Goal: Task Accomplishment & Management: Use online tool/utility

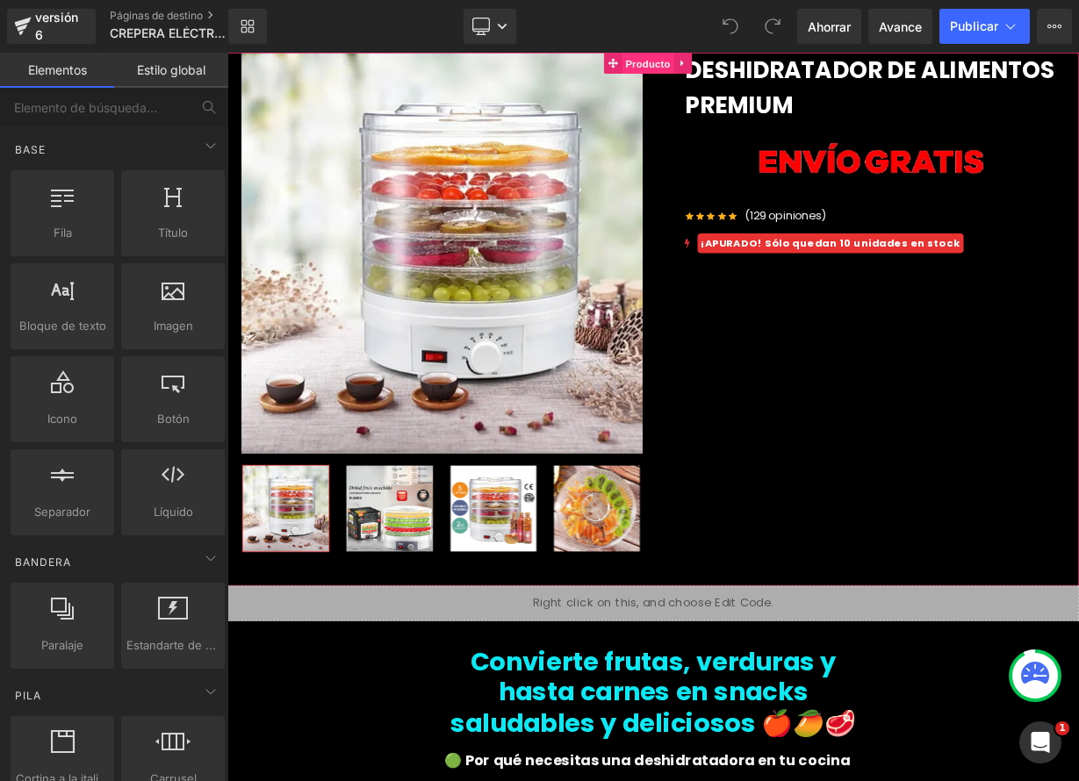
click at [757, 65] on font "Producto" at bounding box center [752, 67] width 56 height 14
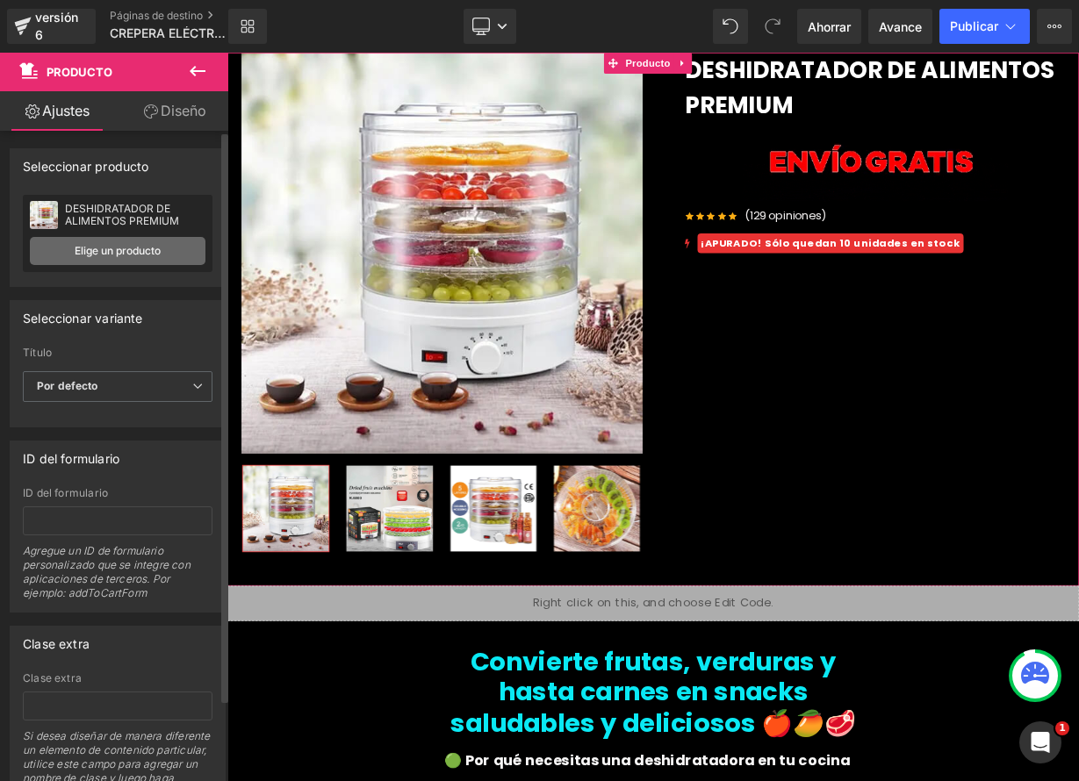
click at [141, 253] on font "Elige un producto" at bounding box center [118, 250] width 86 height 13
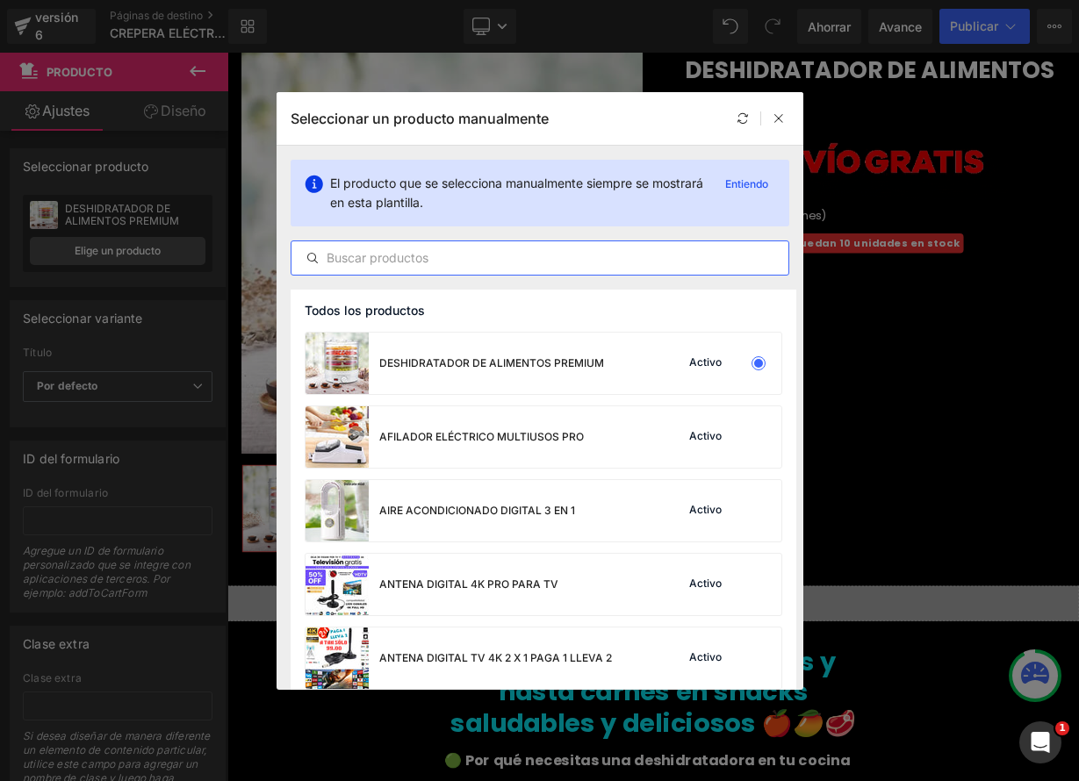
click at [350, 256] on input "text" at bounding box center [539, 258] width 497 height 21
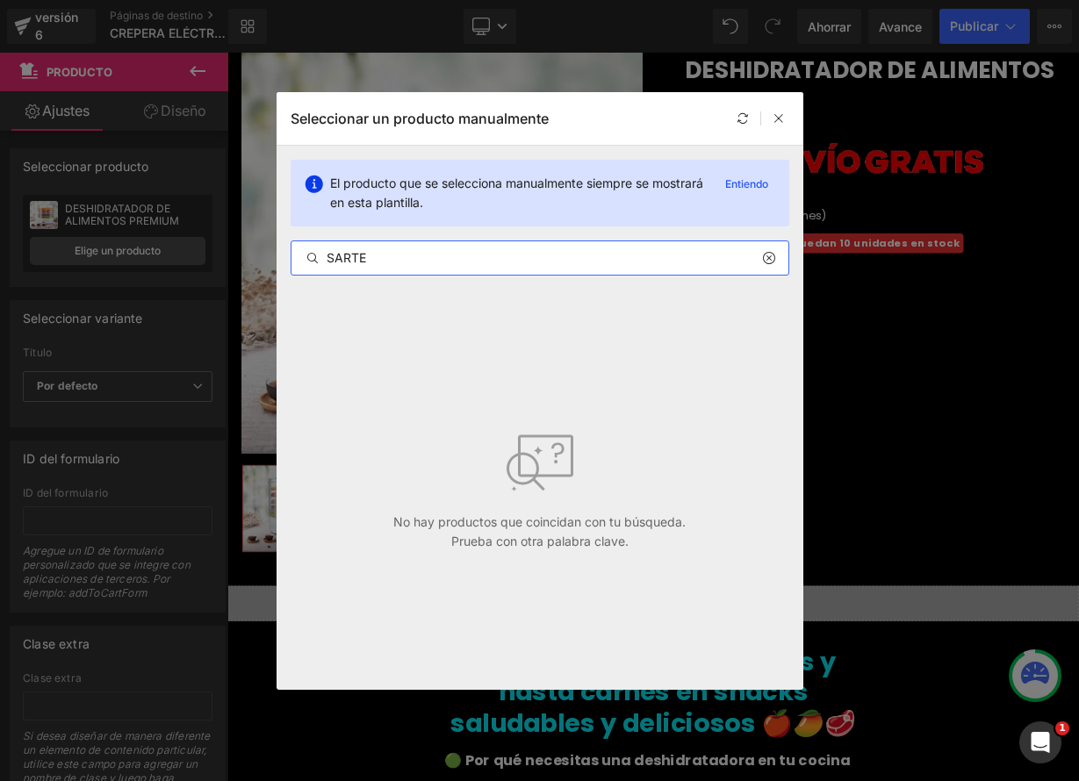
type input "SARTEN"
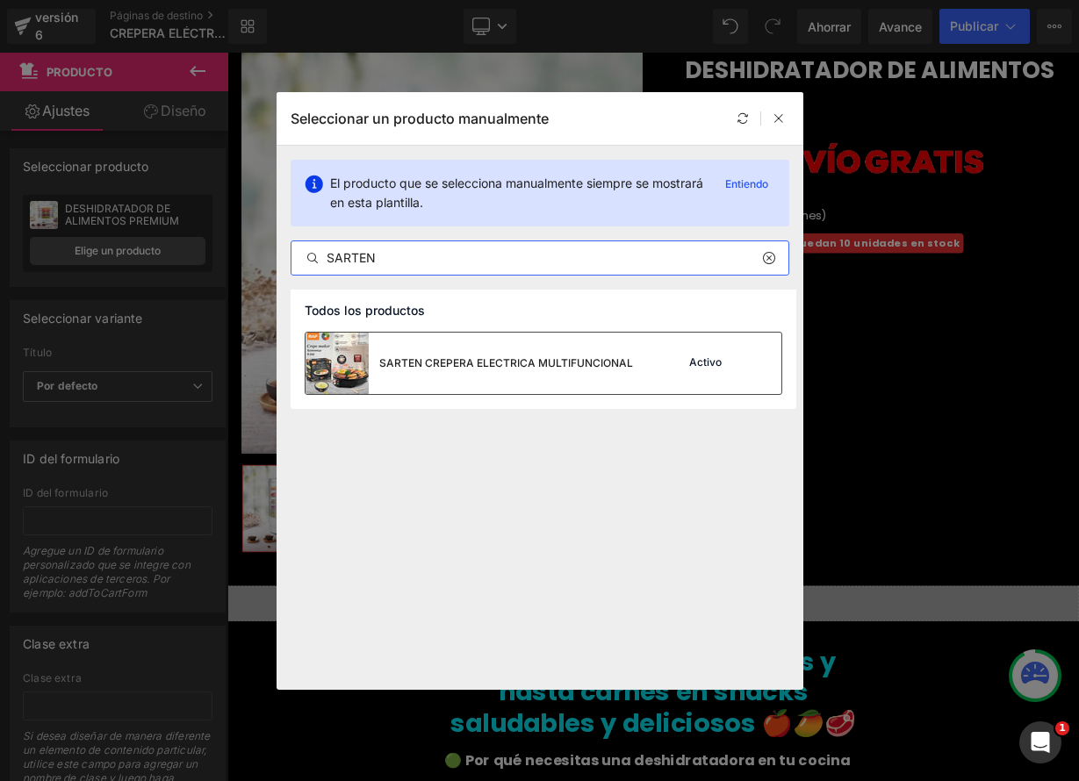
click at [541, 364] on font "SARTEN CREPERA ELECTRICA MULTIFUNCIONAL" at bounding box center [506, 362] width 254 height 13
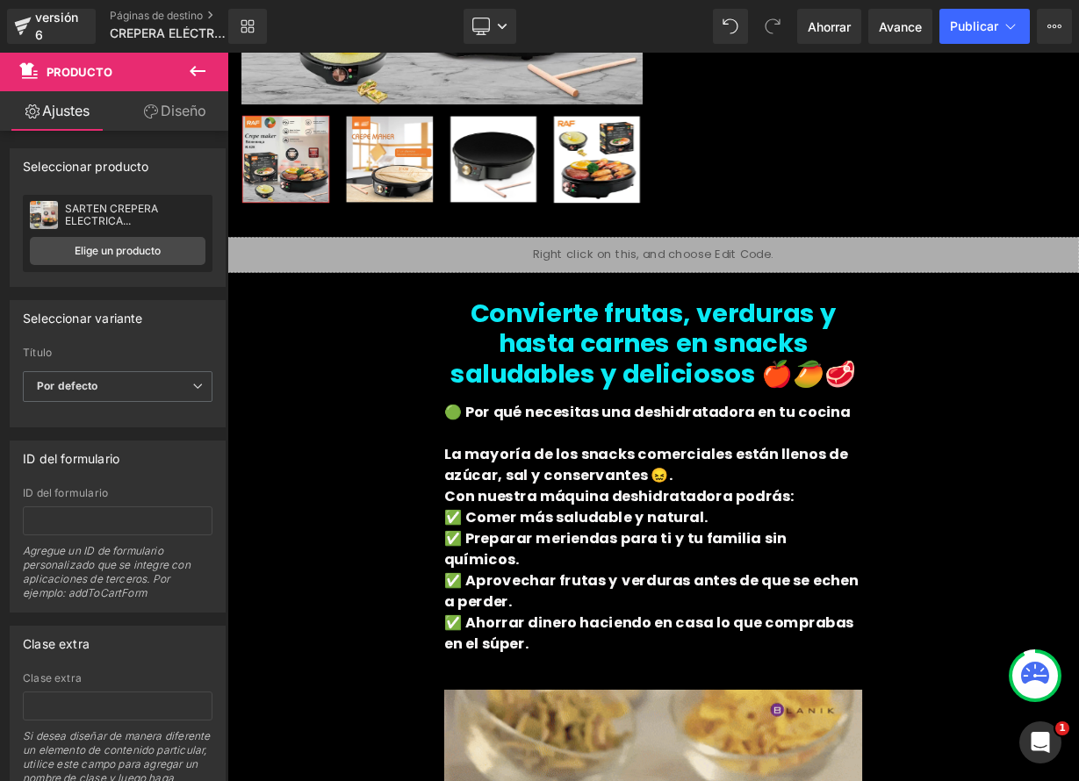
scroll to position [470, 0]
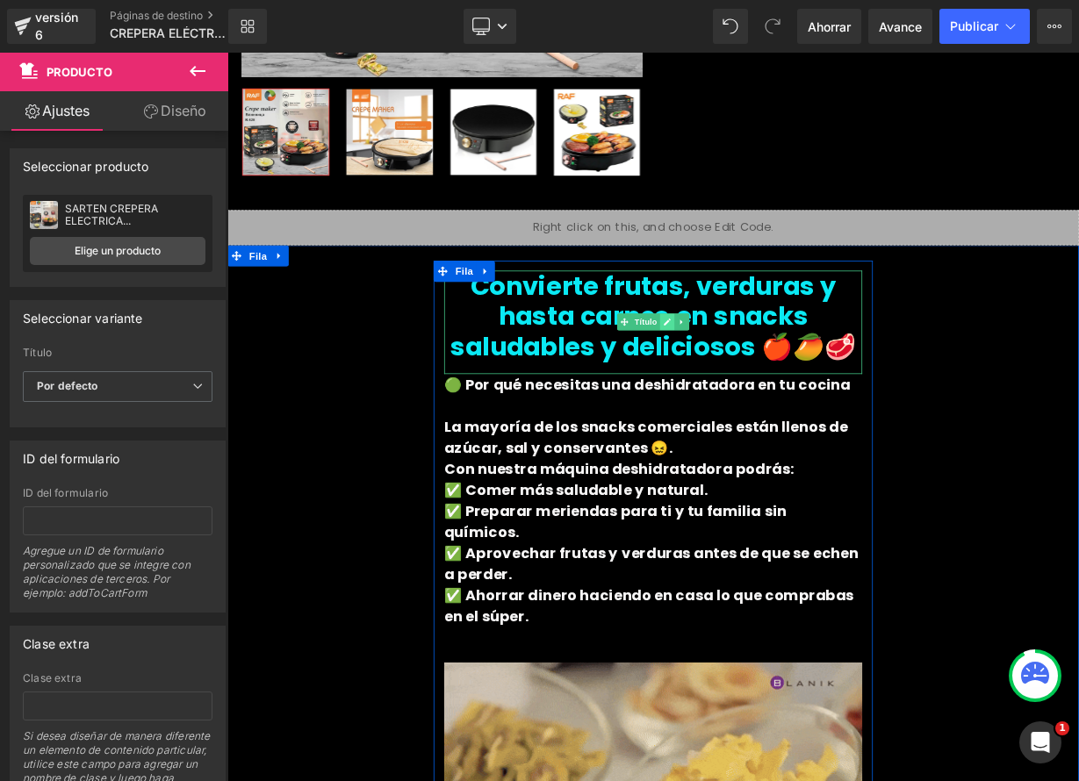
click at [767, 392] on link at bounding box center [776, 388] width 18 height 21
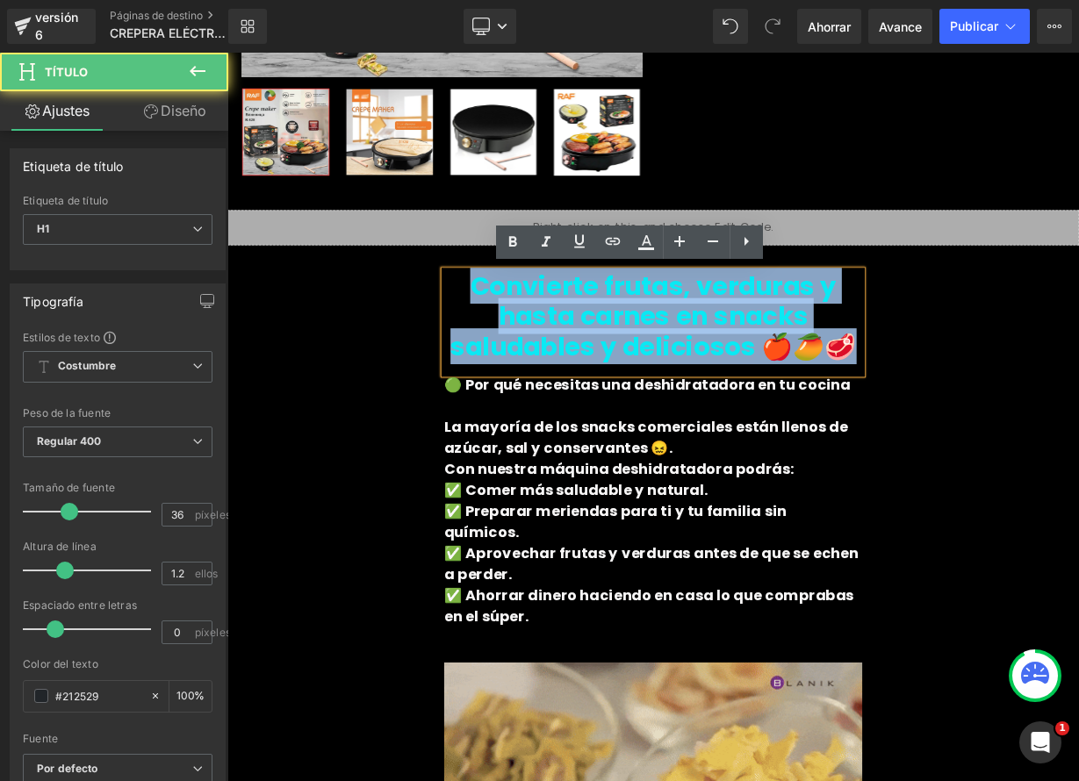
drag, startPoint x: 533, startPoint y: 350, endPoint x: 928, endPoint y: 435, distance: 404.0
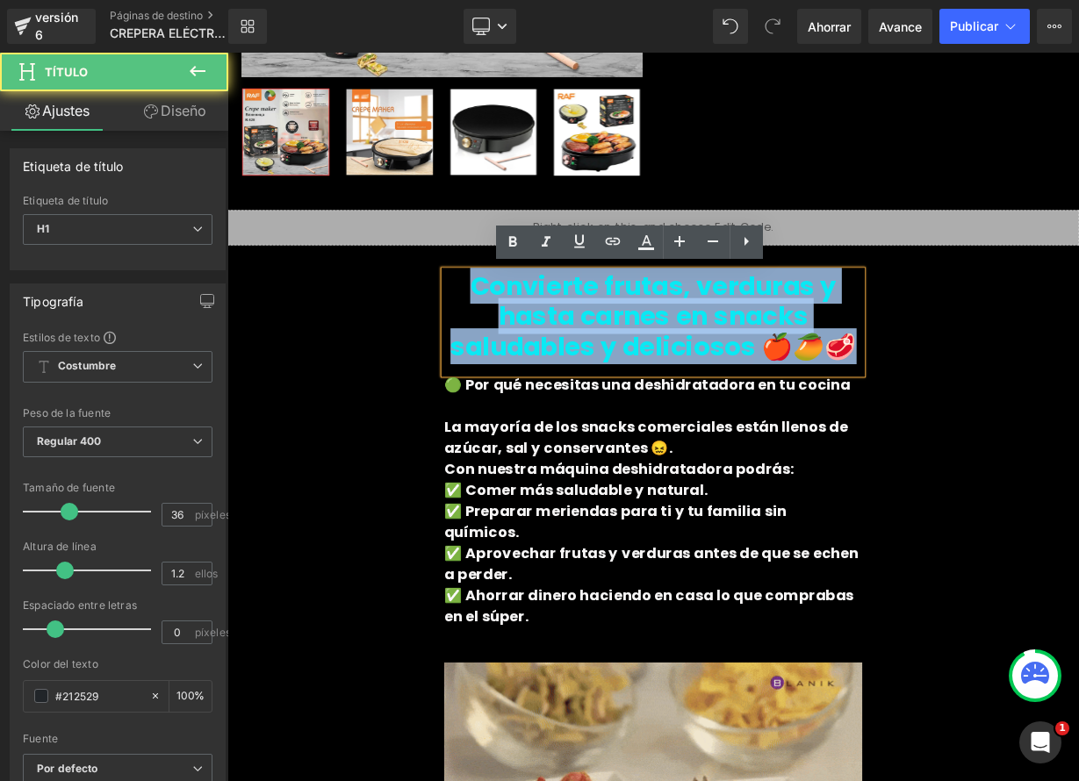
click at [928, 435] on div "Convierte frutas, verduras y hasta carnes en snacks saludables y deliciosos 🍎🥭🥩" at bounding box center [758, 389] width 521 height 129
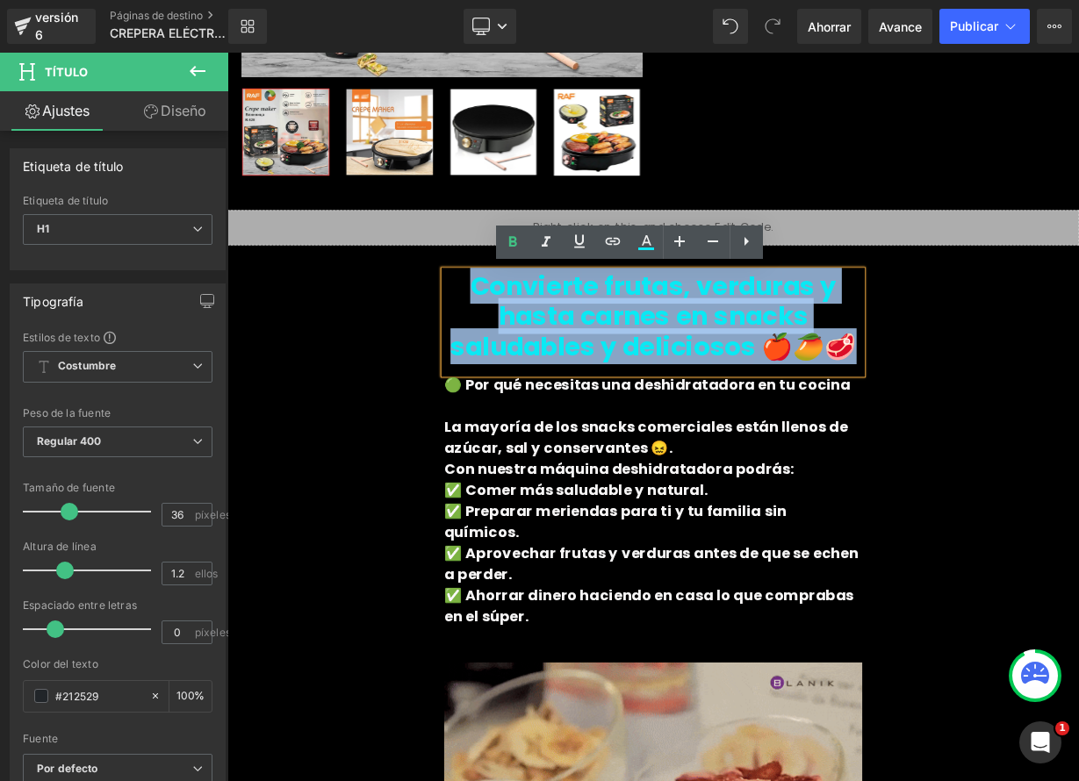
paste div
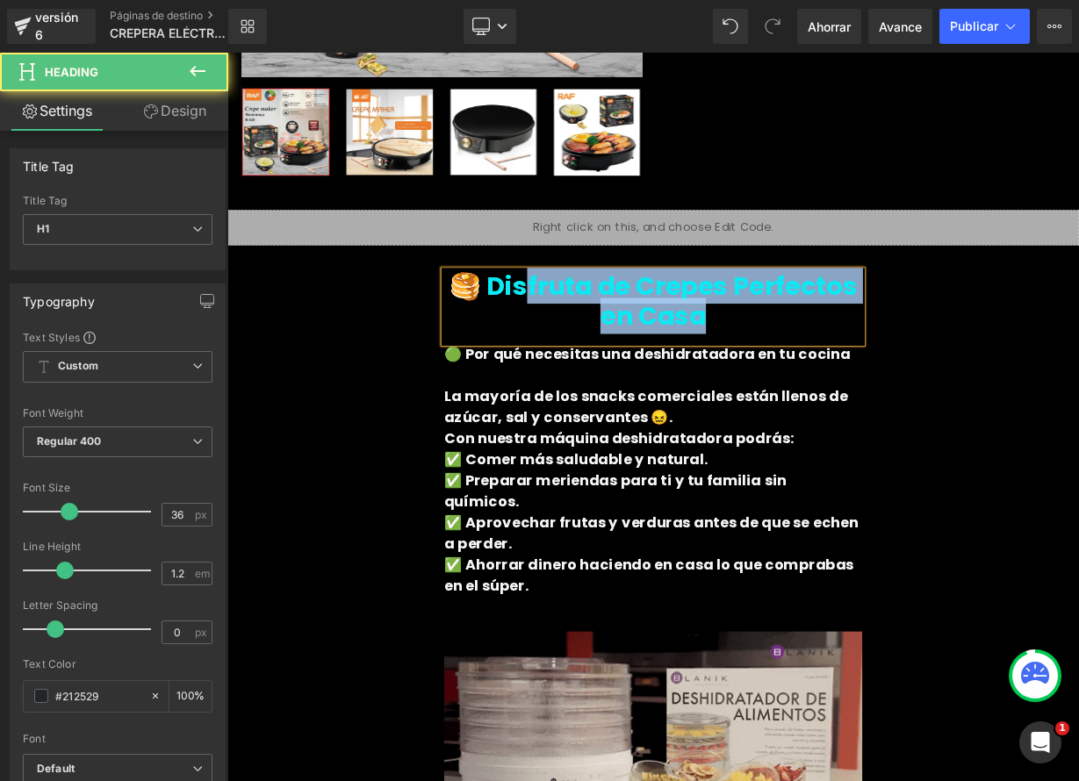
drag, startPoint x: 737, startPoint y: 371, endPoint x: 582, endPoint y: 341, distance: 158.4
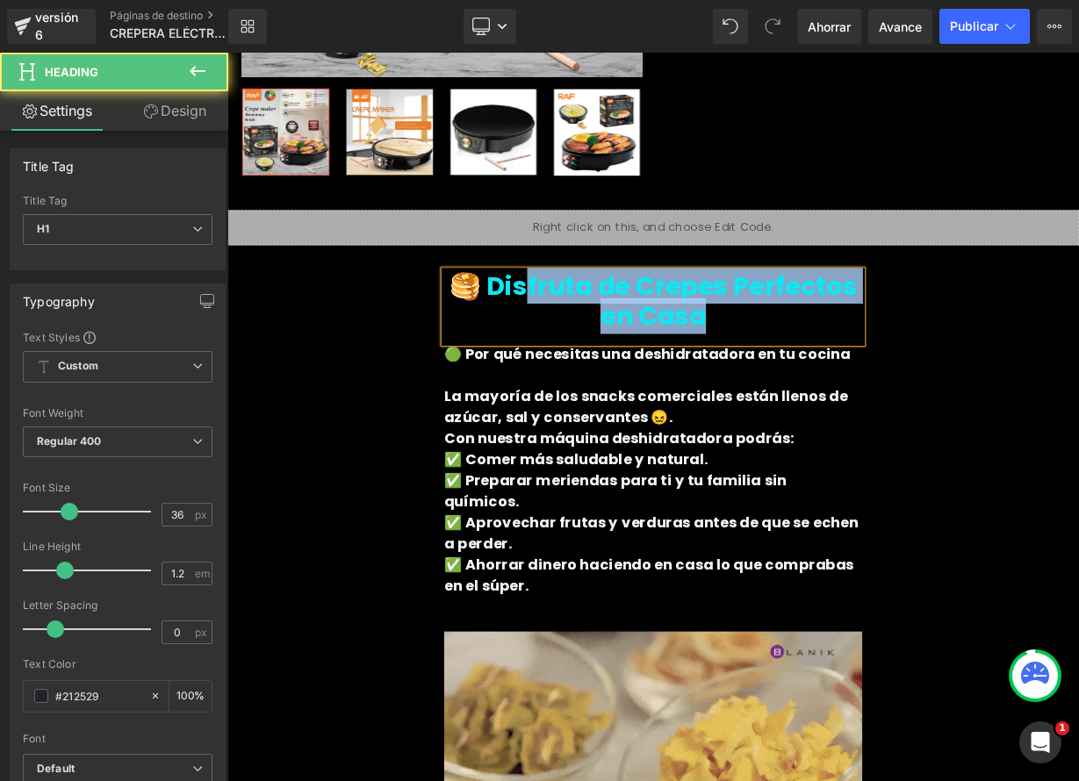
click at [581, 341] on h1 "🥞 Disfruta de Crepes Perfectos en Casa" at bounding box center [758, 362] width 521 height 75
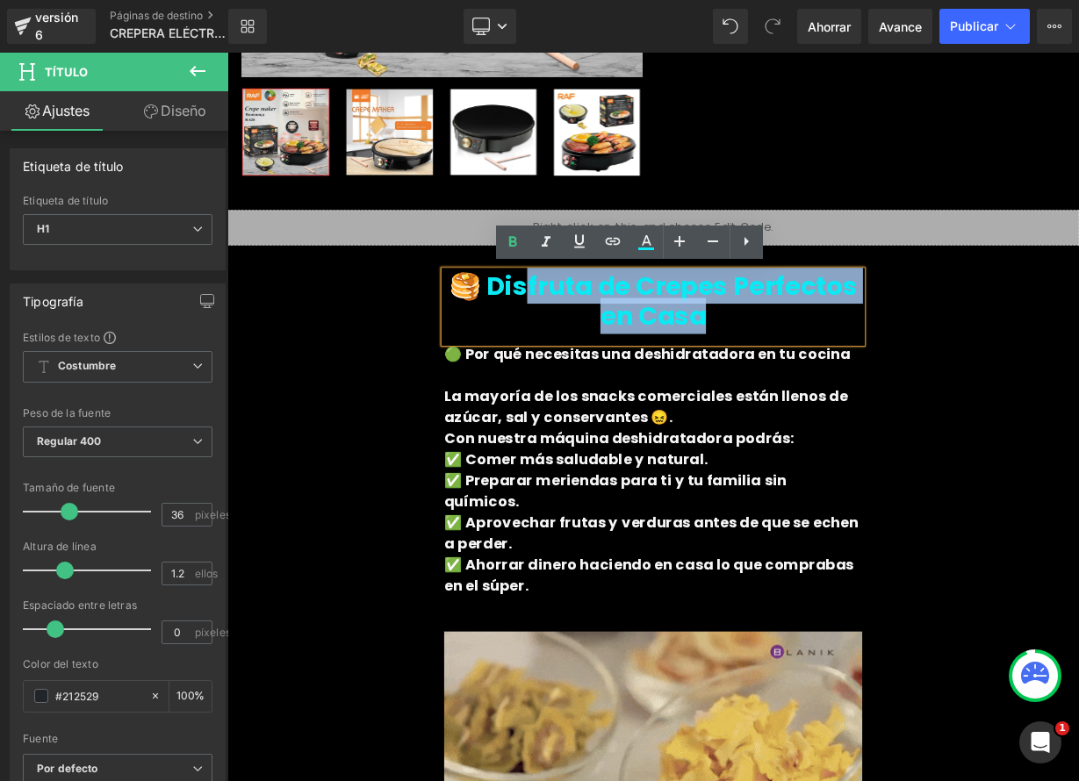
click at [779, 390] on font "🥞 Disfruta de Crepes Perfectos en Casa" at bounding box center [758, 362] width 509 height 83
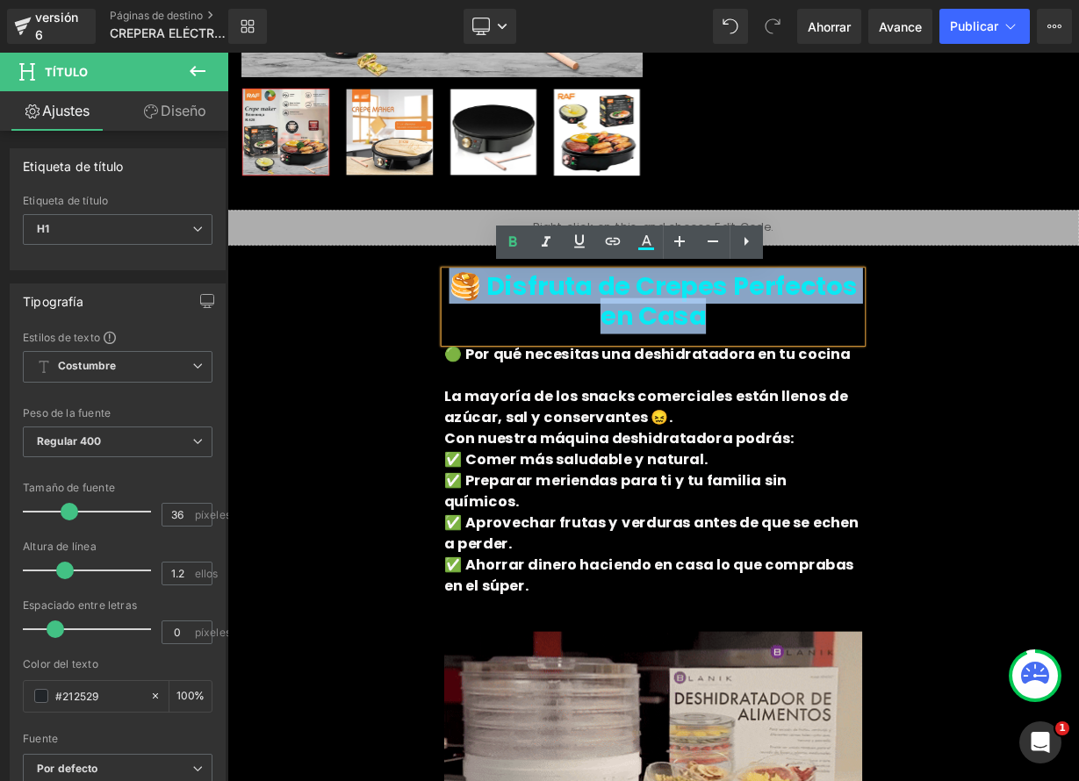
drag, startPoint x: 787, startPoint y: 384, endPoint x: 469, endPoint y: 322, distance: 324.5
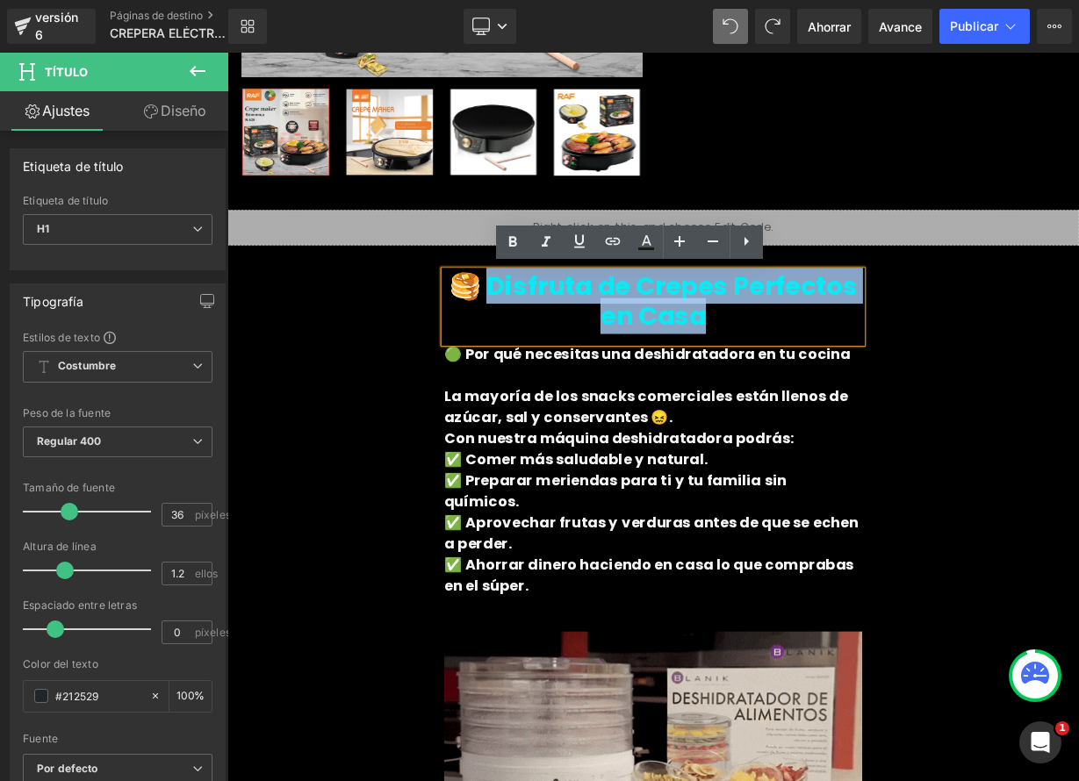
drag, startPoint x: 532, startPoint y: 341, endPoint x: 815, endPoint y: 385, distance: 287.0
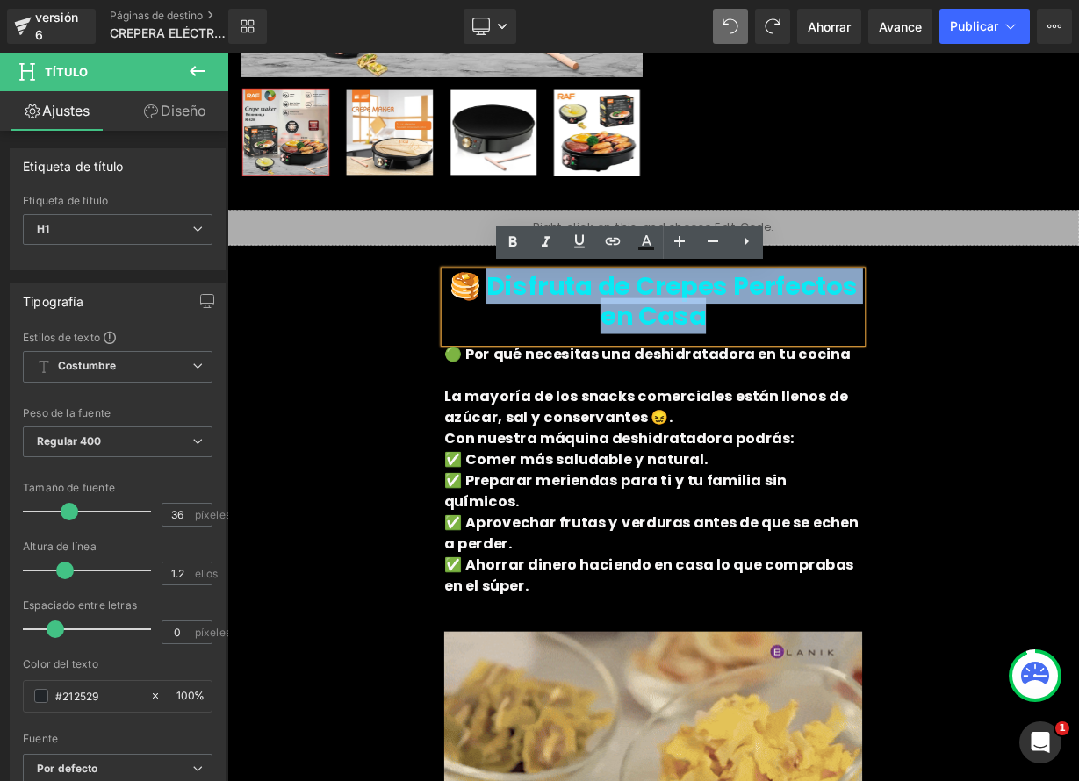
click at [815, 385] on h1 "🥞 Disfruta de Crepes Perfectos en Casa" at bounding box center [758, 362] width 521 height 75
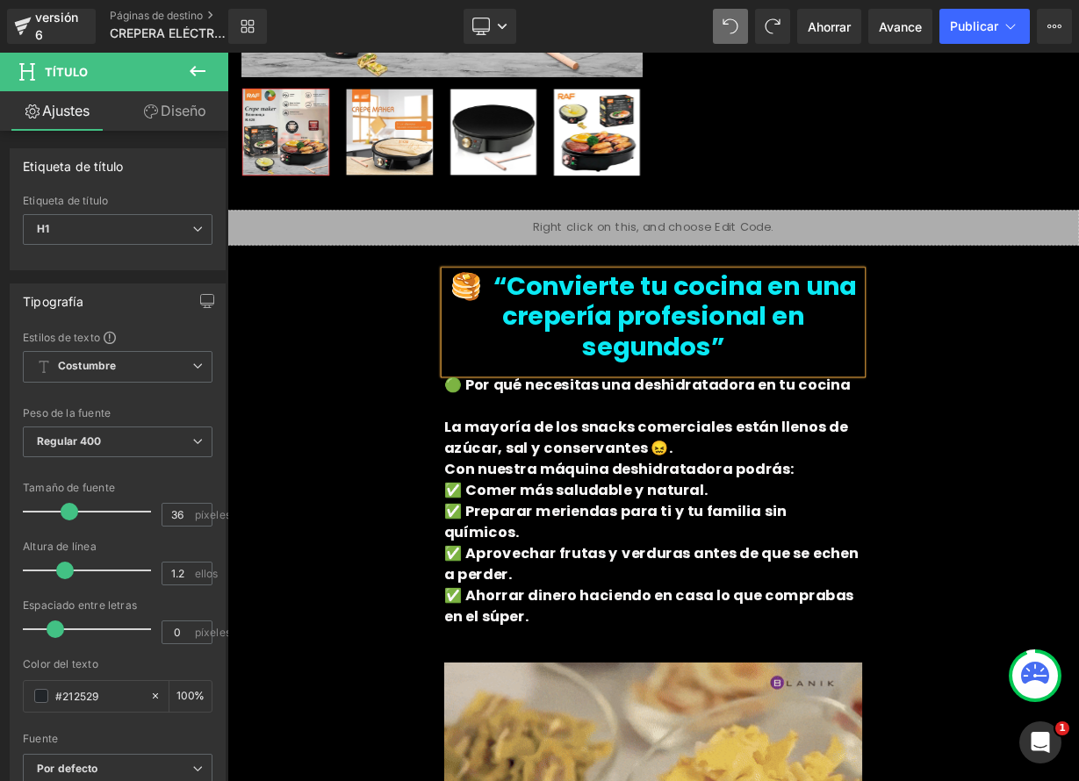
click at [793, 379] on font "🥞 “Convierte tu cocina en una crepería profesional en segundos”" at bounding box center [759, 381] width 506 height 120
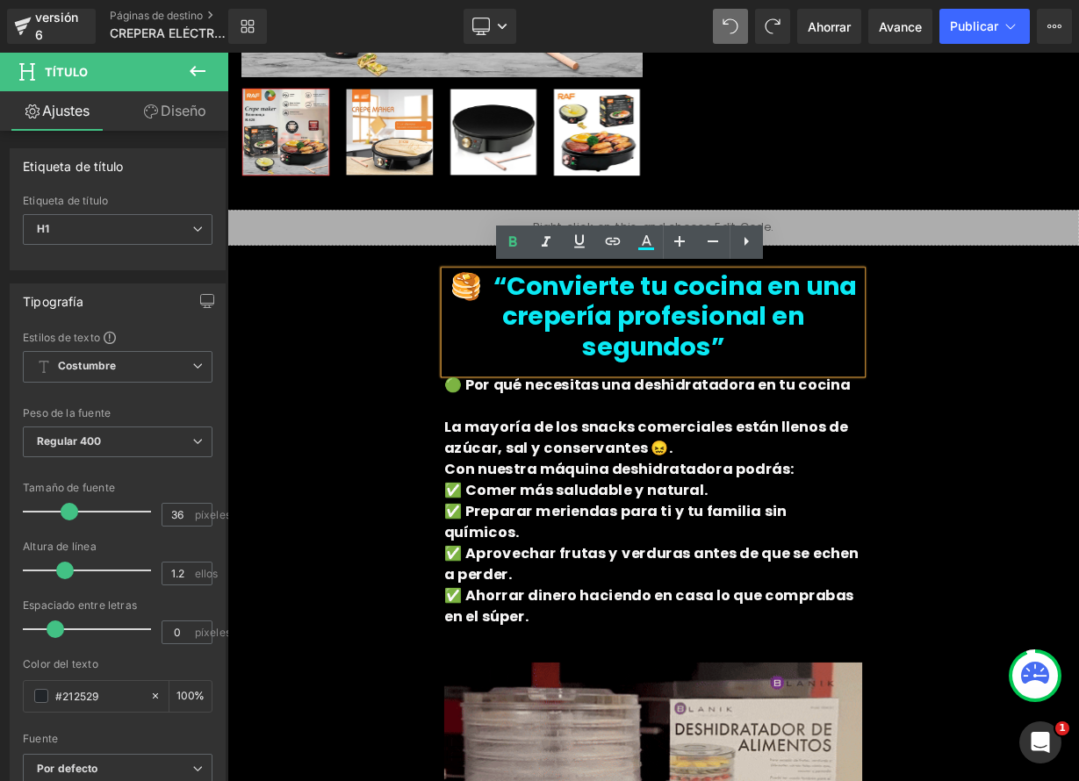
drag, startPoint x: 826, startPoint y: 361, endPoint x: 939, endPoint y: 370, distance: 113.6
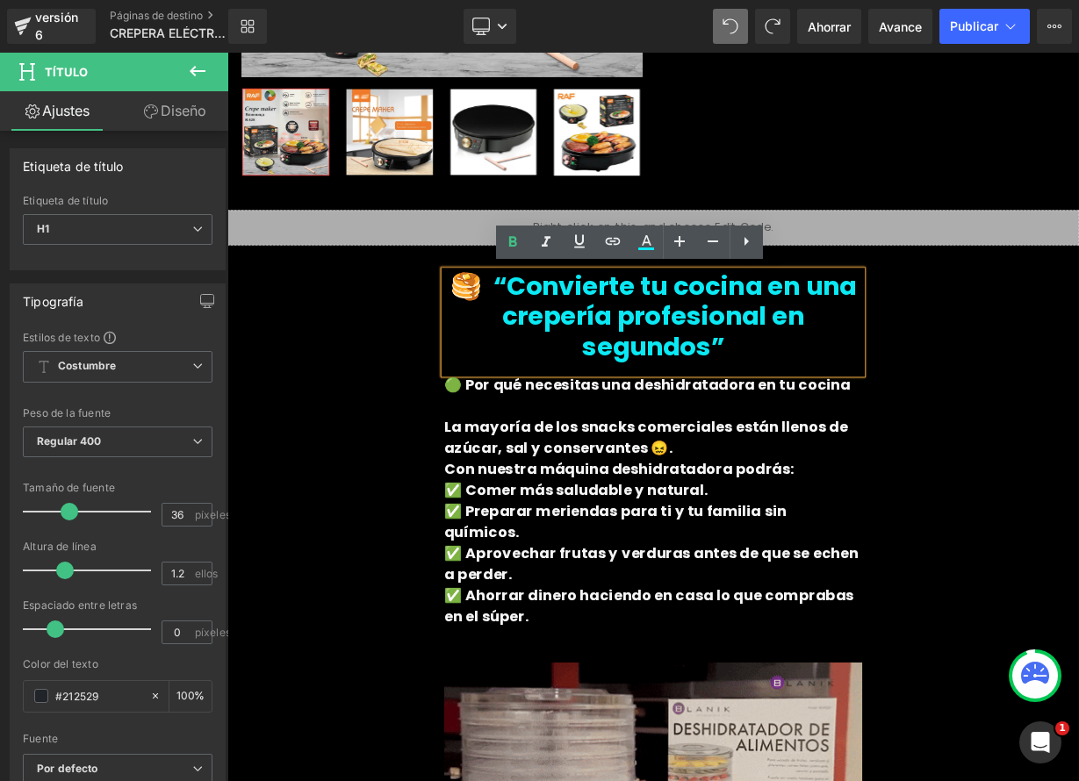
click at [826, 362] on font "🥞 “Convierte tu cocina en una crepería profesional en segundos”" at bounding box center [759, 381] width 506 height 120
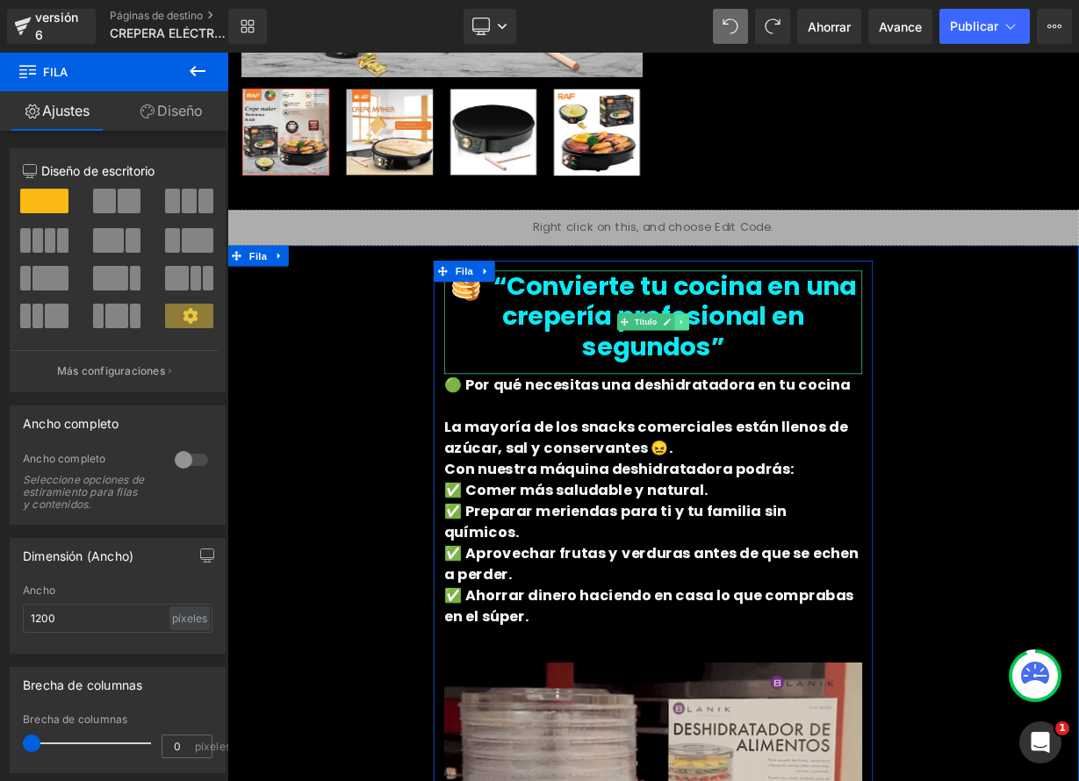
click at [793, 391] on link at bounding box center [794, 388] width 18 height 21
click at [785, 392] on link at bounding box center [785, 388] width 18 height 21
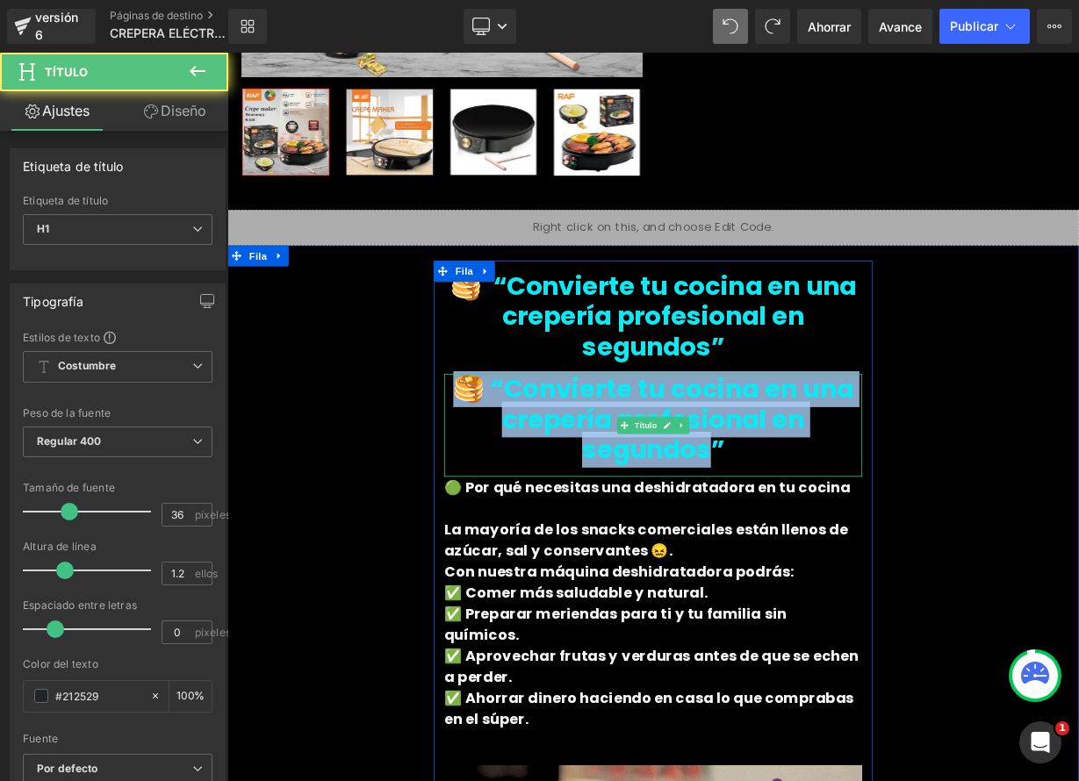
drag, startPoint x: 522, startPoint y: 463, endPoint x: 820, endPoint y: 534, distance: 305.7
click at [820, 534] on font "🥞 “Convierte tu cocina en una crepería profesional en segundos”" at bounding box center [758, 510] width 499 height 120
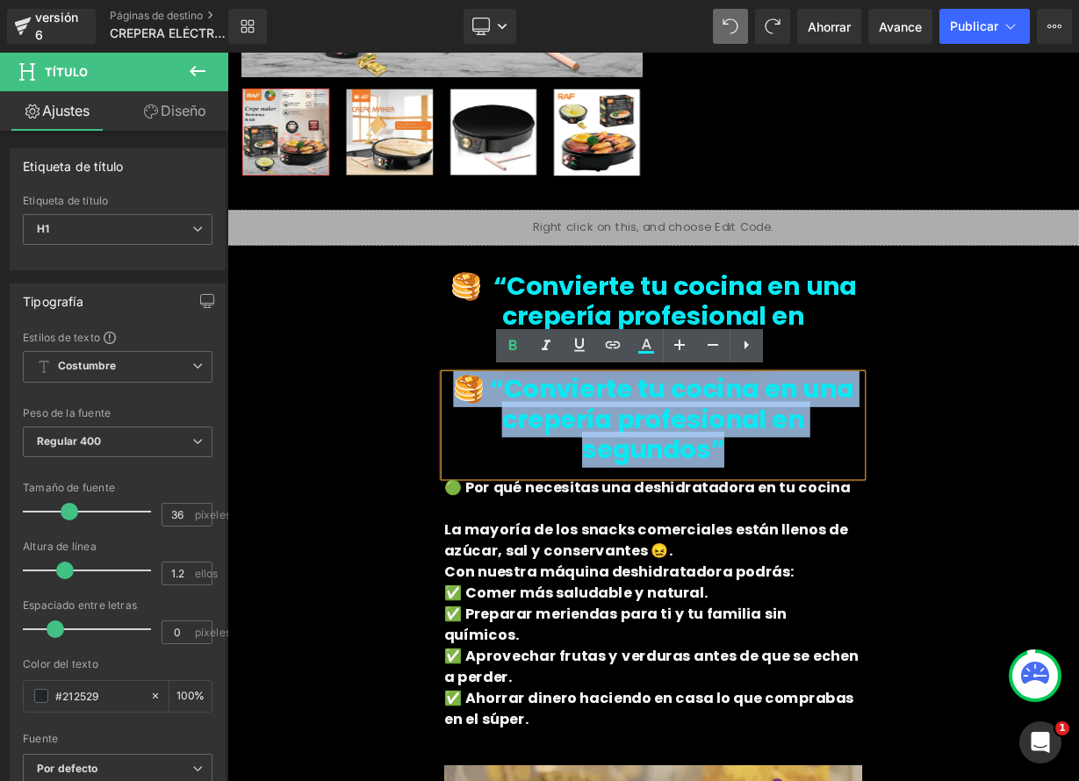
drag, startPoint x: 807, startPoint y: 549, endPoint x: 508, endPoint y: 463, distance: 310.8
click at [508, 463] on h1 "🥞 “Convierte tu cocina en una crepería profesional en segundos”" at bounding box center [758, 511] width 521 height 114
paste div
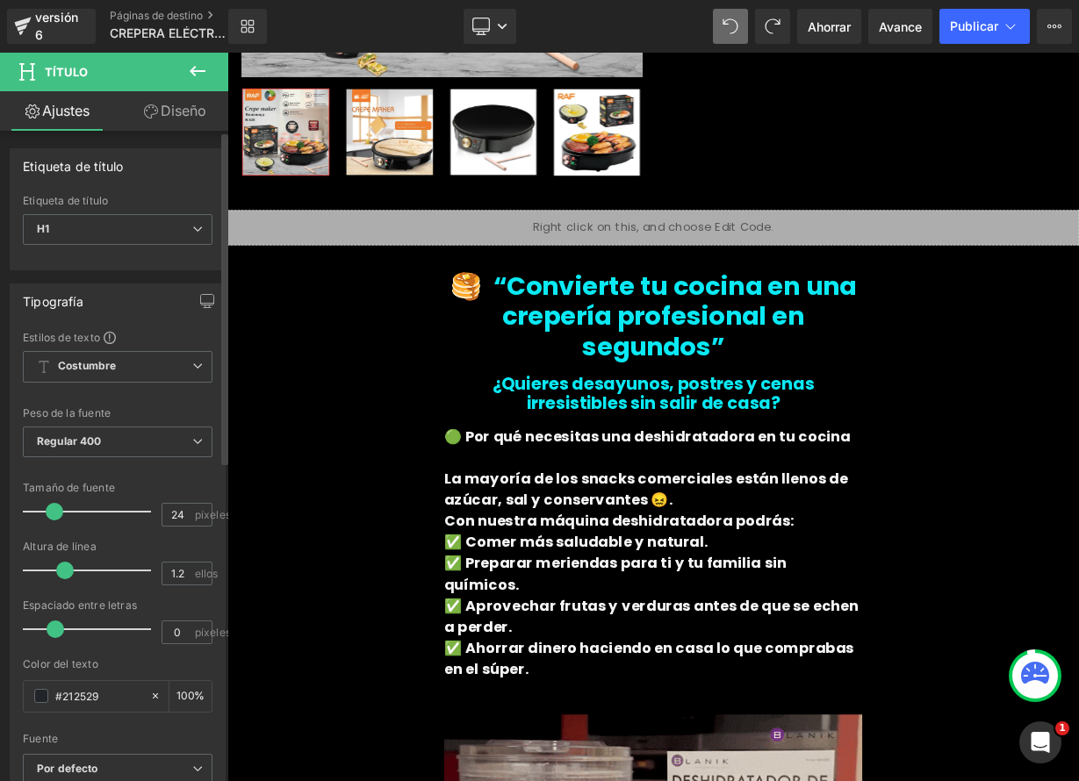
type input "23"
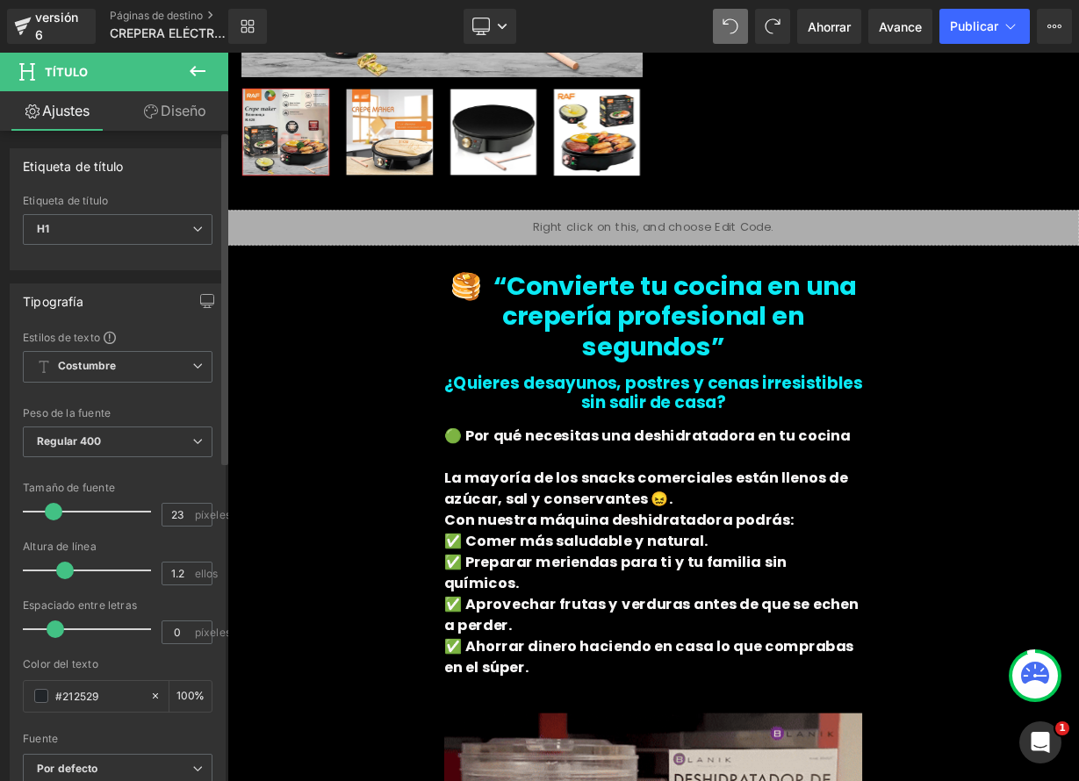
drag, startPoint x: 64, startPoint y: 512, endPoint x: 48, endPoint y: 511, distance: 15.8
click at [48, 511] on span at bounding box center [54, 512] width 18 height 18
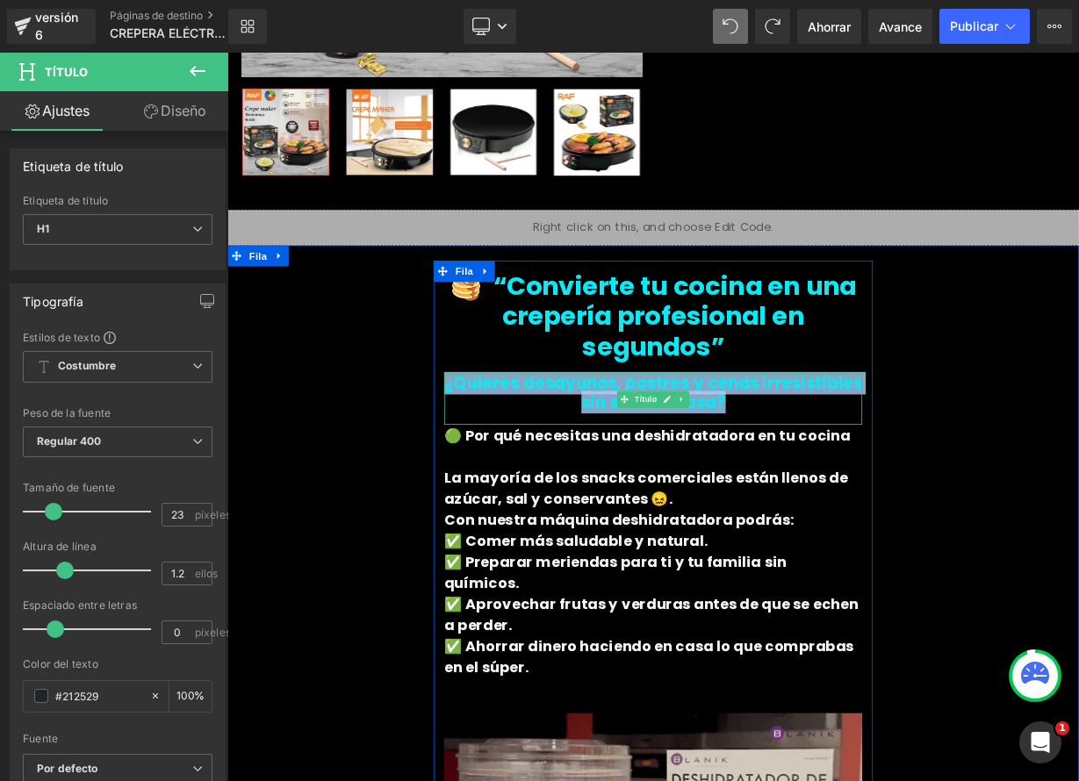
drag, startPoint x: 499, startPoint y: 468, endPoint x: 855, endPoint y: 489, distance: 356.1
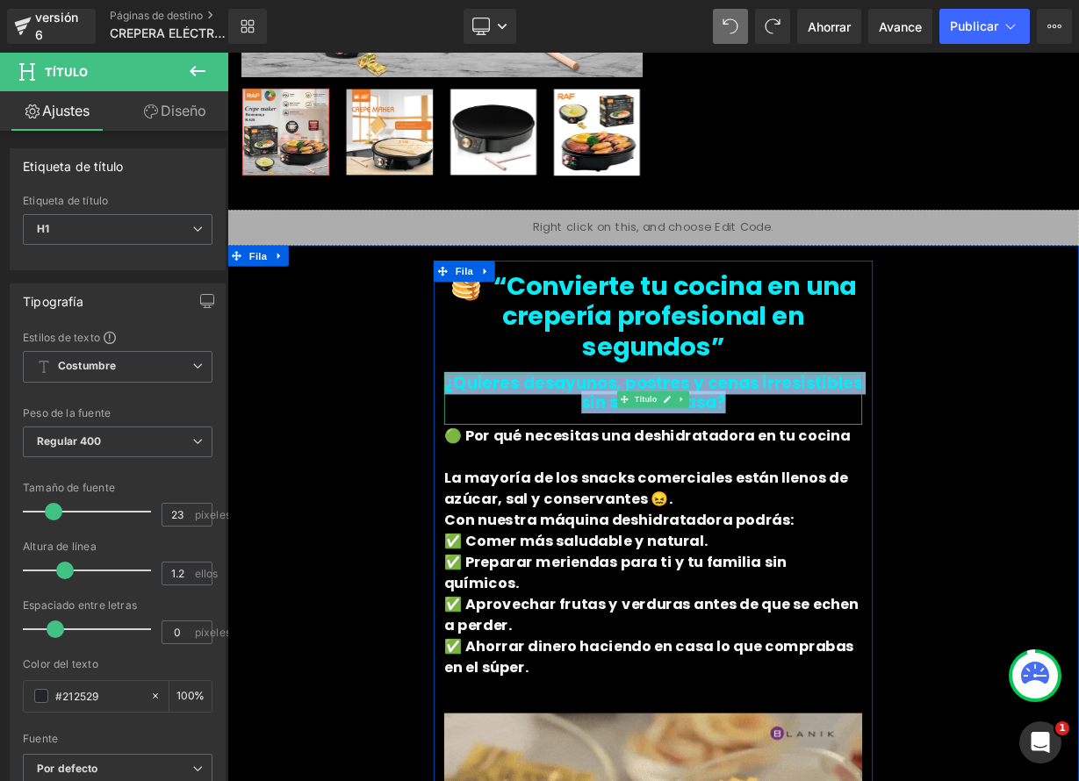
click at [855, 489] on h1 "¿Quieres desayunos, postres y cenas irresistibles sin salir de casa?" at bounding box center [758, 478] width 521 height 48
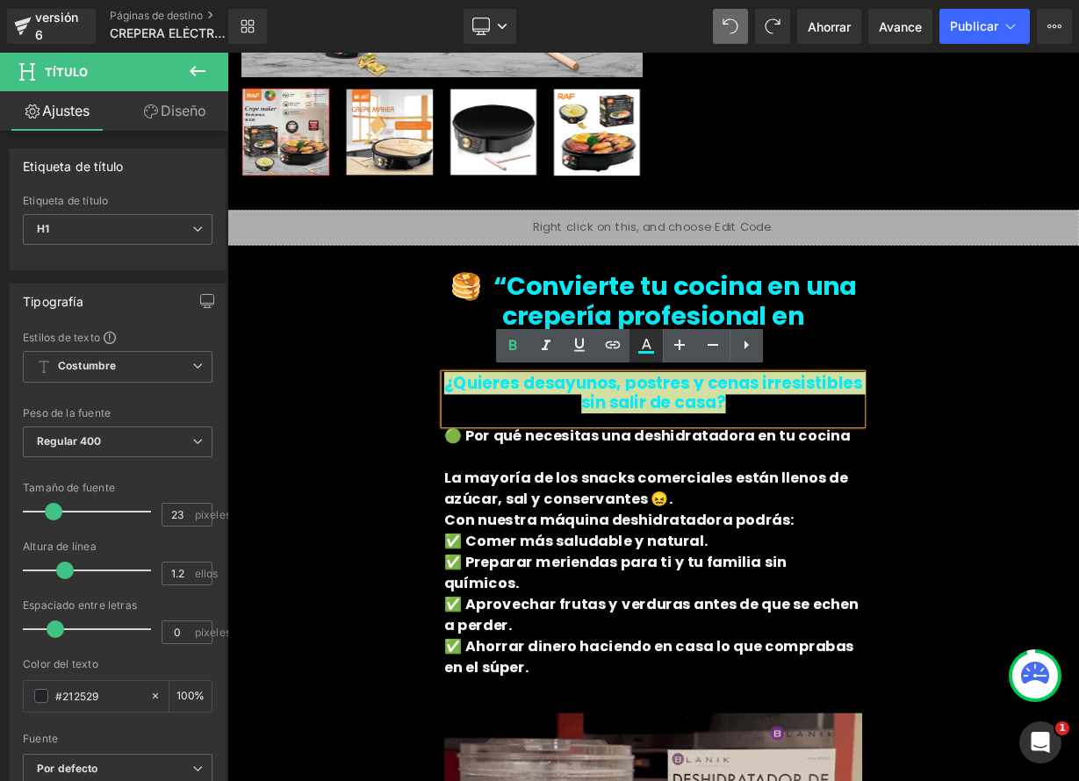
click at [648, 344] on icon at bounding box center [647, 344] width 10 height 11
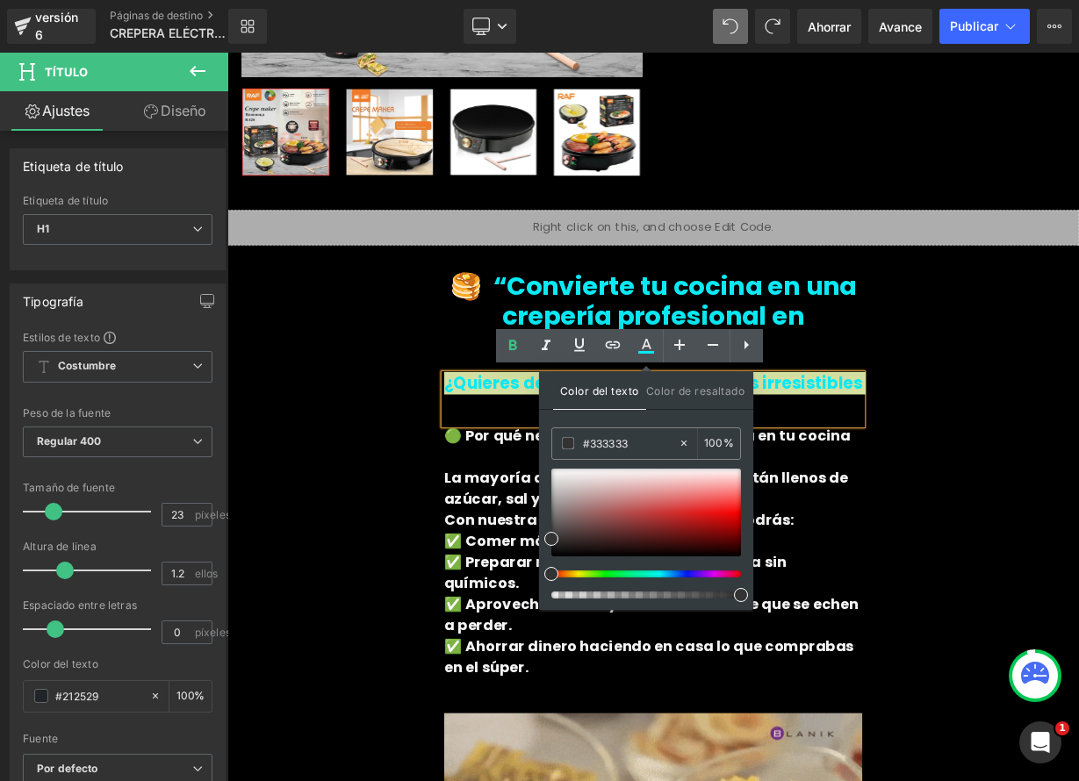
click at [585, 574] on div at bounding box center [639, 574] width 190 height 7
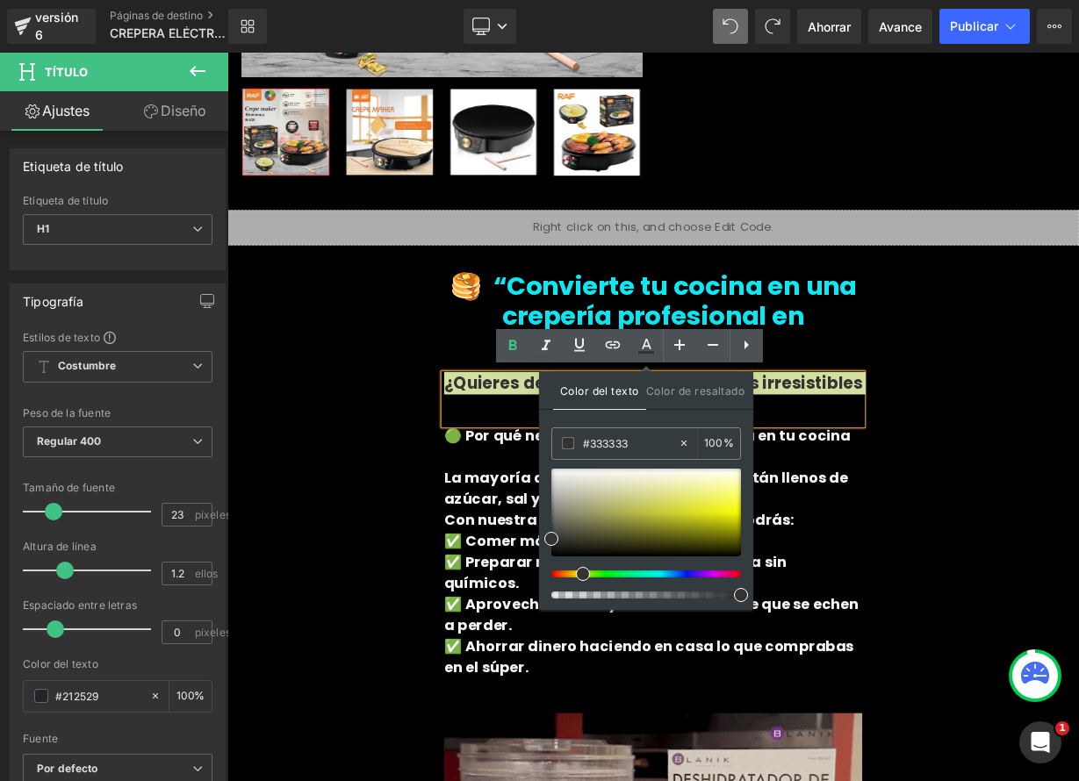
drag, startPoint x: 588, startPoint y: 575, endPoint x: 572, endPoint y: 571, distance: 16.2
click at [572, 571] on div at bounding box center [639, 574] width 190 height 7
type input "#f2f226"
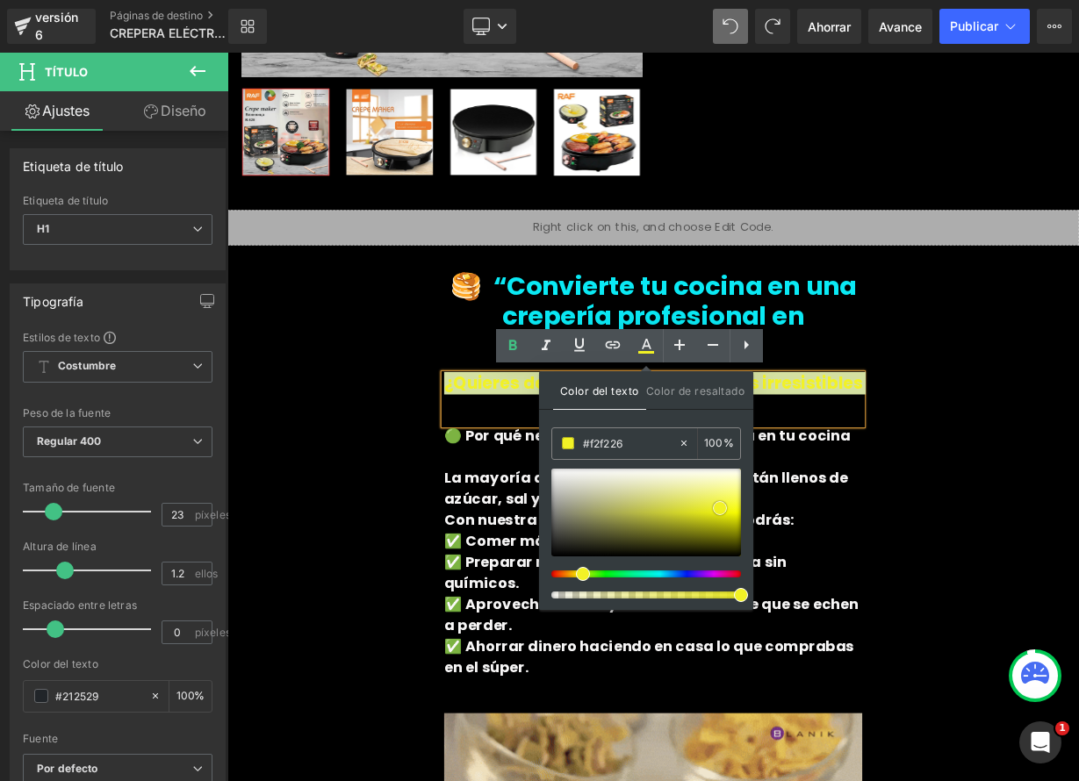
drag, startPoint x: 561, startPoint y: 536, endPoint x: 723, endPoint y: 507, distance: 164.9
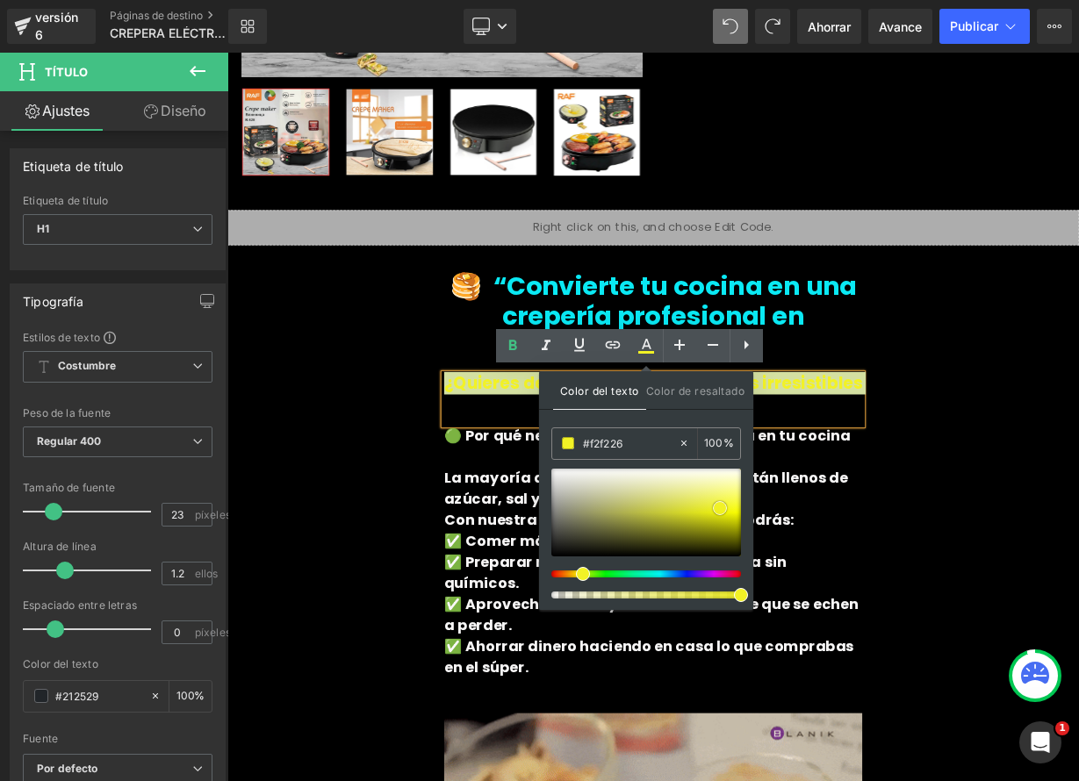
click at [723, 507] on span at bounding box center [720, 508] width 14 height 14
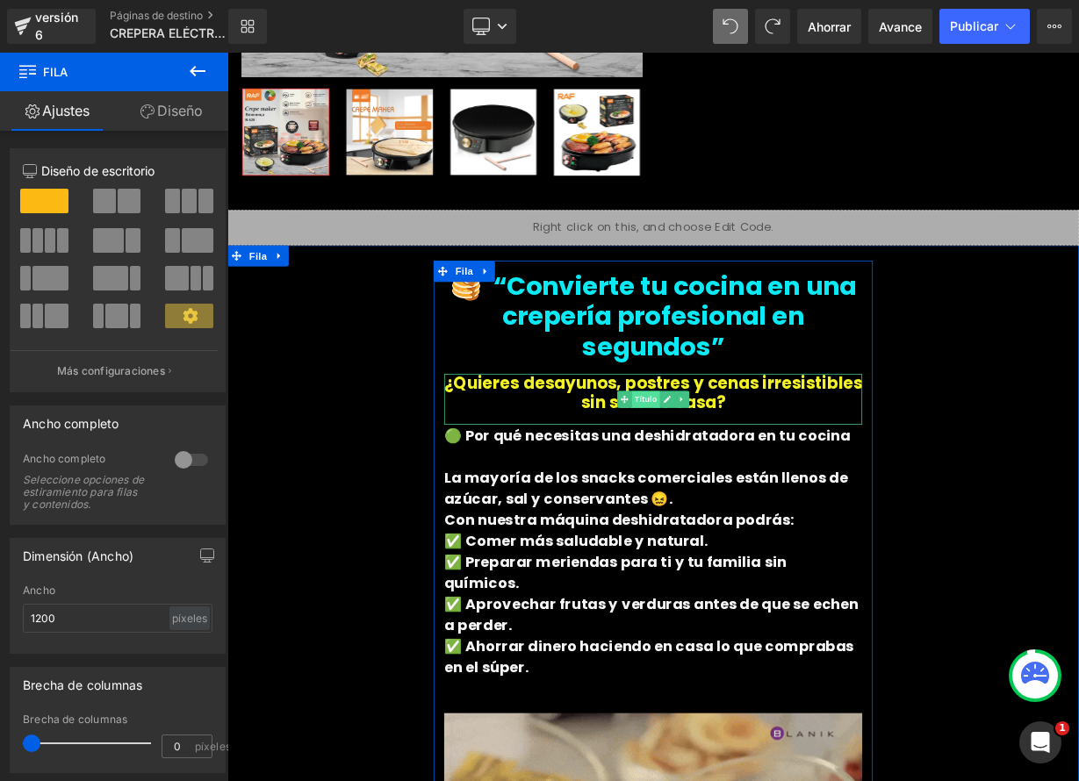
click at [750, 476] on font "Título" at bounding box center [750, 485] width 28 height 21
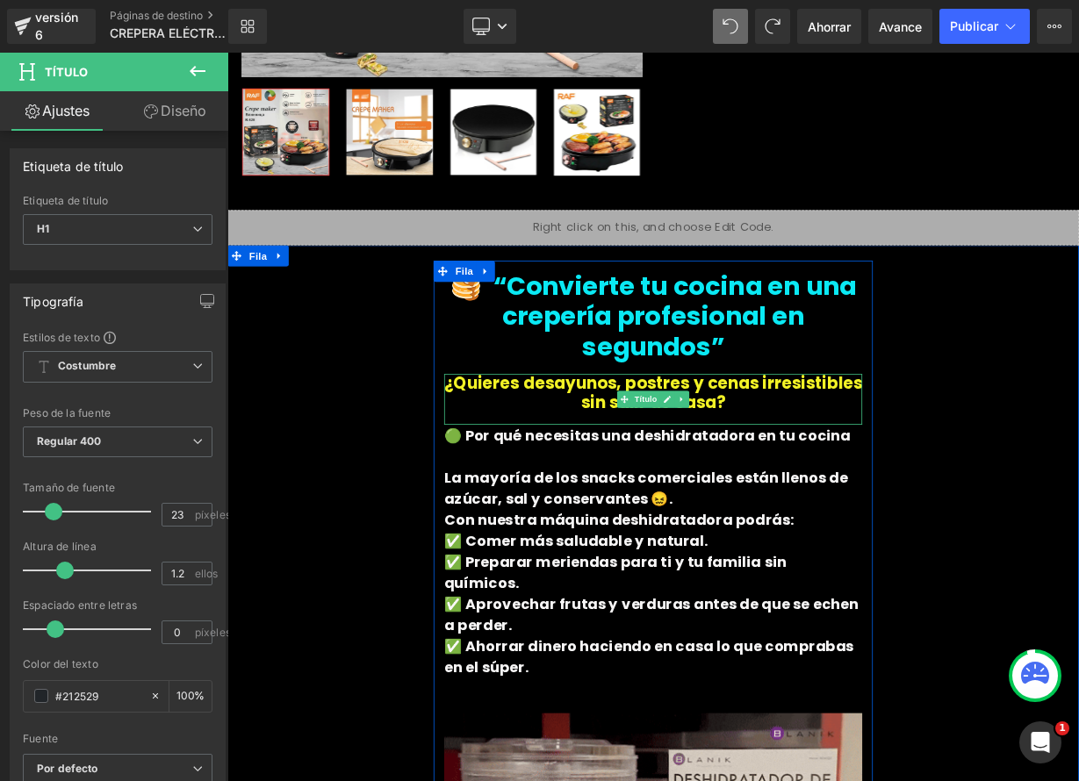
click at [834, 485] on h1 "¿Quieres desayunos, postres y cenas irresistibles sin salir de casa?" at bounding box center [758, 478] width 521 height 48
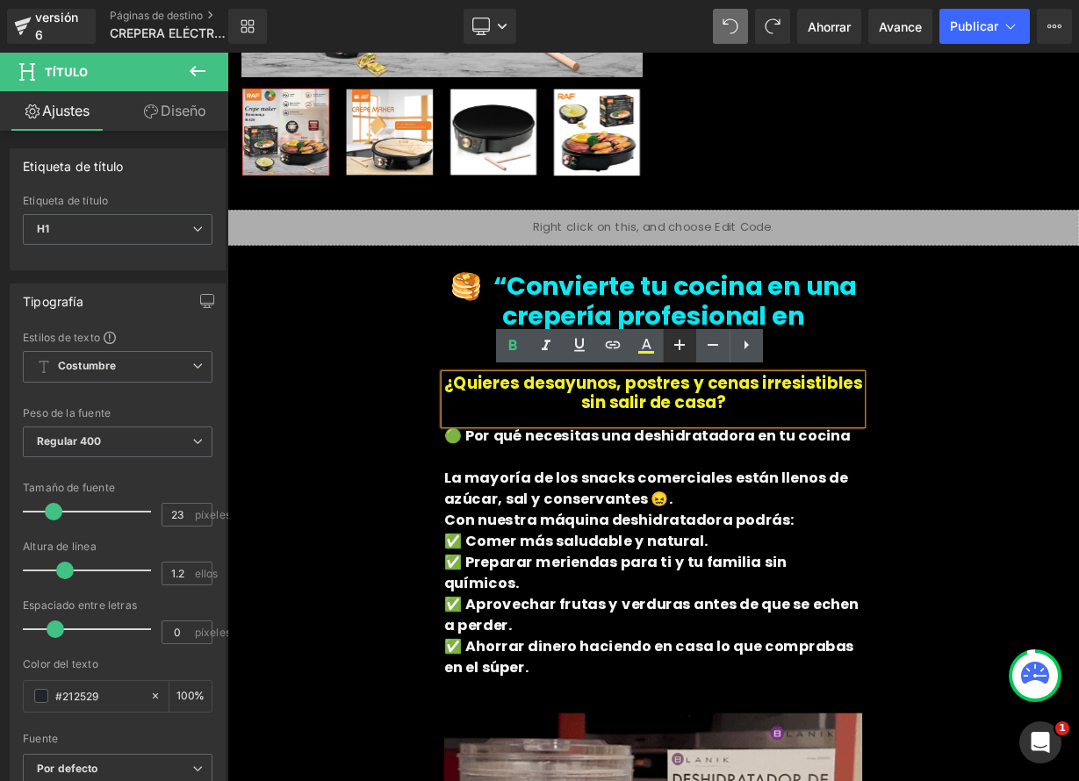
click at [686, 354] on icon at bounding box center [679, 344] width 21 height 21
type input "25"
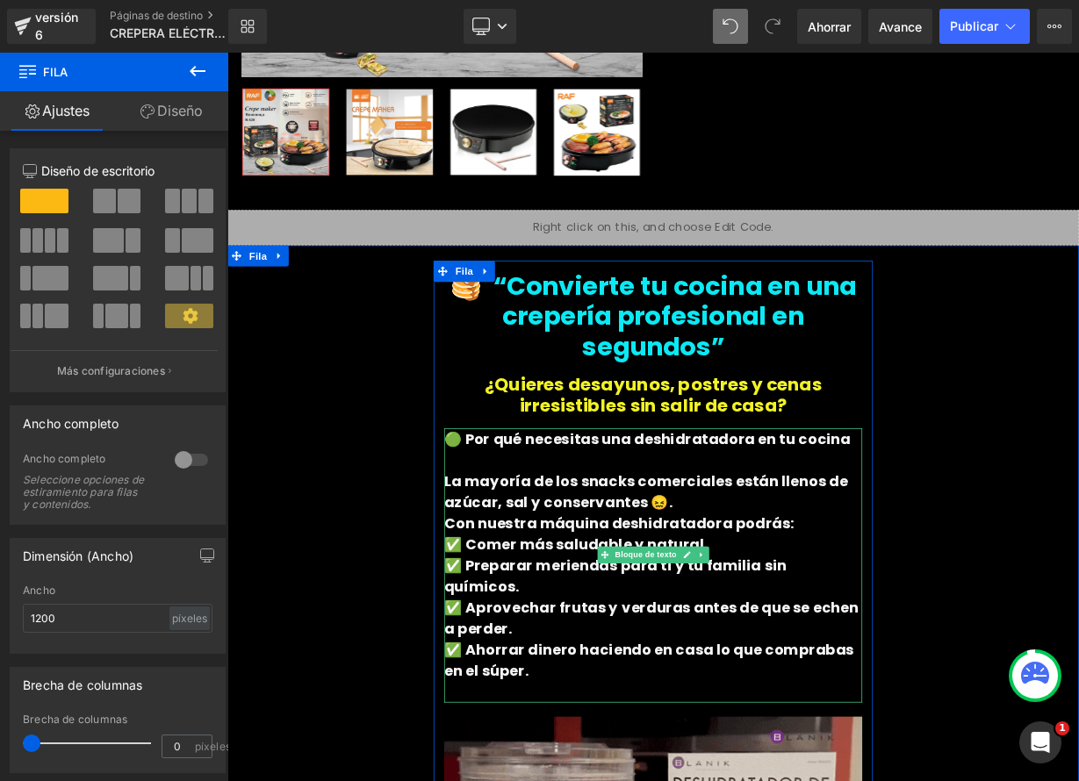
click at [794, 688] on font "✅ Preparar meriendas para ti y tu familia sin químicos." at bounding box center [711, 705] width 427 height 51
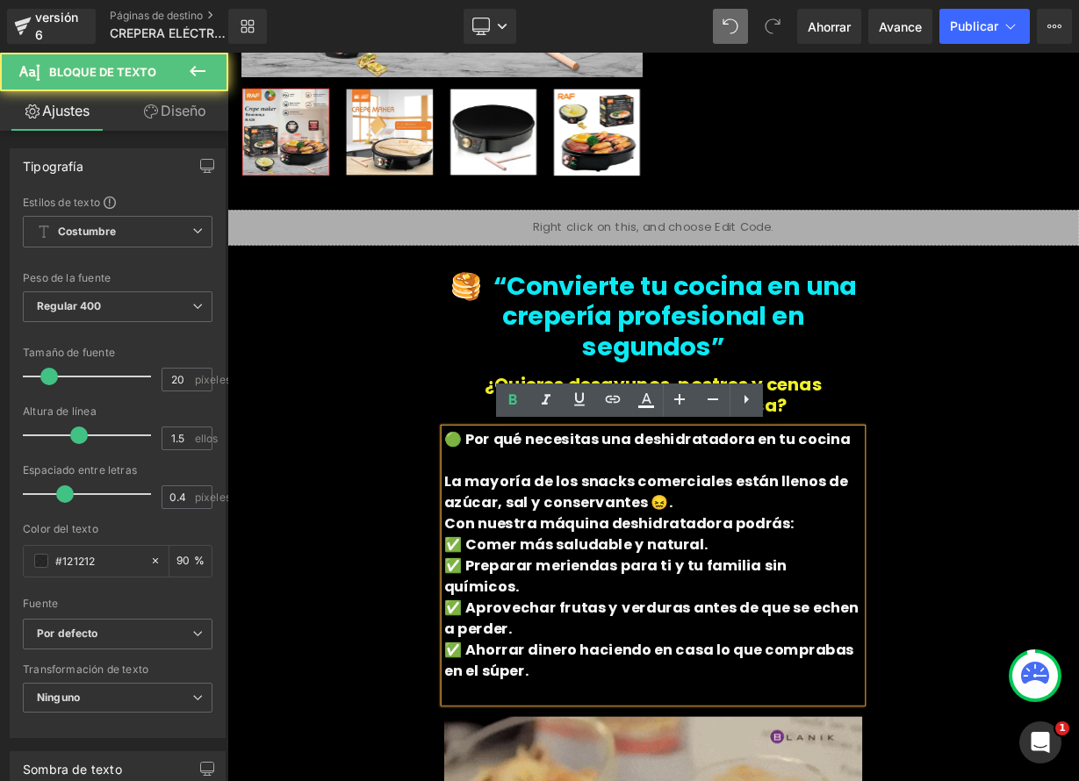
click at [773, 669] on font "✅ Comer más saludable y natural." at bounding box center [662, 666] width 329 height 25
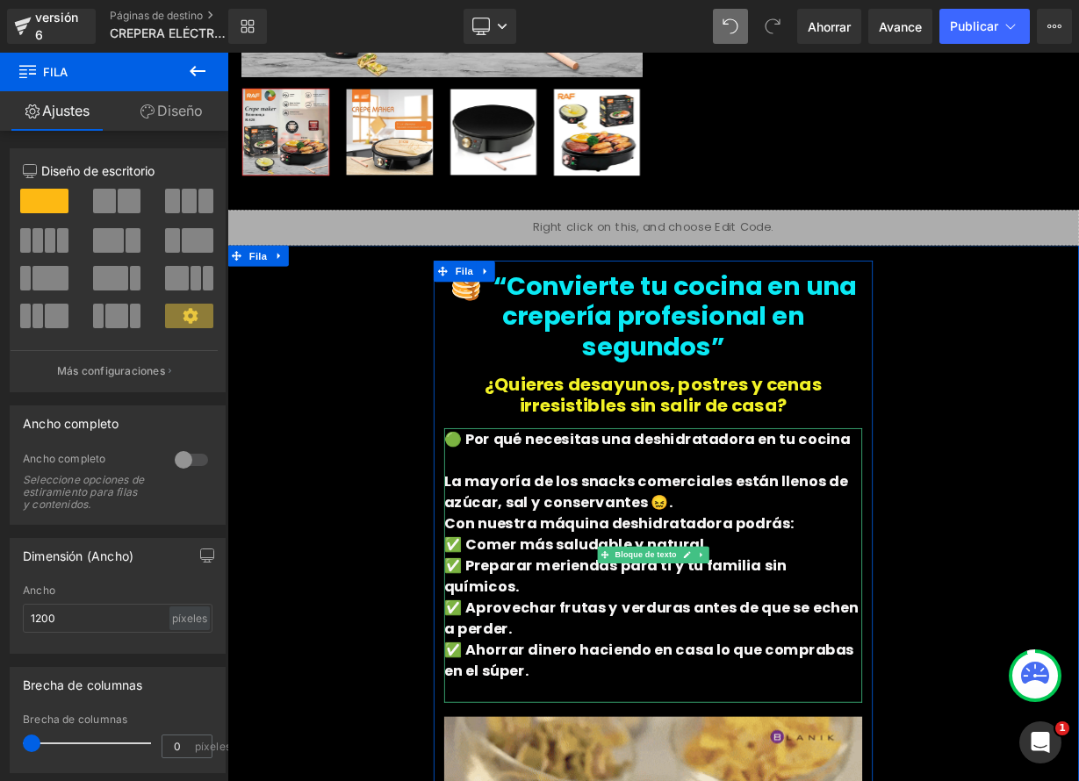
click at [795, 674] on icon at bounding box center [800, 679] width 10 height 11
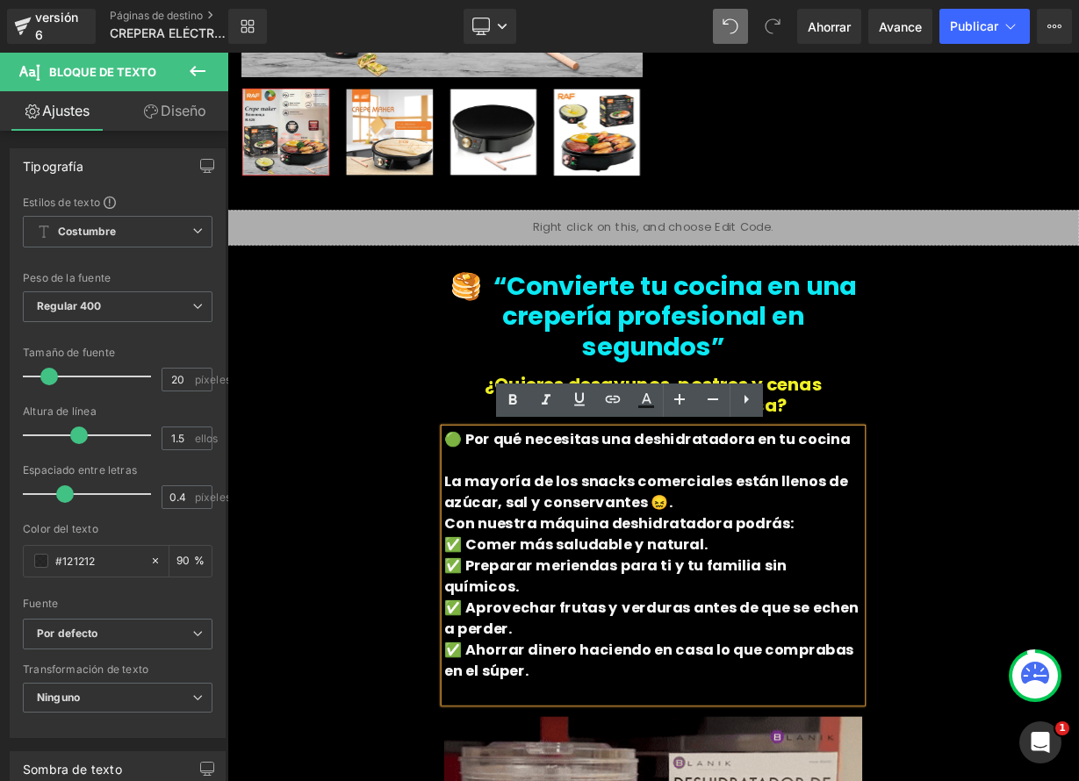
drag, startPoint x: 493, startPoint y: 536, endPoint x: 621, endPoint y: 797, distance: 290.1
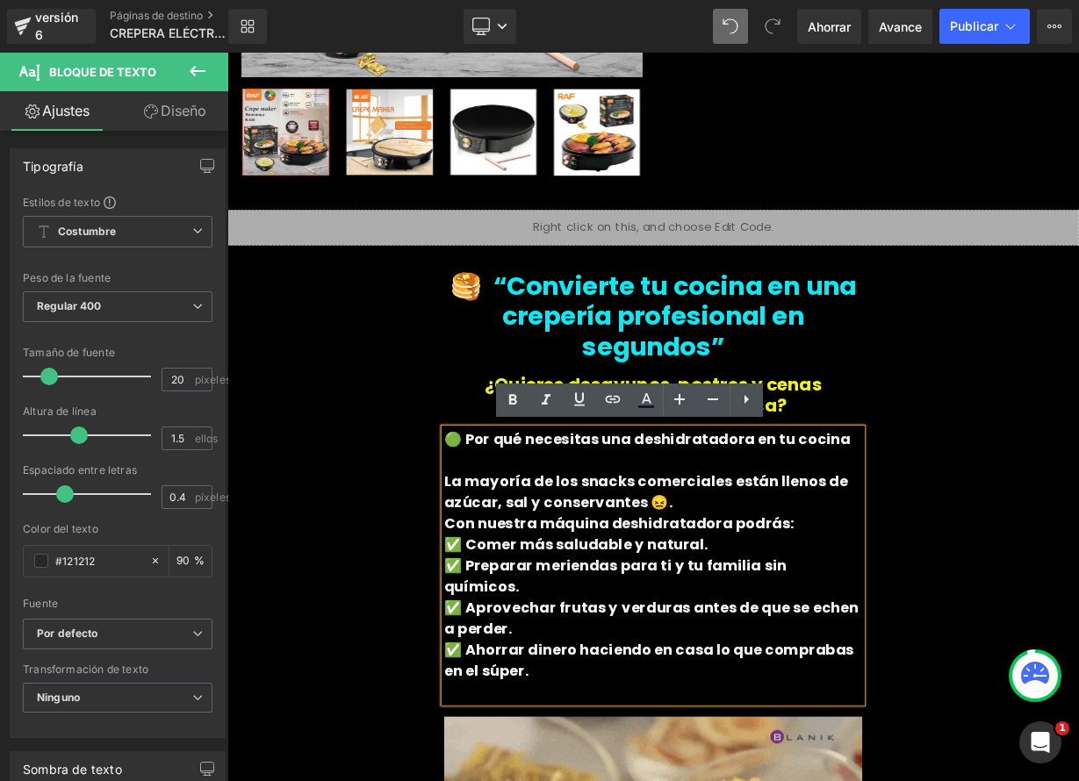
click at [621, 780] on div "🟢 Por qué necesitas una deshidratadora en tu cocina La mayoría de los snacks co…" at bounding box center [758, 692] width 521 height 342
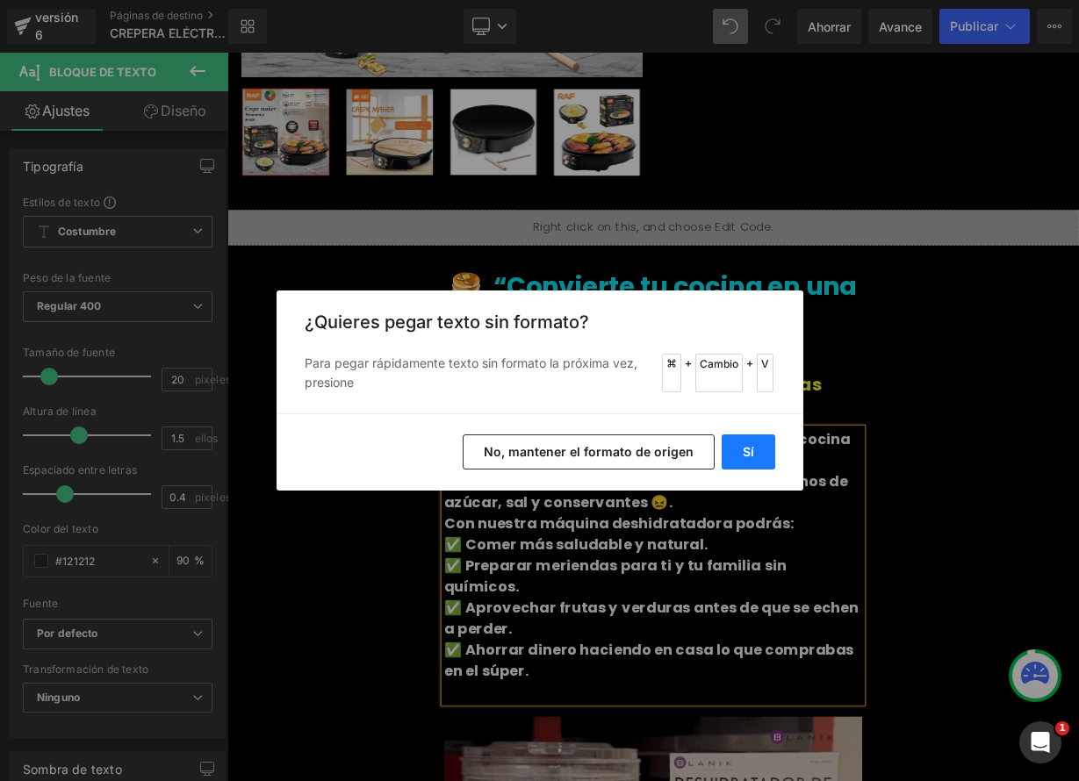
click at [767, 459] on button "Sí" at bounding box center [748, 451] width 54 height 35
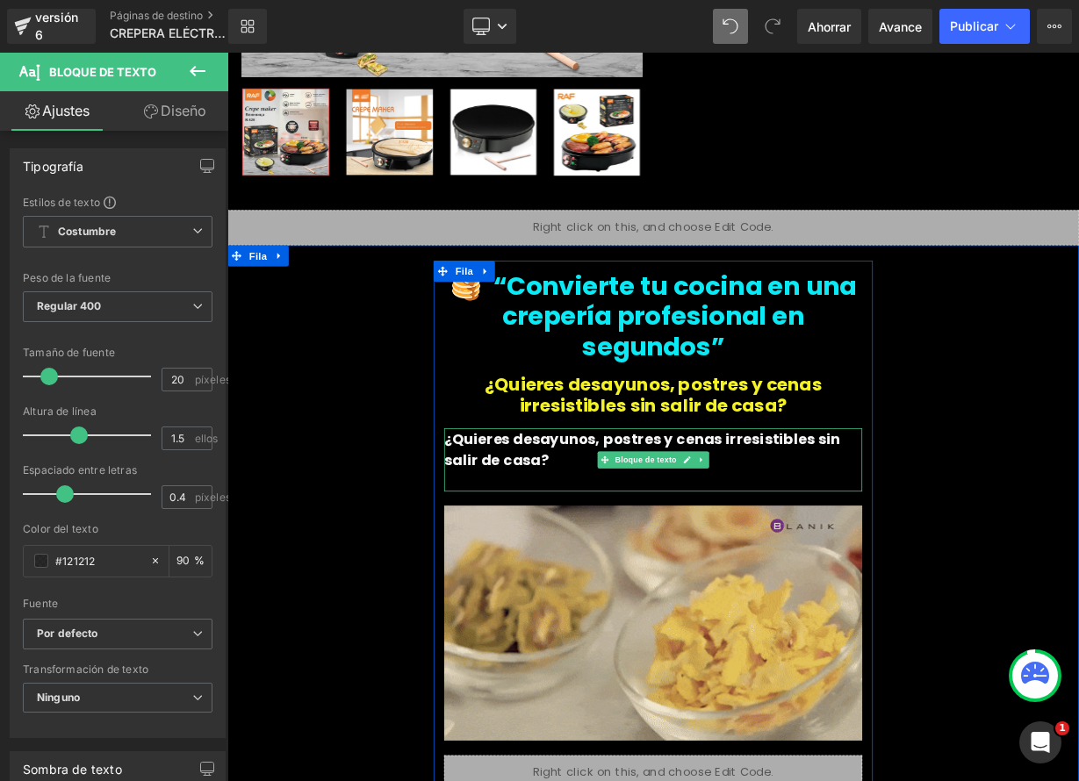
click at [583, 556] on p "¿Quieres desayunos, postres y cenas irresistibles sin salir de casa?" at bounding box center [758, 547] width 521 height 53
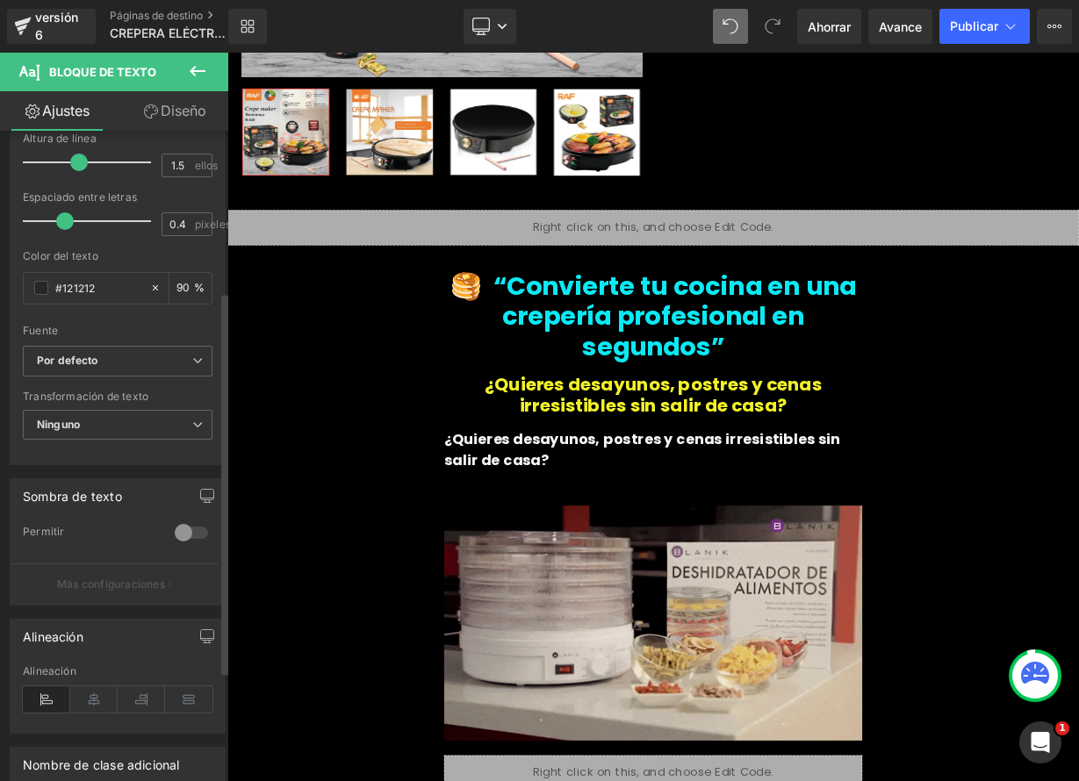
scroll to position [277, 0]
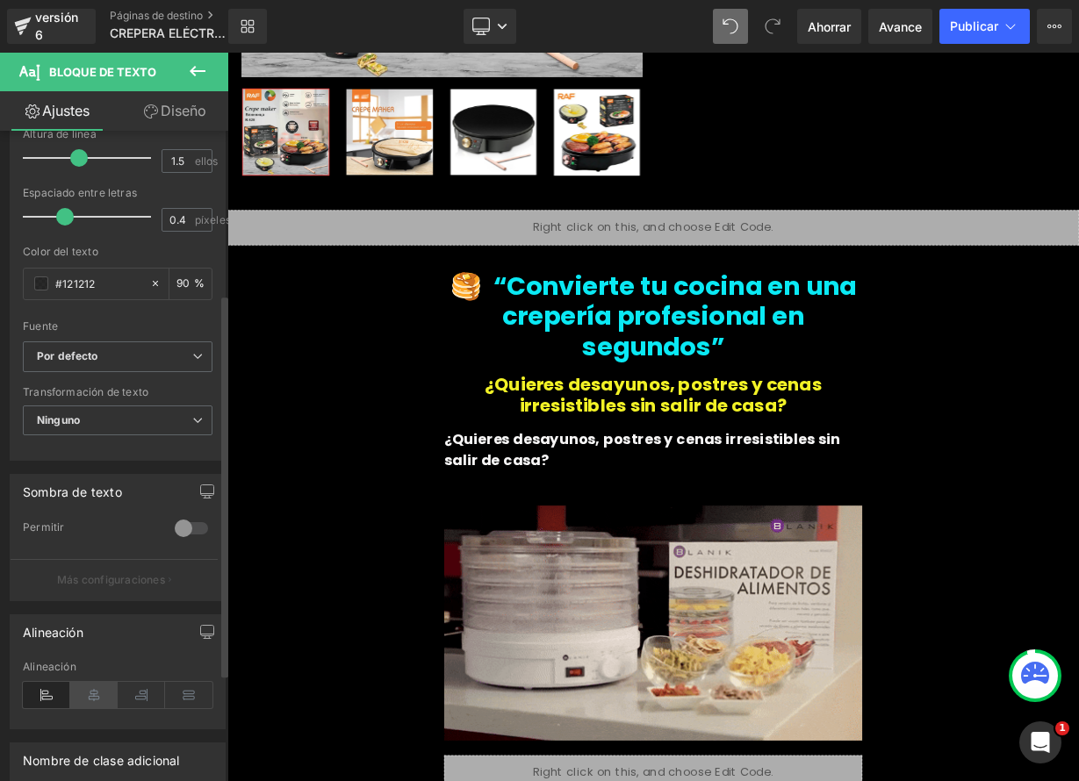
click at [90, 701] on icon at bounding box center [93, 695] width 47 height 26
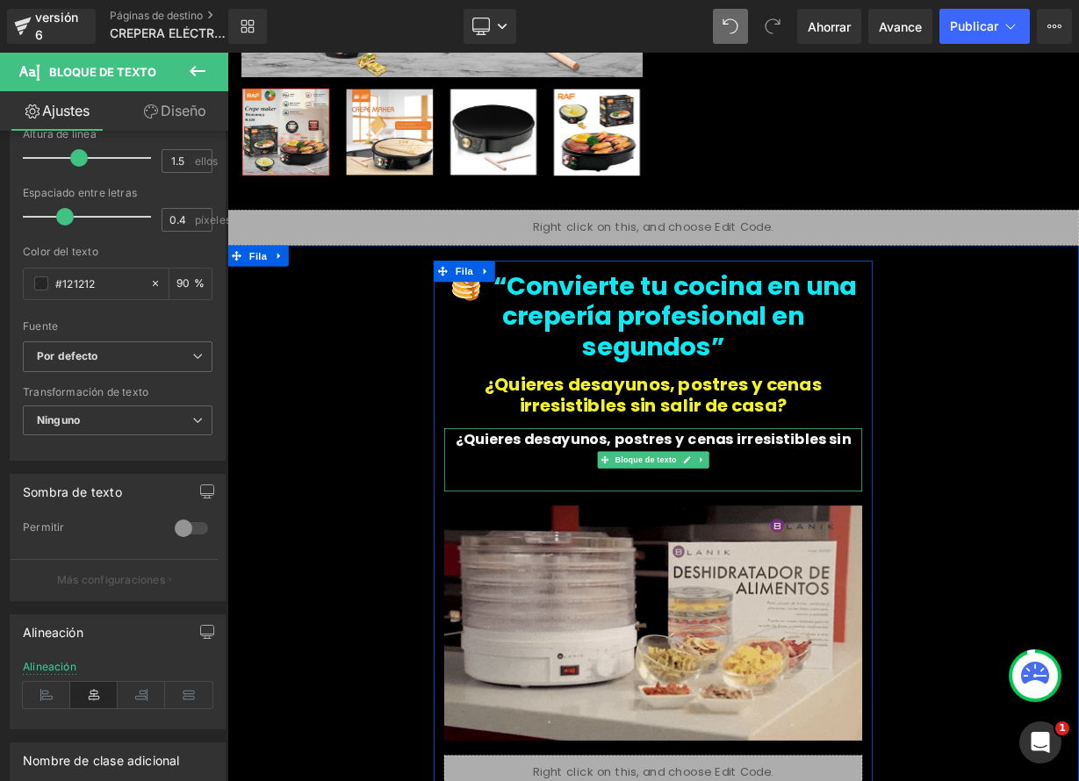
click at [854, 549] on p "¿Quieres desayunos, postres y cenas irresistibles sin salir de casa?" at bounding box center [758, 547] width 521 height 53
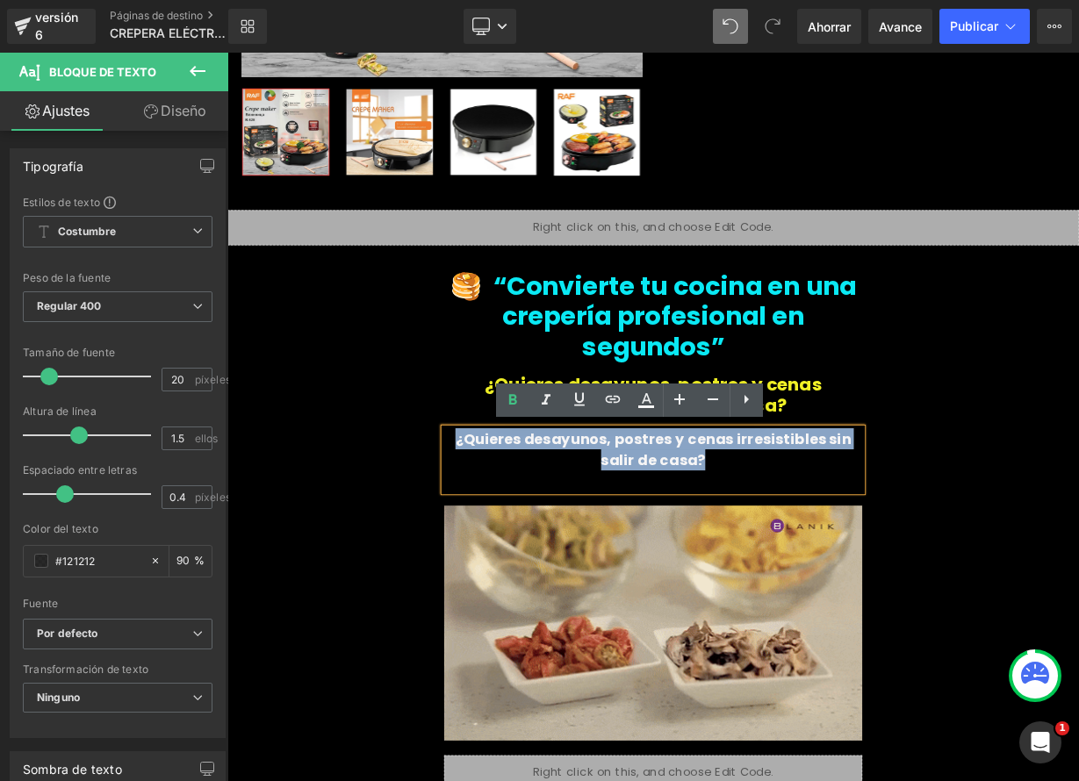
drag, startPoint x: 844, startPoint y: 550, endPoint x: 467, endPoint y: 508, distance: 379.8
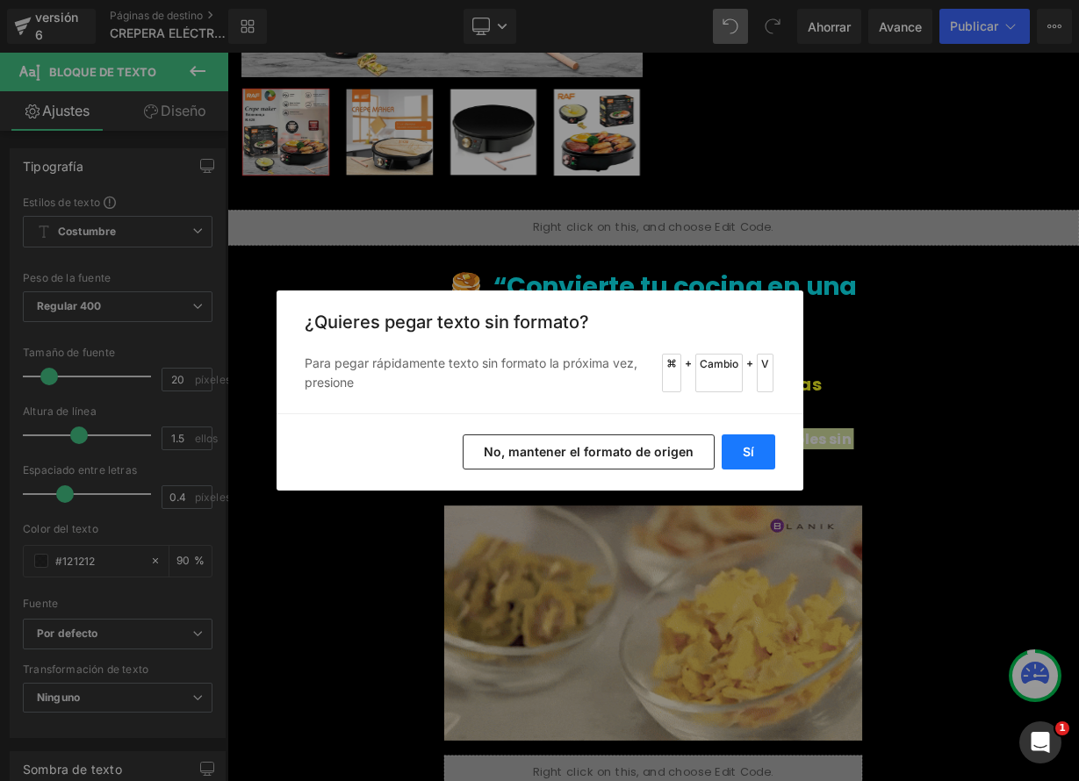
click at [761, 454] on button "Sí" at bounding box center [748, 451] width 54 height 35
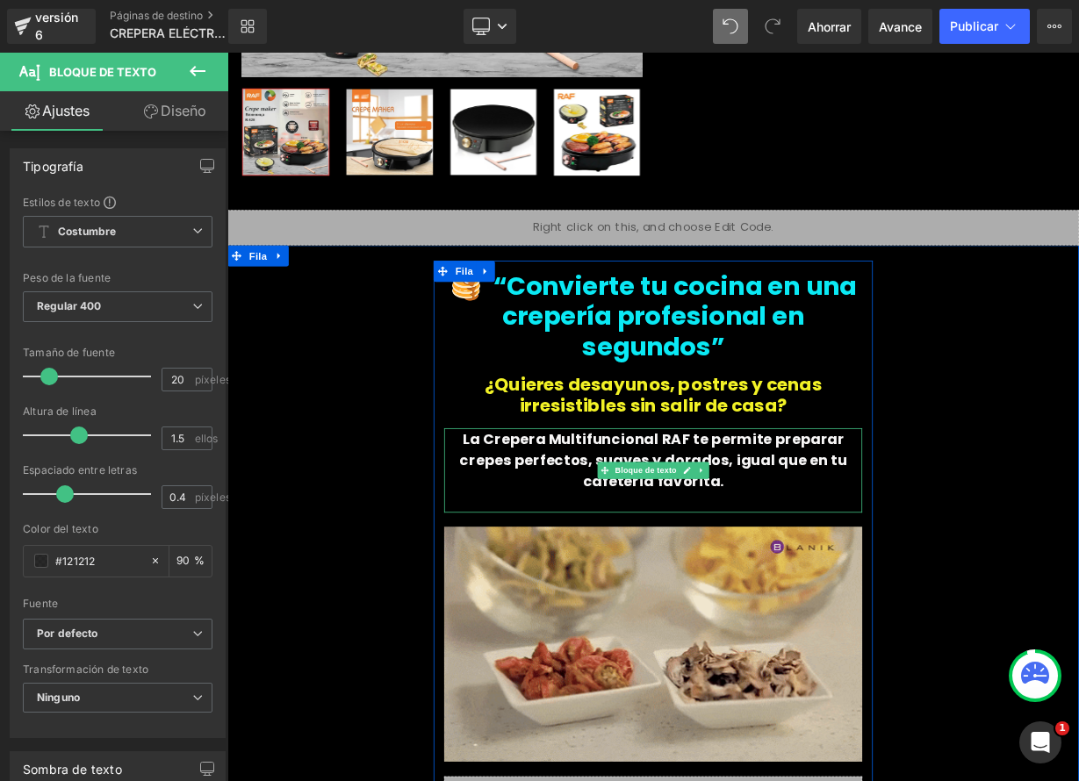
click at [831, 584] on p "La Crepera Multifuncional RAF te permite preparar crepes perfectos, suaves y do…" at bounding box center [758, 560] width 521 height 79
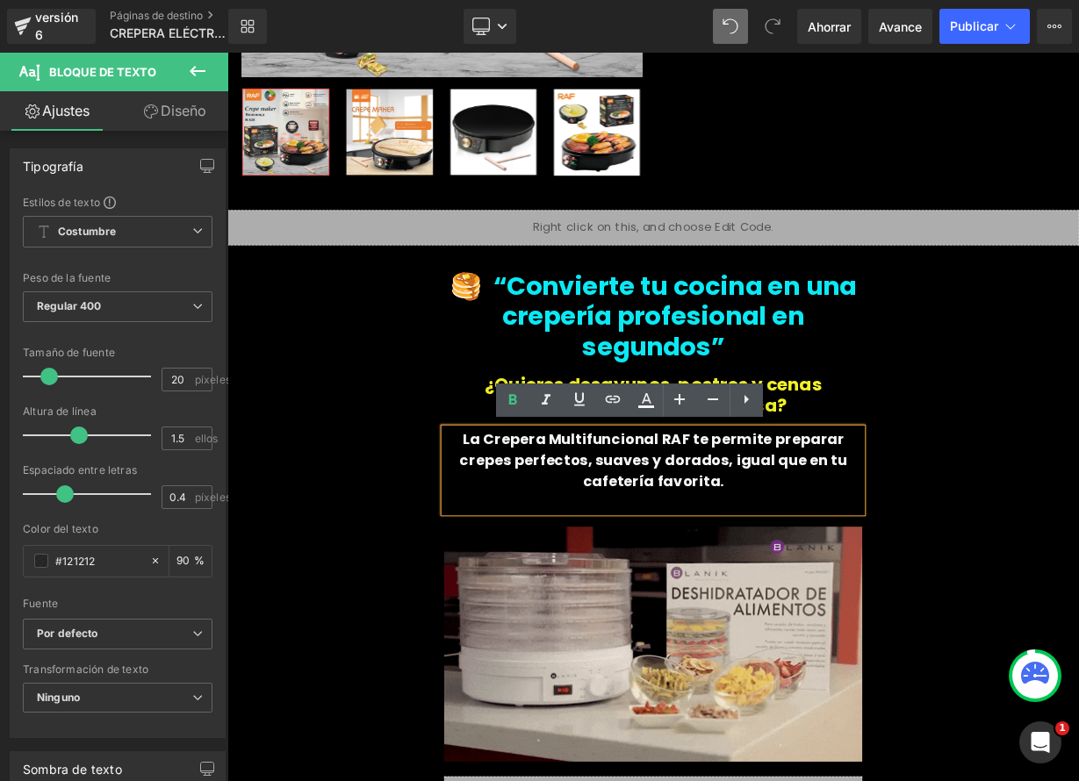
click at [734, 607] on p at bounding box center [758, 613] width 521 height 26
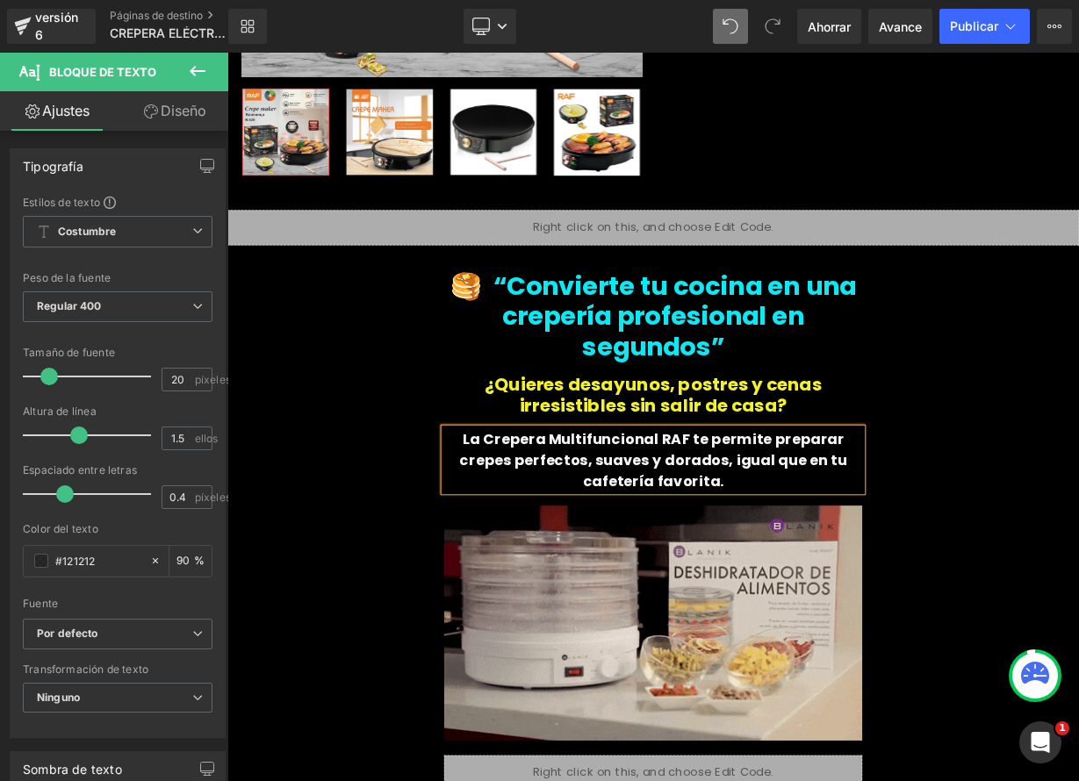
click at [790, 565] on font "La Crepera Multifuncional RAF te permite preparar crepes perfectos, suaves y do…" at bounding box center [758, 560] width 483 height 77
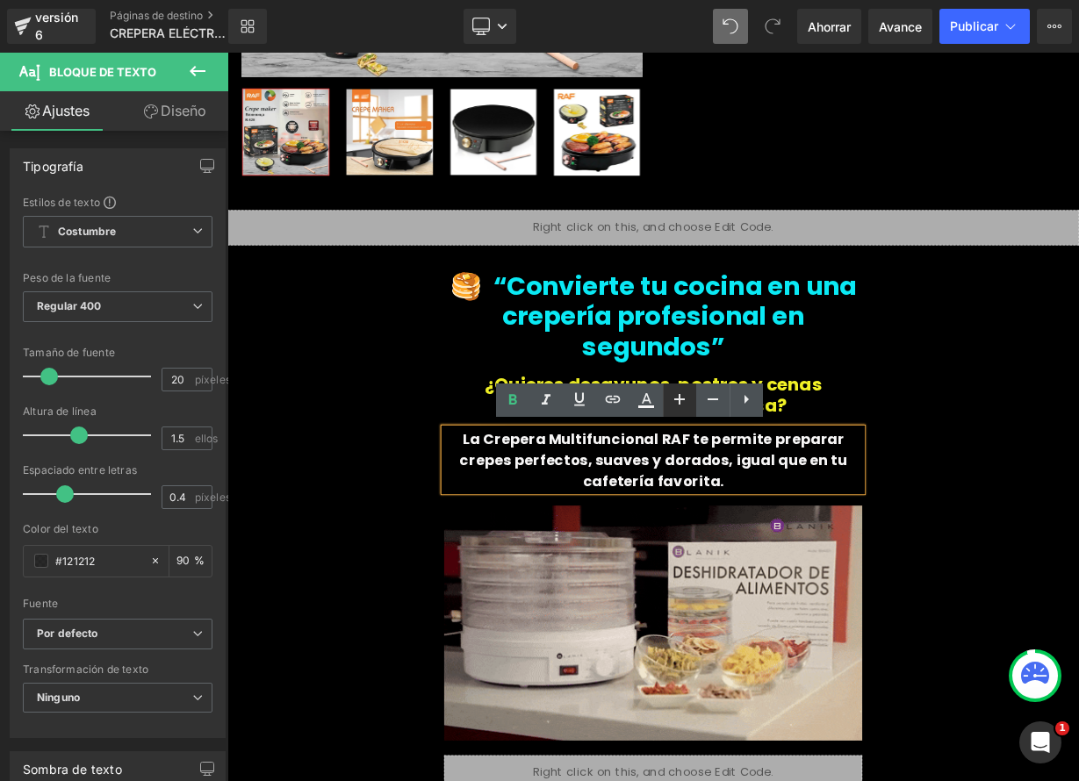
click at [686, 399] on icon at bounding box center [679, 399] width 21 height 21
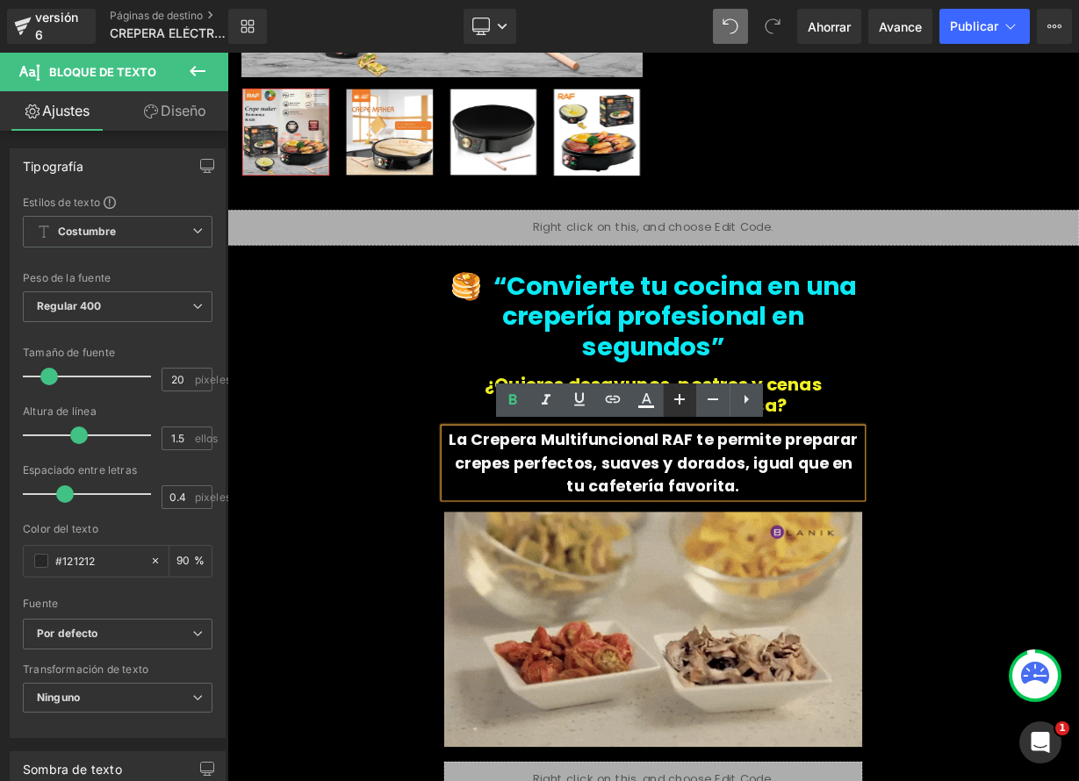
type input "22"
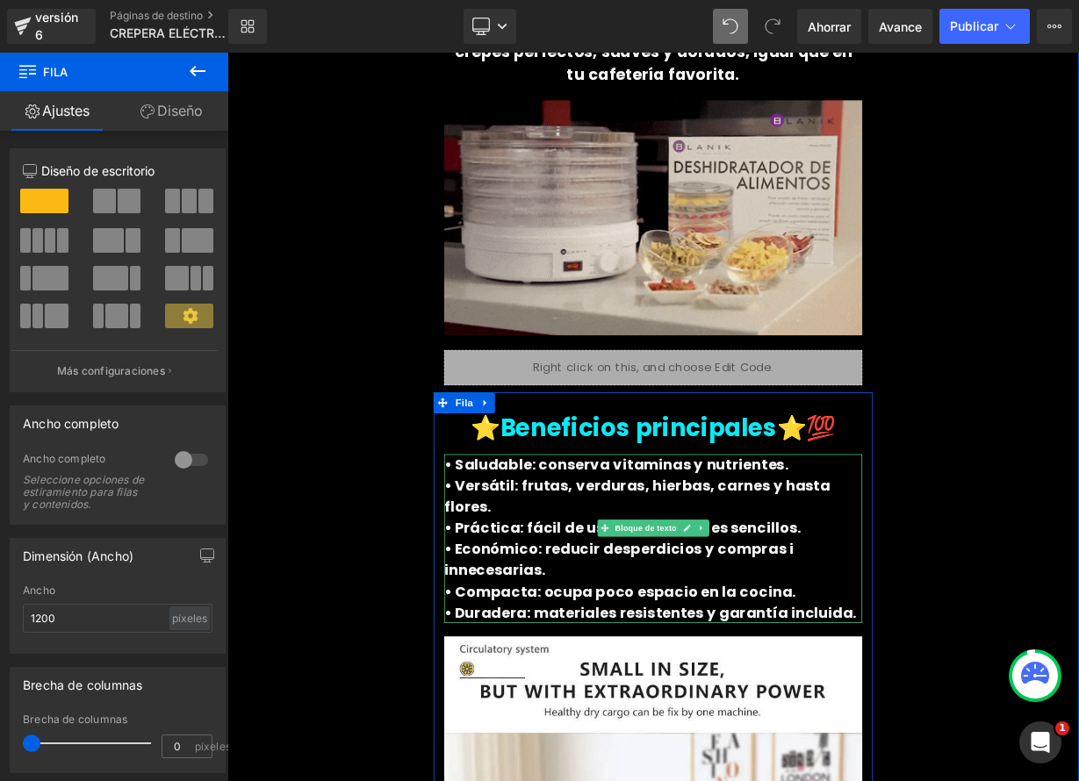
scroll to position [879, 0]
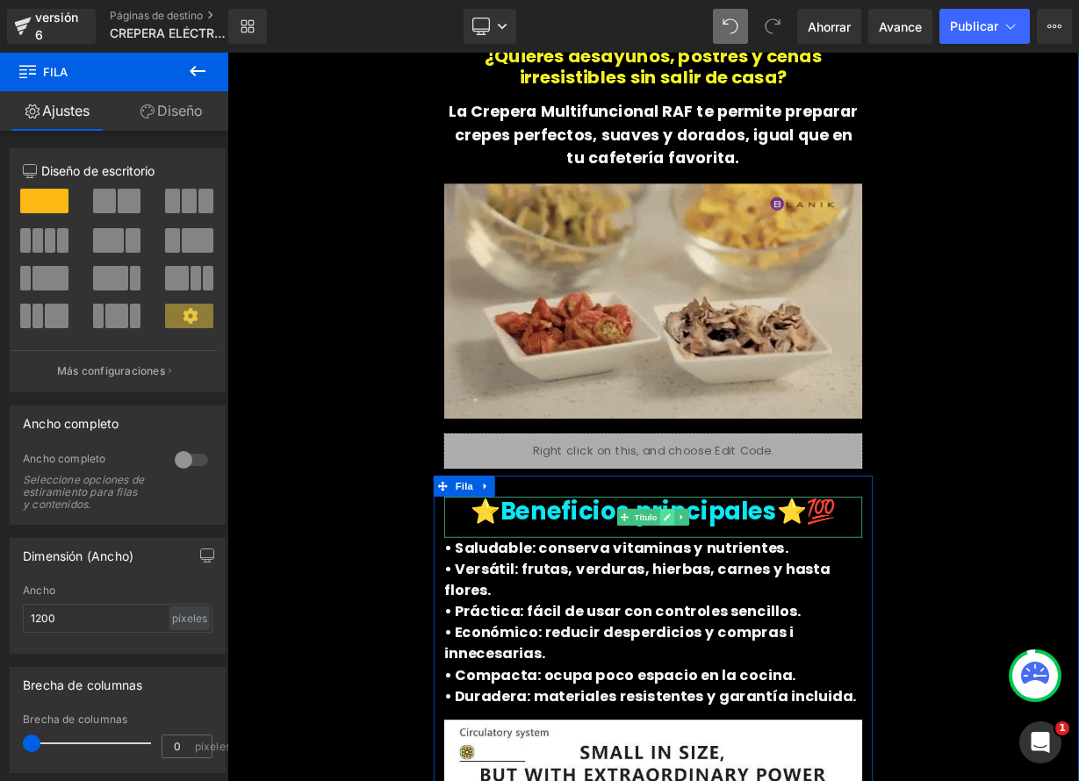
click at [772, 632] on icon at bounding box center [776, 632] width 10 height 11
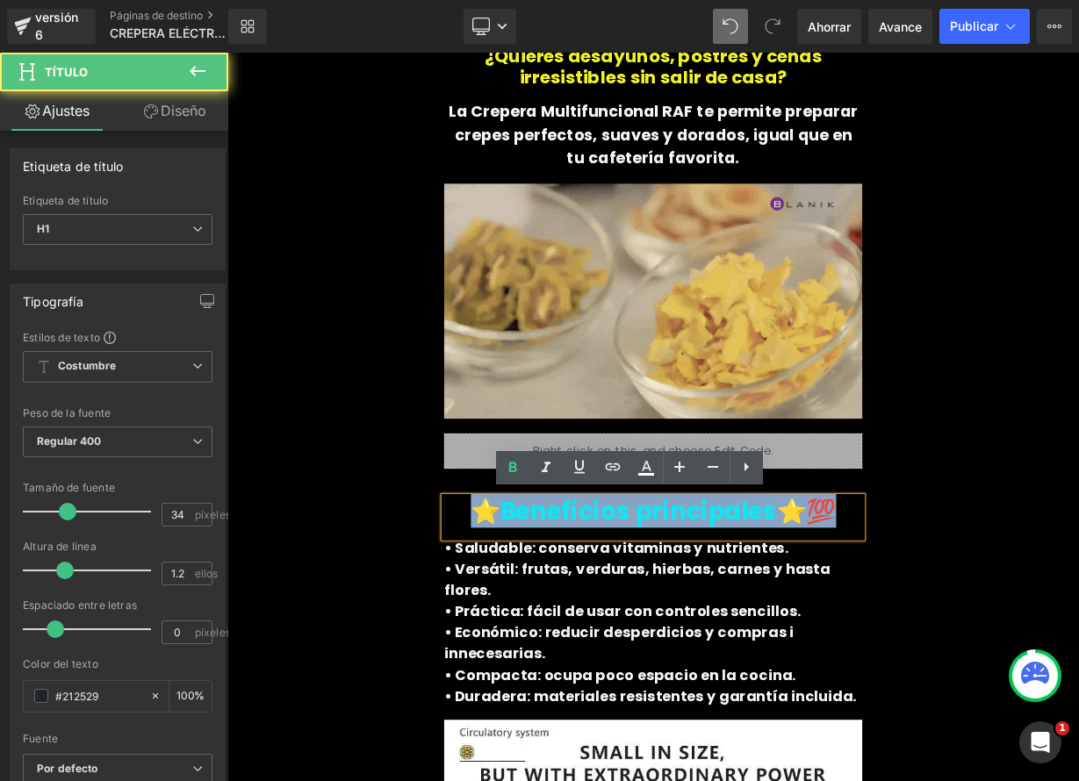
drag, startPoint x: 546, startPoint y: 613, endPoint x: 977, endPoint y: 627, distance: 431.2
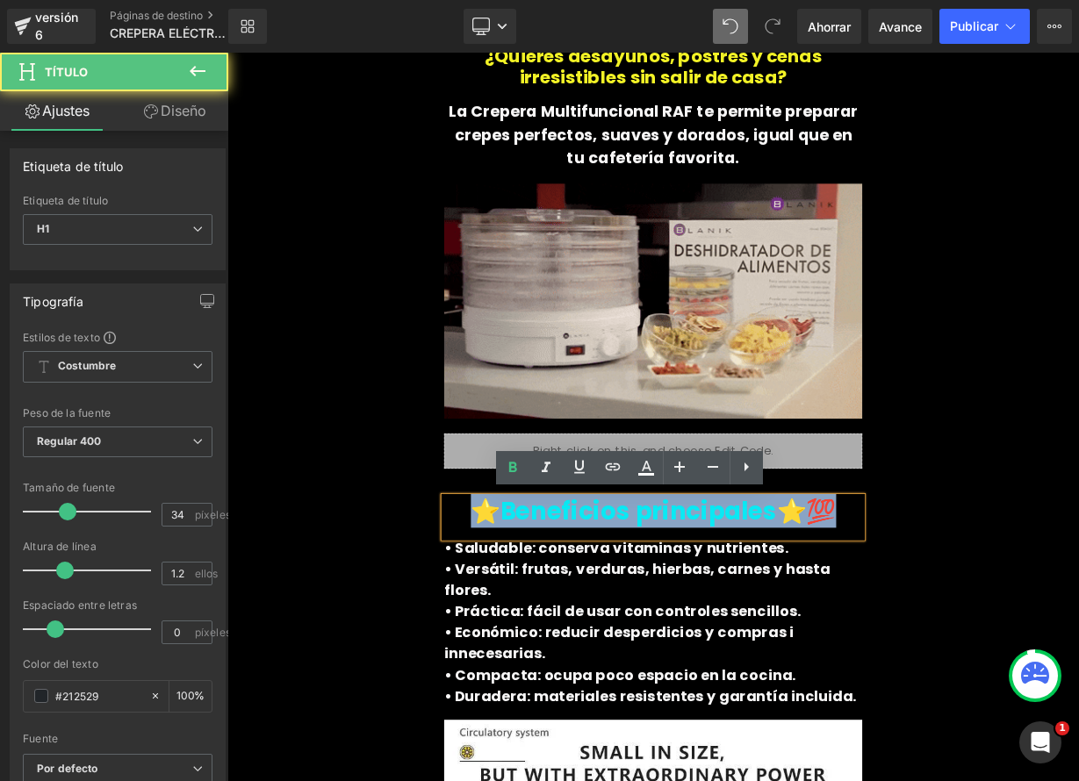
click at [977, 627] on h1 "⭐️Beneficios principales⭐️💯" at bounding box center [758, 625] width 521 height 36
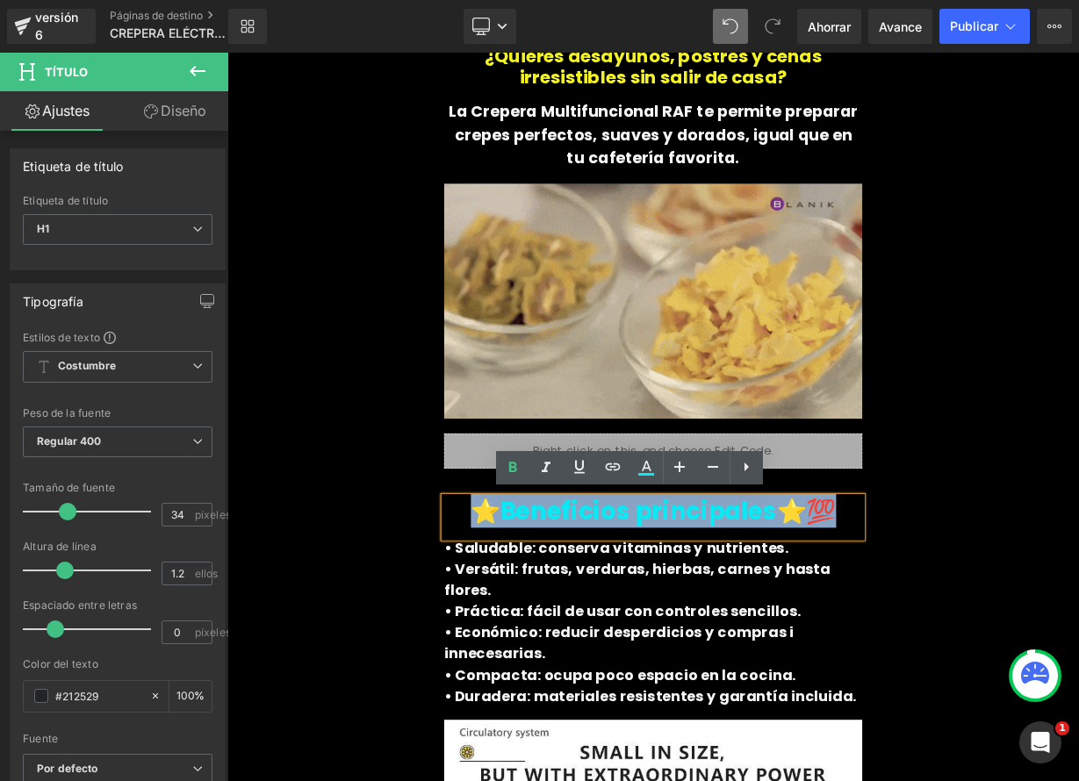
paste div
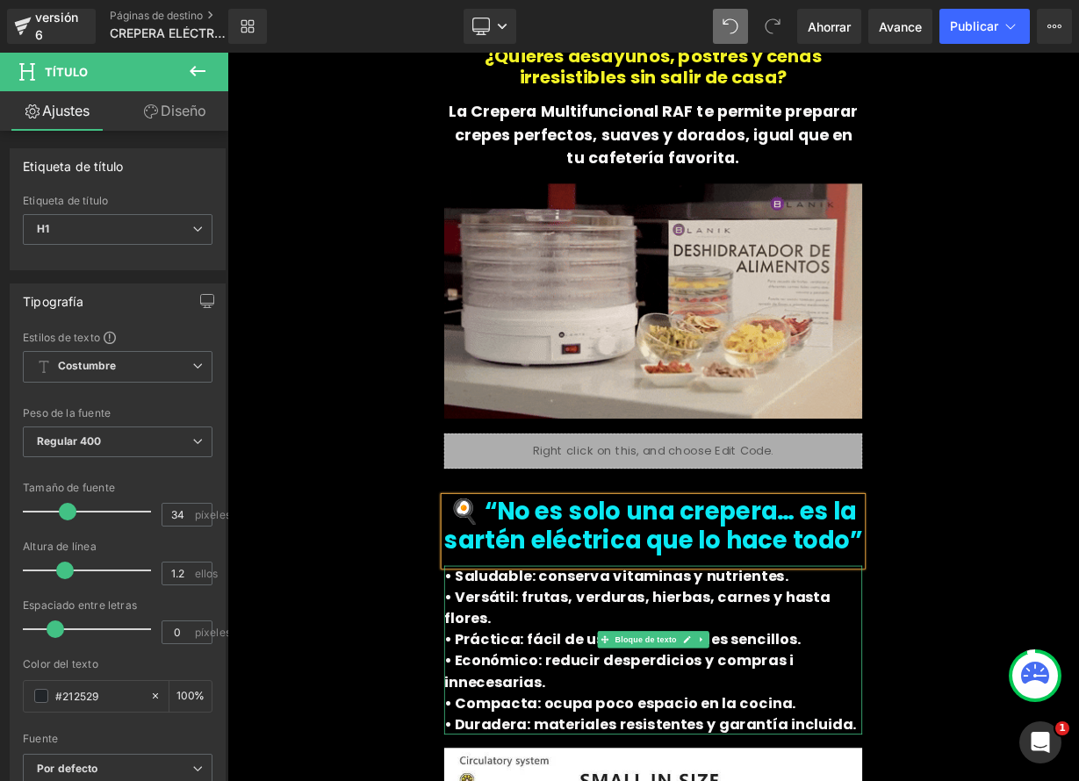
click at [791, 780] on link at bounding box center [800, 784] width 18 height 21
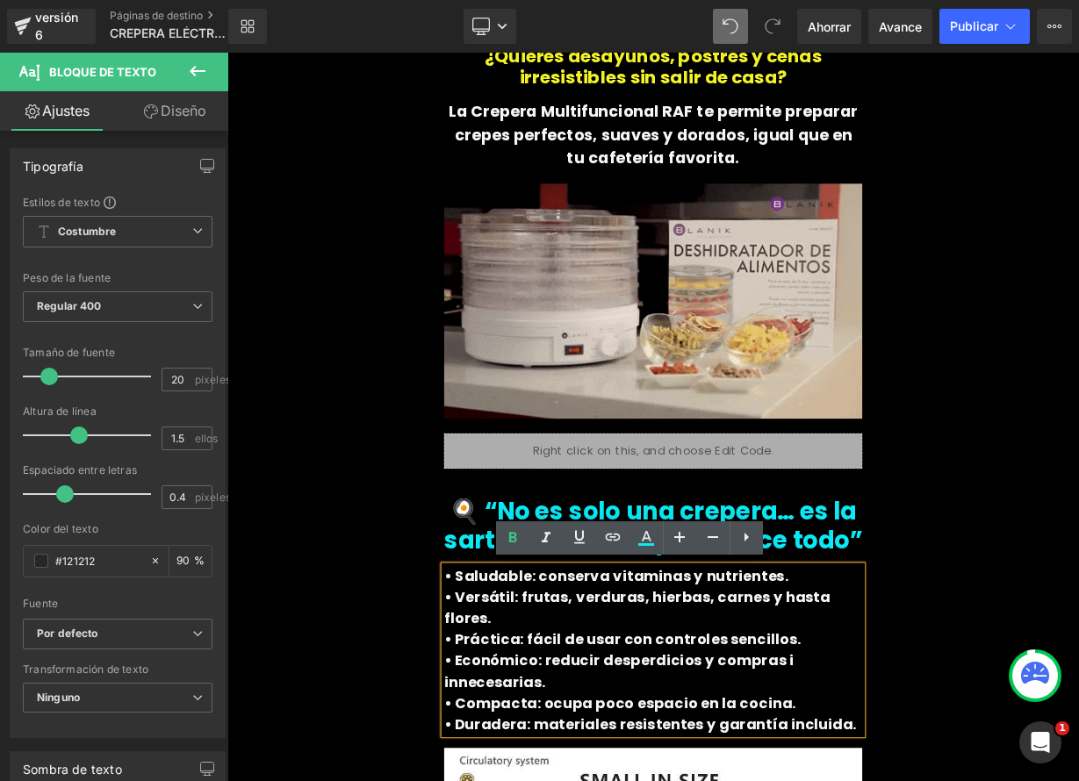
drag, startPoint x: 515, startPoint y: 737, endPoint x: 986, endPoint y: 848, distance: 483.3
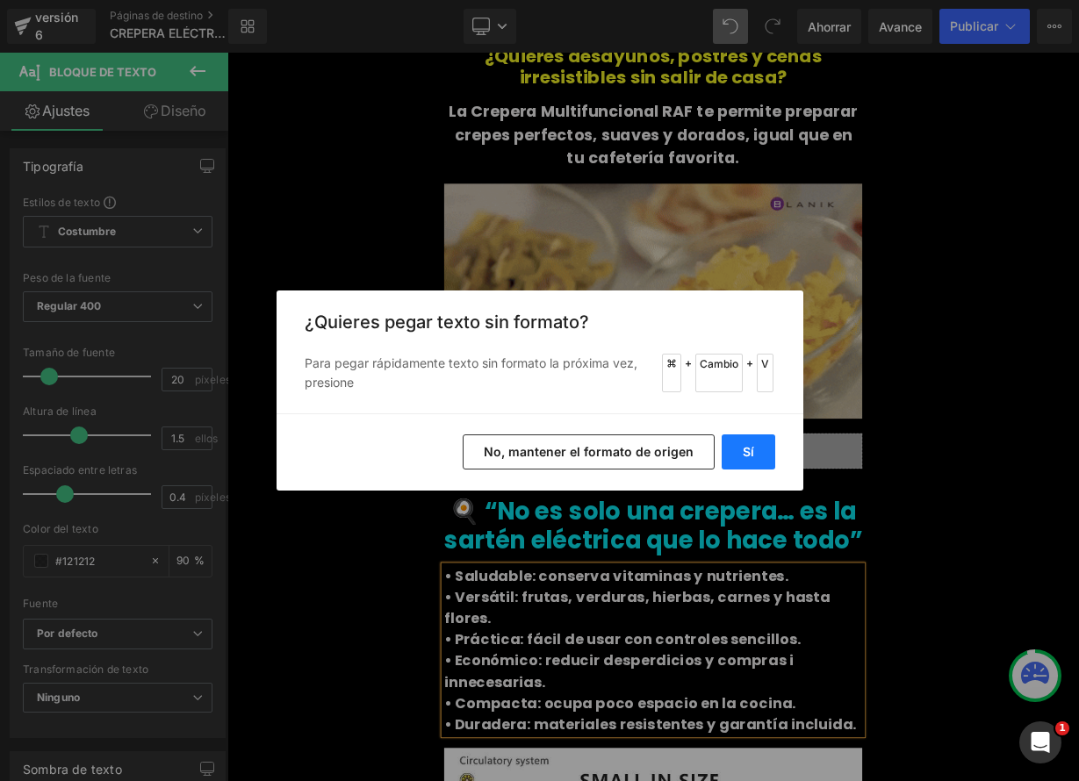
click at [750, 455] on font "Sí" at bounding box center [748, 451] width 11 height 15
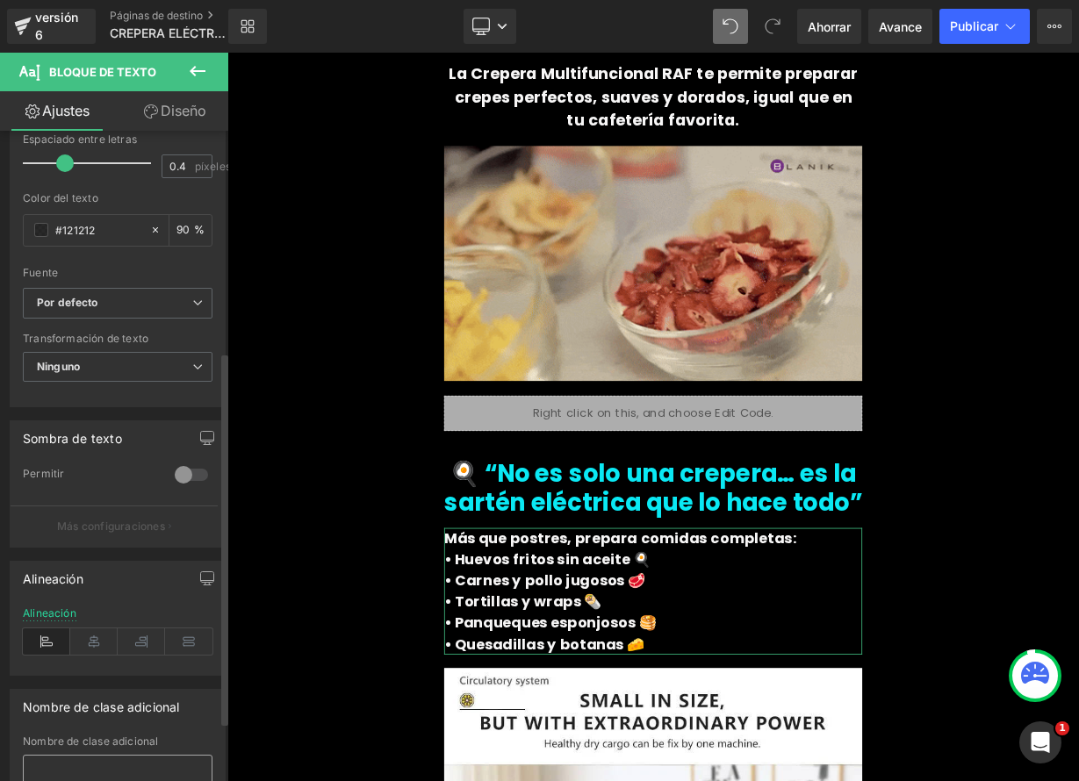
scroll to position [435, 0]
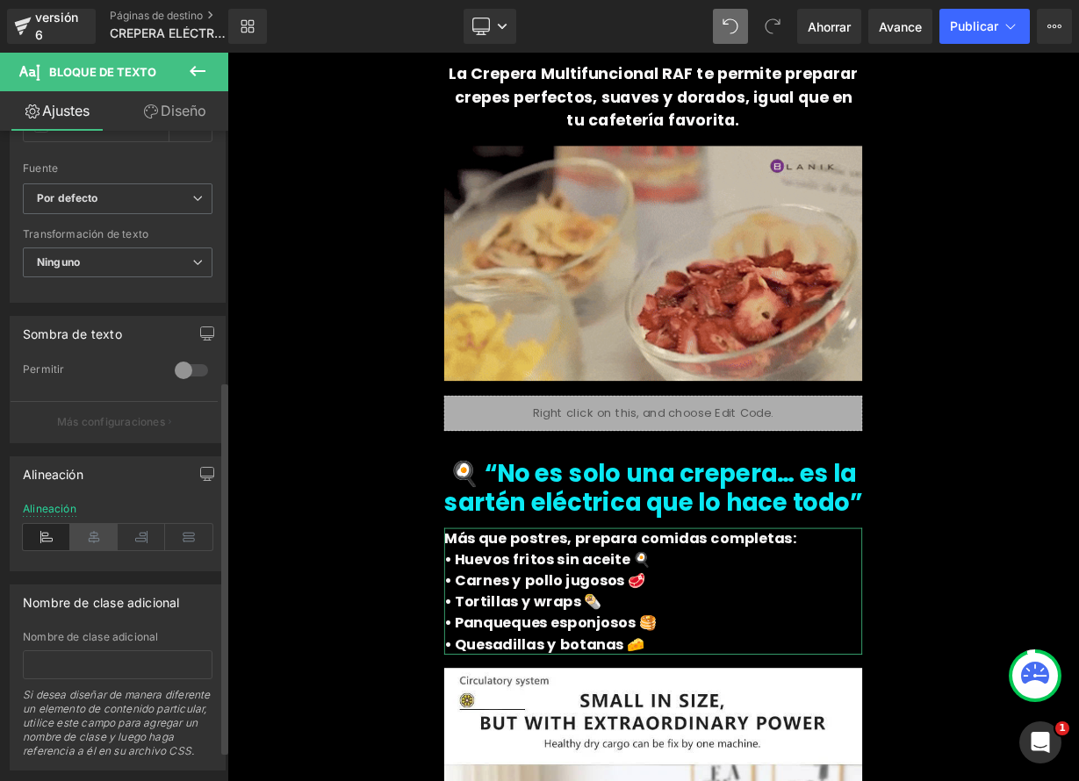
click at [96, 537] on icon at bounding box center [93, 537] width 47 height 26
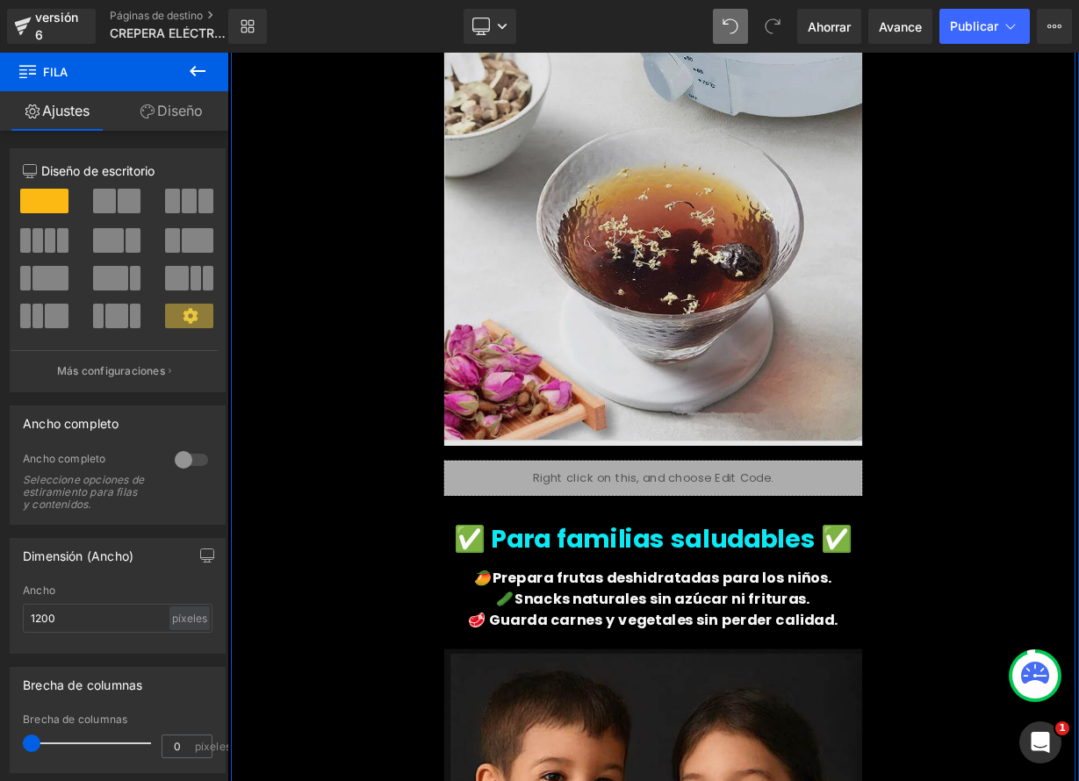
scroll to position [2681, 0]
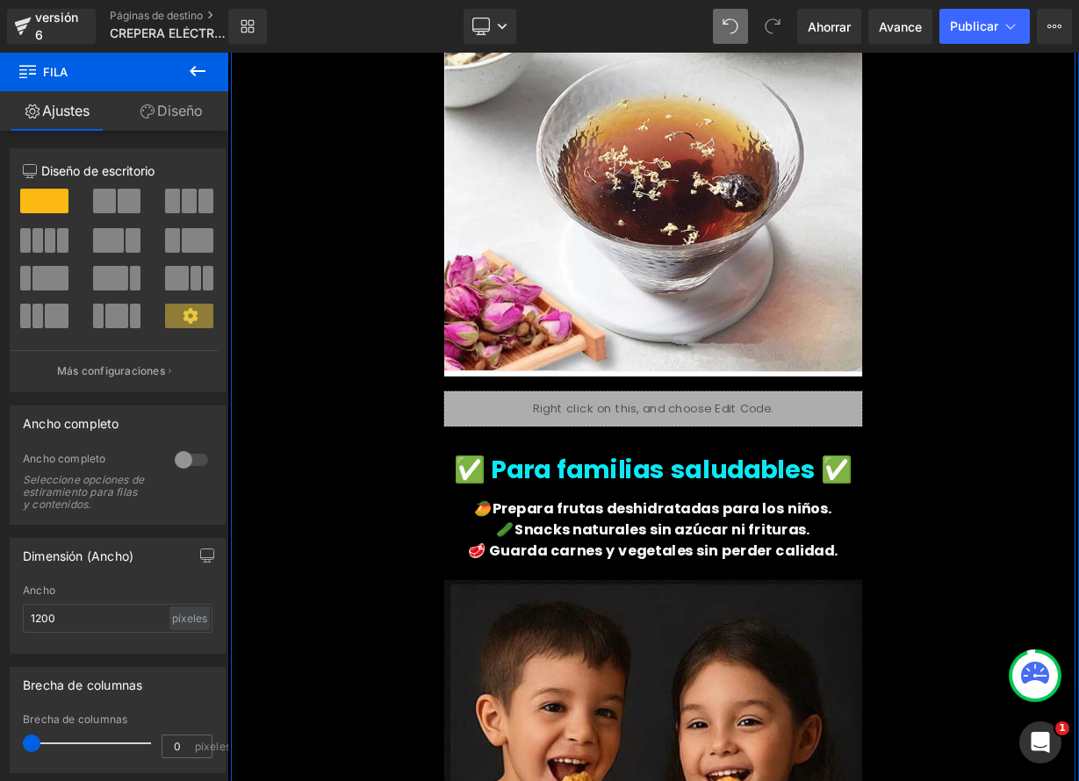
click at [756, 571] on div "✅ Para familias saludables ✅ Título" at bounding box center [758, 580] width 521 height 53
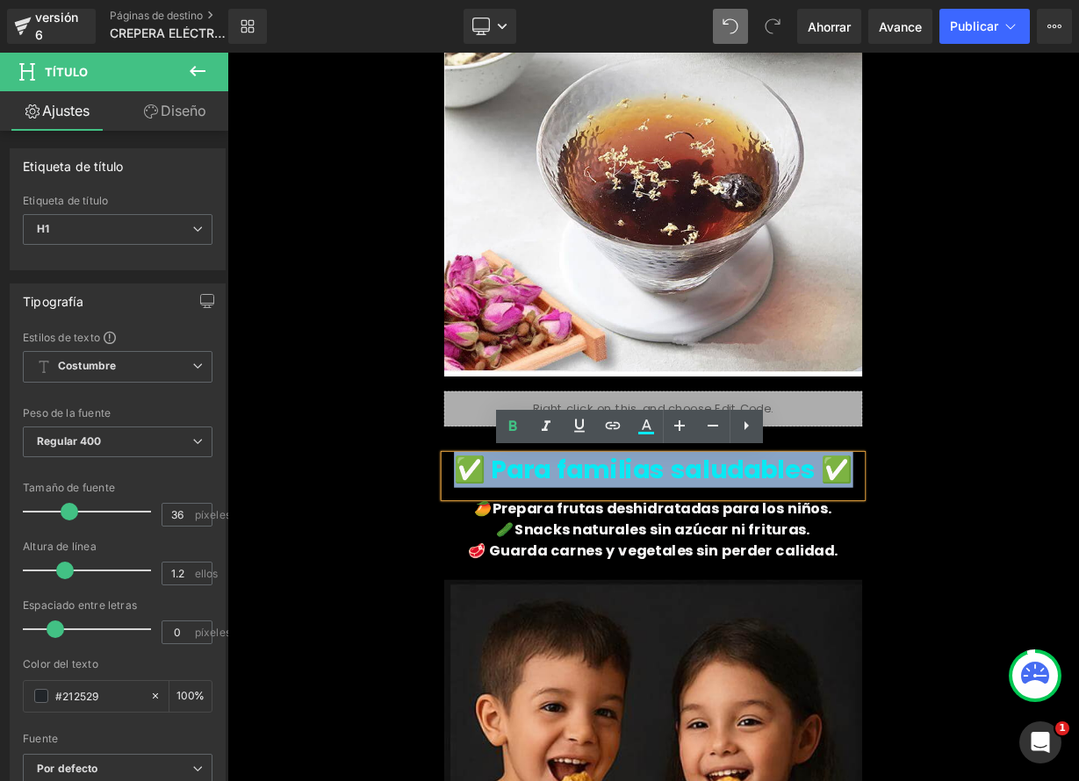
drag, startPoint x: 522, startPoint y: 573, endPoint x: 1001, endPoint y: 585, distance: 478.5
click at [1001, 585] on h1 "✅ Para familias saludables ✅" at bounding box center [758, 573] width 521 height 38
paste div
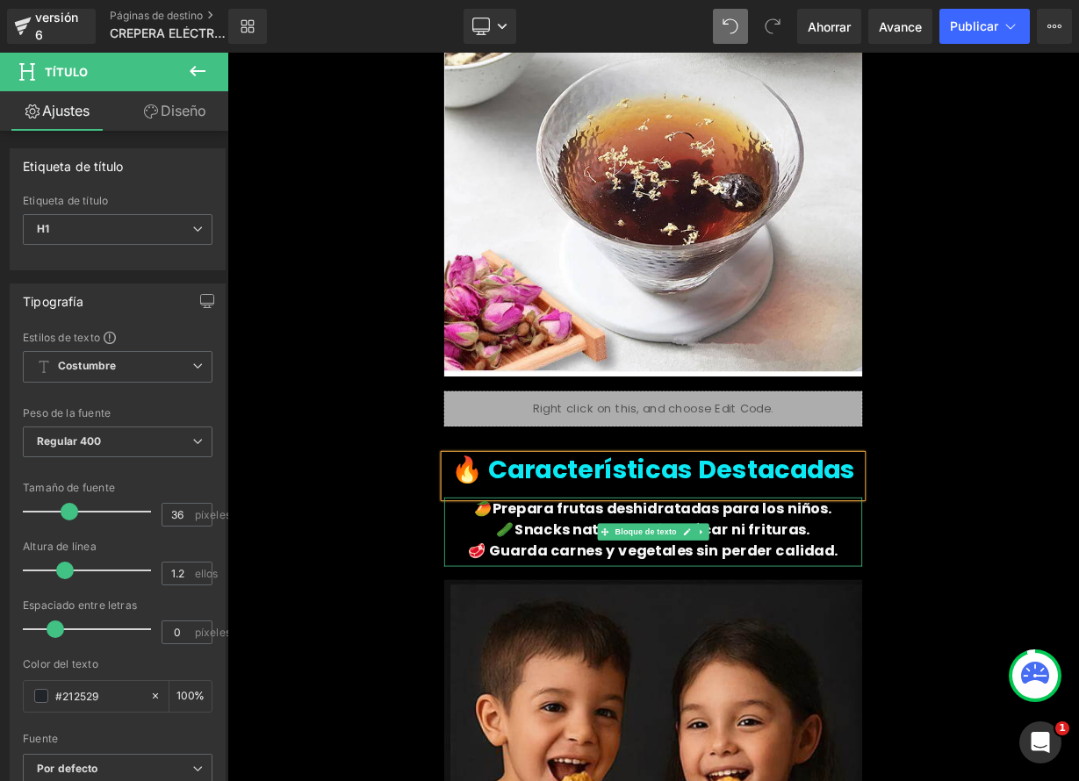
click at [797, 648] on icon at bounding box center [800, 650] width 10 height 11
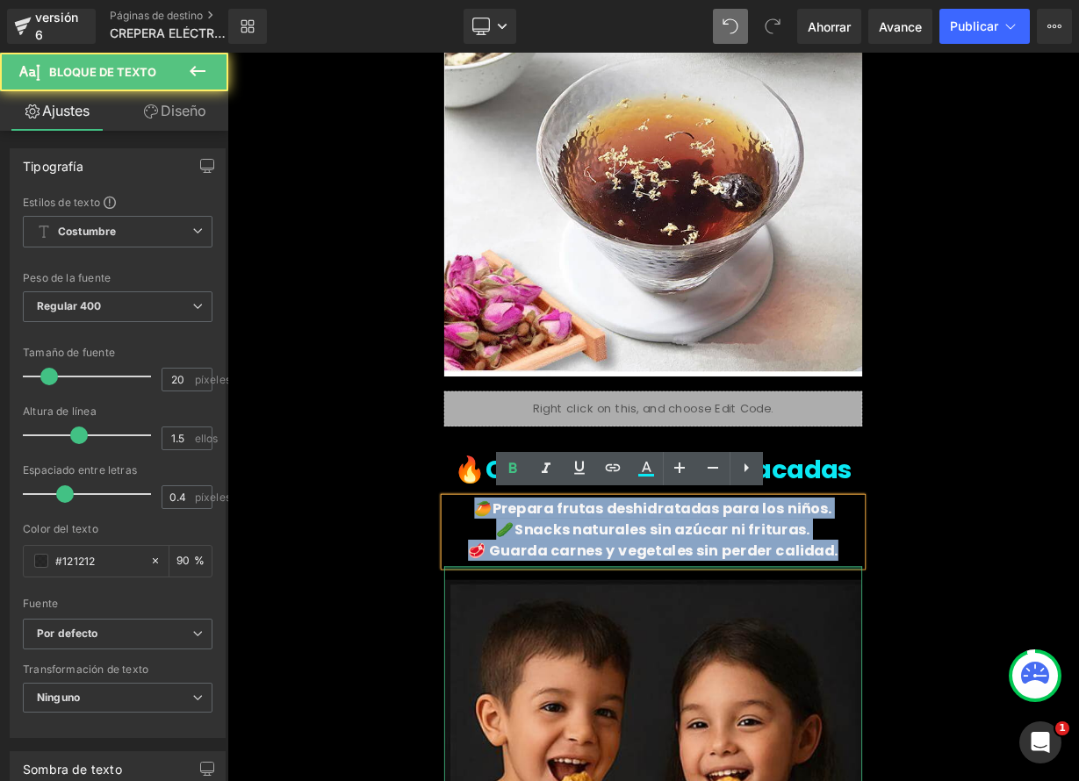
drag, startPoint x: 553, startPoint y: 617, endPoint x: 978, endPoint y: 693, distance: 431.6
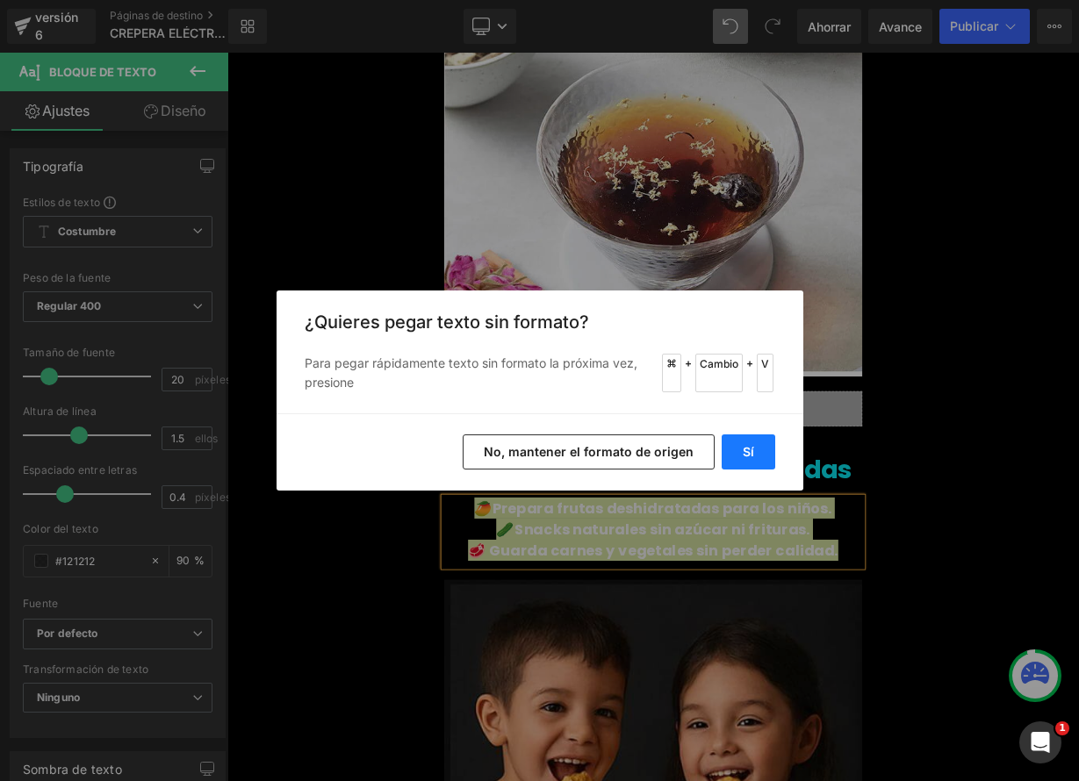
drag, startPoint x: 754, startPoint y: 447, endPoint x: 657, endPoint y: 492, distance: 106.8
click at [754, 447] on button "Sí" at bounding box center [748, 451] width 54 height 35
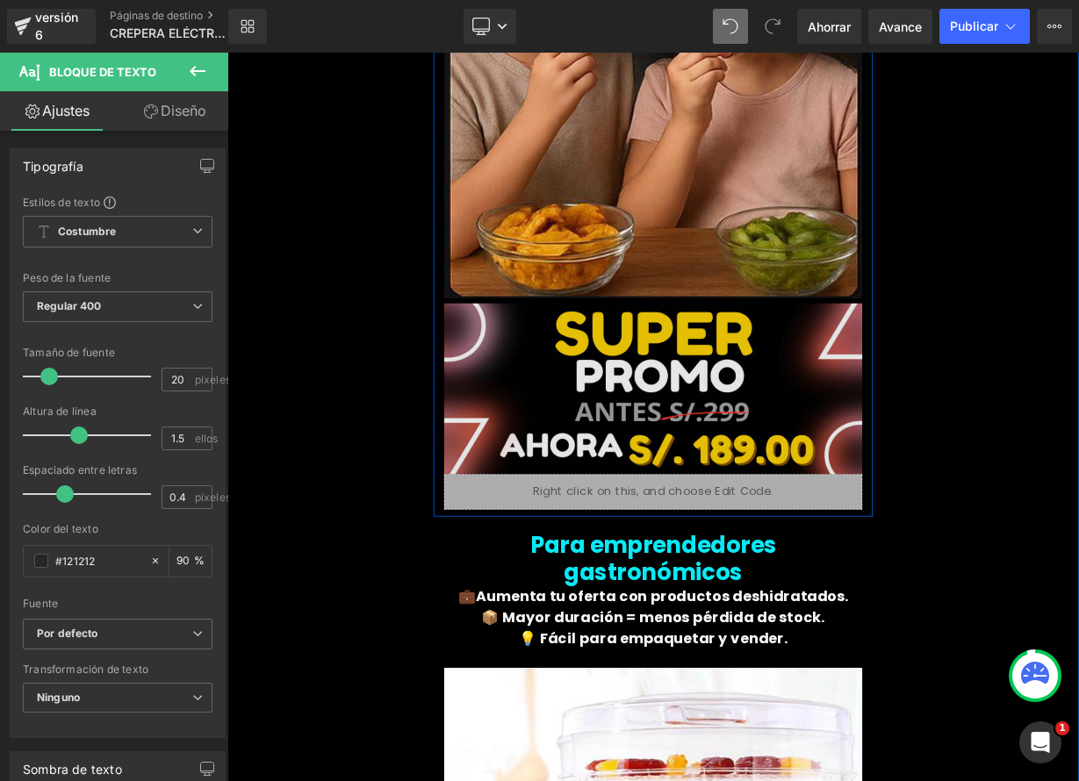
scroll to position [3954, 0]
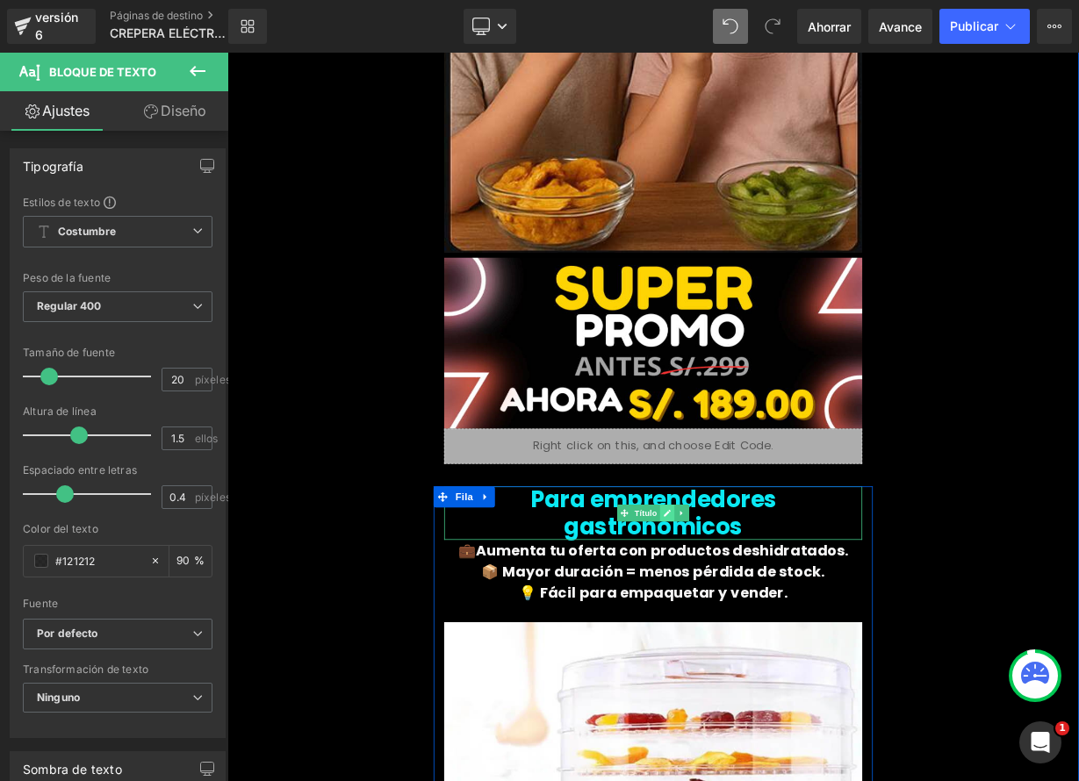
click at [775, 616] on link at bounding box center [776, 626] width 18 height 21
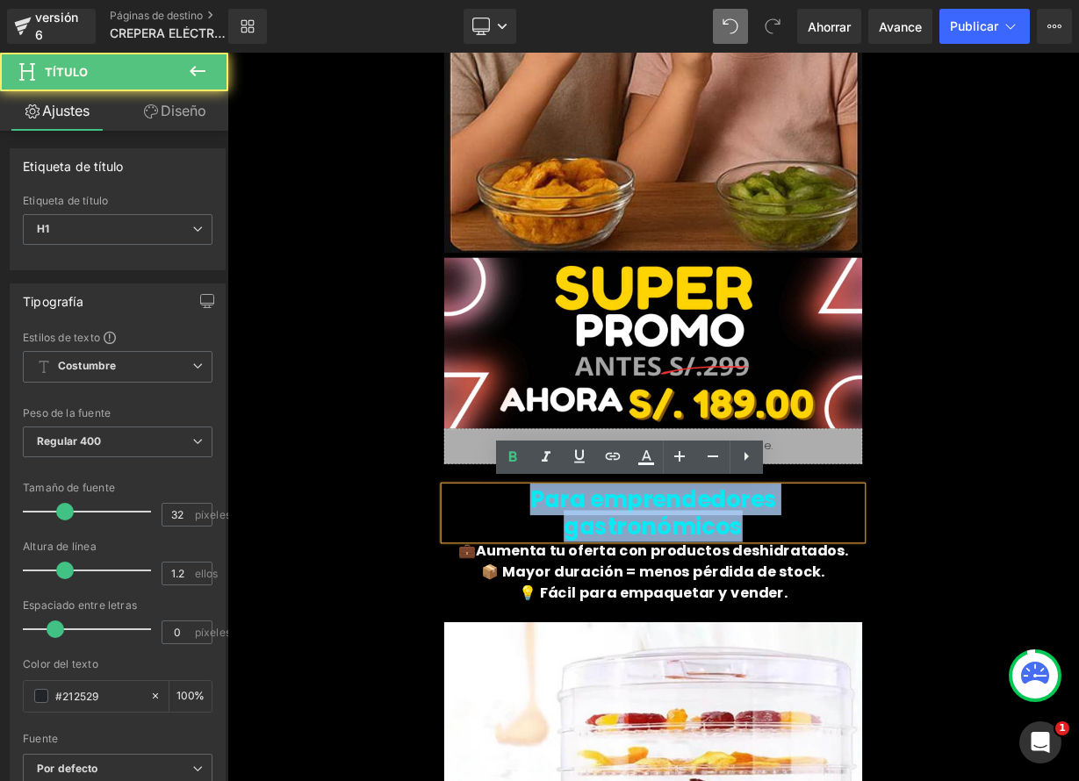
drag, startPoint x: 507, startPoint y: 606, endPoint x: 965, endPoint y: 624, distance: 457.7
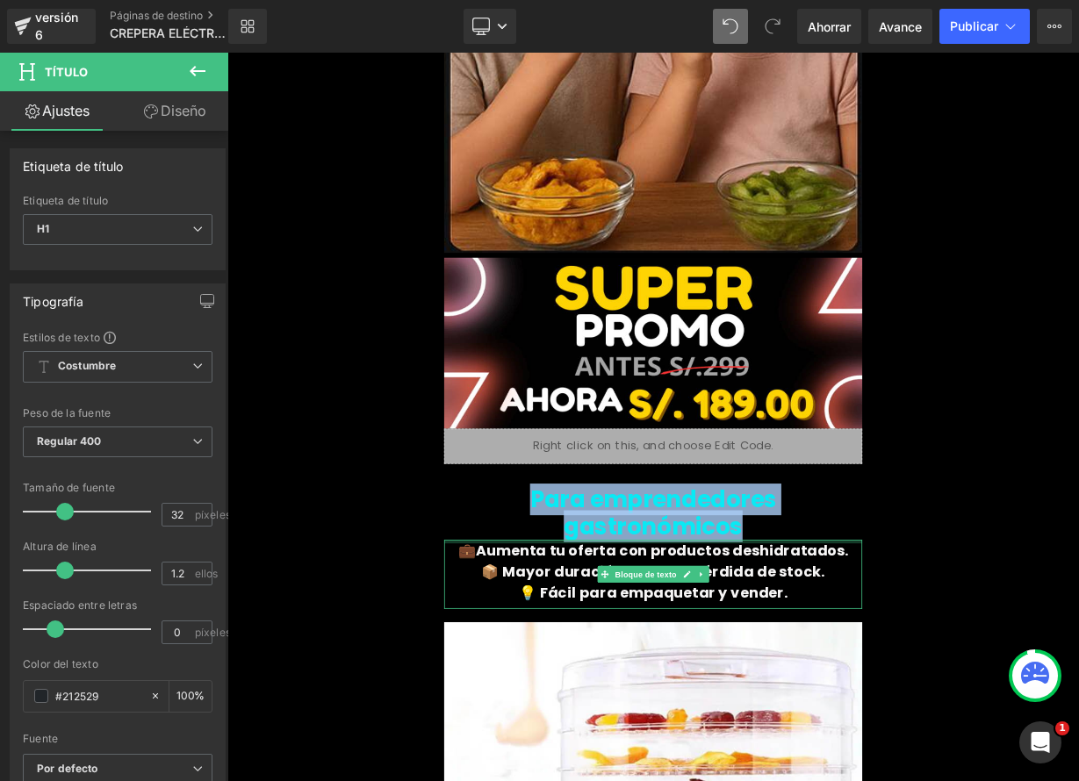
paste div
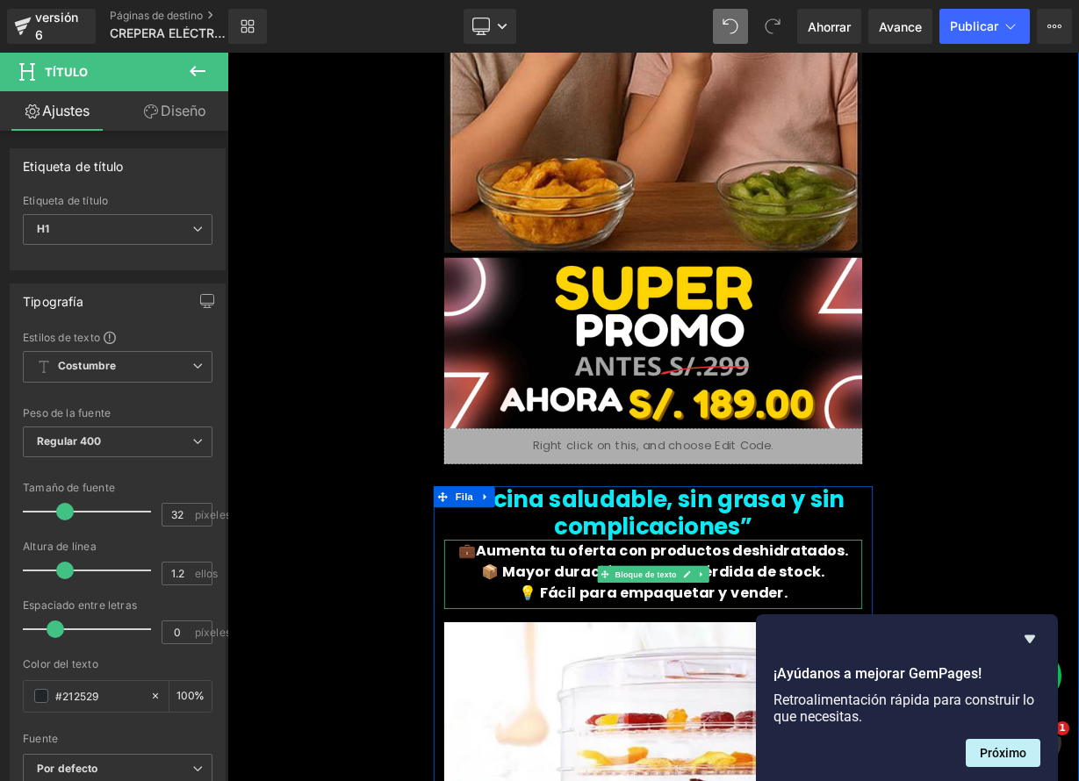
click at [541, 674] on font "💼Aumenta tu oferta con productos deshidratados." at bounding box center [758, 673] width 487 height 25
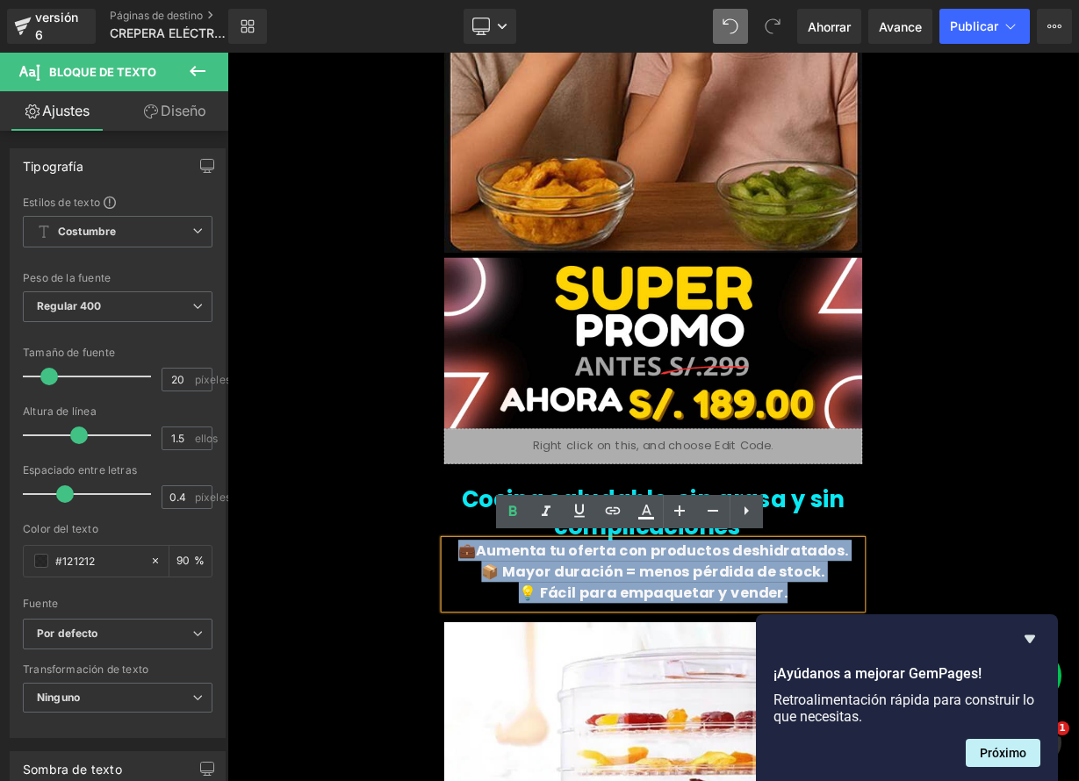
drag, startPoint x: 538, startPoint y: 675, endPoint x: 922, endPoint y: 743, distance: 389.5
click at [922, 743] on div "💼Aumenta tu oferta con productos deshidratados. 📦 Mayor duración = menos pérdid…" at bounding box center [758, 703] width 521 height 86
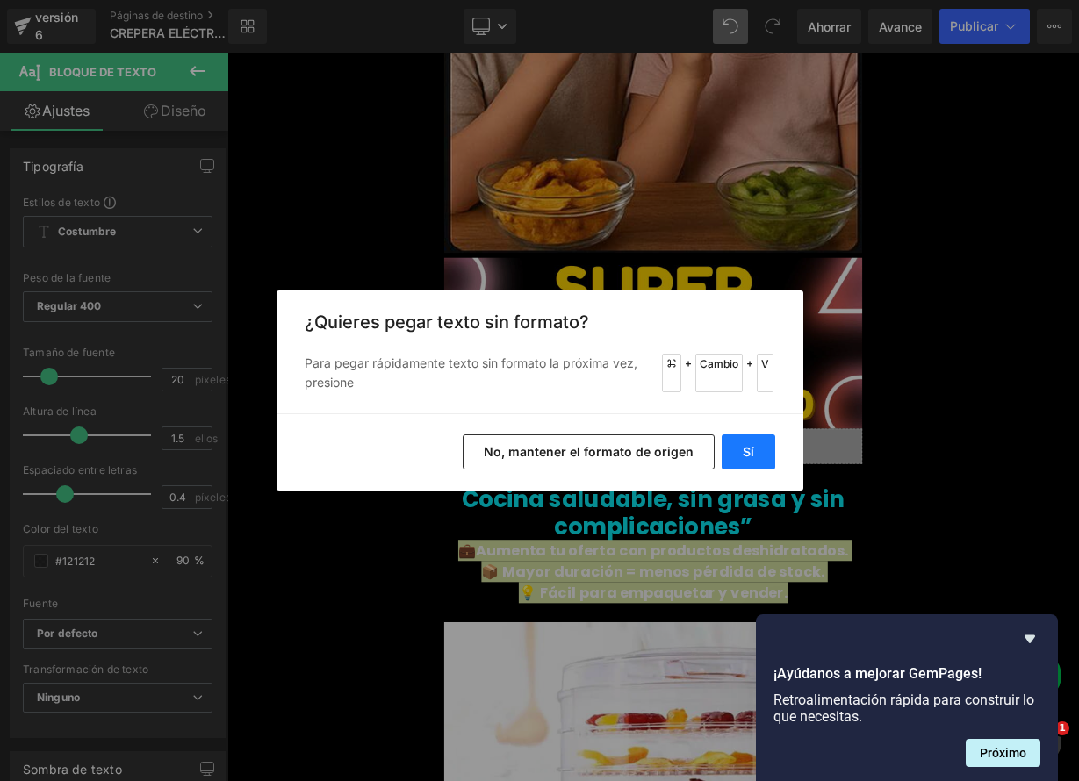
click at [739, 457] on button "Sí" at bounding box center [748, 451] width 54 height 35
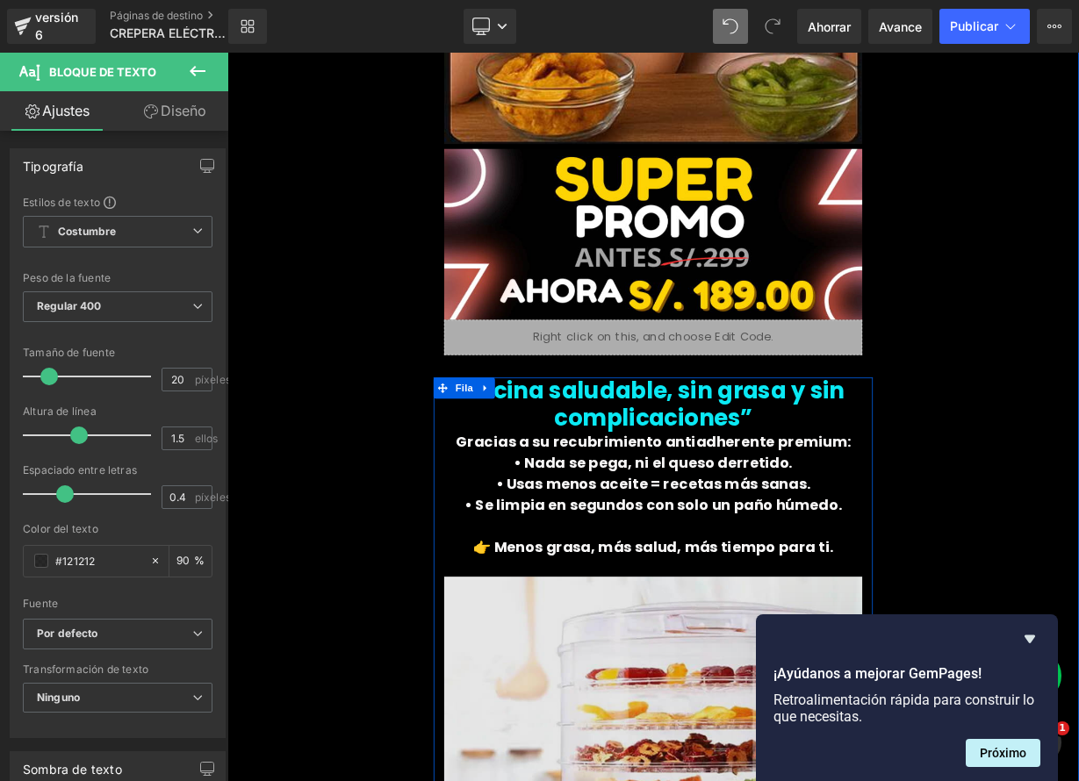
scroll to position [4168, 0]
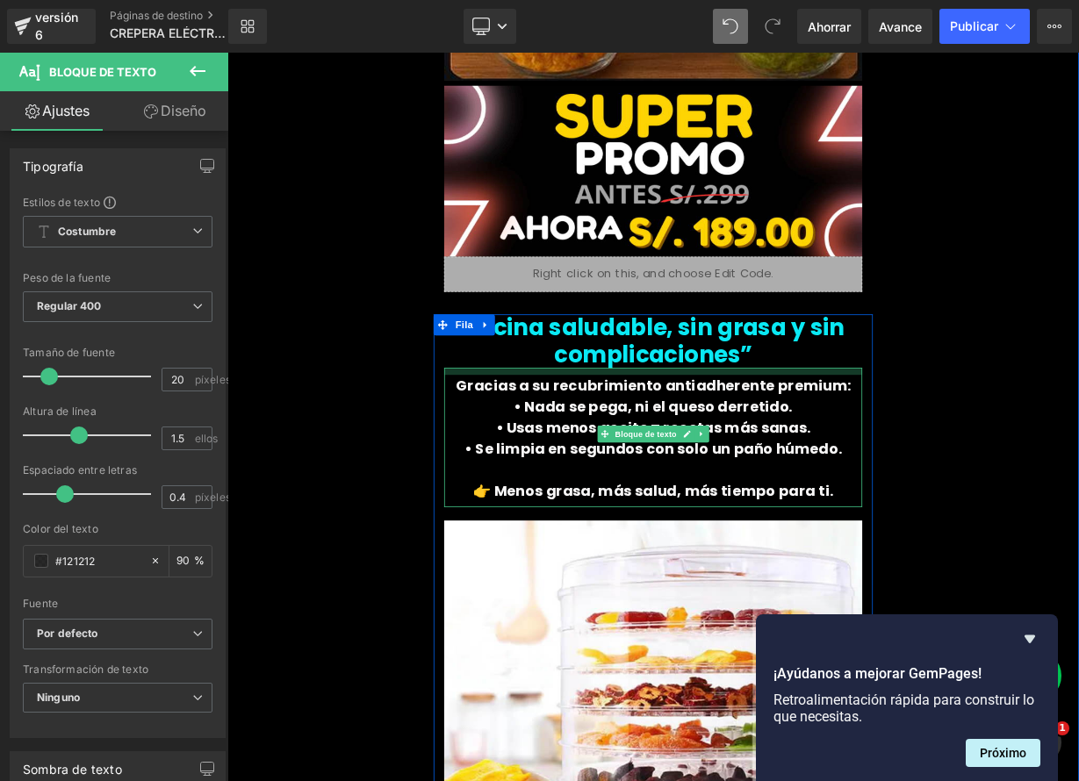
click at [871, 453] on div "Gracias a su recubrimiento antiadherente premium: • Nada se pega, ni el queso d…" at bounding box center [758, 533] width 521 height 174
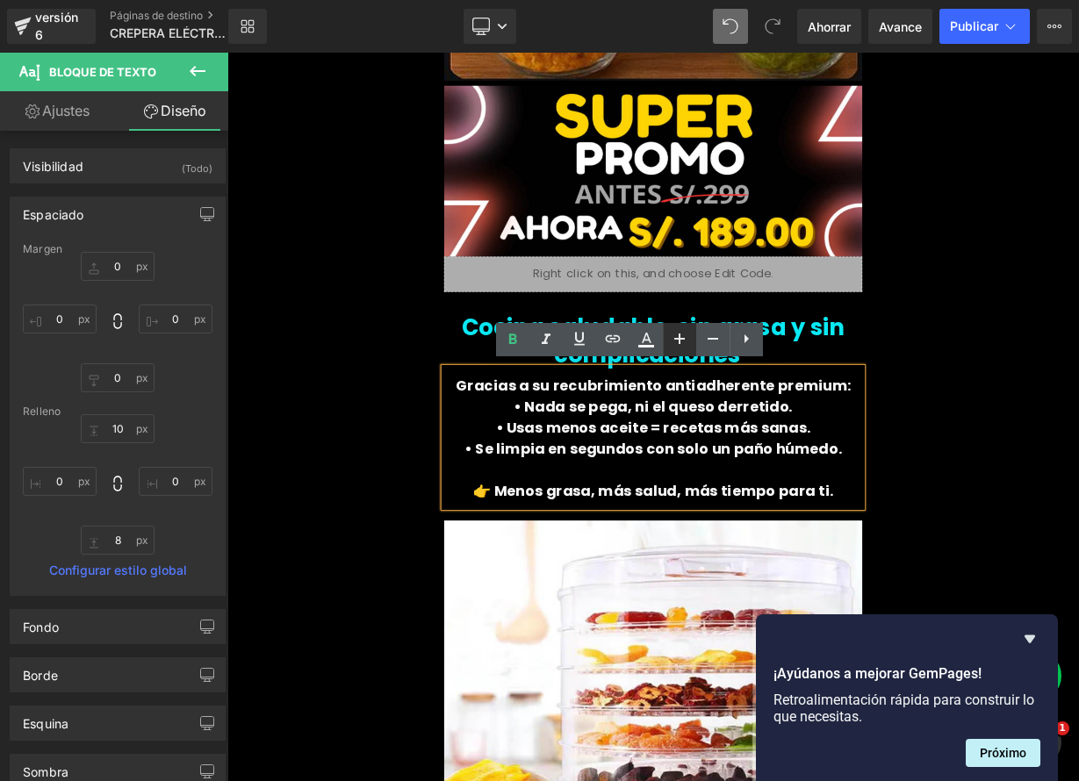
click at [685, 346] on icon at bounding box center [679, 338] width 21 height 21
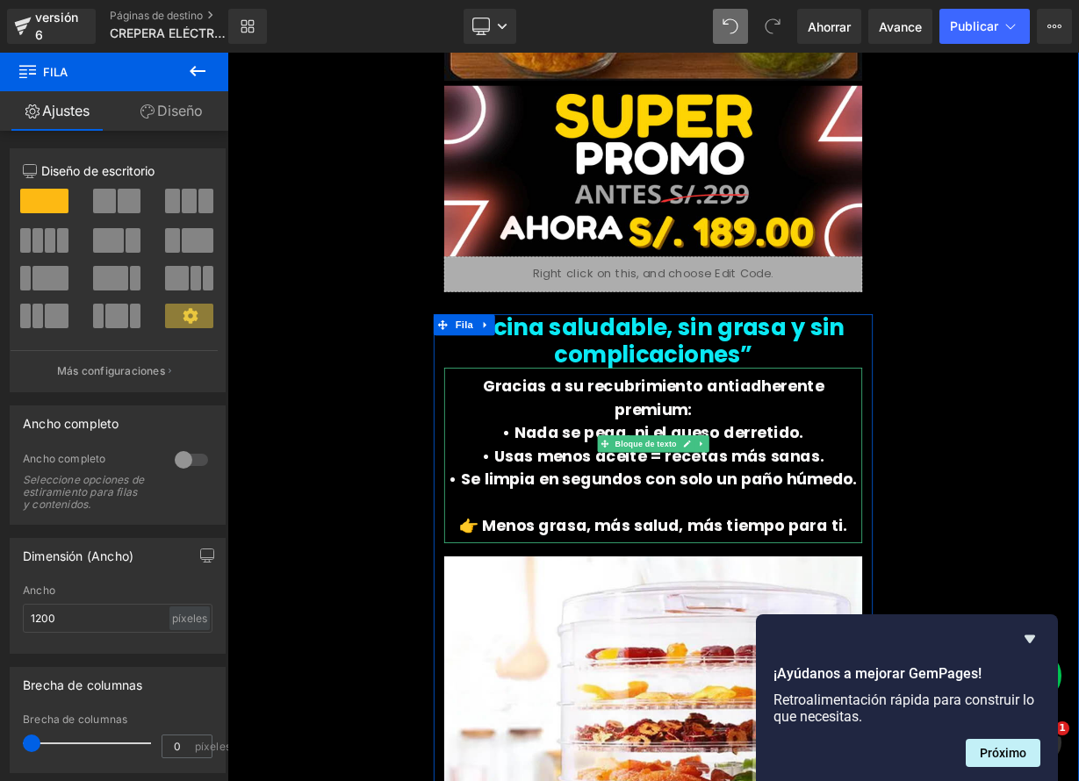
click at [571, 513] on font "• Nada se pega, ni el queso derretido." at bounding box center [759, 526] width 376 height 27
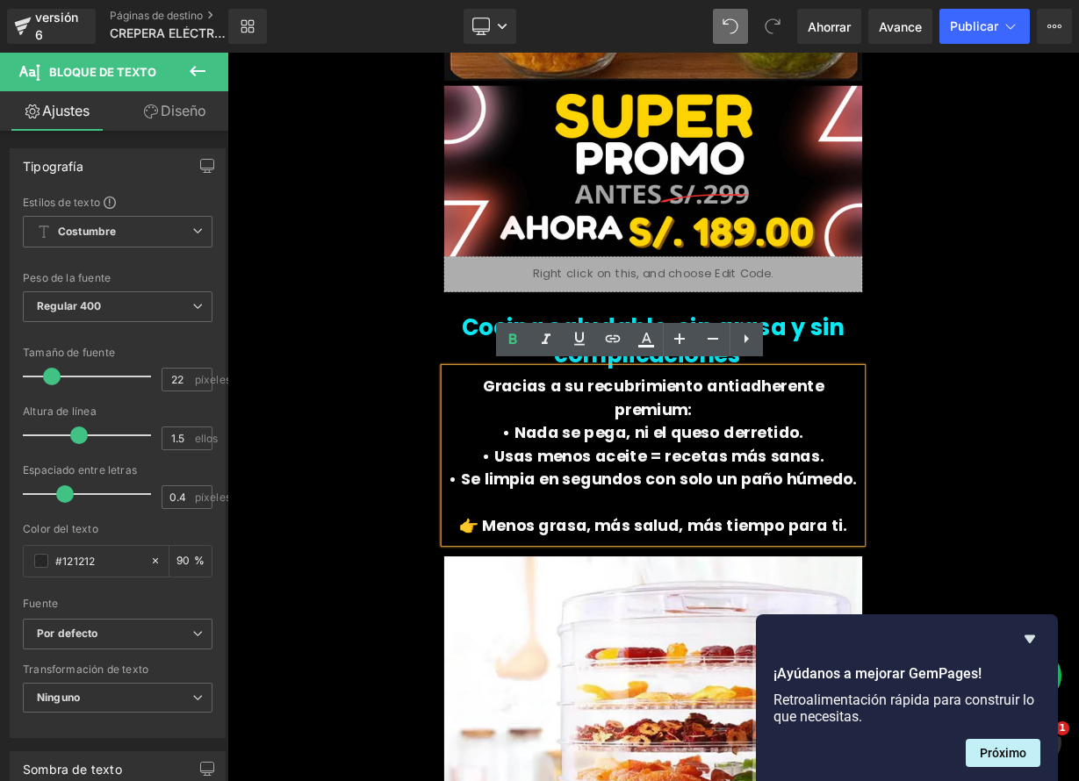
drag, startPoint x: 571, startPoint y: 493, endPoint x: 1006, endPoint y: 563, distance: 440.0
click at [1006, 563] on div "Gracias a su recubrimiento antiadherente premium: • Nada se pega, ni el queso d…" at bounding box center [758, 555] width 521 height 219
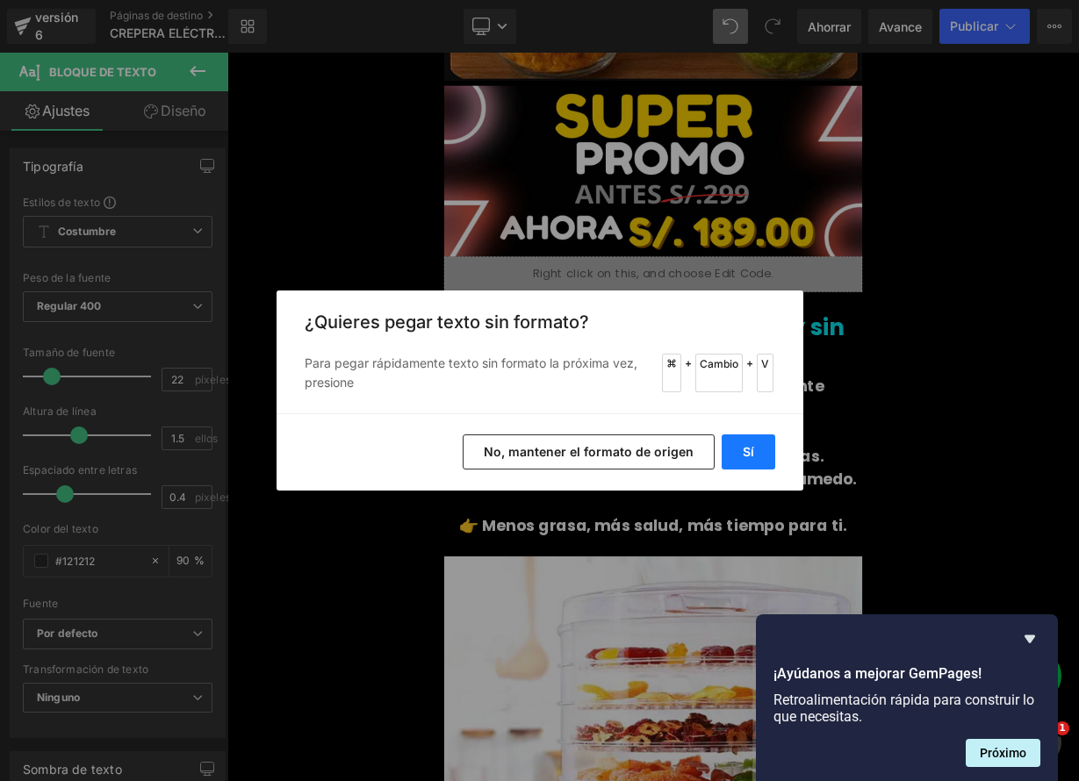
click at [751, 446] on font "Sí" at bounding box center [748, 451] width 11 height 15
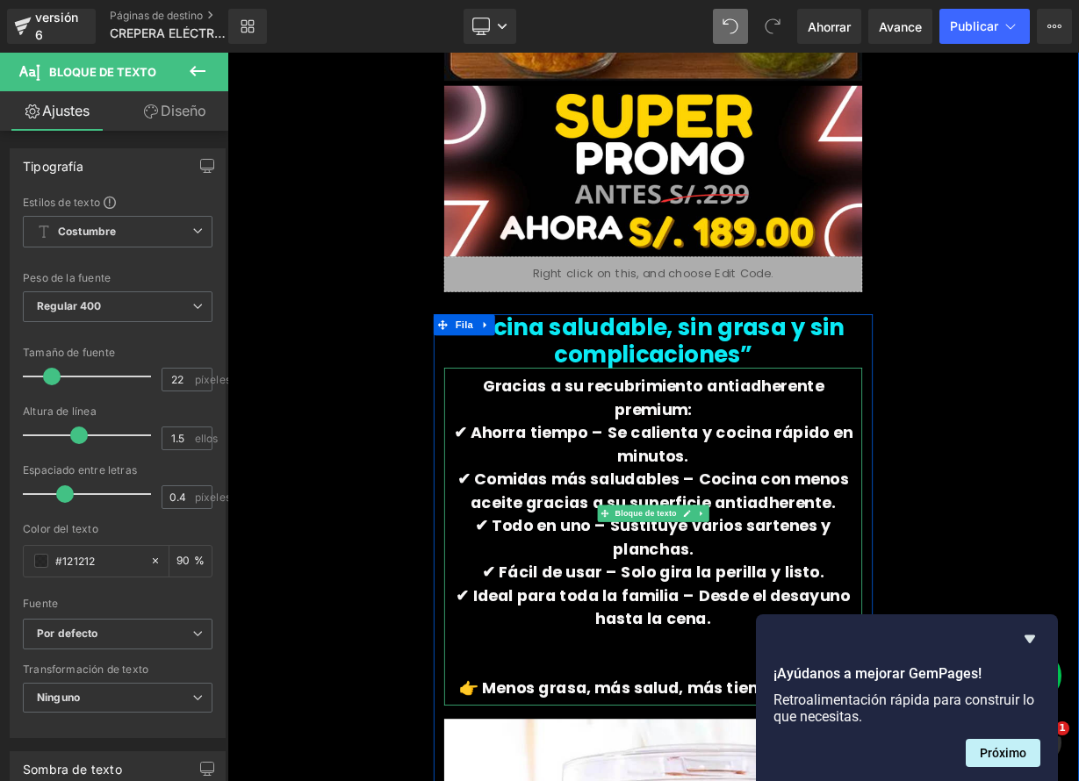
click at [1001, 474] on p "Gracias a su recubrimiento antiadherente premium:" at bounding box center [758, 484] width 521 height 58
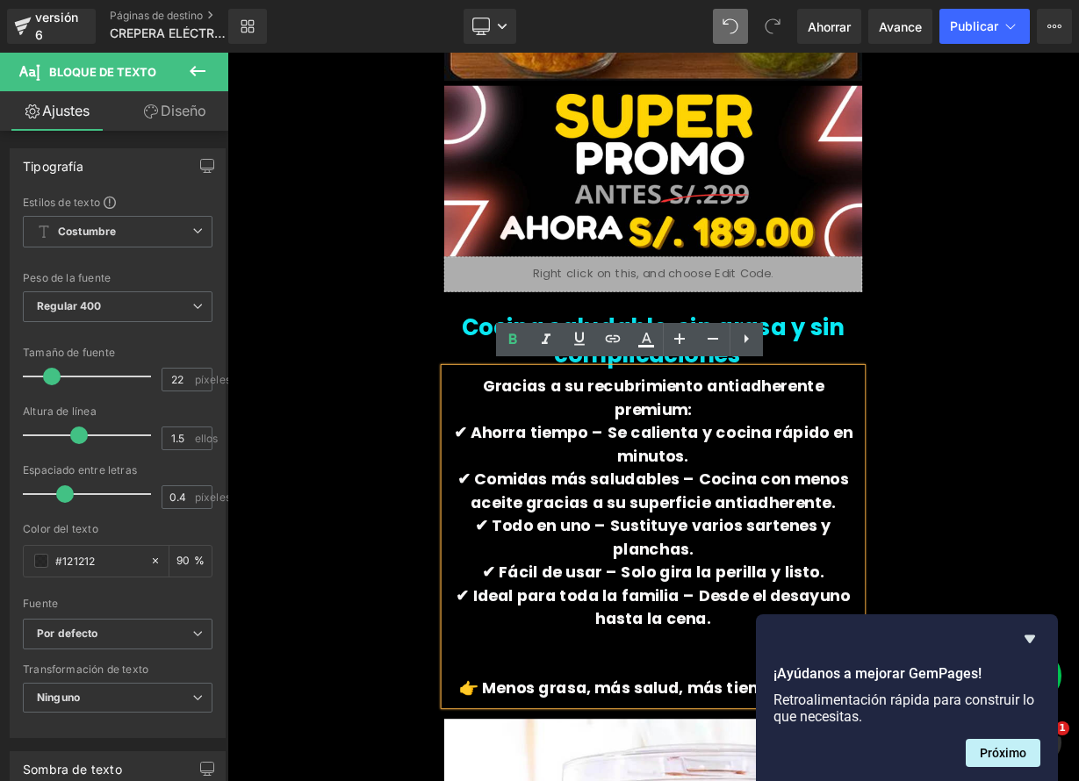
click at [675, 513] on font "✔ Ahorra tiempo – Se calienta y cocina rápido en minutos." at bounding box center [758, 541] width 498 height 56
drag, startPoint x: 675, startPoint y: 499, endPoint x: 509, endPoint y: 494, distance: 165.9
click at [509, 513] on p "✔ Ahorra tiempo – Se calienta y cocina rápido en minutos." at bounding box center [758, 542] width 521 height 58
click at [640, 344] on icon at bounding box center [645, 339] width 21 height 21
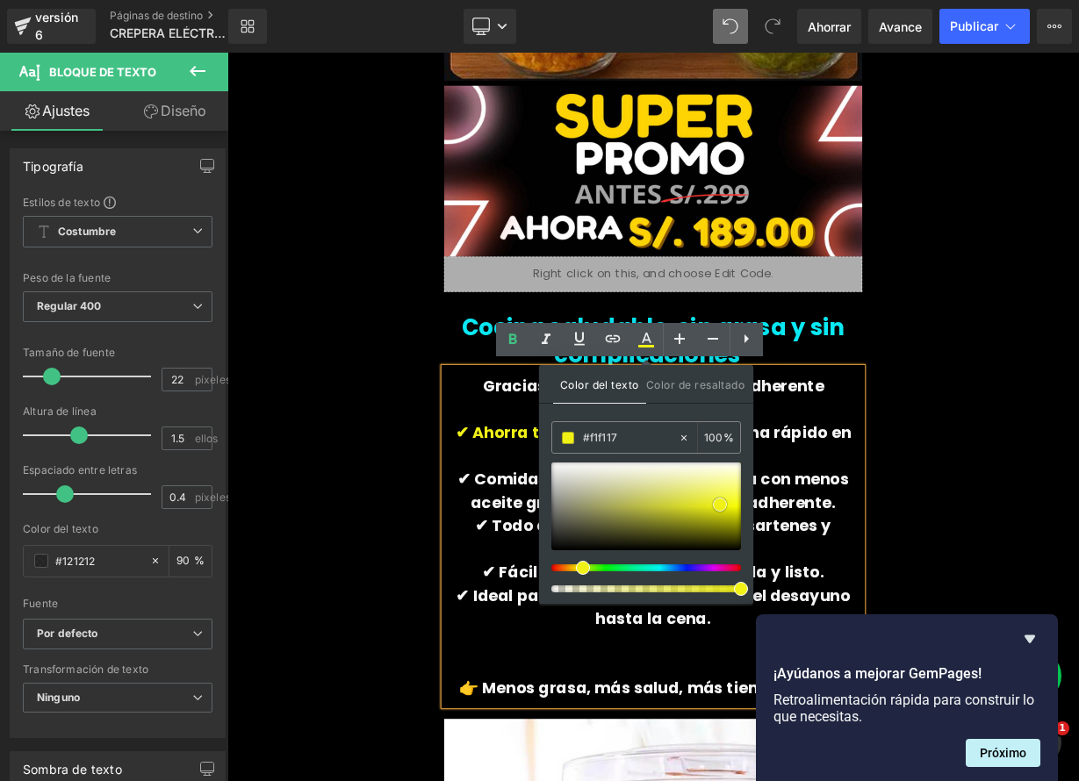
click at [714, 504] on span at bounding box center [720, 505] width 14 height 14
click at [584, 593] on font "✔ Comidas más saludables – Cocina con menos aceite gracias a su superficie anti…" at bounding box center [758, 599] width 488 height 56
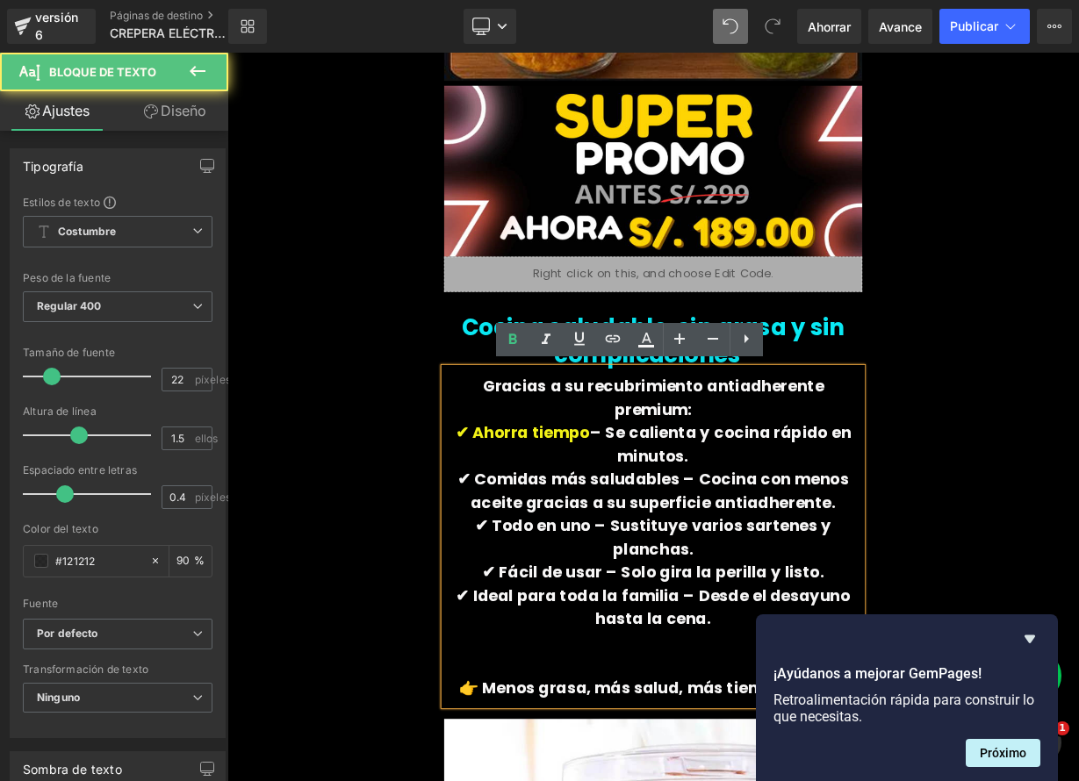
drag, startPoint x: 721, startPoint y: 558, endPoint x: 531, endPoint y: 551, distance: 189.7
click at [531, 571] on font "✔ Comidas más saludables – Cocina con menos aceite gracias a su superficie anti…" at bounding box center [758, 599] width 488 height 56
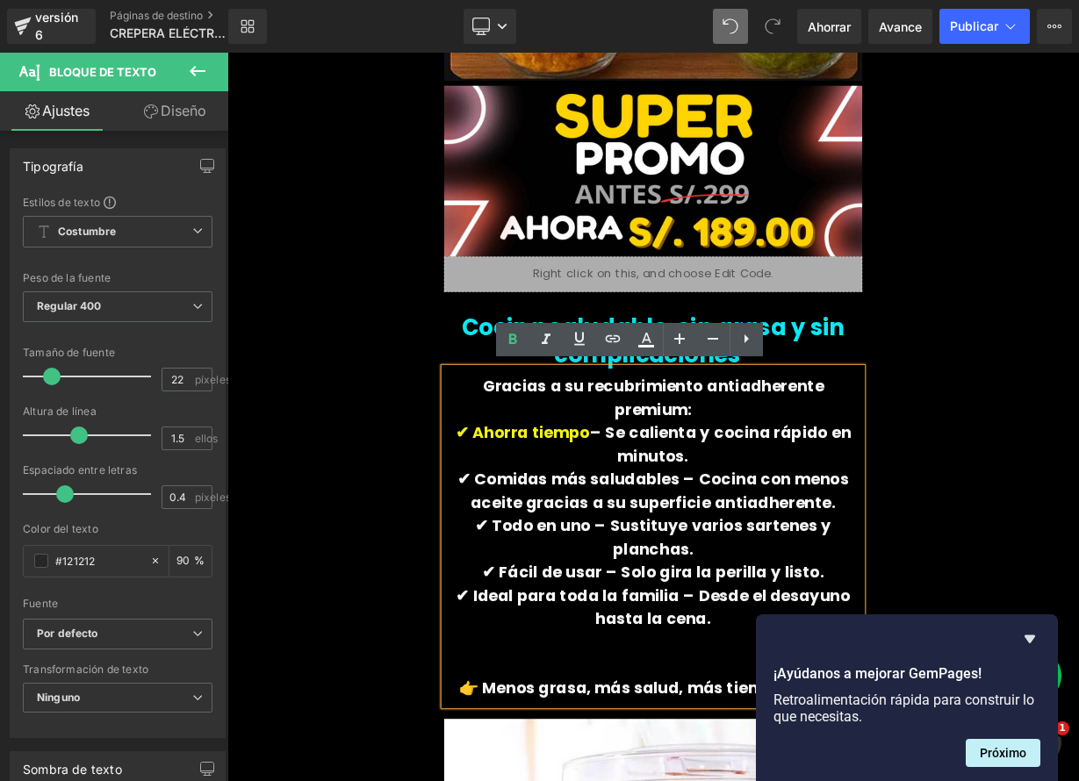
click at [777, 571] on font "✔ Comidas más saludables – Cocina con menos aceite gracias a su superficie anti…" at bounding box center [758, 599] width 488 height 56
drag, startPoint x: 781, startPoint y: 558, endPoint x: 516, endPoint y: 548, distance: 265.3
click at [516, 571] on p "✔ Comidas más saludables – Cocina con menos aceite gracias a su superficie anti…" at bounding box center [758, 600] width 521 height 58
click at [643, 347] on icon at bounding box center [646, 346] width 16 height 3
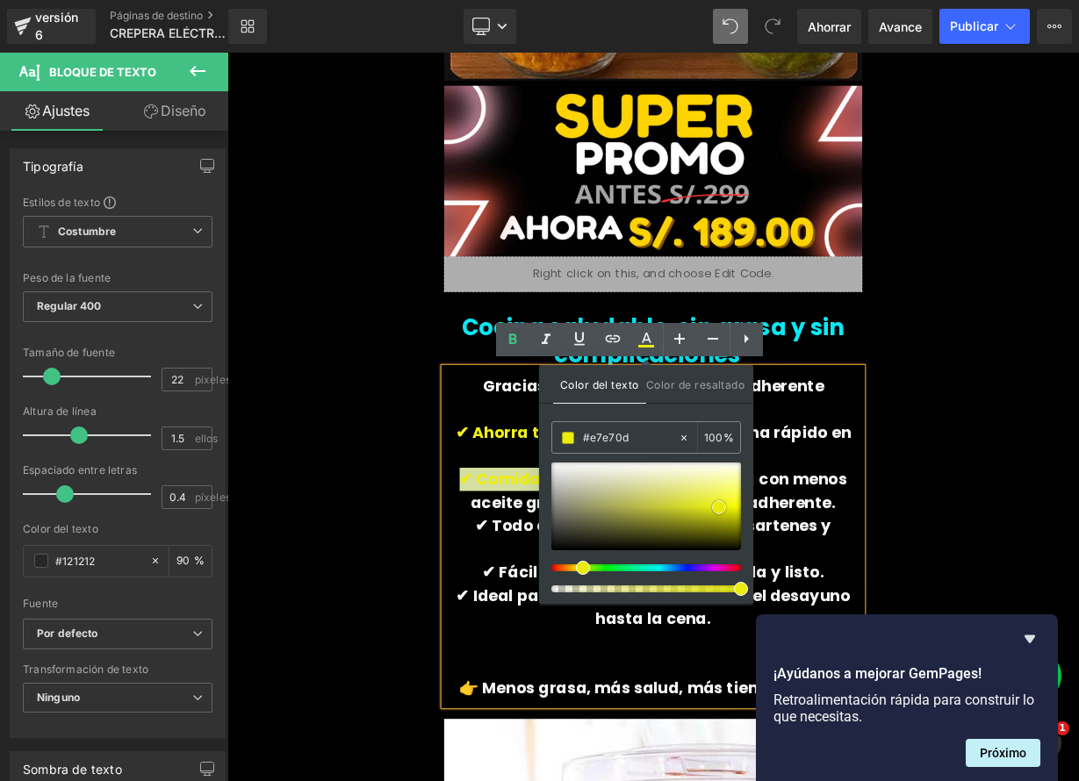
drag, startPoint x: 719, startPoint y: 504, endPoint x: 707, endPoint y: 502, distance: 11.5
click at [718, 506] on span at bounding box center [719, 507] width 14 height 14
drag, startPoint x: 555, startPoint y: 602, endPoint x: 572, endPoint y: 603, distance: 17.6
click at [556, 629] on font "✔ Todo en uno – Sustituye varios sartenes y planchas." at bounding box center [758, 657] width 444 height 56
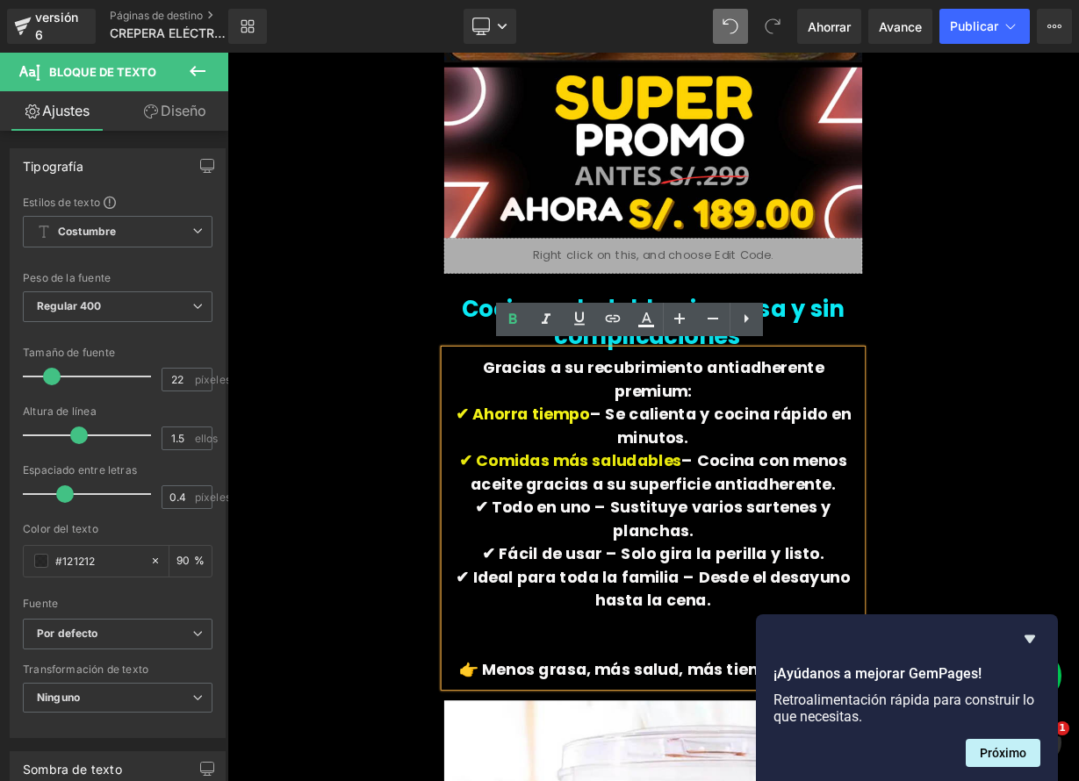
scroll to position [4203, 0]
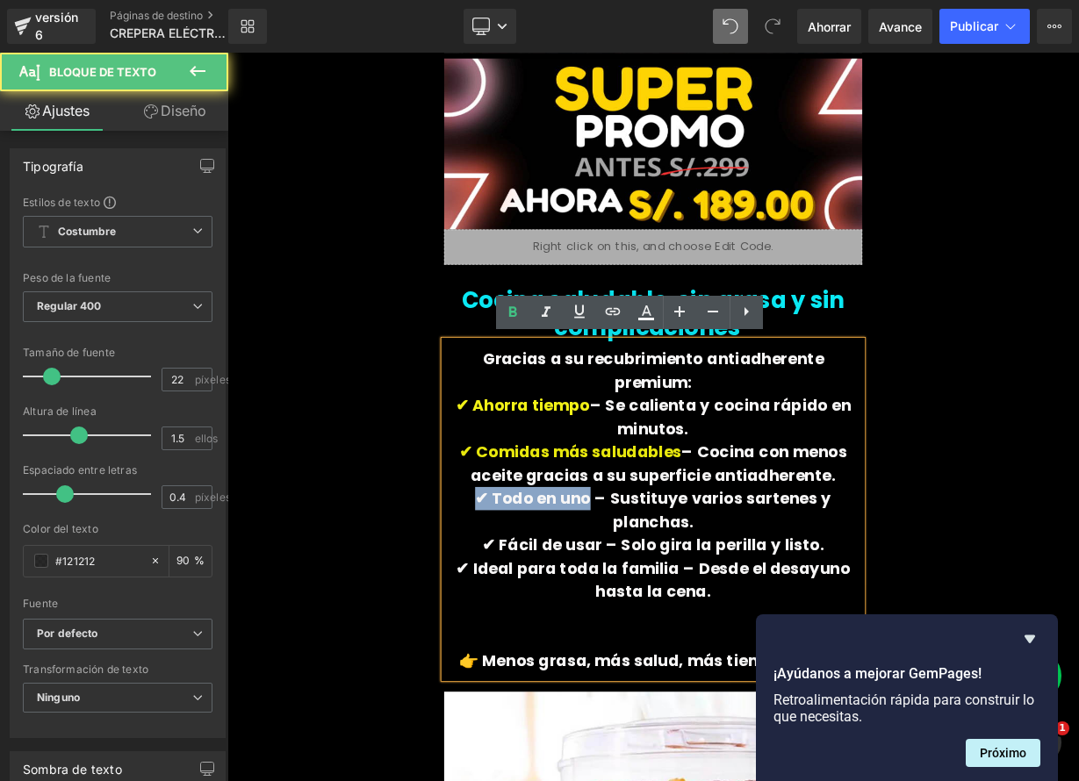
drag, startPoint x: 610, startPoint y: 581, endPoint x: 494, endPoint y: 576, distance: 116.0
click at [536, 595] on font "✔ Todo en uno – Sustituye varios sartenes y planchas." at bounding box center [758, 623] width 444 height 56
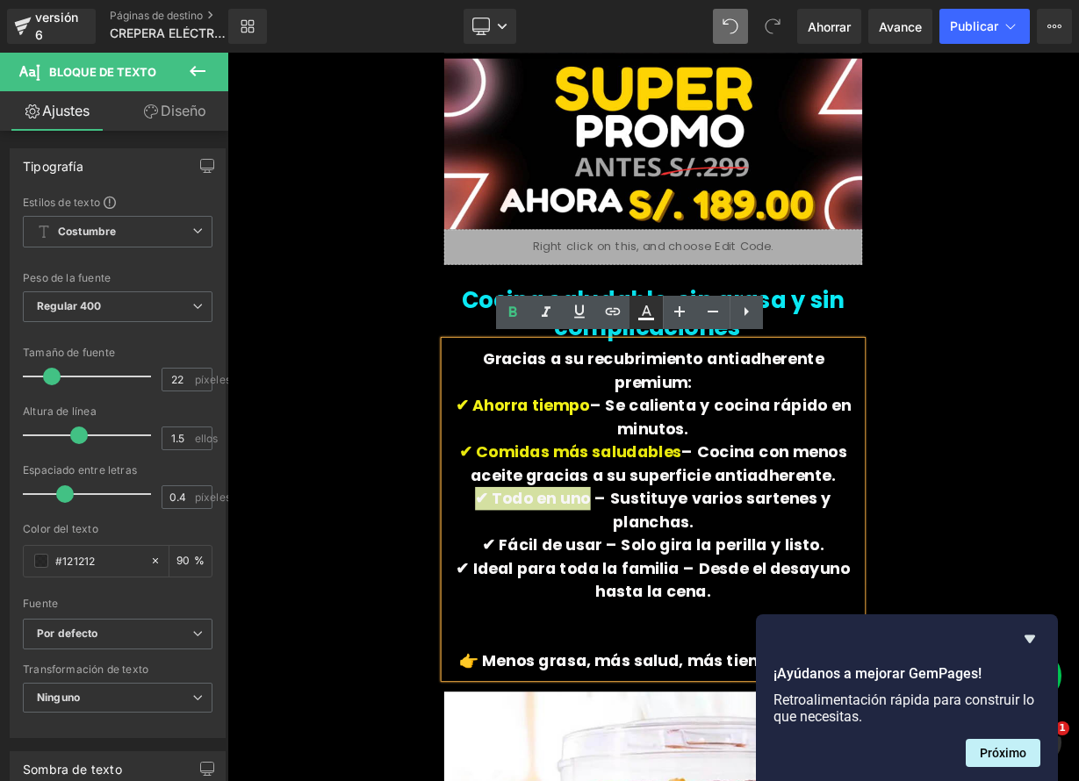
click at [650, 315] on icon at bounding box center [645, 312] width 21 height 21
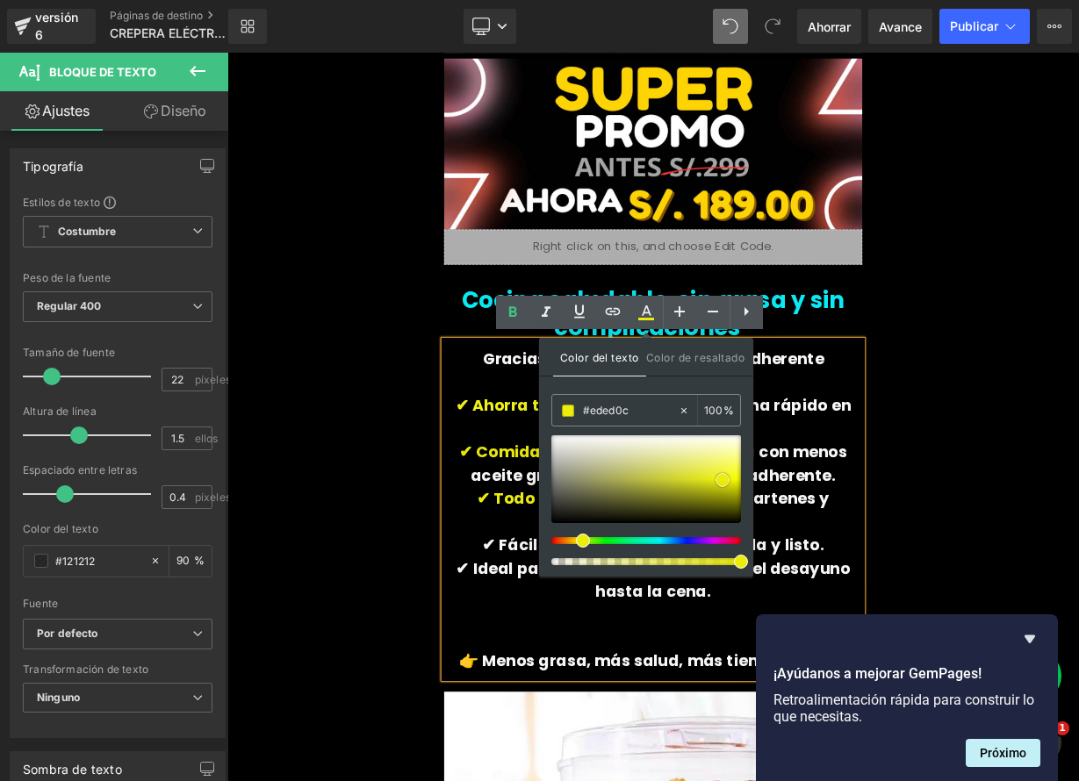
click at [716, 477] on span at bounding box center [722, 480] width 14 height 14
click at [600, 682] on font "✔ Ideal para toda la familia – Desde el desayuno hasta la cena." at bounding box center [759, 710] width 492 height 56
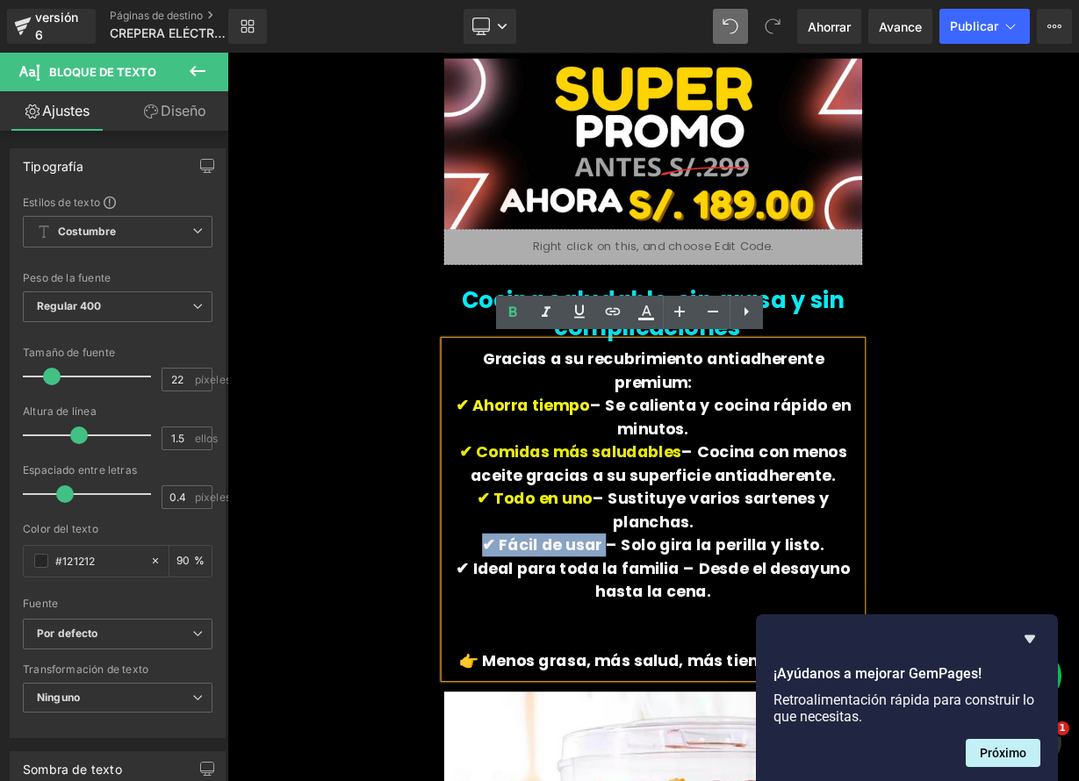
drag, startPoint x: 695, startPoint y: 613, endPoint x: 550, endPoint y: 613, distance: 144.8
click at [550, 653] on font "✔ Fácil de usar – Solo gira la perilla y listo." at bounding box center [758, 666] width 427 height 27
click at [646, 317] on icon at bounding box center [645, 312] width 21 height 21
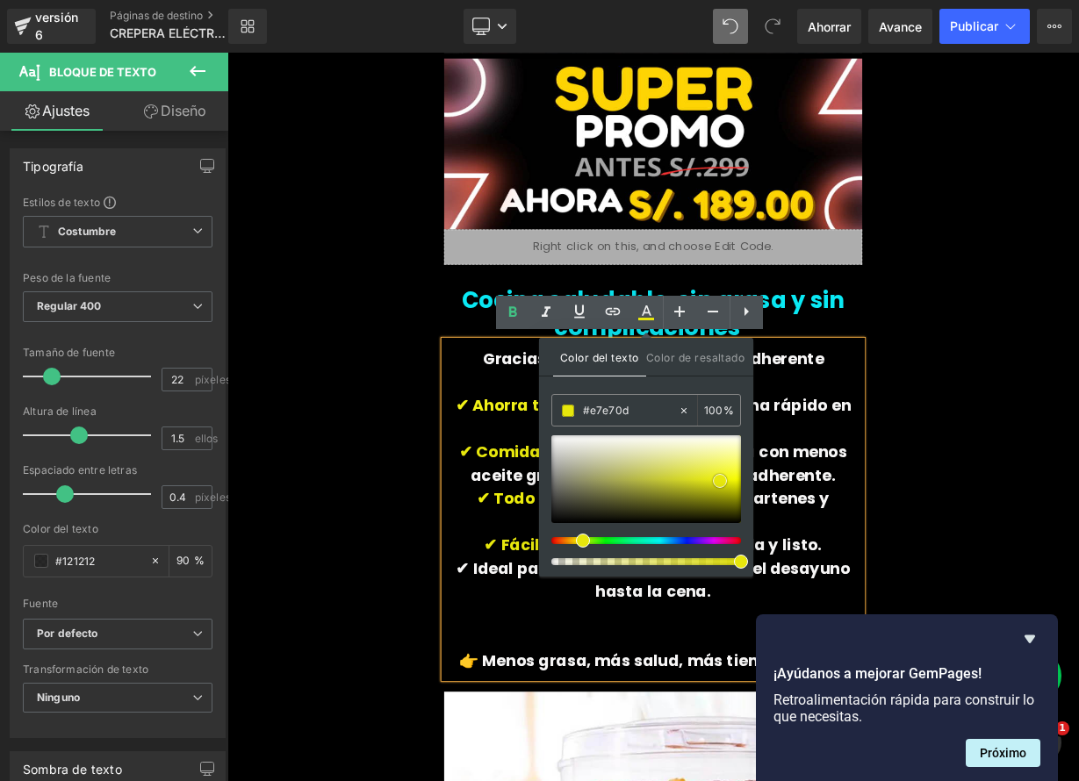
click at [721, 483] on span at bounding box center [720, 481] width 14 height 14
click at [571, 595] on span "✔ Todo en uno" at bounding box center [611, 608] width 144 height 27
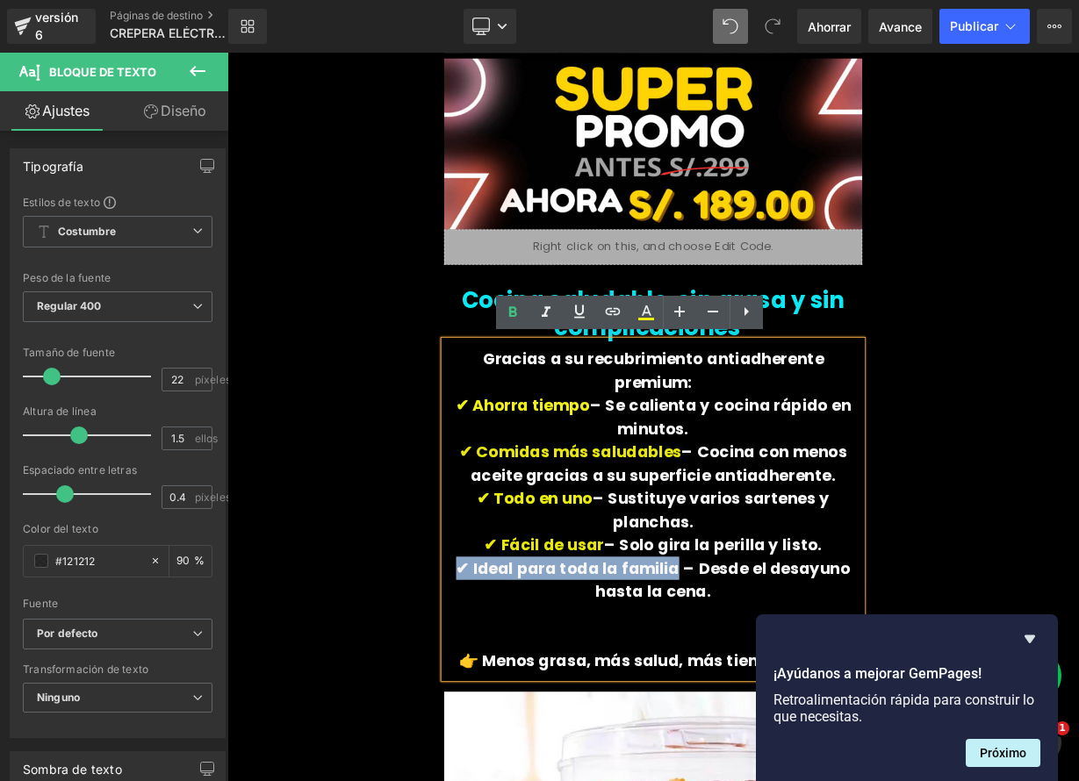
drag, startPoint x: 747, startPoint y: 639, endPoint x: 486, endPoint y: 617, distance: 261.6
click at [642, 320] on icon at bounding box center [645, 312] width 21 height 21
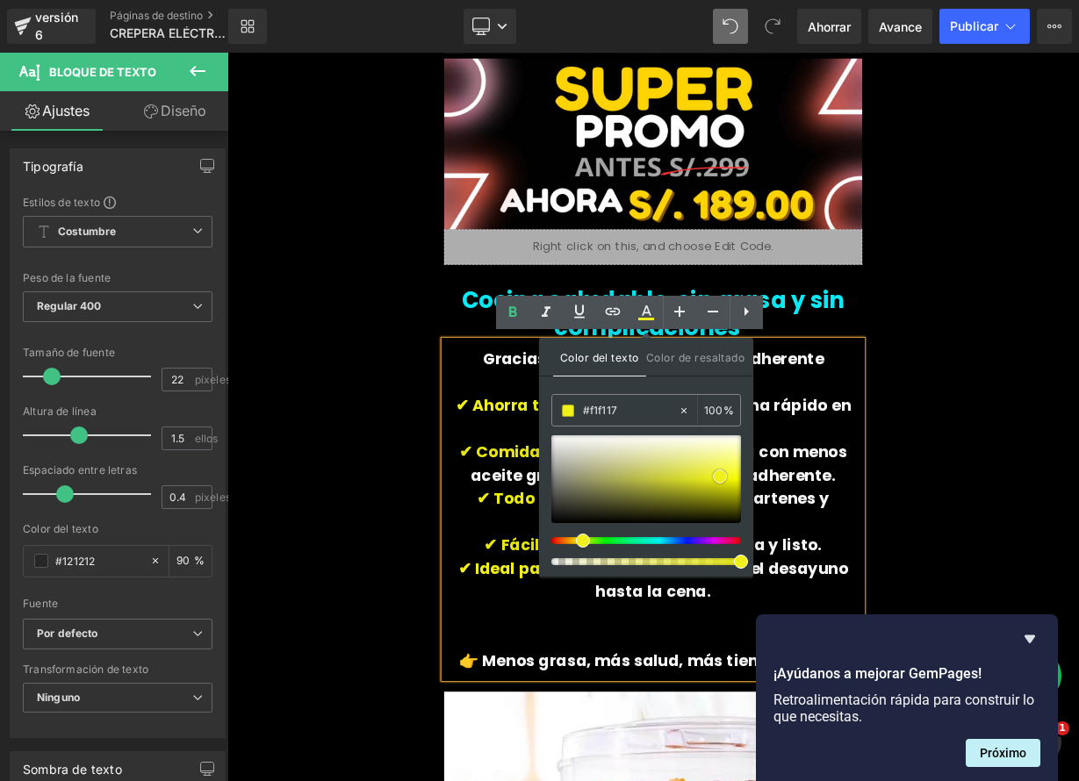
type input "#f0f01d"
click at [714, 474] on span at bounding box center [720, 477] width 14 height 14
click at [937, 595] on span "– Sustituye varios sartenes y planchas." at bounding box center [831, 623] width 296 height 56
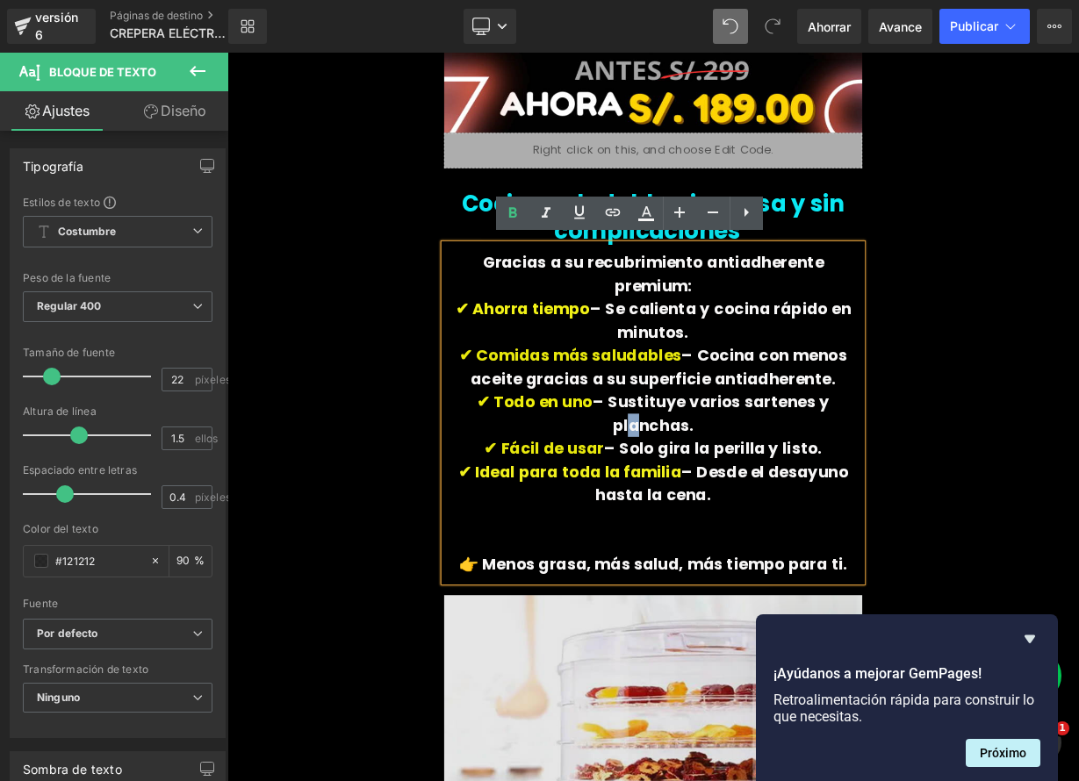
scroll to position [4326, 0]
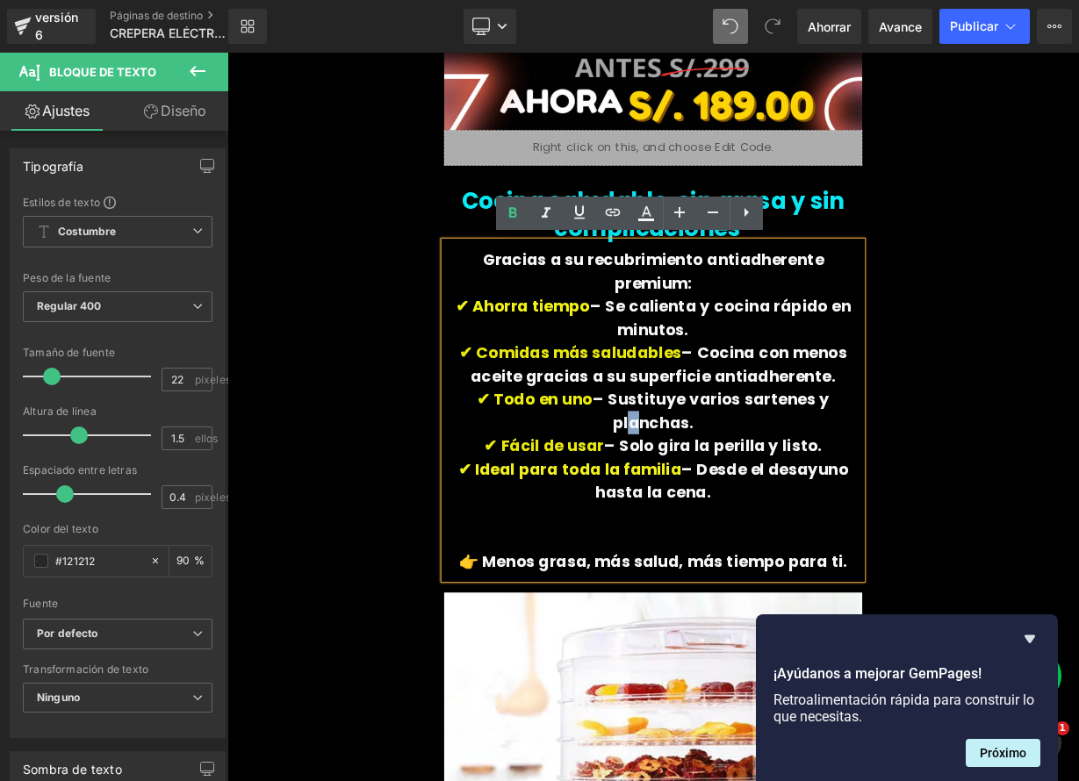
click at [528, 674] on font "👉 Menos grasa, más salud, más tiempo para ti." at bounding box center [758, 687] width 485 height 27
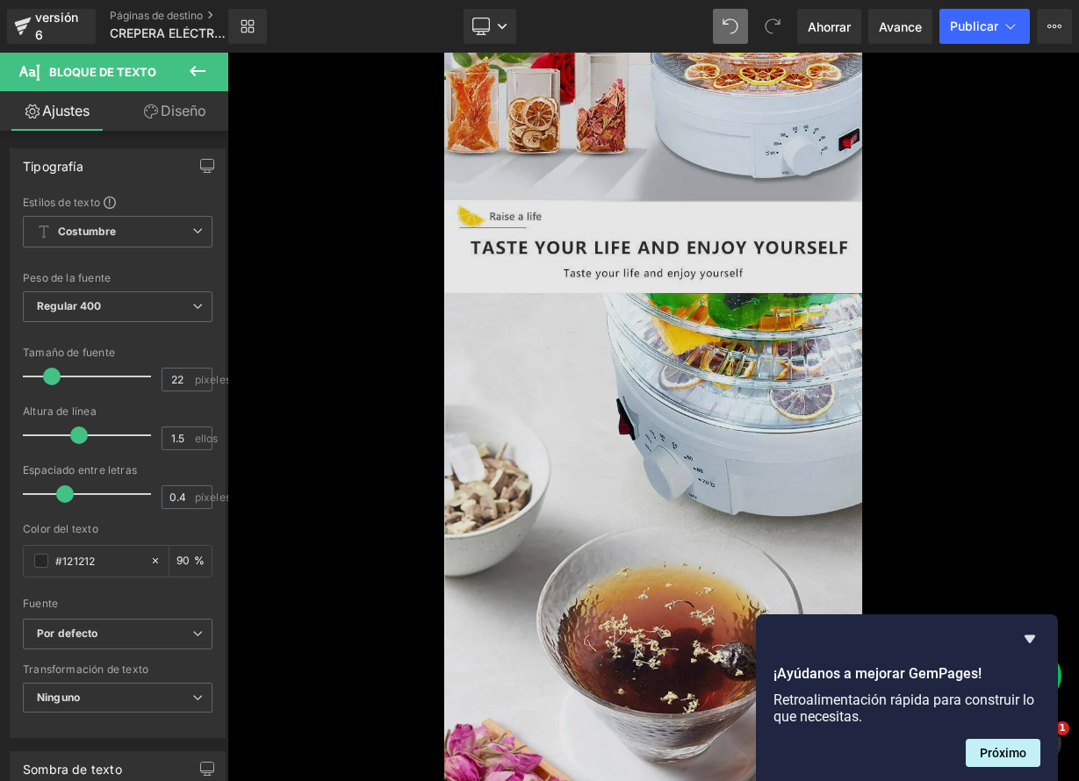
scroll to position [1638, 0]
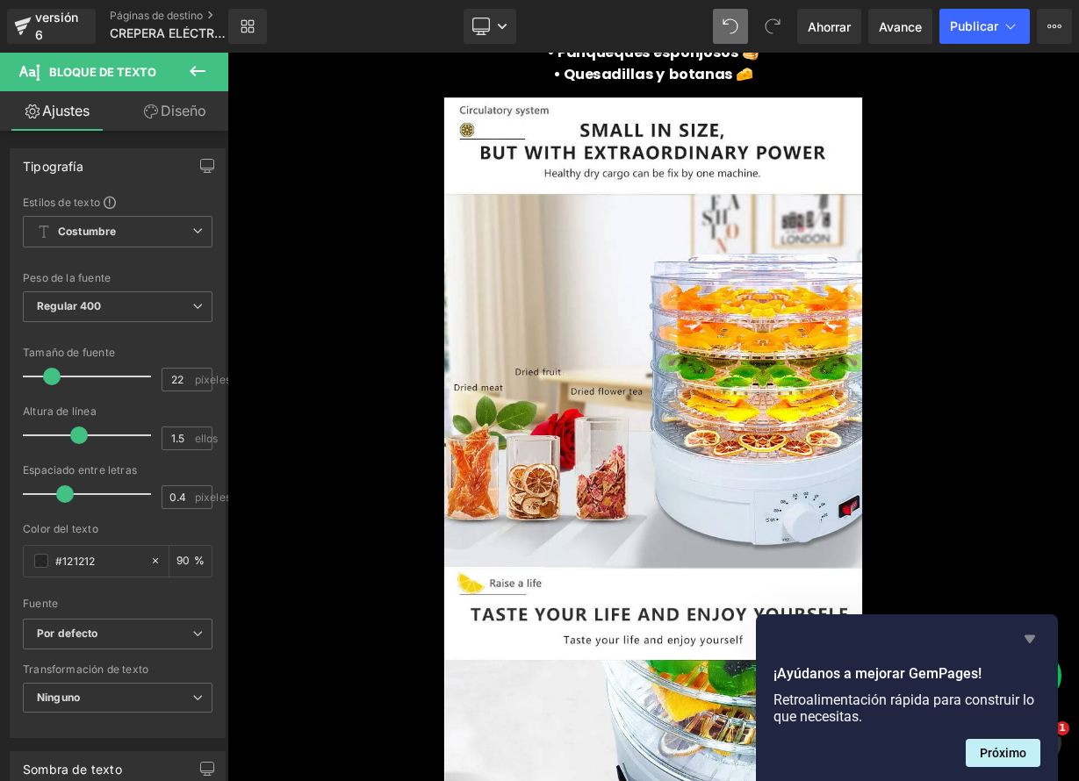
click at [1033, 639] on icon "Ocultar encuesta" at bounding box center [1029, 638] width 21 height 21
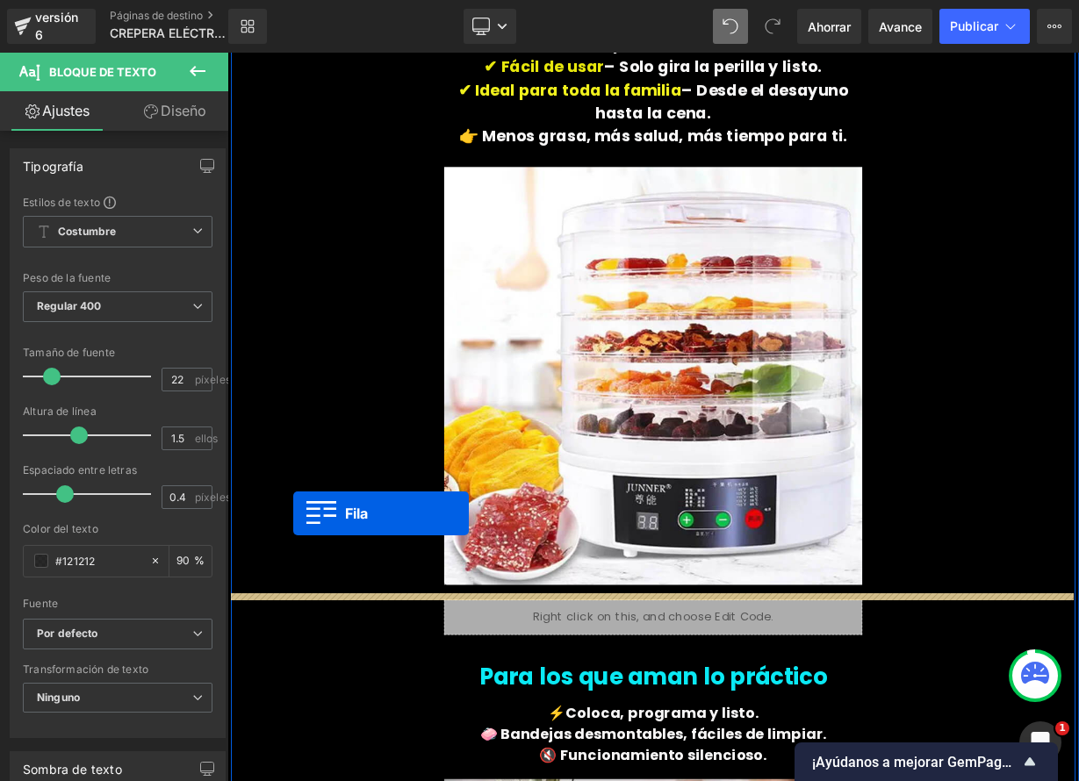
scroll to position [4808, 0]
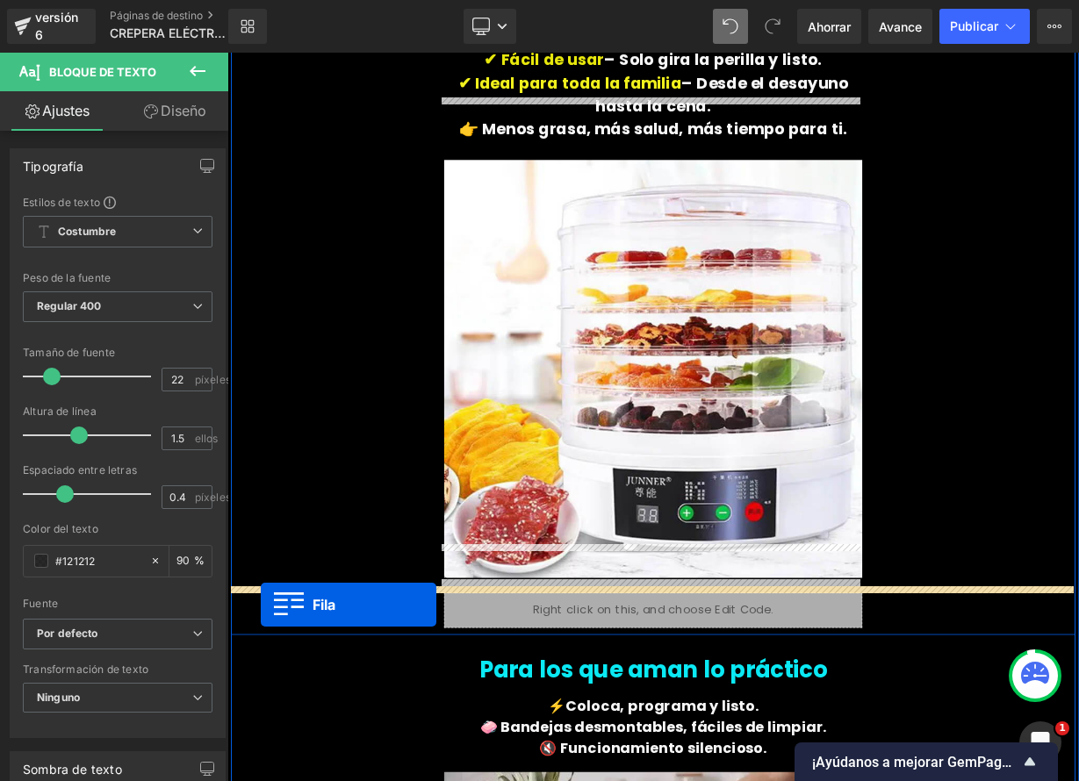
drag, startPoint x: 244, startPoint y: 280, endPoint x: 269, endPoint y: 742, distance: 462.4
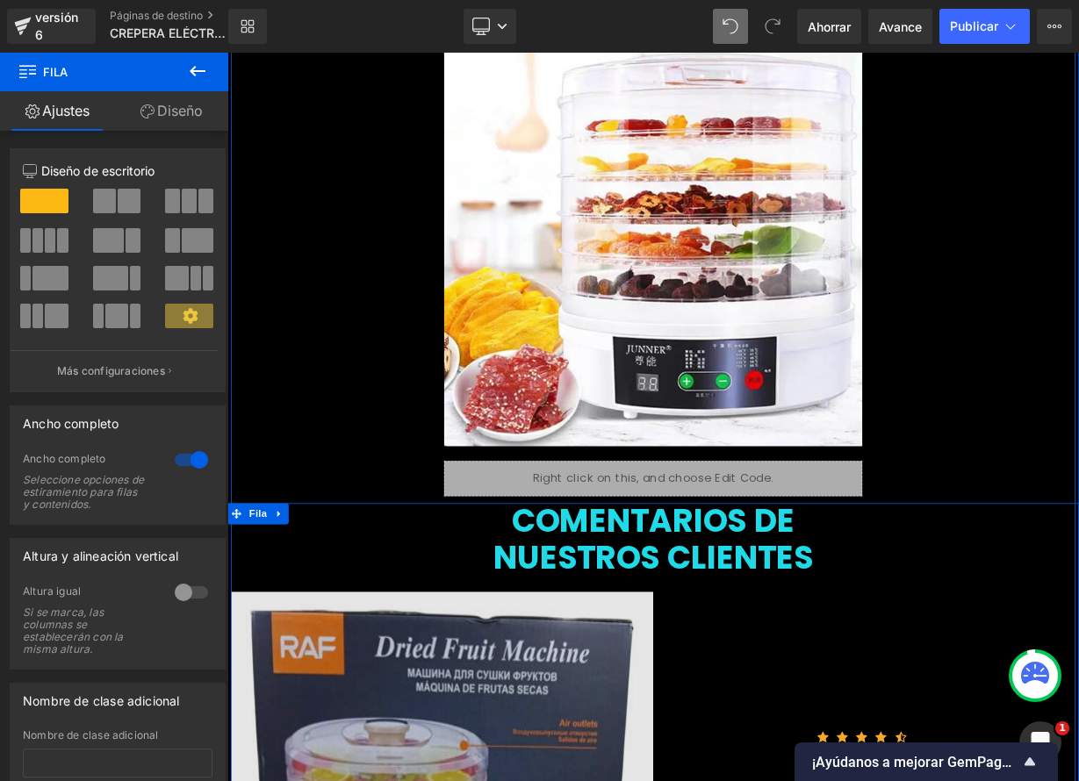
scroll to position [5160, 0]
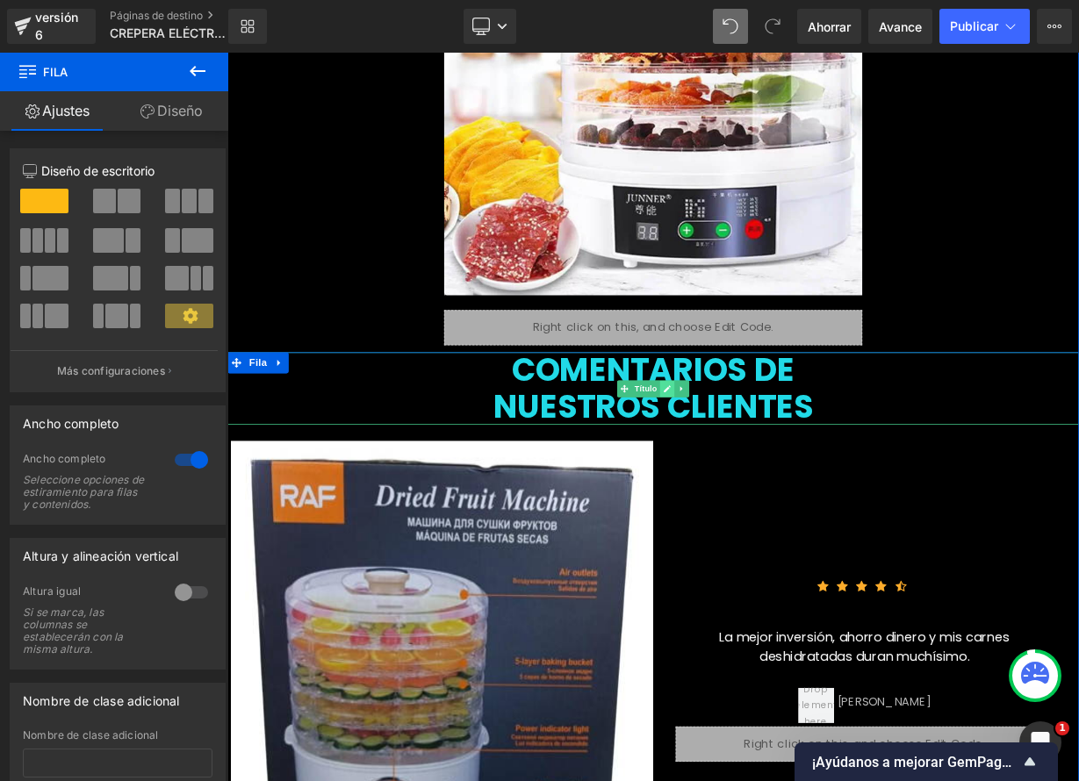
click at [772, 468] on icon at bounding box center [776, 472] width 9 height 9
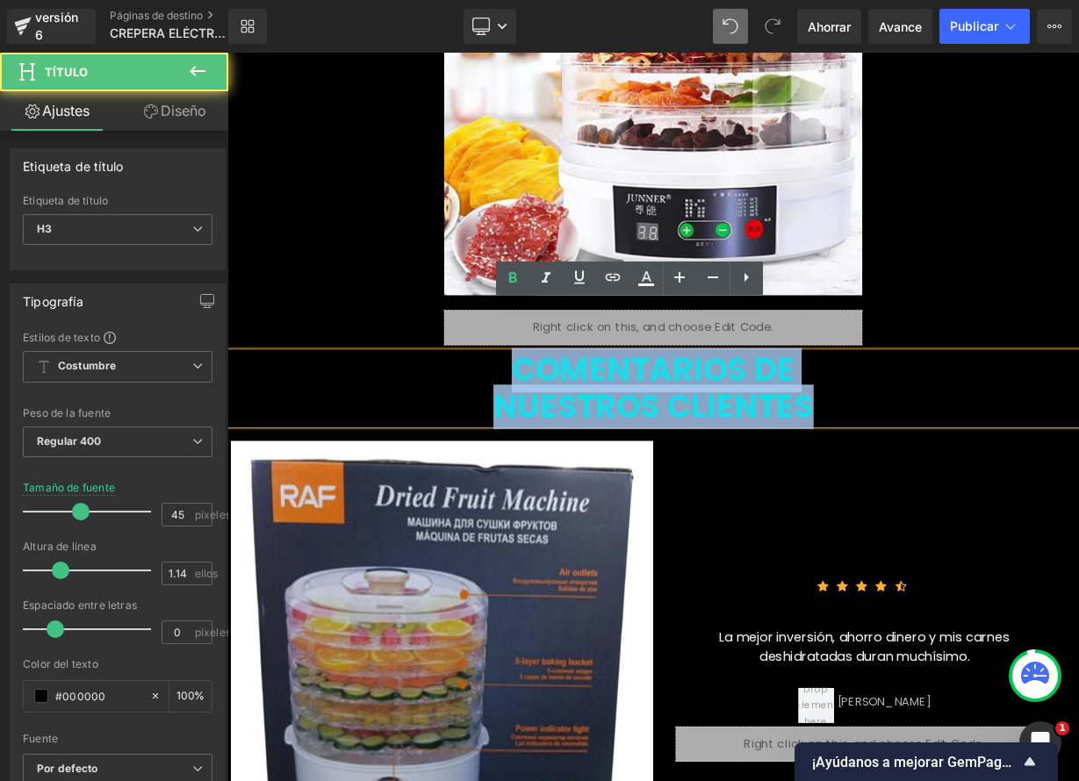
drag, startPoint x: 678, startPoint y: 394, endPoint x: 978, endPoint y: 427, distance: 302.0
click at [978, 427] on div "COMENTARIOS DE NUESTROS CLIENTES" at bounding box center [758, 472] width 1062 height 90
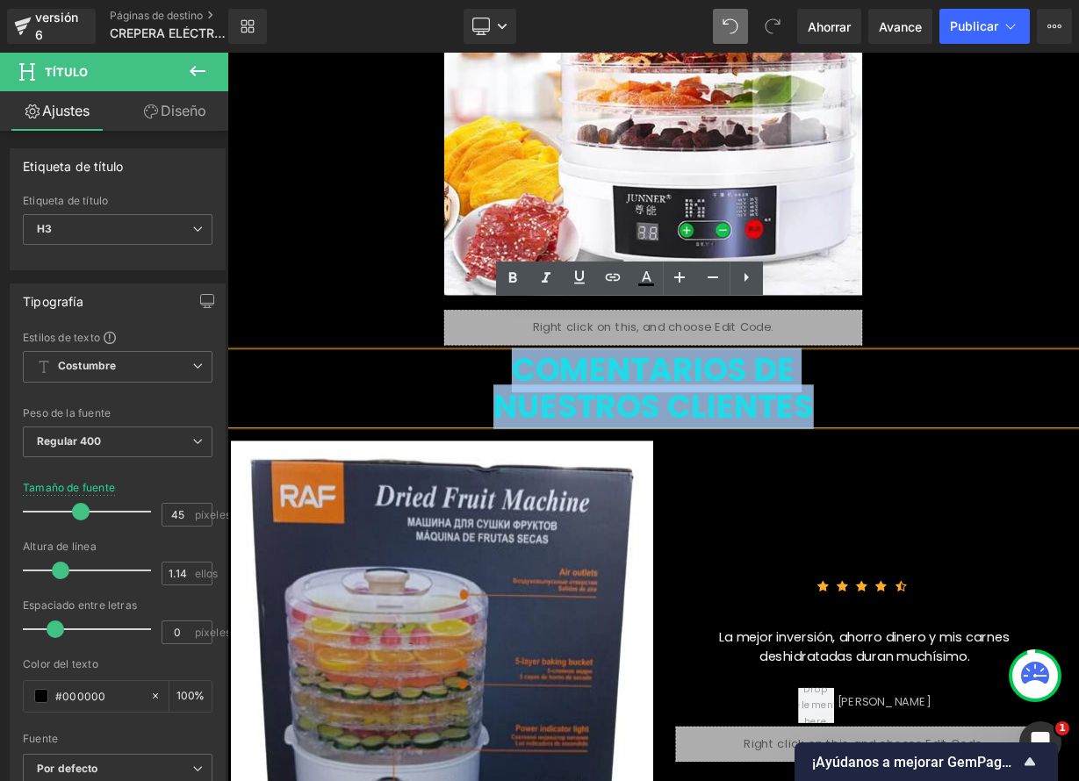
paste div
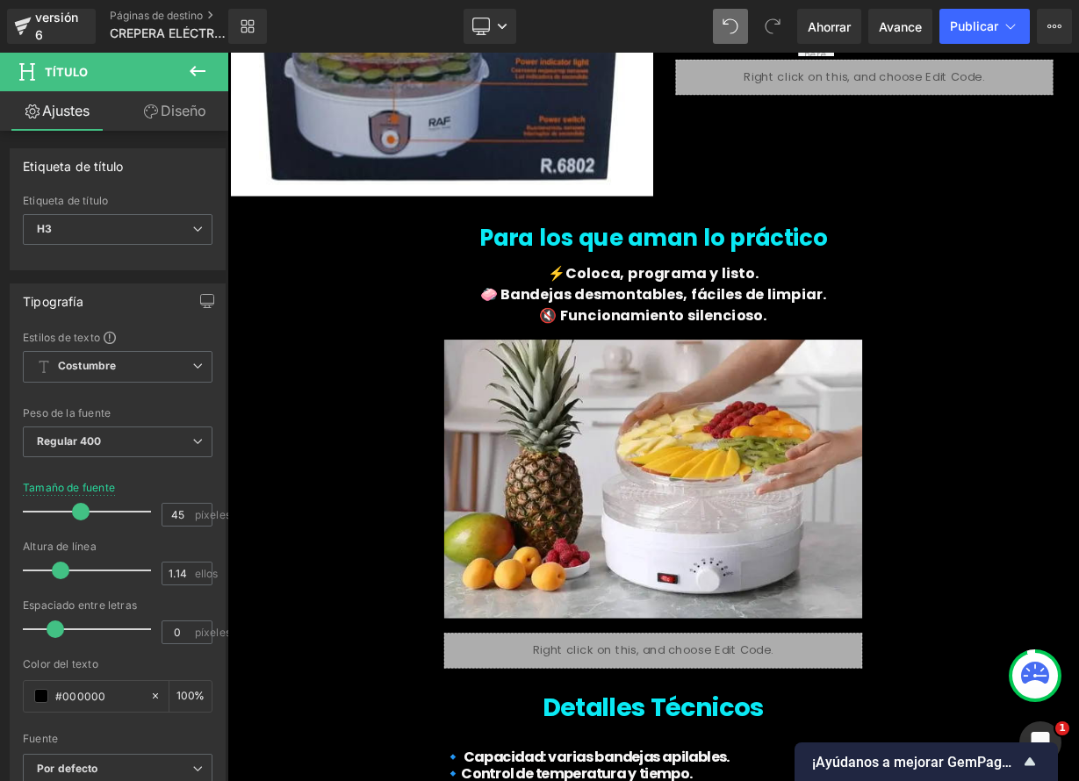
scroll to position [5931, 0]
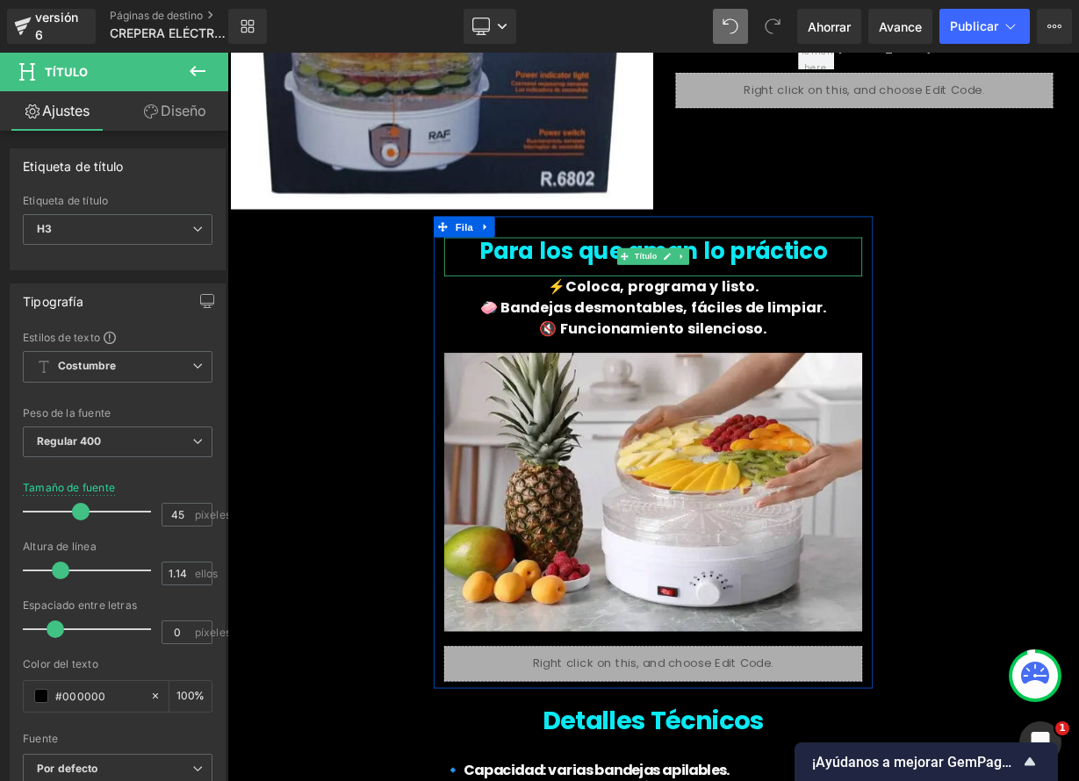
drag, startPoint x: 774, startPoint y: 249, endPoint x: 736, endPoint y: 251, distance: 38.7
click at [774, 297] on link at bounding box center [776, 307] width 18 height 21
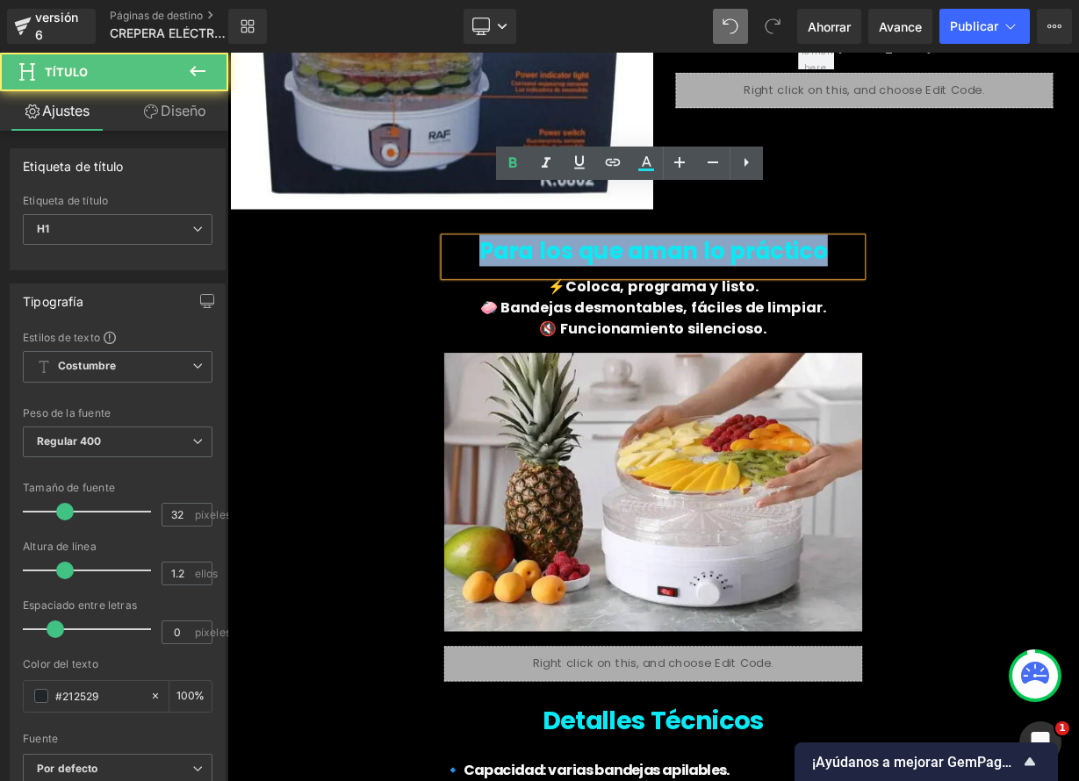
drag, startPoint x: 549, startPoint y: 240, endPoint x: 973, endPoint y: 248, distance: 424.0
click at [973, 284] on h1 "Para los que aman lo práctico" at bounding box center [758, 300] width 521 height 33
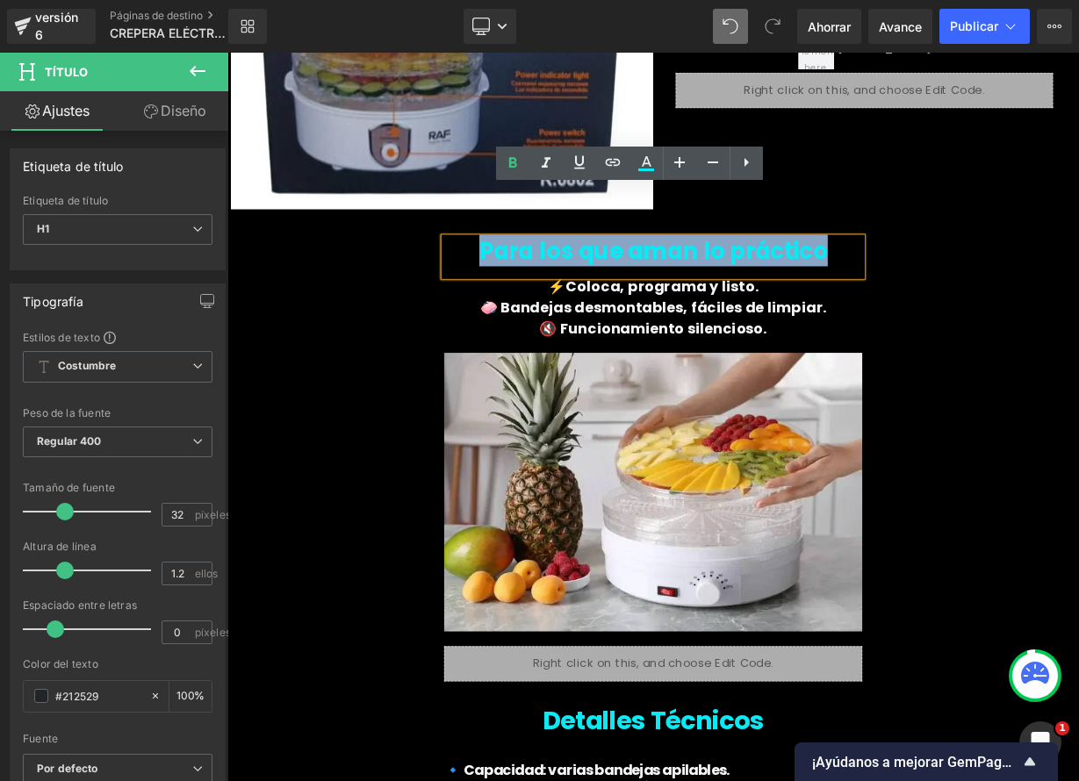
paste div
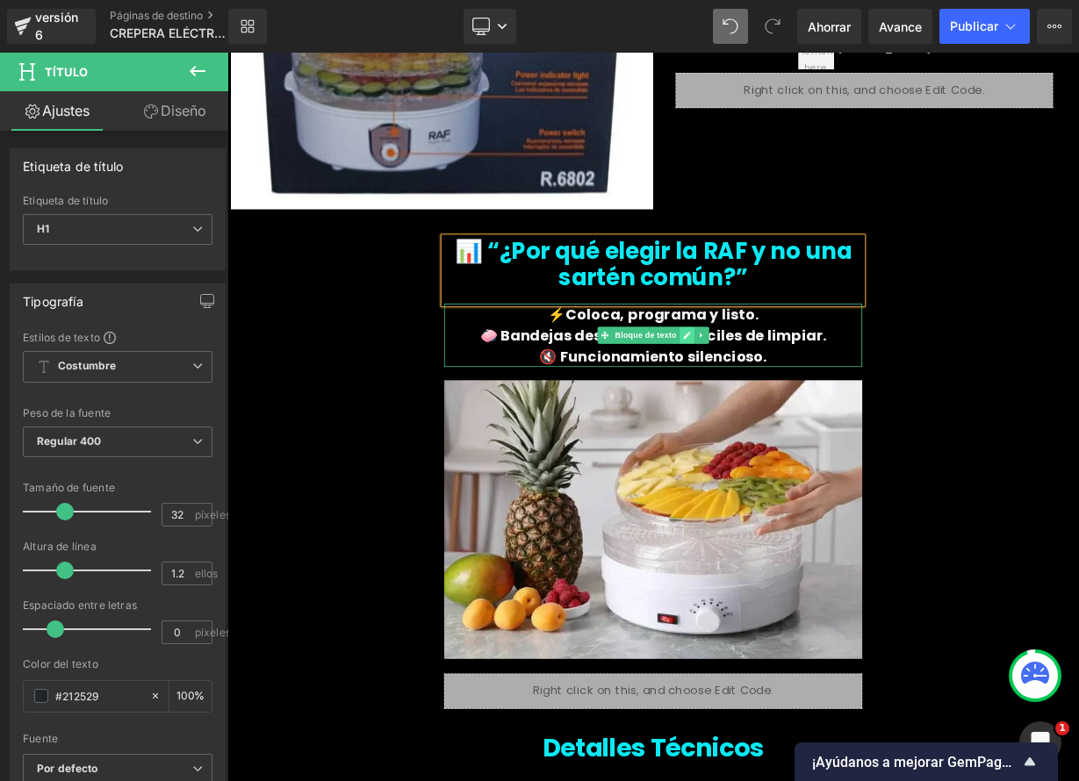
click at [796, 401] on icon at bounding box center [800, 405] width 9 height 9
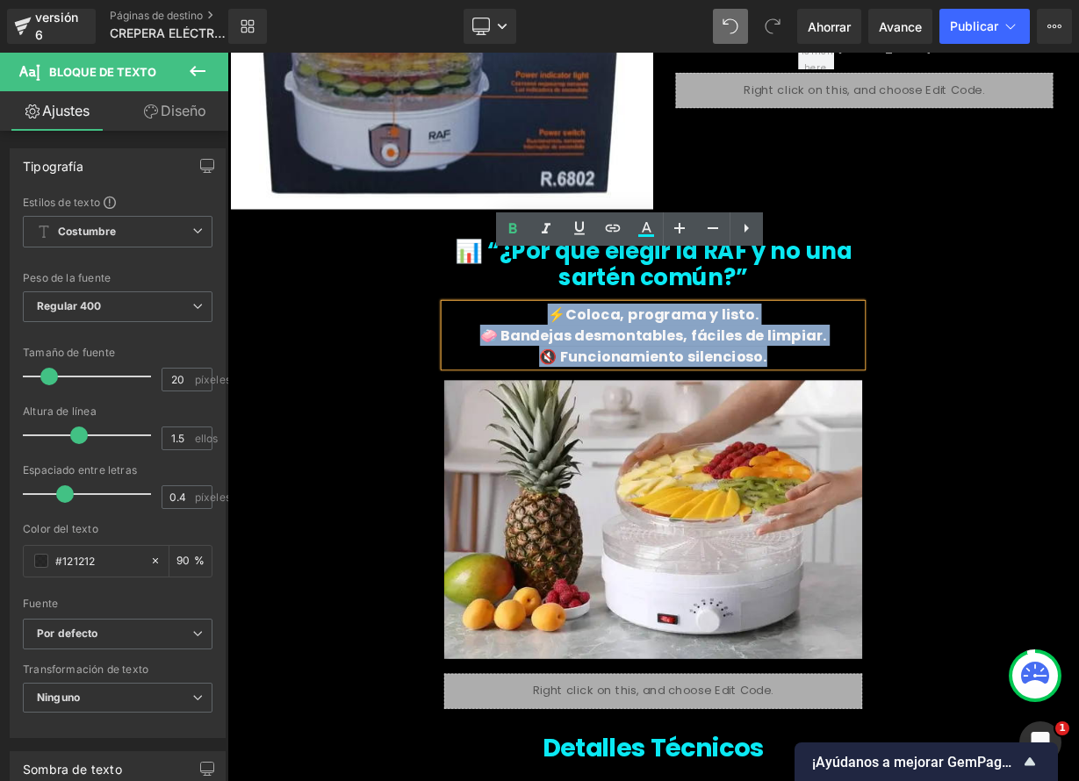
drag, startPoint x: 763, startPoint y: 335, endPoint x: 901, endPoint y: 370, distance: 142.0
click at [901, 370] on div "⚡Coloca, programa y listo. 🧼 Bandejas desmontables, fáciles de limpiar. 🔇 Funci…" at bounding box center [758, 405] width 521 height 79
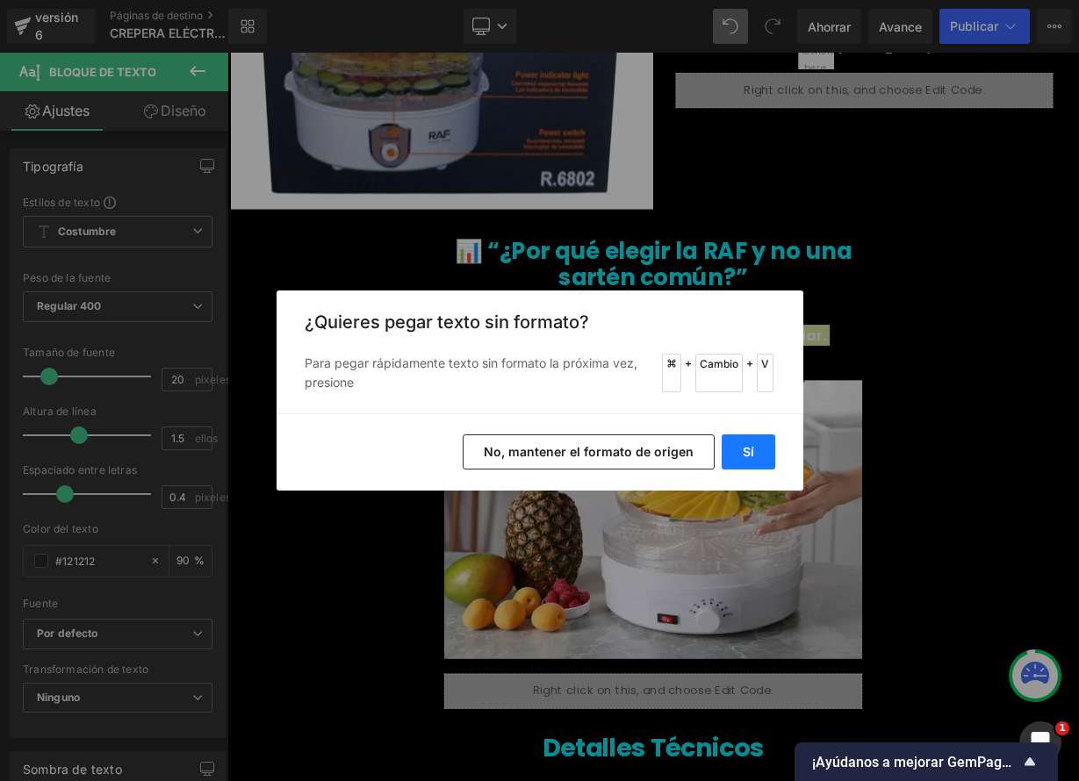
click at [749, 448] on font "Sí" at bounding box center [748, 451] width 11 height 15
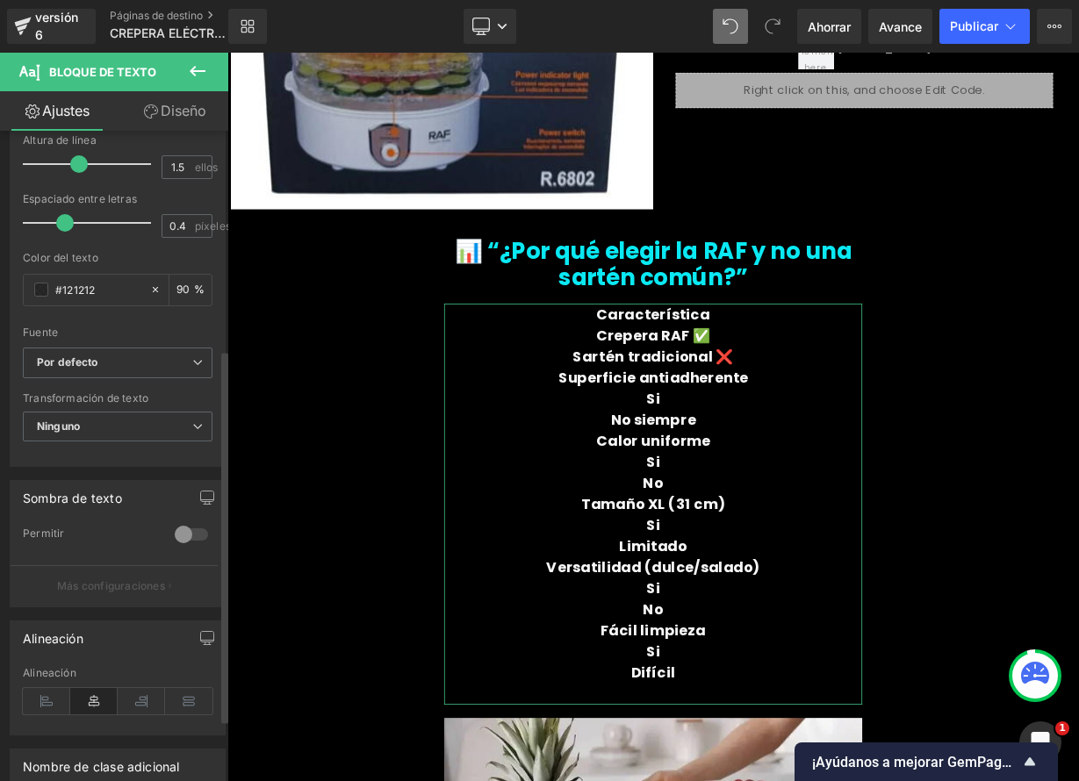
scroll to position [384, 0]
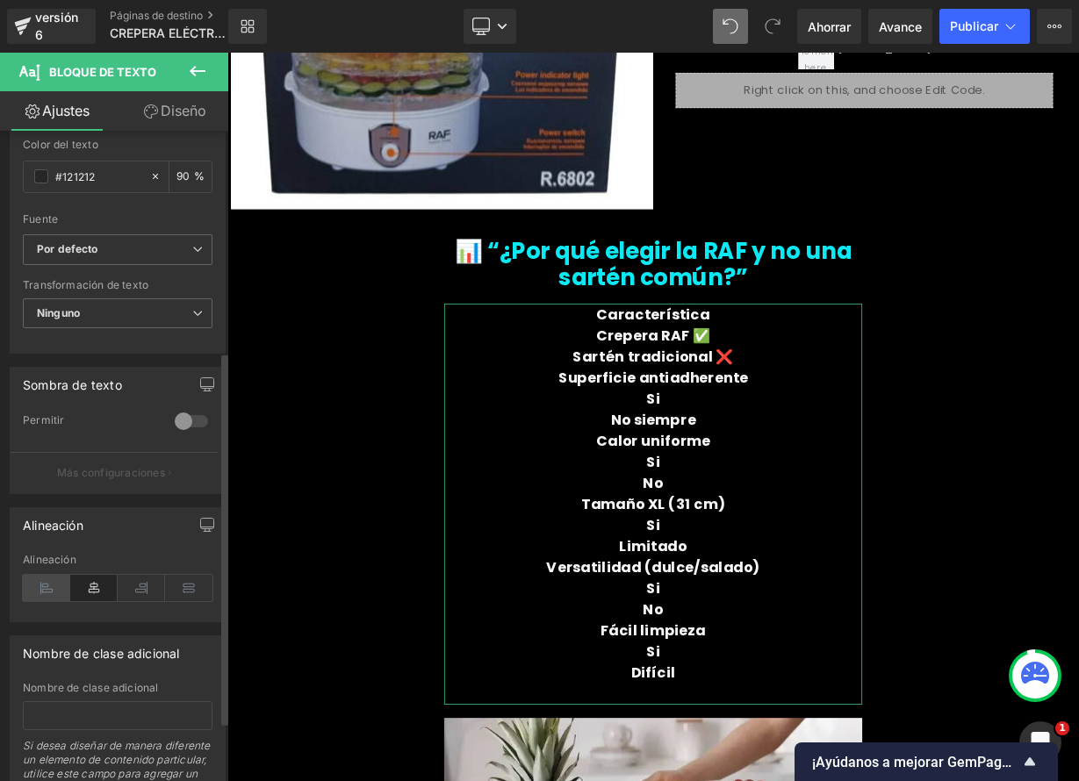
click at [50, 586] on icon at bounding box center [46, 588] width 47 height 26
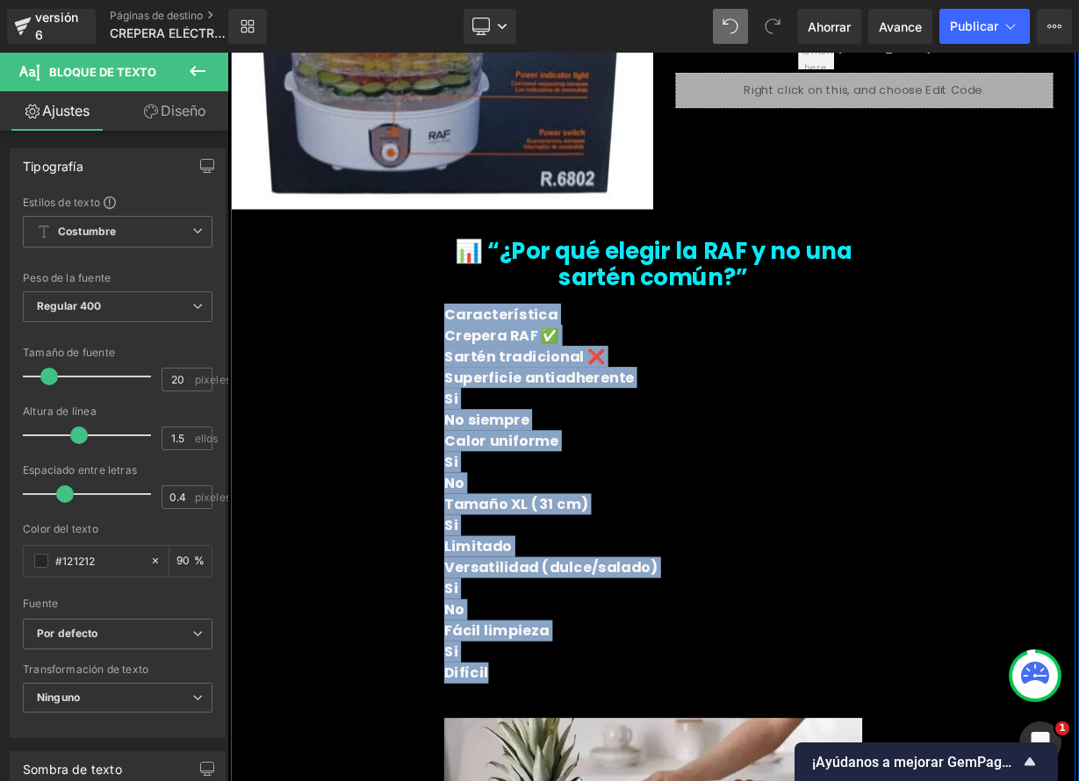
drag, startPoint x: 561, startPoint y: 774, endPoint x: 473, endPoint y: 312, distance: 470.8
click at [473, 312] on div "⭐ Opiniones Reales de Clientes Título Imagen Icono Icono Icono Icono Icono" at bounding box center [758, 478] width 1053 height 1645
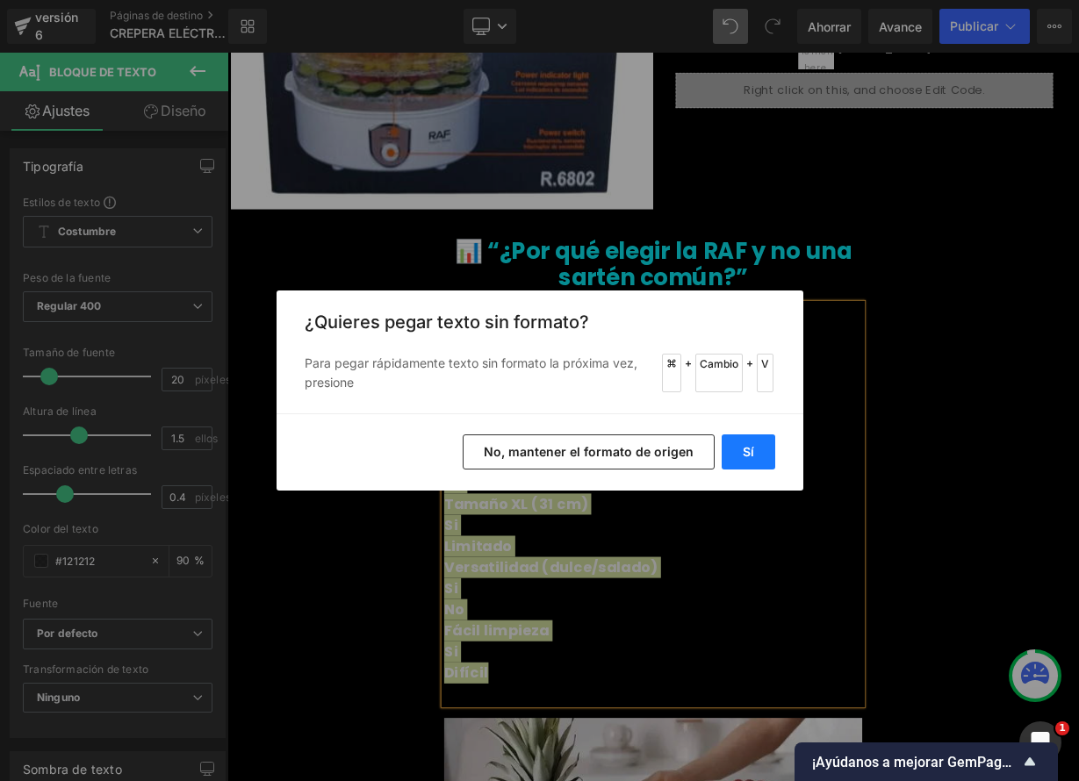
click at [758, 449] on button "Sí" at bounding box center [748, 451] width 54 height 35
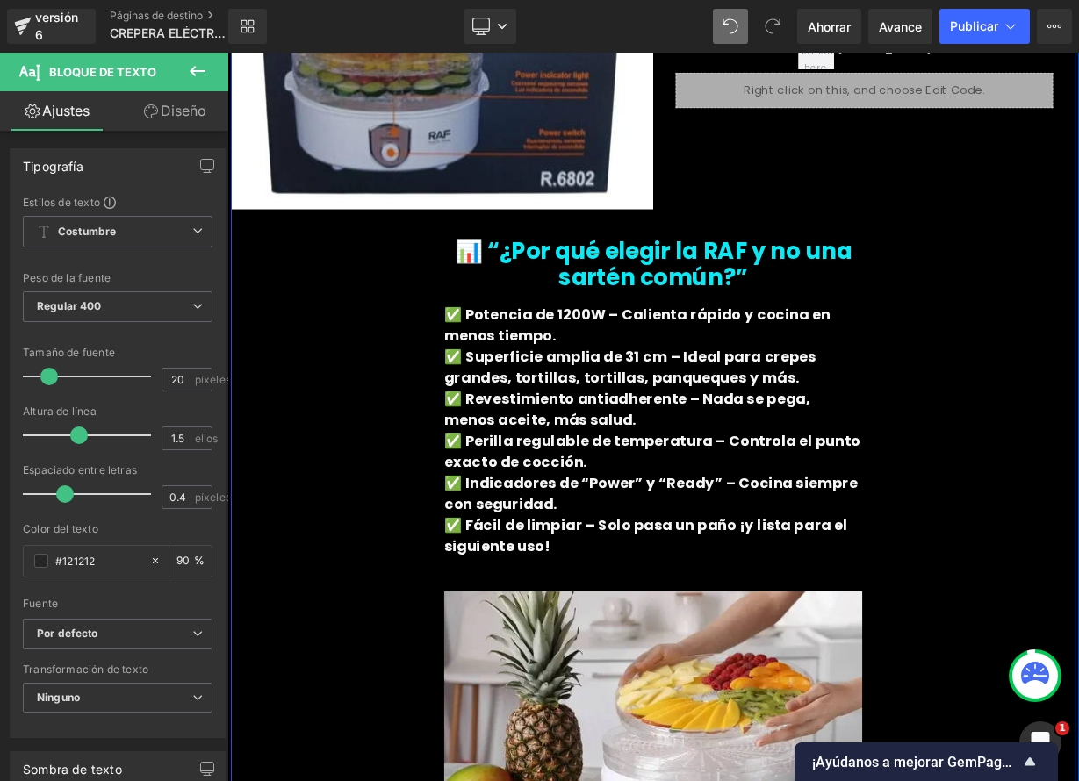
click at [1078, 443] on div "⭐ Opiniones Reales de Clientes Título Imagen Icono Icono Icono Icono Icono" at bounding box center [758, 399] width 1053 height 1487
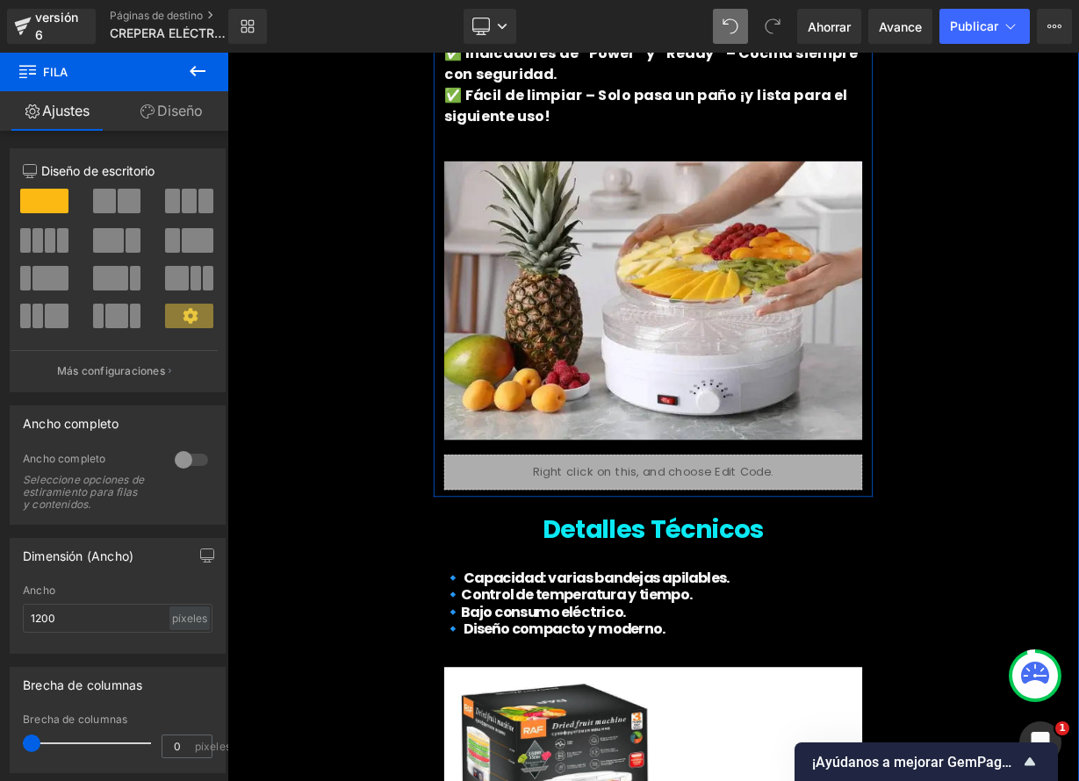
scroll to position [6546, 0]
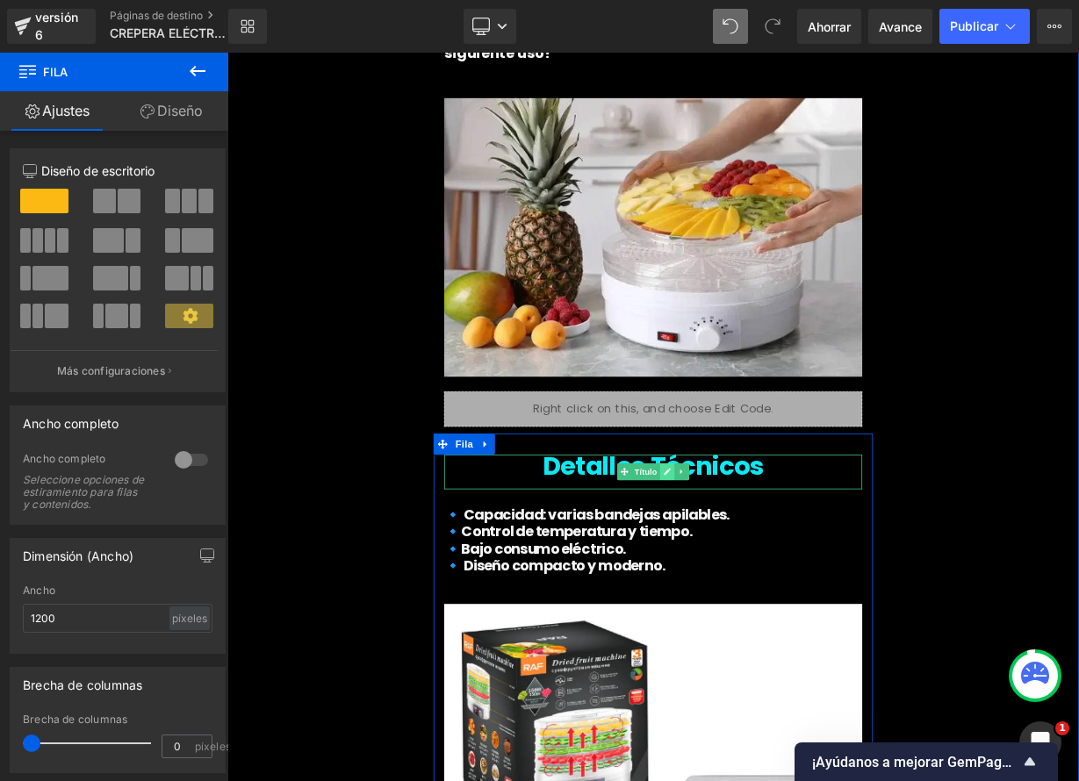
click at [773, 571] on icon at bounding box center [776, 576] width 10 height 11
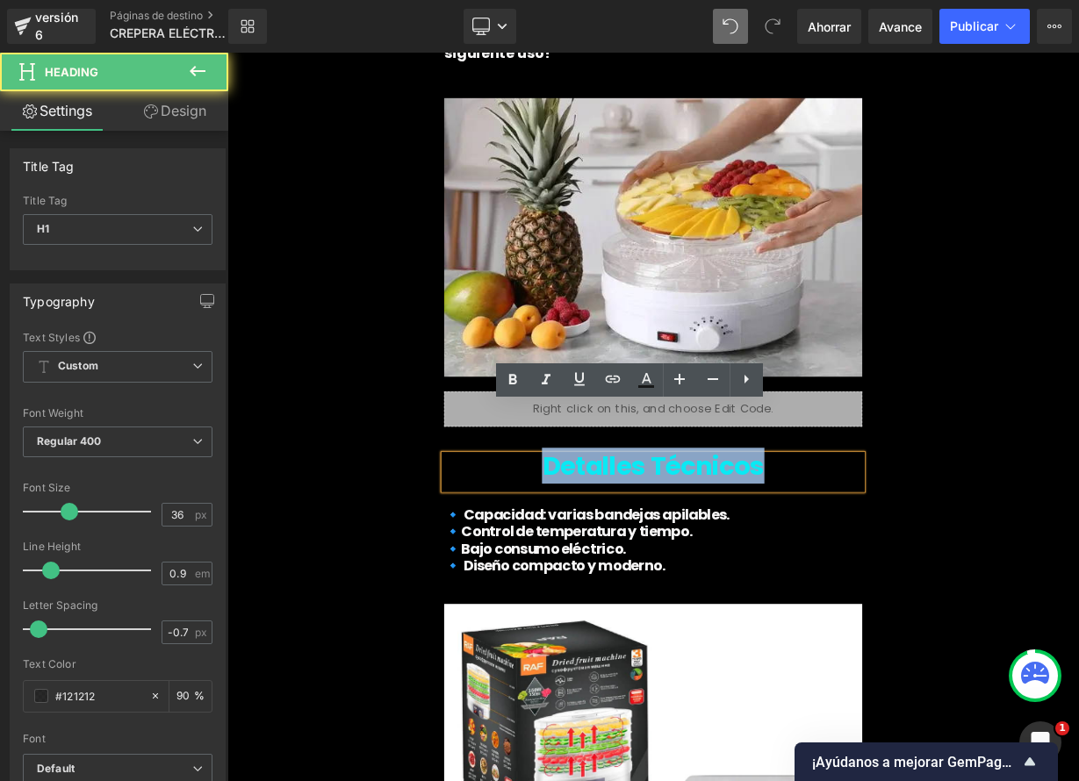
drag, startPoint x: 769, startPoint y: 502, endPoint x: 923, endPoint y: 506, distance: 154.5
click at [923, 555] on h1 "Detalles Técnicos" at bounding box center [758, 569] width 521 height 28
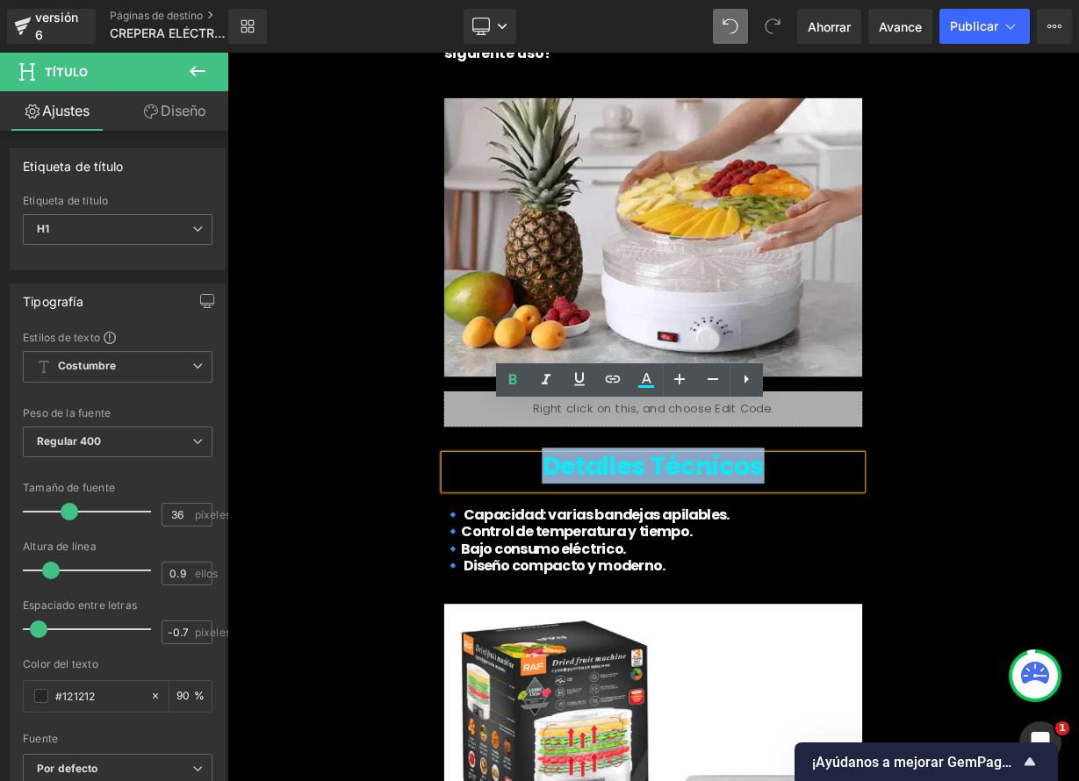
paste div
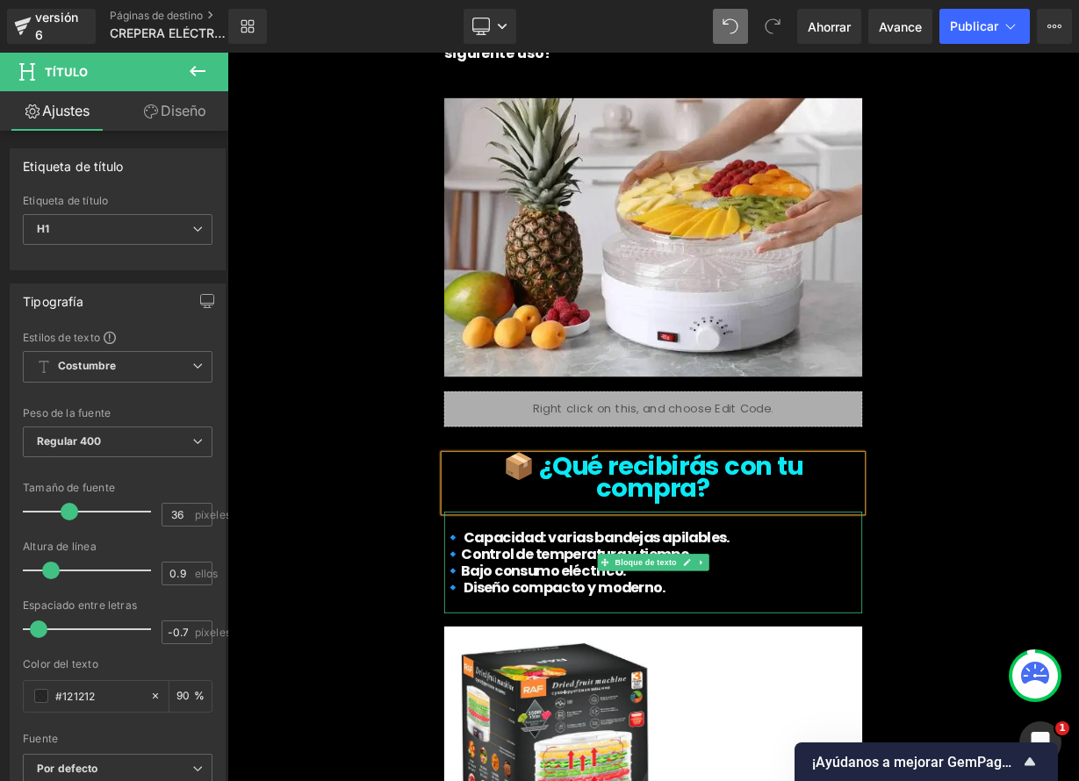
click at [744, 708] on font "🔹 Diseño compacto y moderno." at bounding box center [635, 720] width 275 height 25
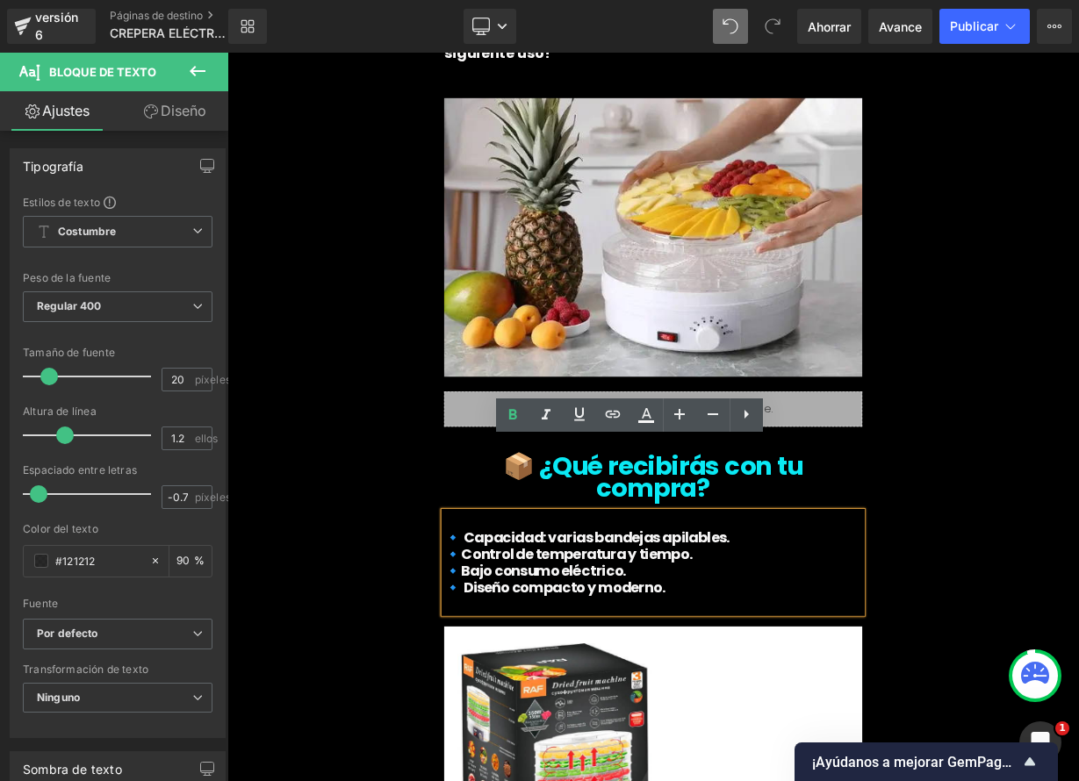
drag, startPoint x: 721, startPoint y: 635, endPoint x: 526, endPoint y: 593, distance: 199.4
click at [531, 626] on div "🔹 Capacidad: varias bandejas apilables. 🔹Control de temperatura y tiempo. 🔹Bajo…" at bounding box center [758, 689] width 521 height 126
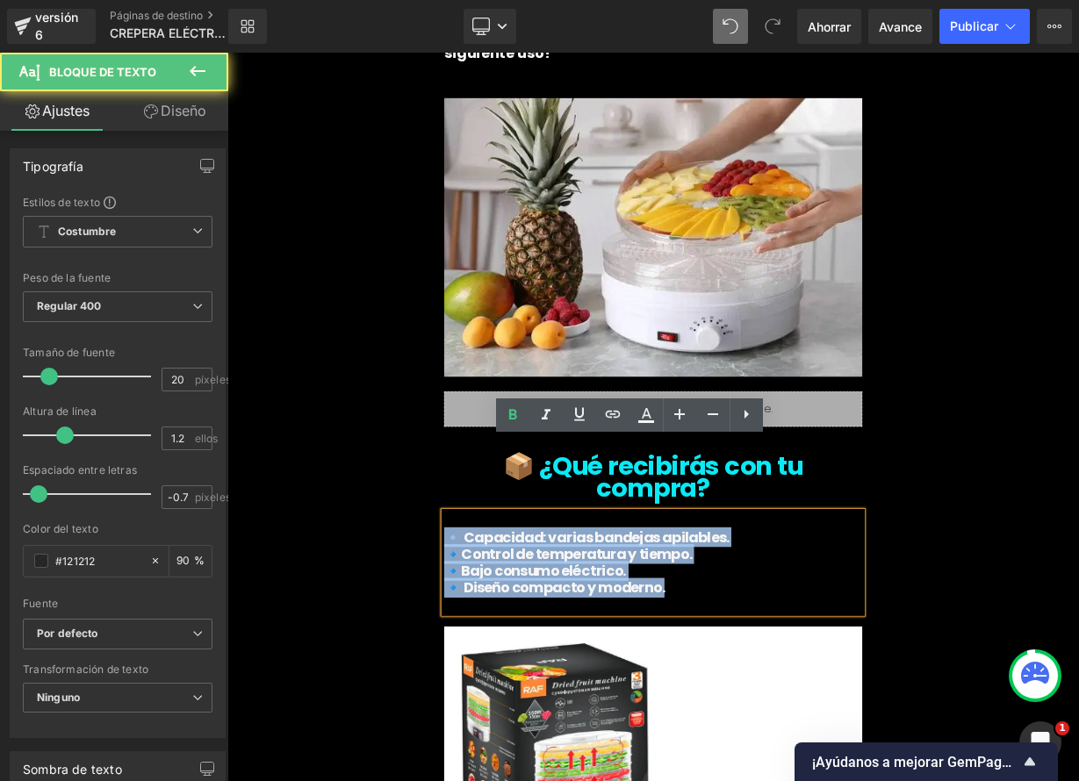
drag, startPoint x: 503, startPoint y: 571, endPoint x: 765, endPoint y: 655, distance: 275.6
click at [765, 655] on div "🔹 Capacidad: varias bandejas apilables. 🔹Control de temperatura y tiempo. 🔹Bajo…" at bounding box center [758, 689] width 521 height 126
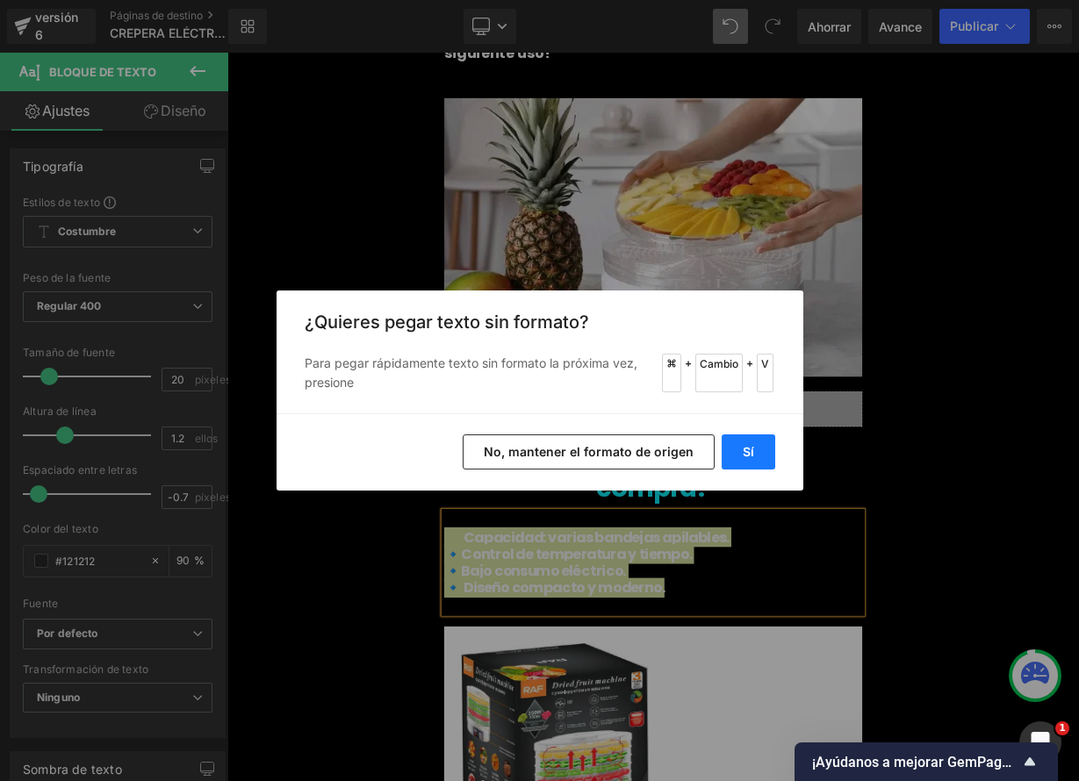
drag, startPoint x: 750, startPoint y: 453, endPoint x: 653, endPoint y: 499, distance: 108.0
click at [750, 453] on font "Sí" at bounding box center [748, 451] width 11 height 15
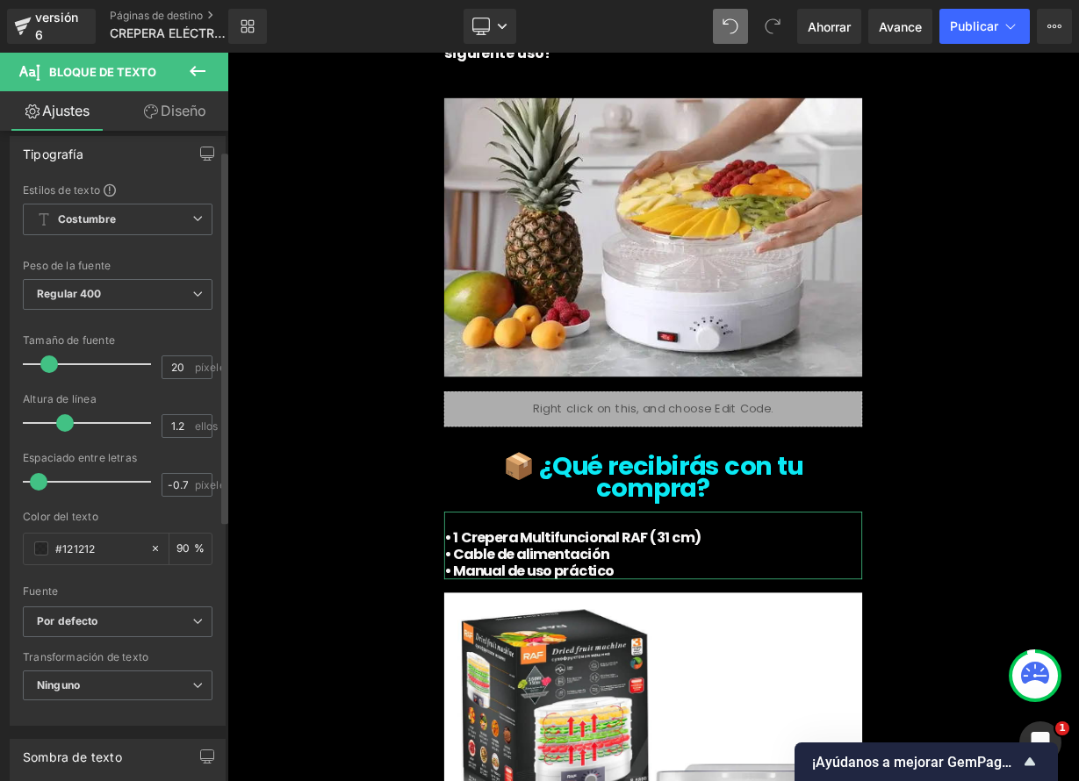
scroll to position [144, 0]
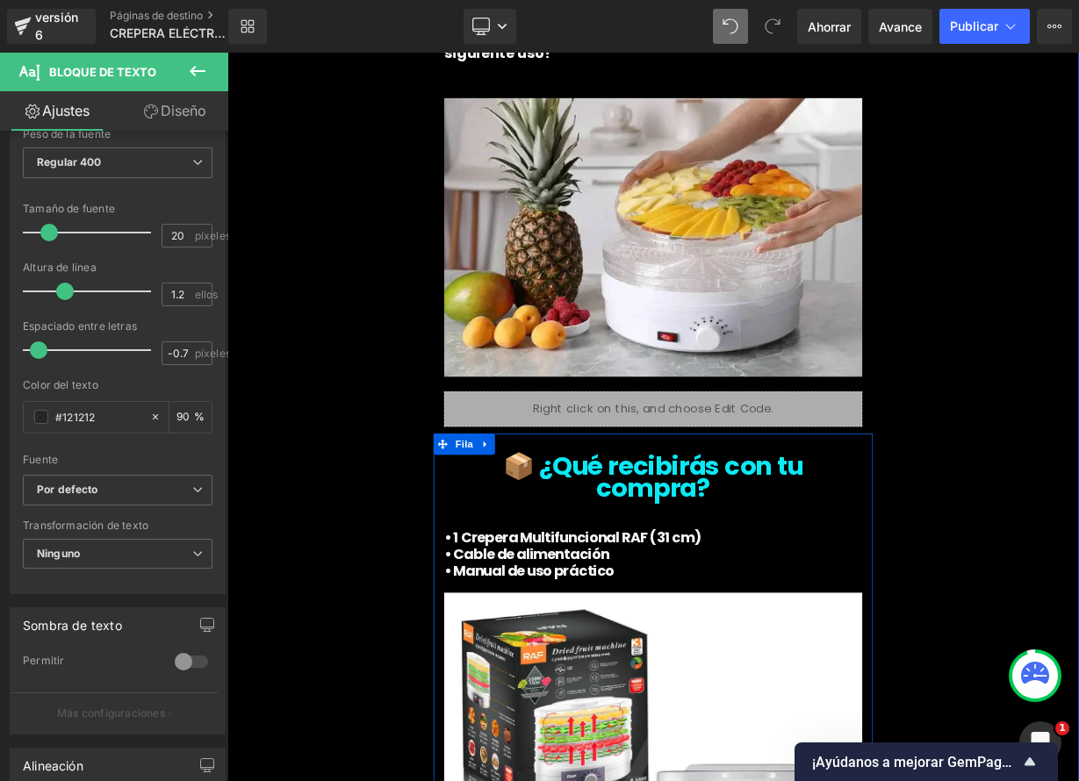
click at [892, 647] on p "• 1 Crepera Multifuncional RAF (31 cm)" at bounding box center [758, 657] width 521 height 21
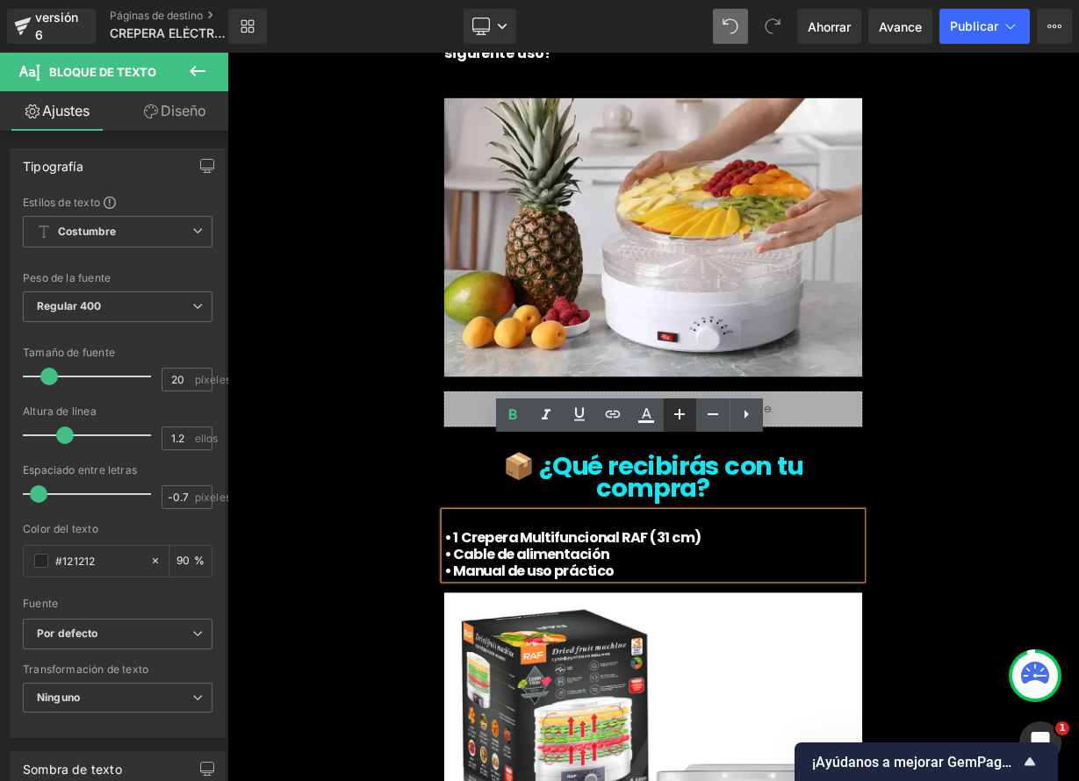
click at [671, 420] on icon at bounding box center [679, 414] width 21 height 21
type input "22"
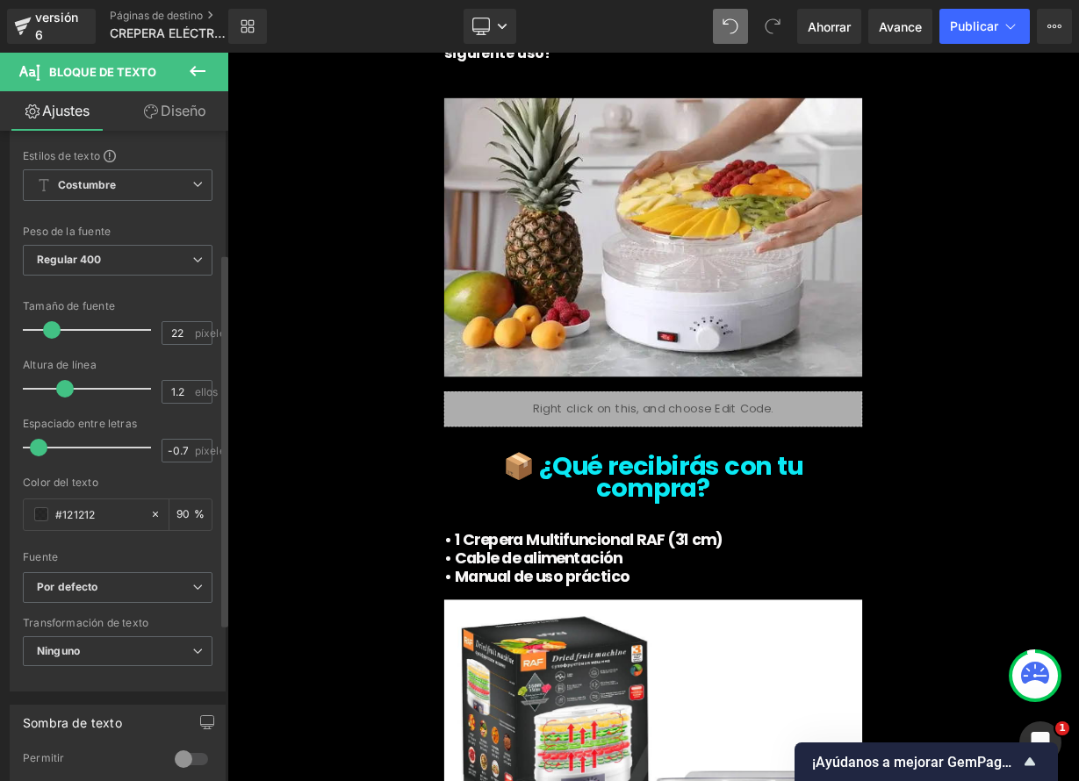
scroll to position [233, 0]
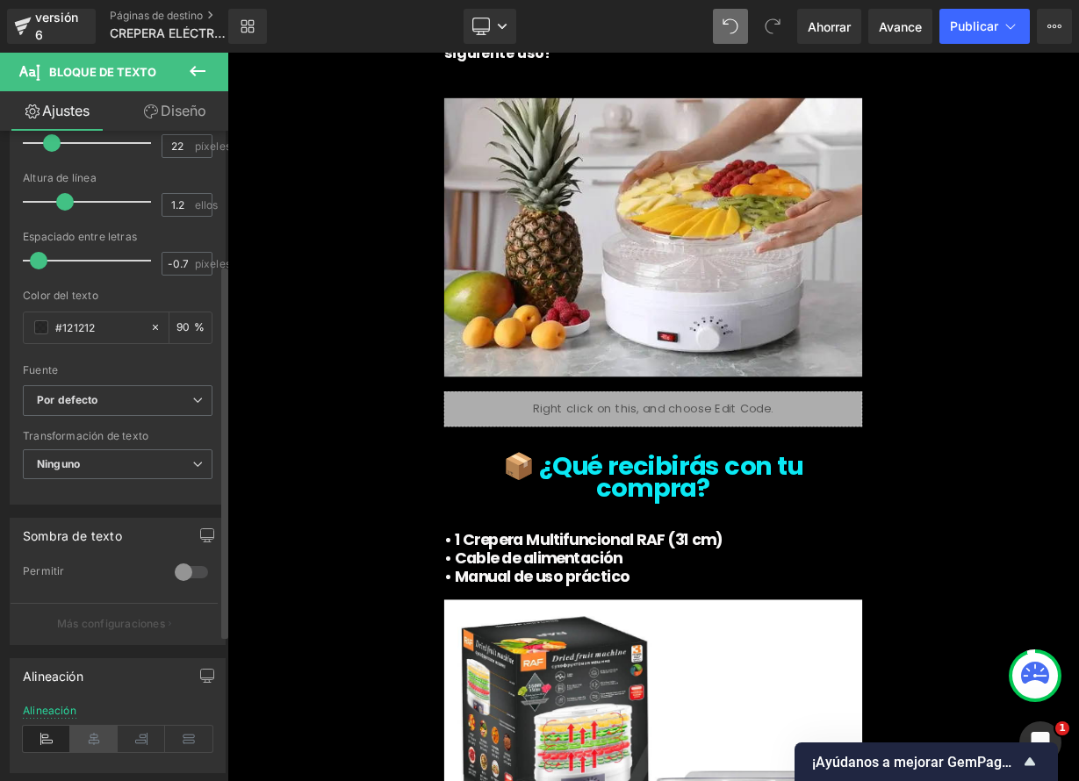
click at [89, 743] on icon at bounding box center [93, 739] width 47 height 26
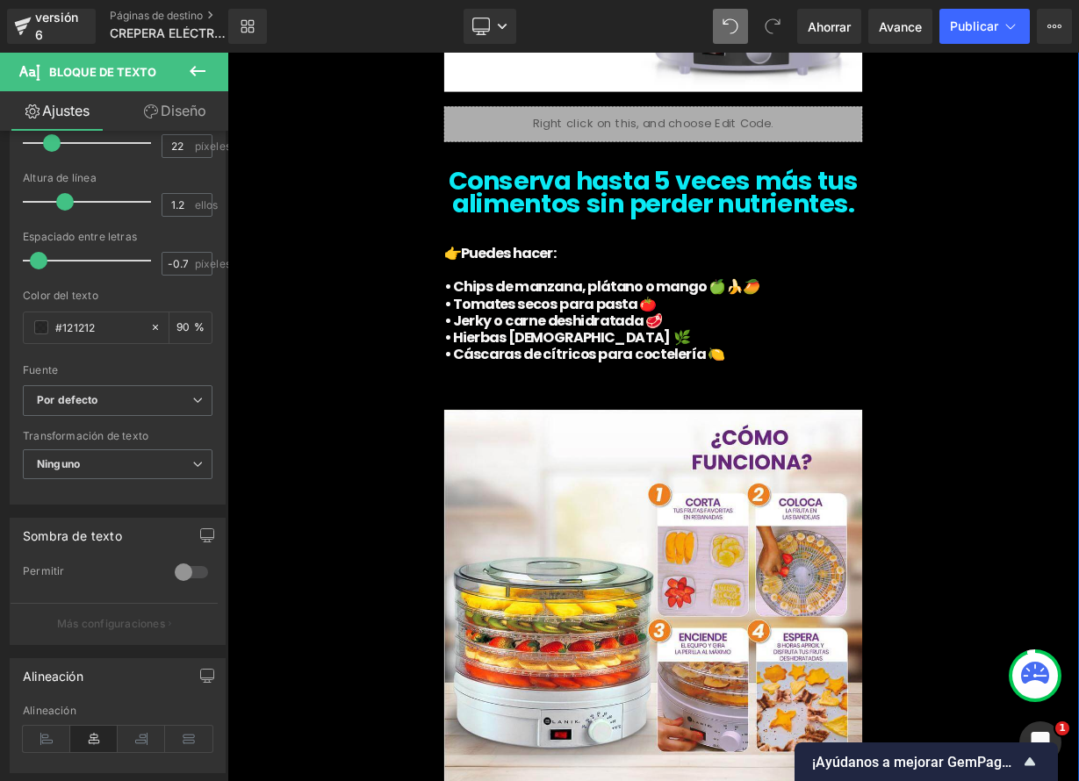
scroll to position [7434, 0]
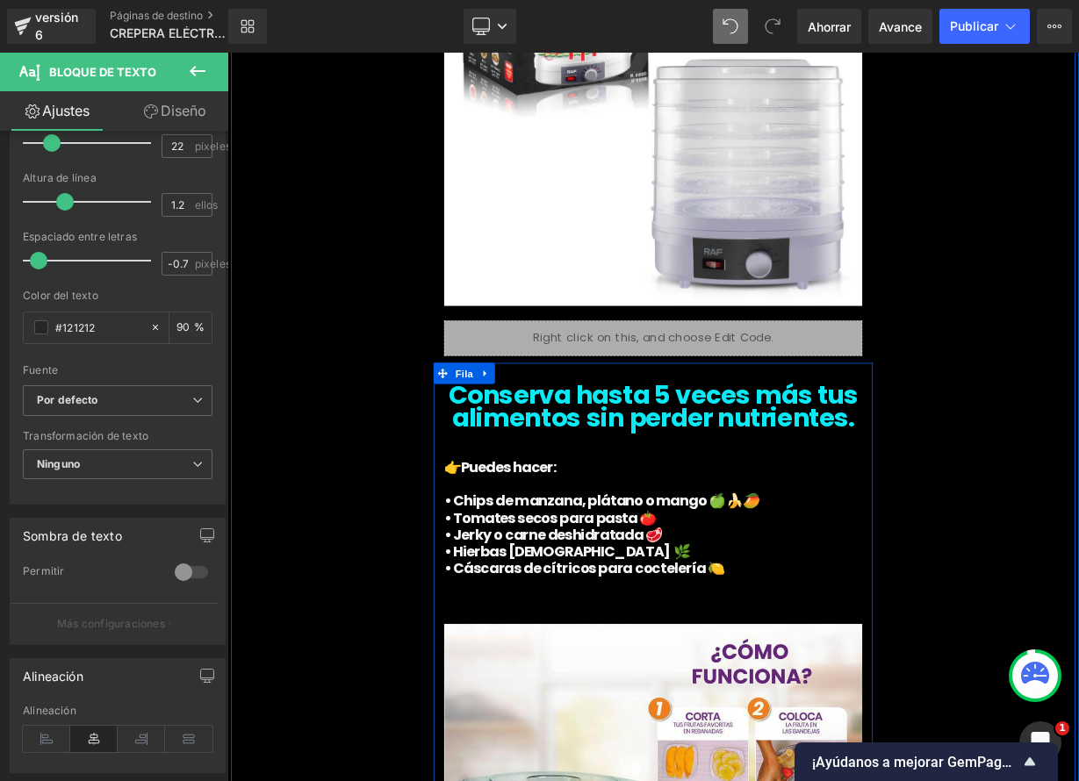
click at [543, 447] on icon at bounding box center [549, 453] width 12 height 13
click at [589, 447] on icon at bounding box center [595, 453] width 12 height 12
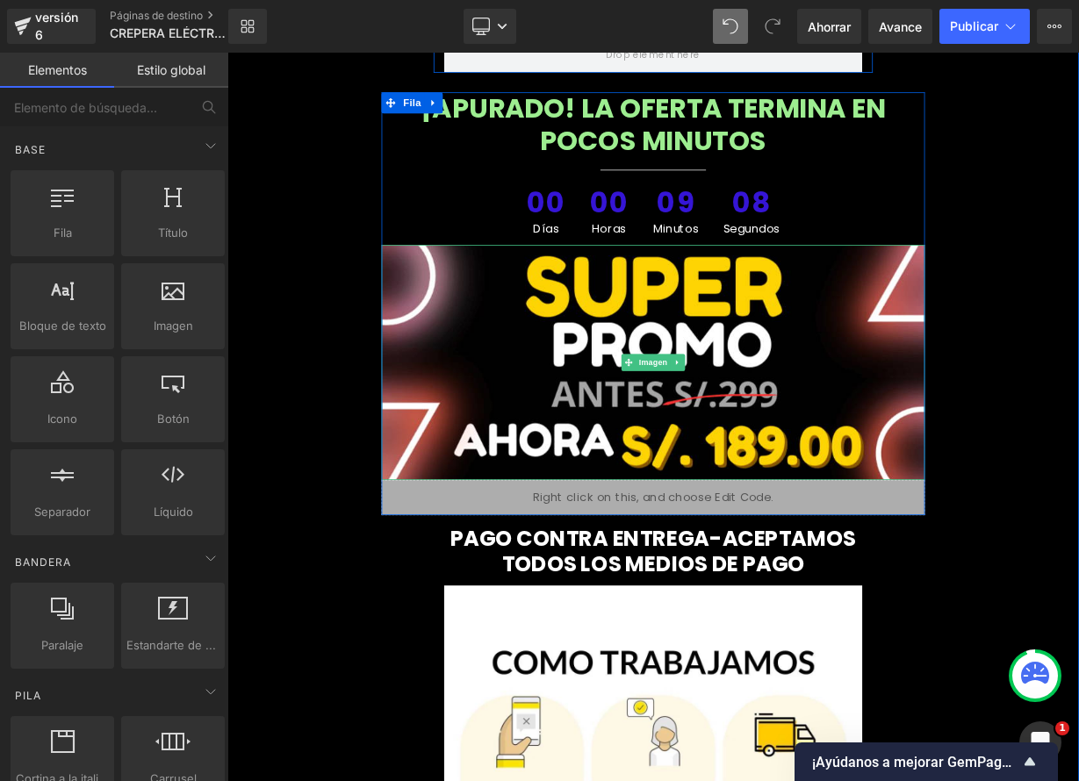
scroll to position [8476, 0]
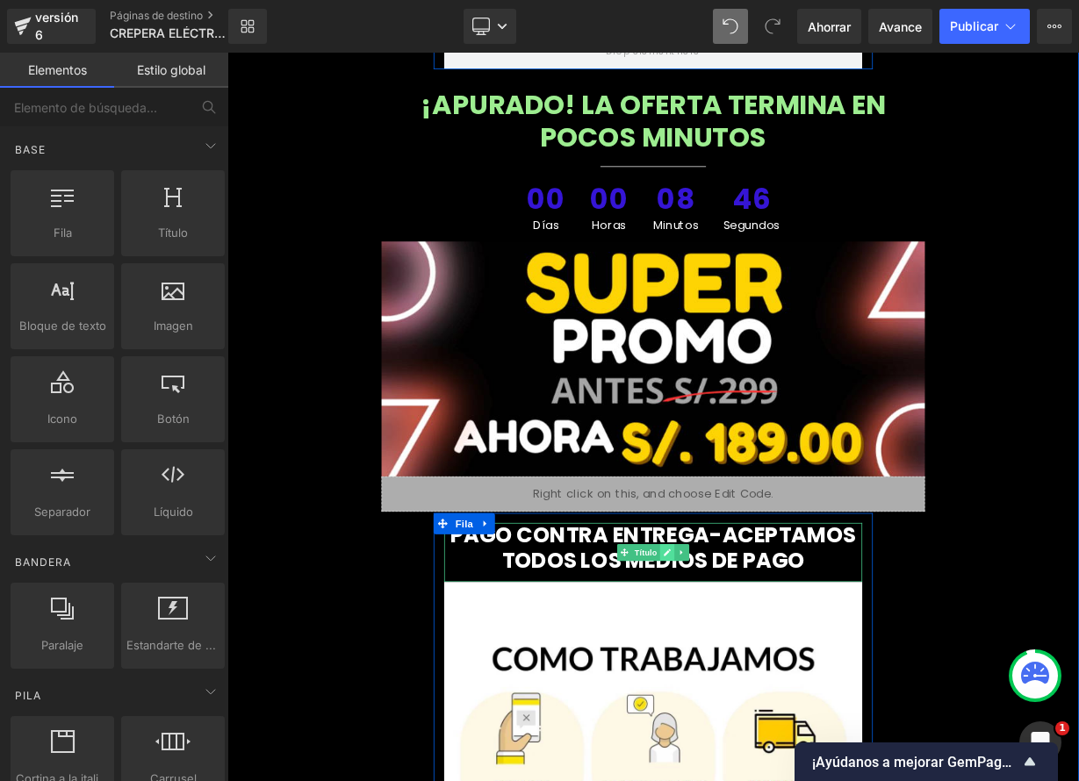
click at [772, 672] on icon at bounding box center [776, 676] width 9 height 9
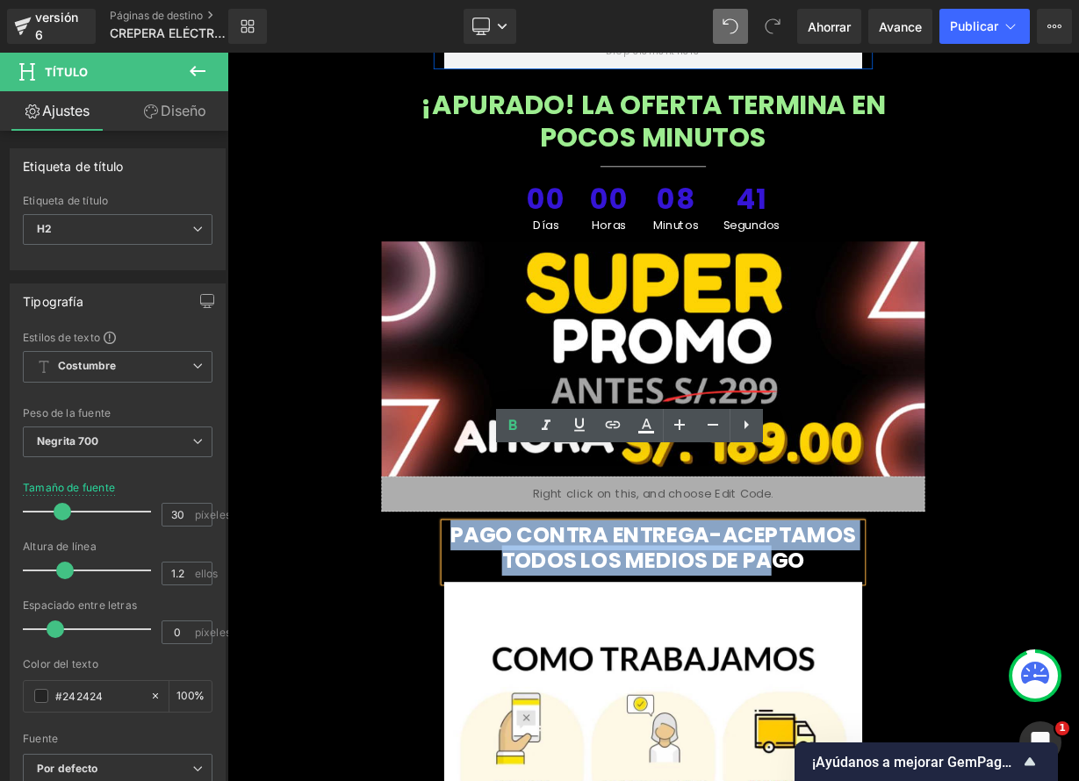
drag, startPoint x: 596, startPoint y: 563, endPoint x: 898, endPoint y: 584, distance: 302.6
click at [898, 640] on h2 "PAGO CONTRA ENTREGA-ACEPTAMOS TODOS LOS MEDIOS DE PAGO" at bounding box center [758, 671] width 521 height 63
click at [934, 636] on font "PAGO CONTRA ENTREGA-ACEPTAMOS TODOS LOS MEDIOS DE PAGO" at bounding box center [759, 670] width 506 height 69
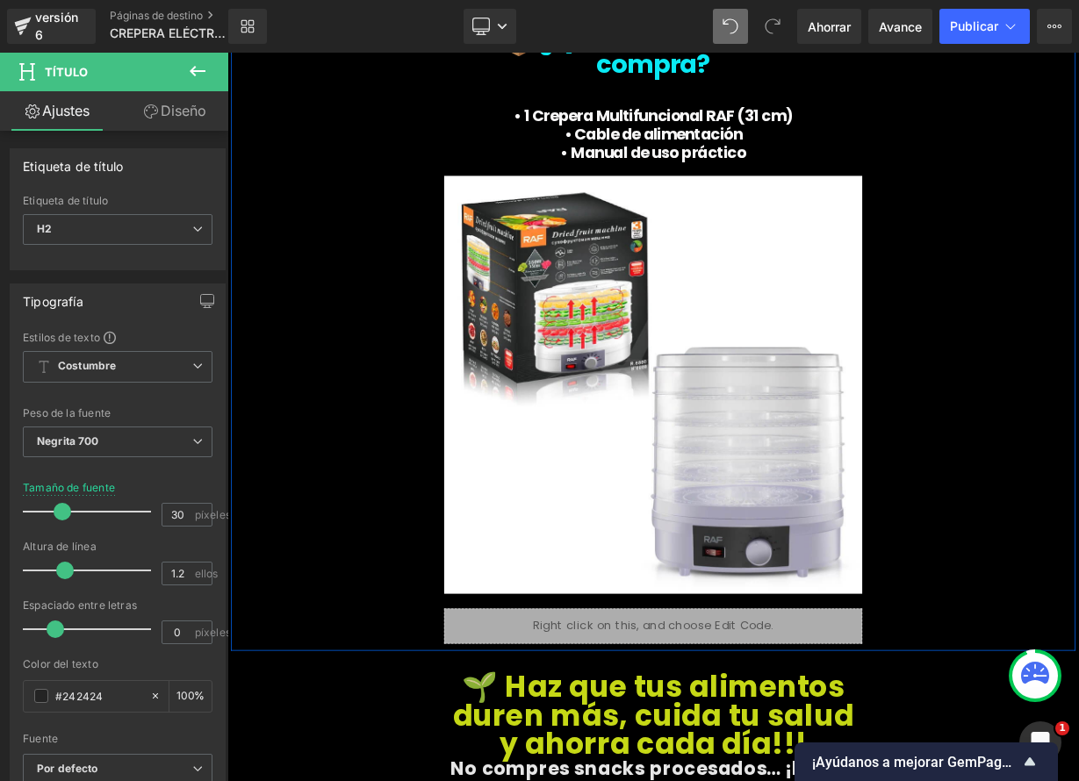
scroll to position [7077, 0]
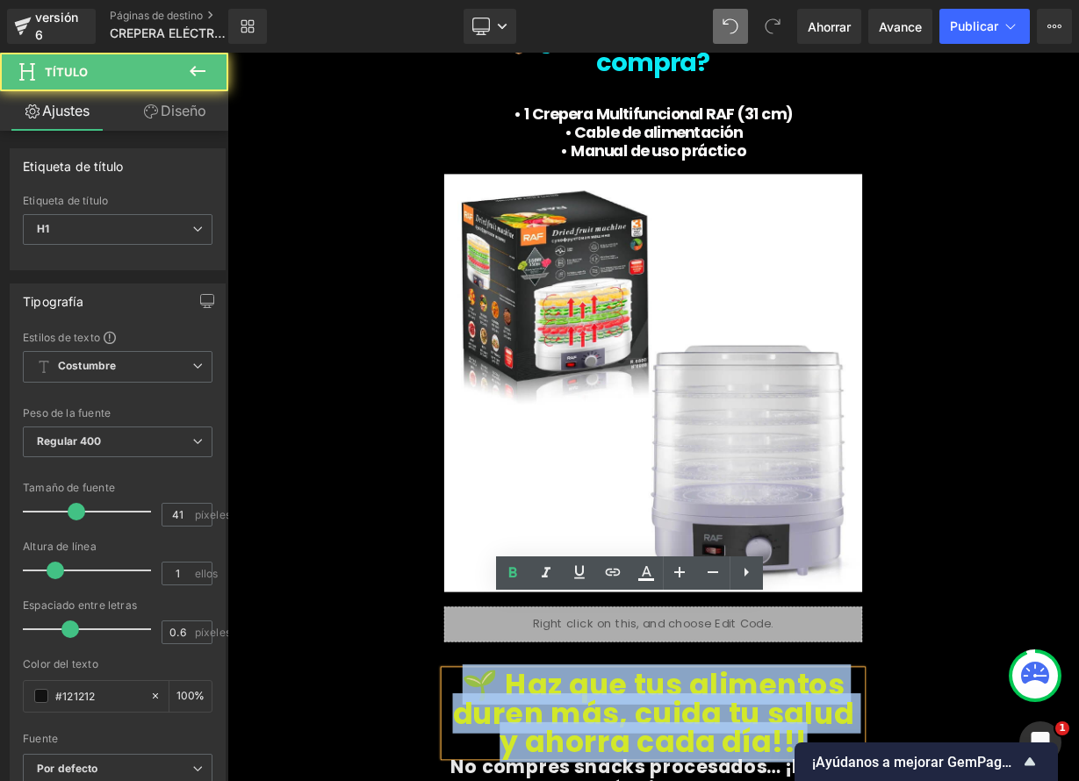
drag, startPoint x: 549, startPoint y: 752, endPoint x: 944, endPoint y: 820, distance: 399.8
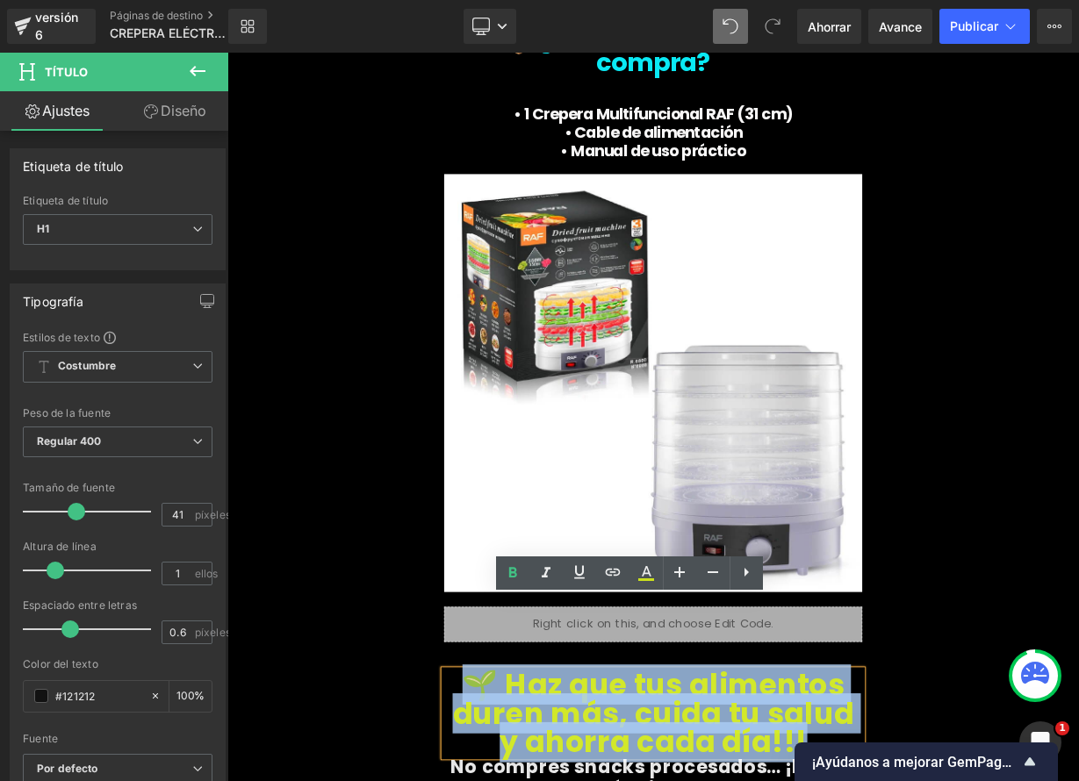
paste div
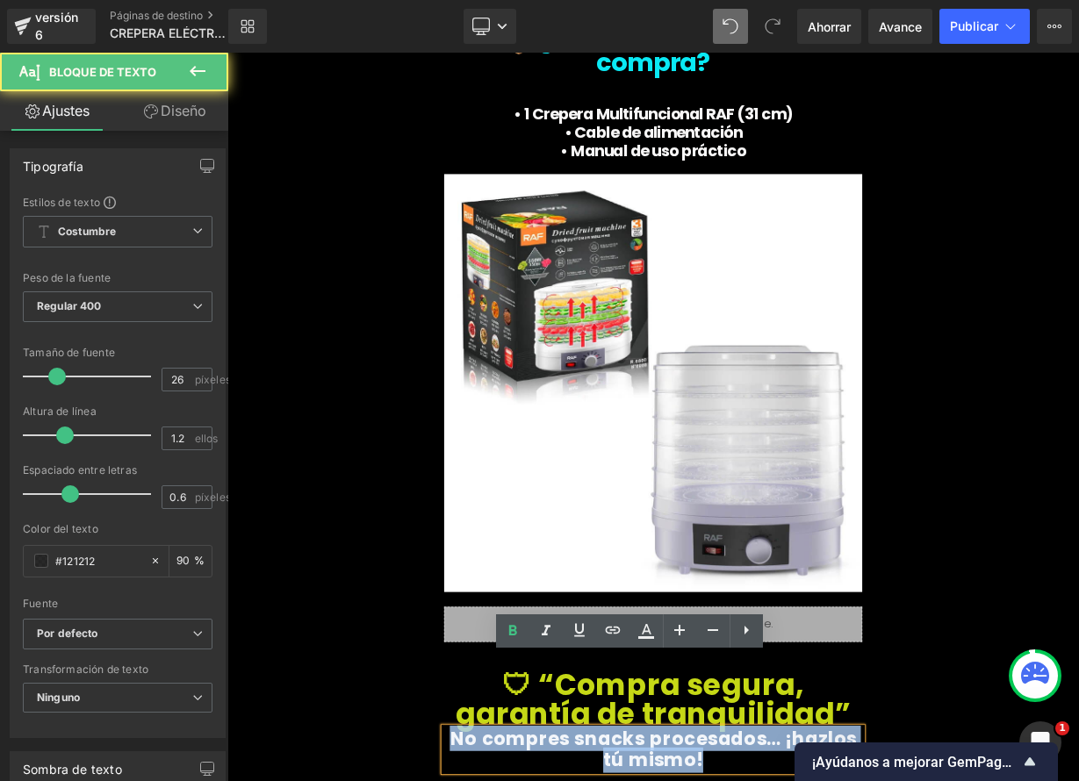
drag, startPoint x: 576, startPoint y: 820, endPoint x: 852, endPoint y: 839, distance: 277.2
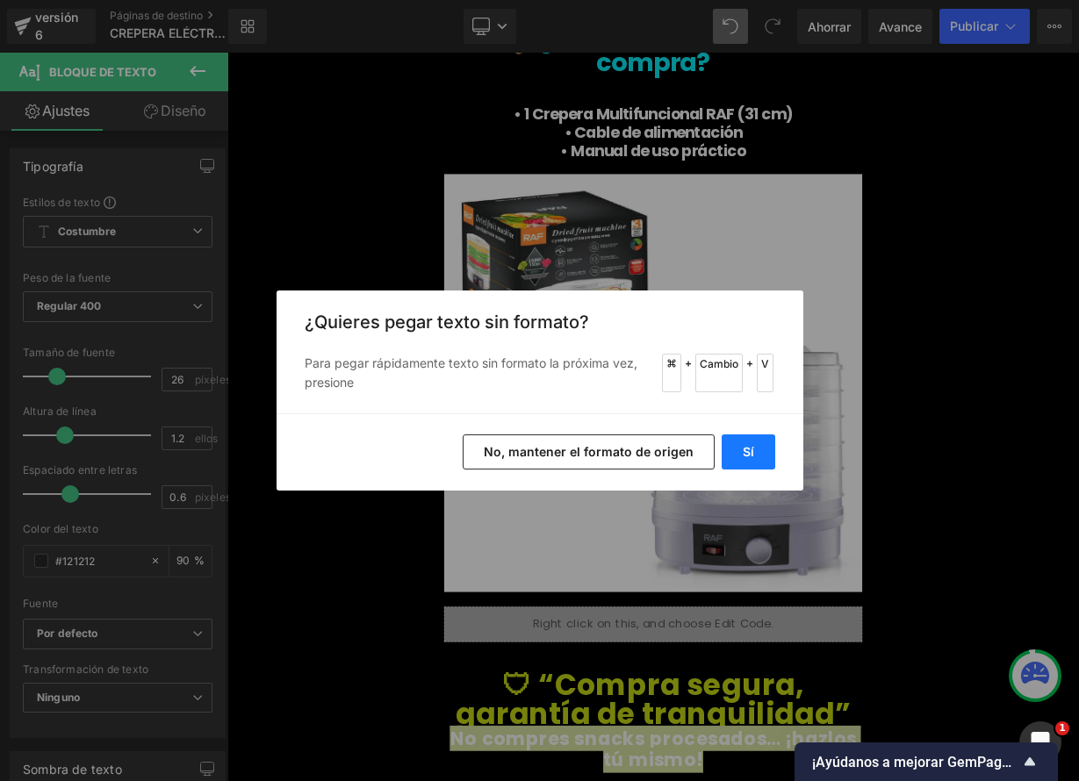
click at [750, 449] on font "Sí" at bounding box center [748, 451] width 11 height 15
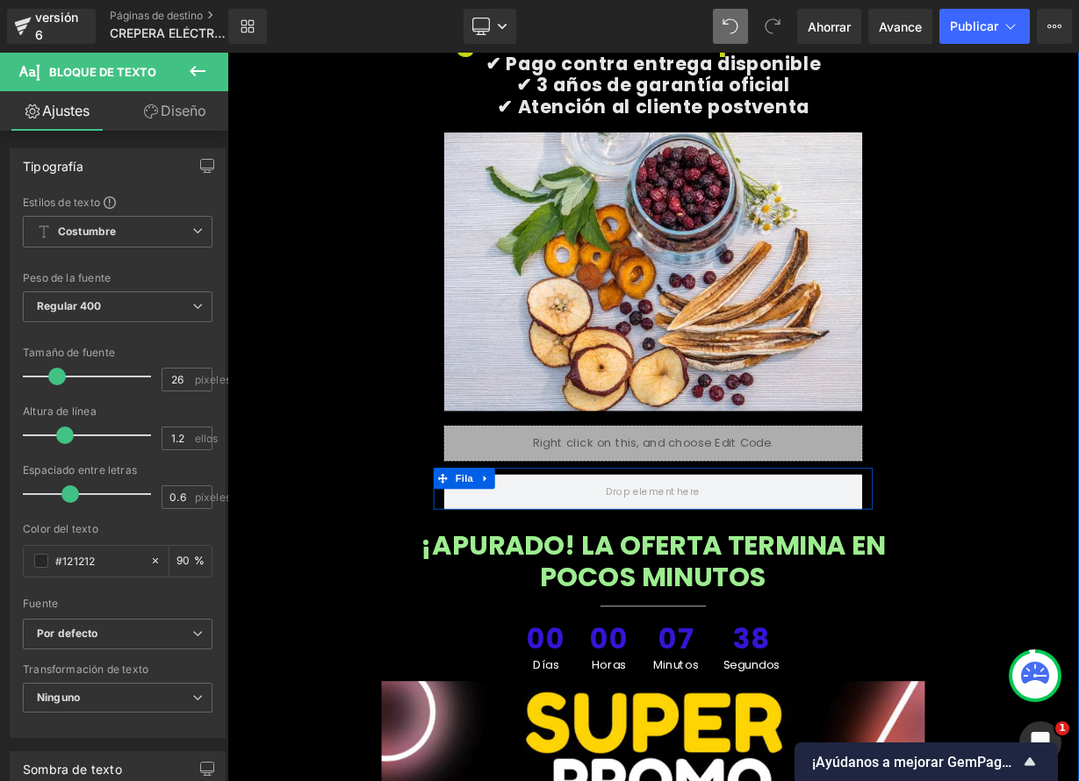
scroll to position [7921, 0]
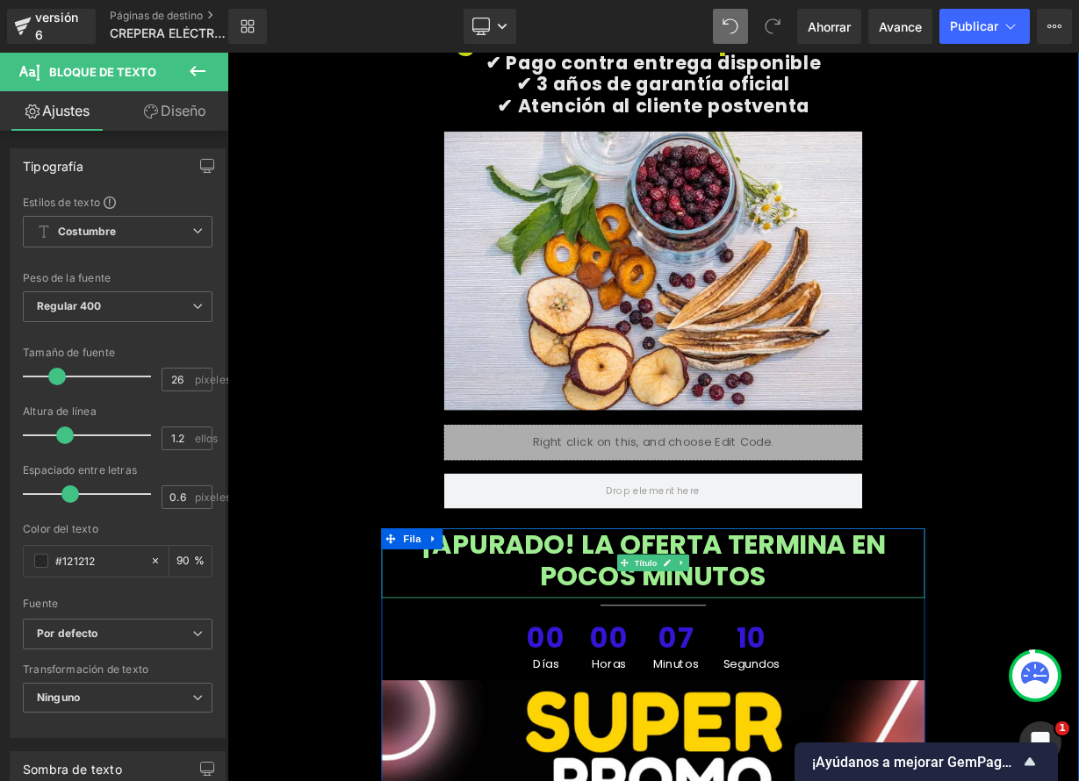
drag, startPoint x: 857, startPoint y: 600, endPoint x: 901, endPoint y: 612, distance: 45.3
click at [857, 642] on font "¡APURADO! LA OFERTA TERMINA EN POCOS MINUTOS" at bounding box center [758, 685] width 579 height 87
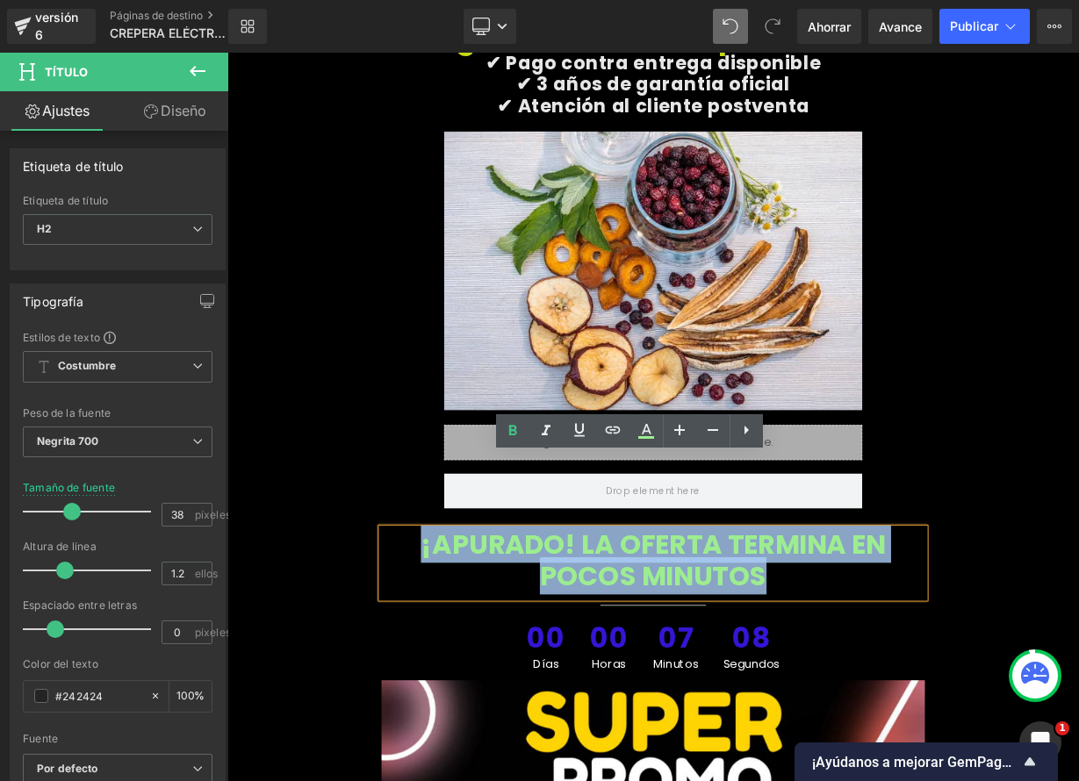
drag, startPoint x: 760, startPoint y: 614, endPoint x: 456, endPoint y: 573, distance: 307.2
click at [456, 646] on h2 "¡APURADO! LA OFERTA TERMINA EN POCOS MINUTOS" at bounding box center [759, 686] width 678 height 80
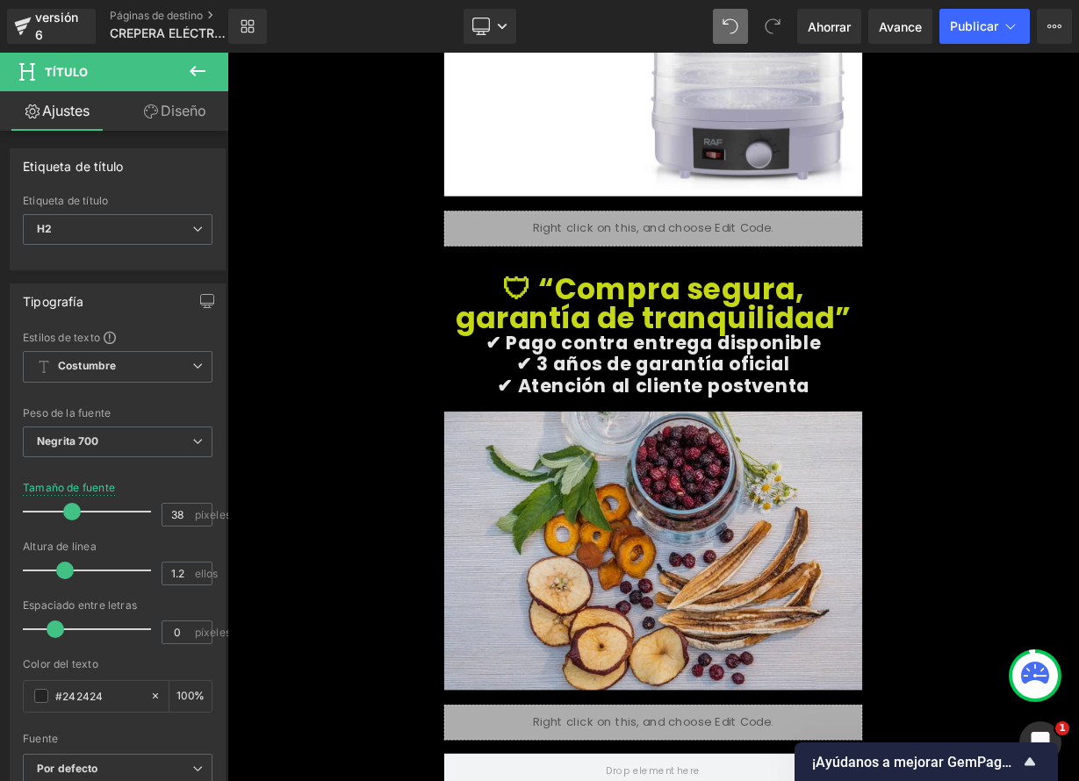
scroll to position [7563, 0]
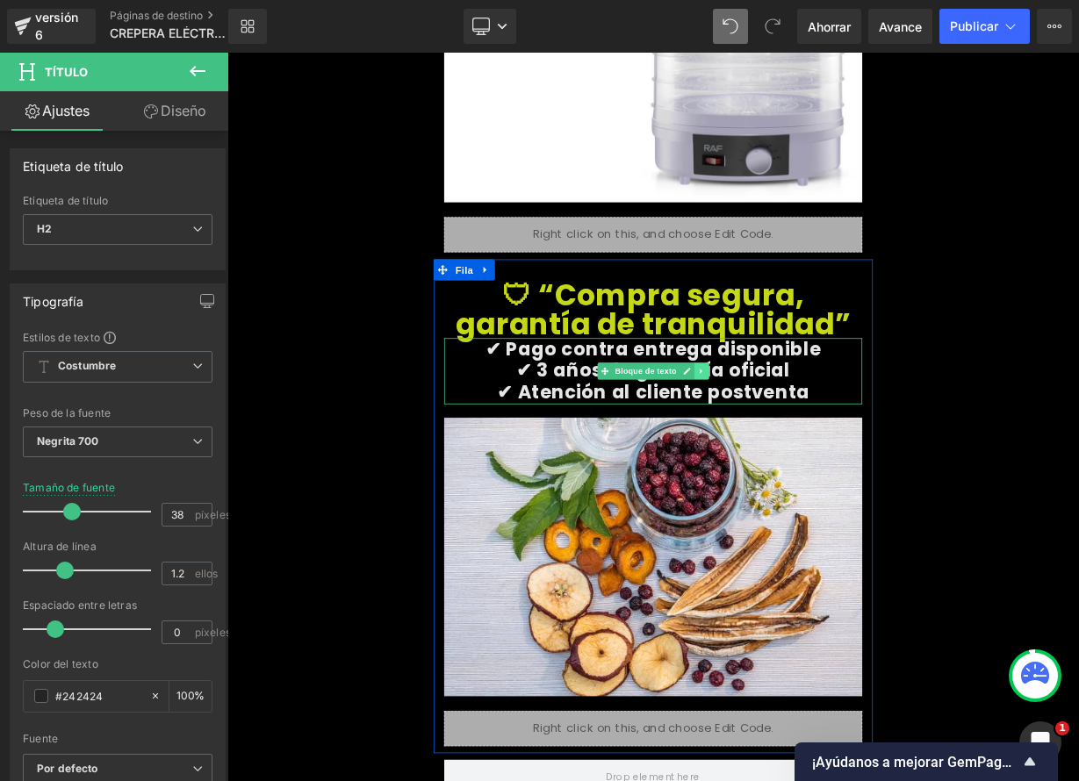
click at [815, 445] on icon at bounding box center [819, 450] width 10 height 11
click at [809, 440] on link at bounding box center [809, 450] width 18 height 21
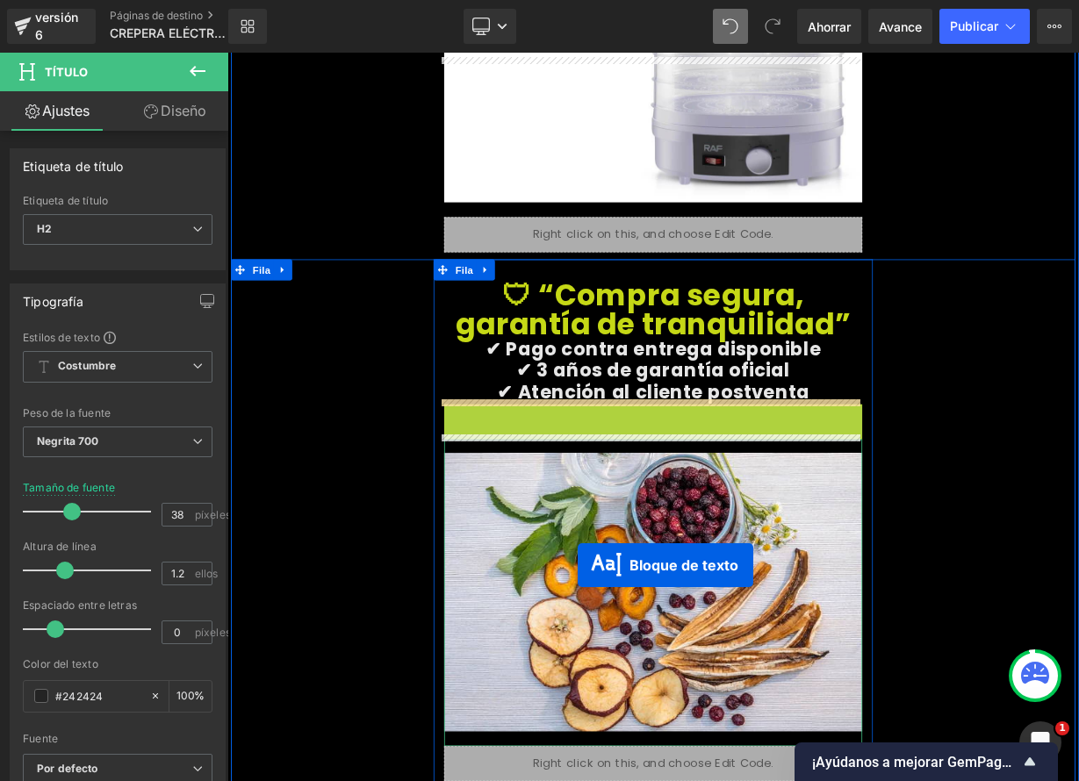
scroll to position [7907, 0]
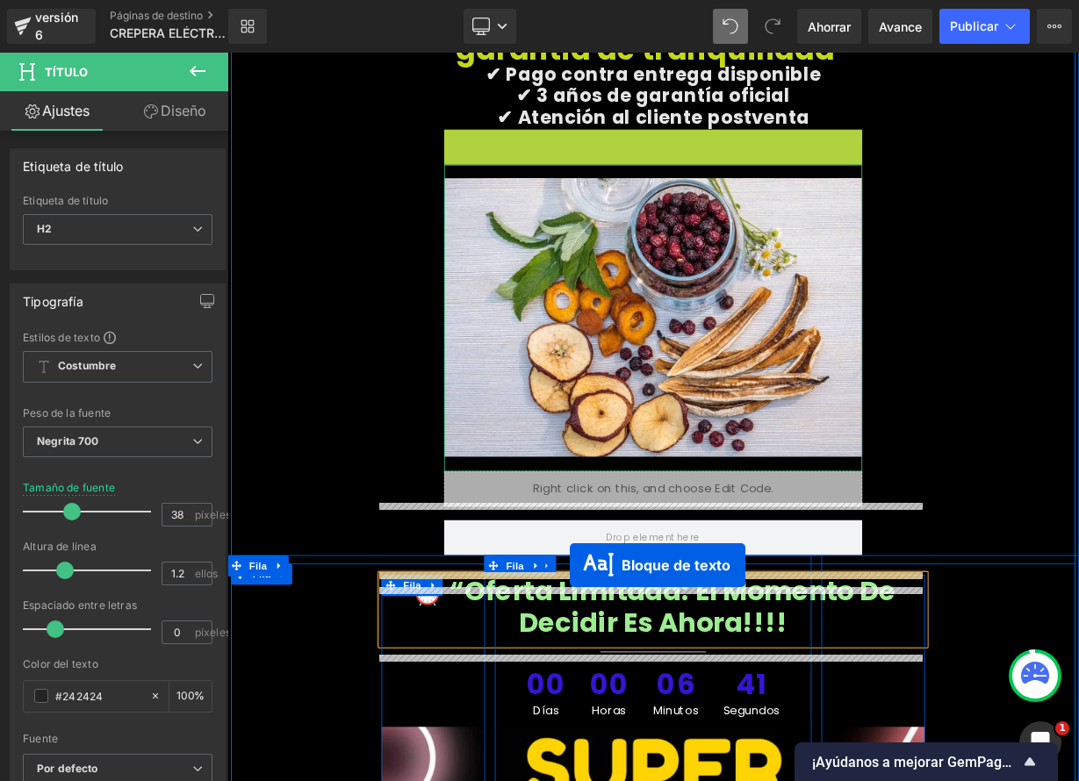
drag, startPoint x: 693, startPoint y: 444, endPoint x: 655, endPoint y: 692, distance: 250.4
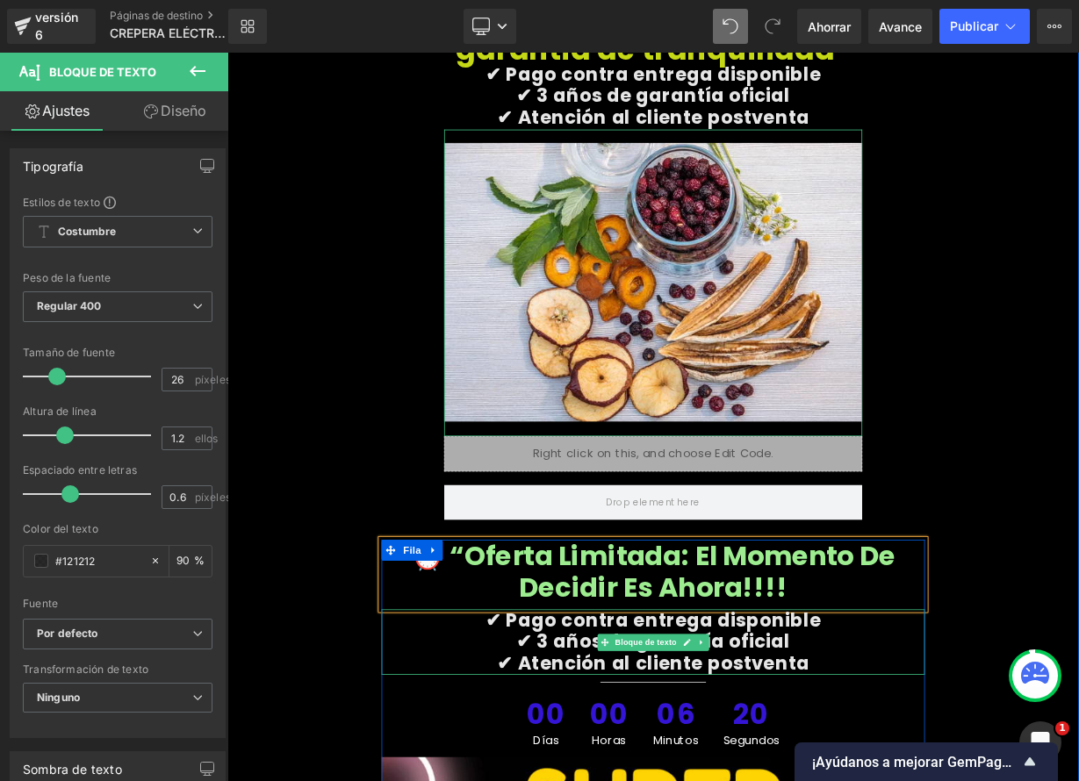
drag, startPoint x: 799, startPoint y: 701, endPoint x: 767, endPoint y: 697, distance: 31.9
click at [799, 778] on link at bounding box center [800, 788] width 18 height 21
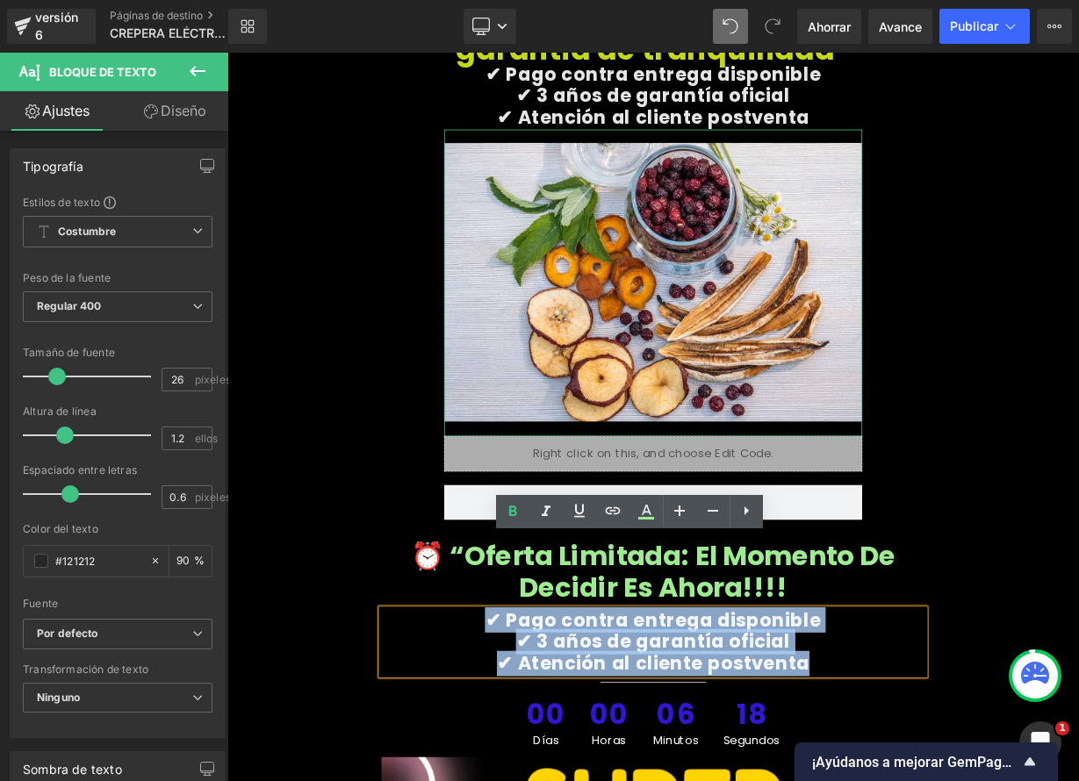
drag, startPoint x: 562, startPoint y: 671, endPoint x: 961, endPoint y: 718, distance: 402.2
click at [961, 747] on div "✔ Pago contra entrega disponible ✔ 3 años de garantía oficial ✔ Atención al cli…" at bounding box center [759, 788] width 678 height 83
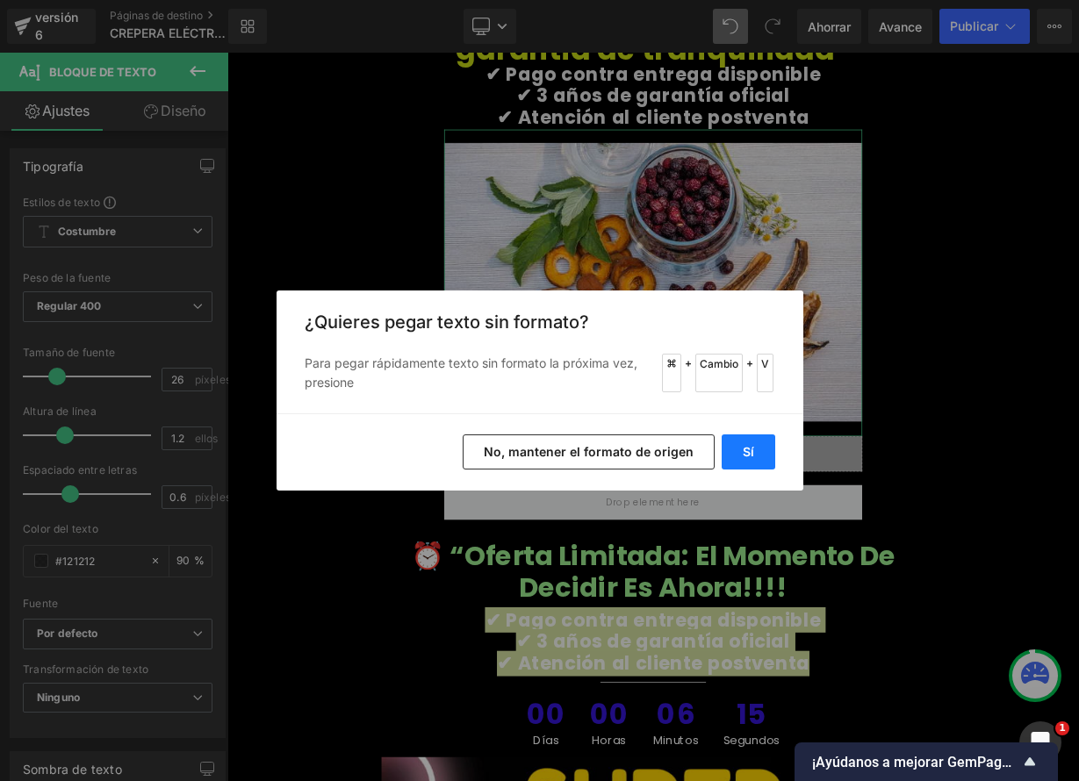
click at [752, 448] on font "Sí" at bounding box center [748, 451] width 11 height 15
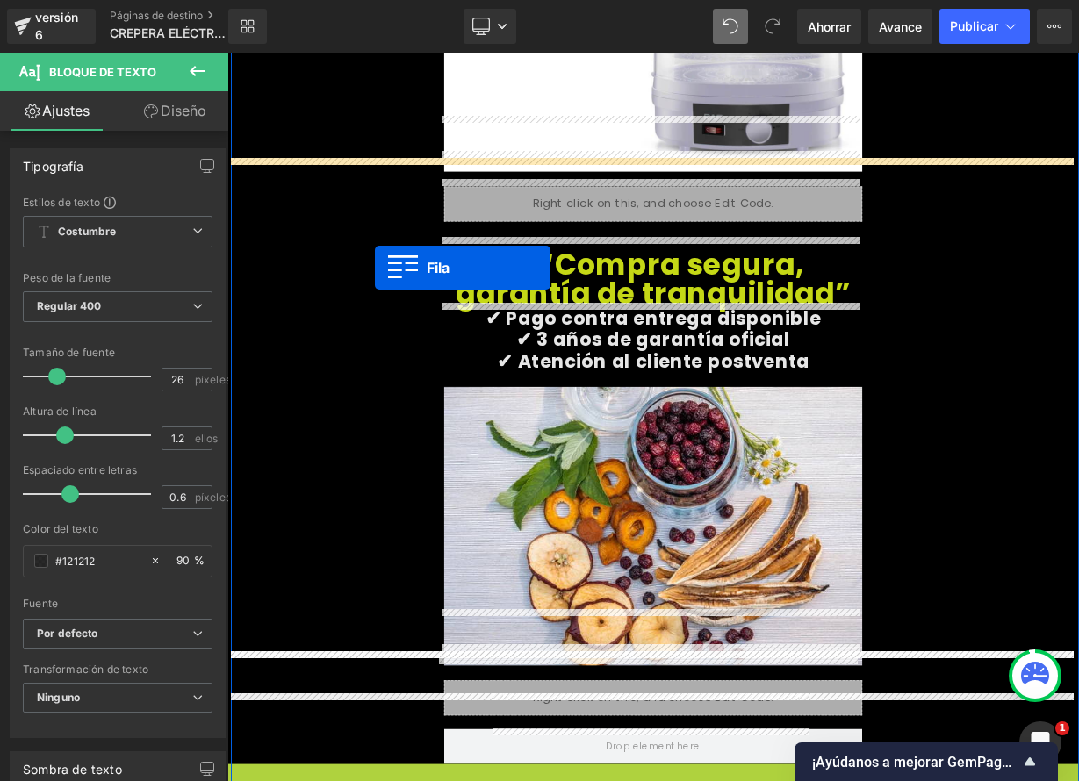
scroll to position [7601, 0]
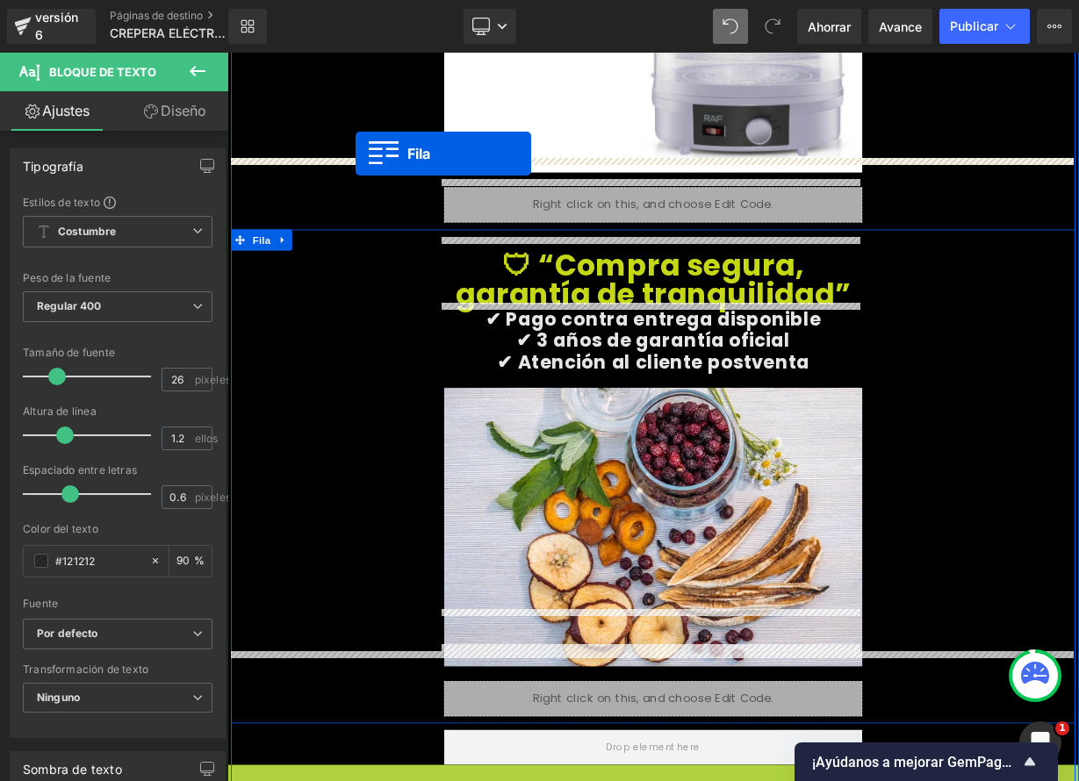
drag, startPoint x: 243, startPoint y: 691, endPoint x: 387, endPoint y: 178, distance: 532.4
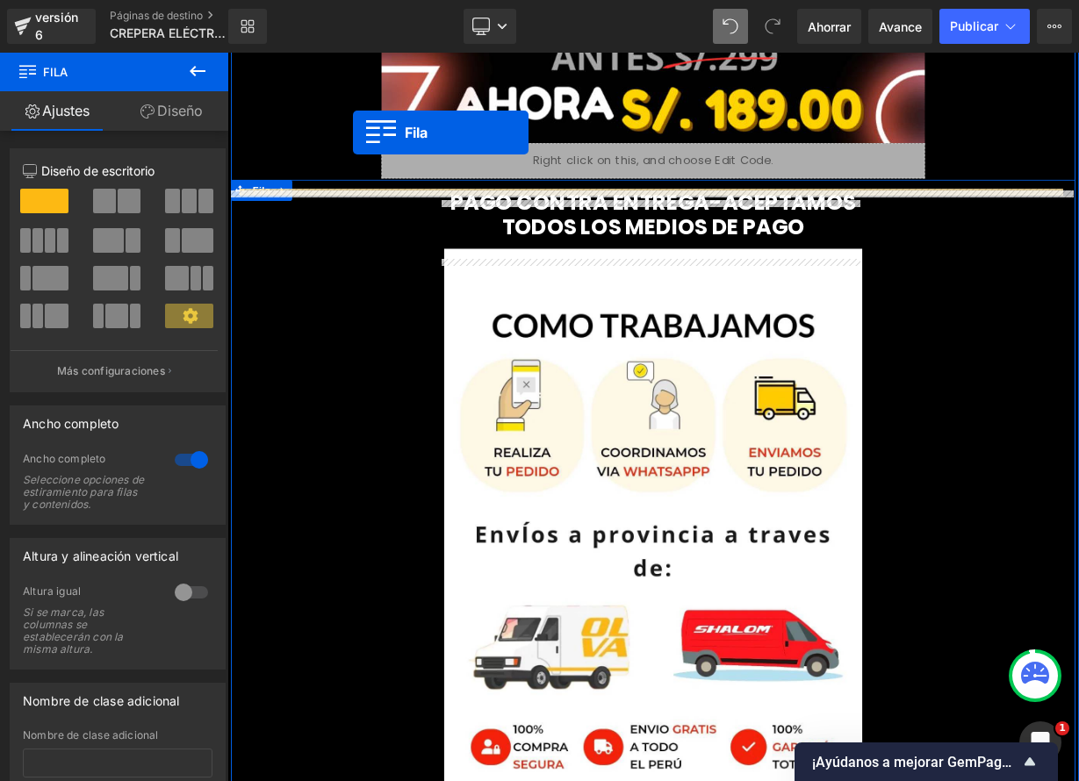
scroll to position [8196, 0]
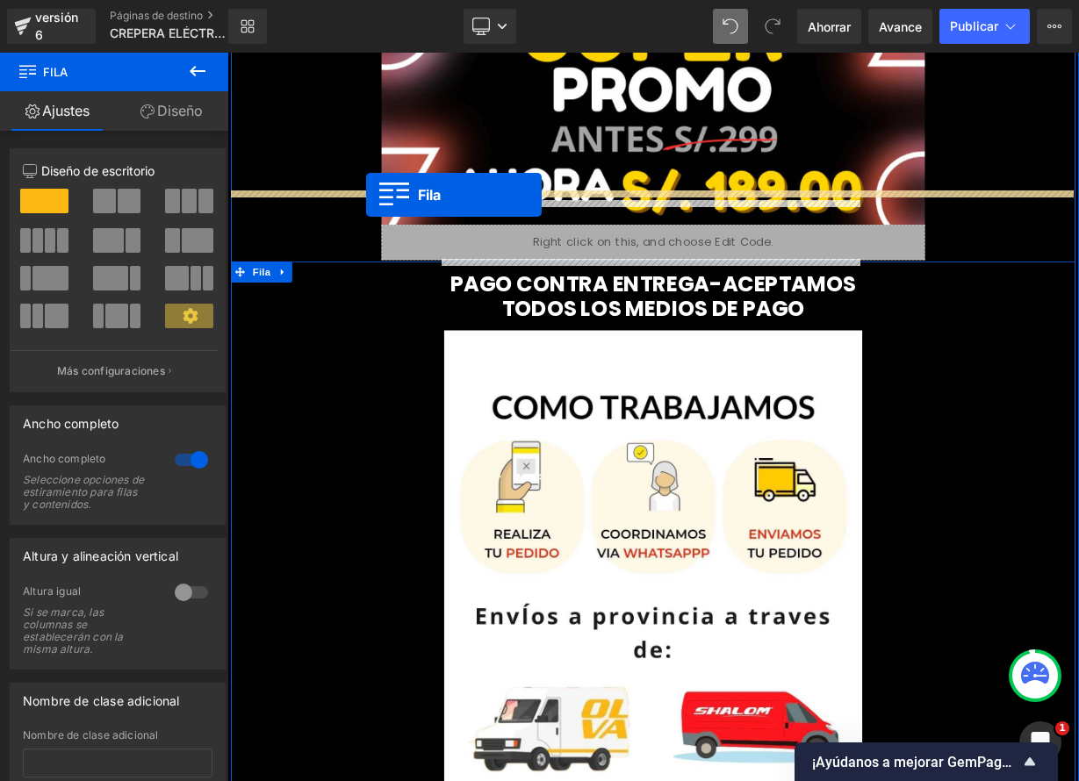
drag, startPoint x: 240, startPoint y: 350, endPoint x: 400, endPoint y: 230, distance: 200.6
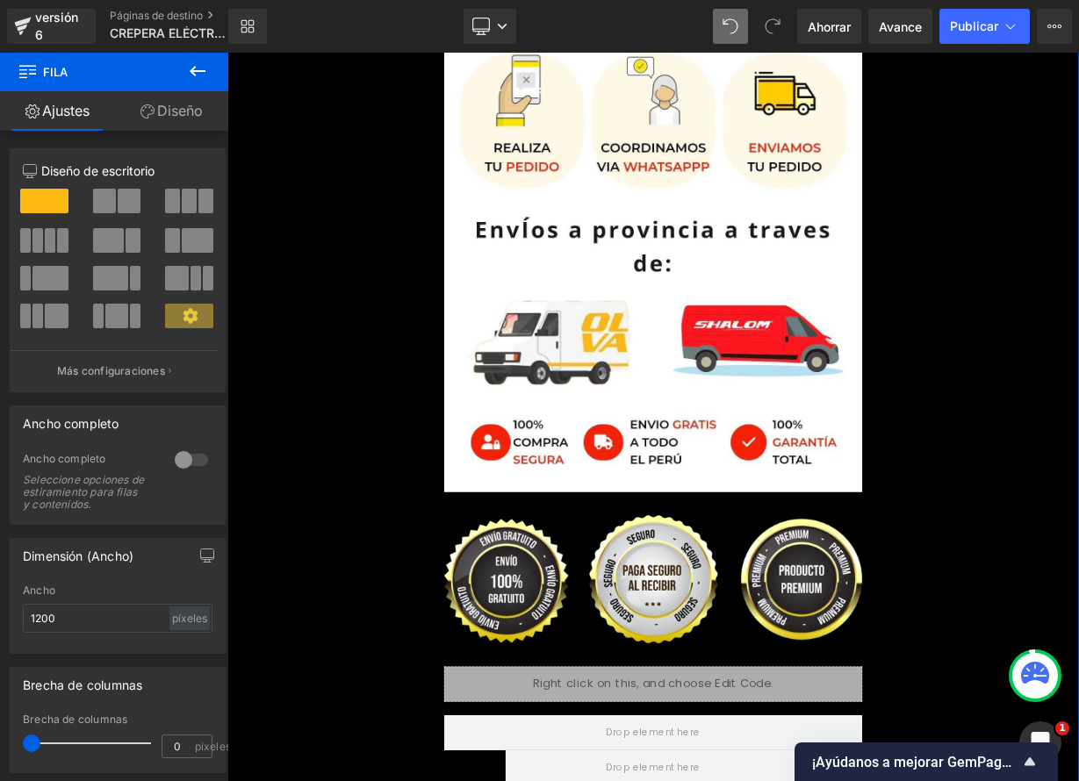
scroll to position [9333, 0]
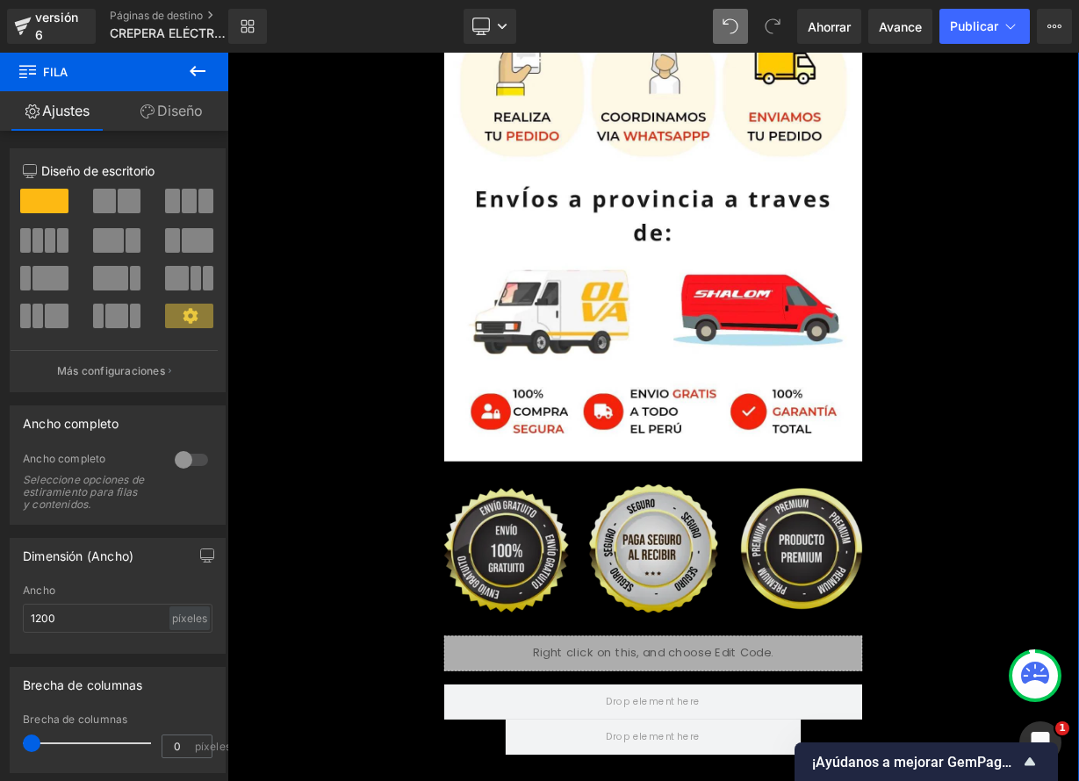
click at [734, 592] on div "Imagen" at bounding box center [758, 687] width 521 height 190
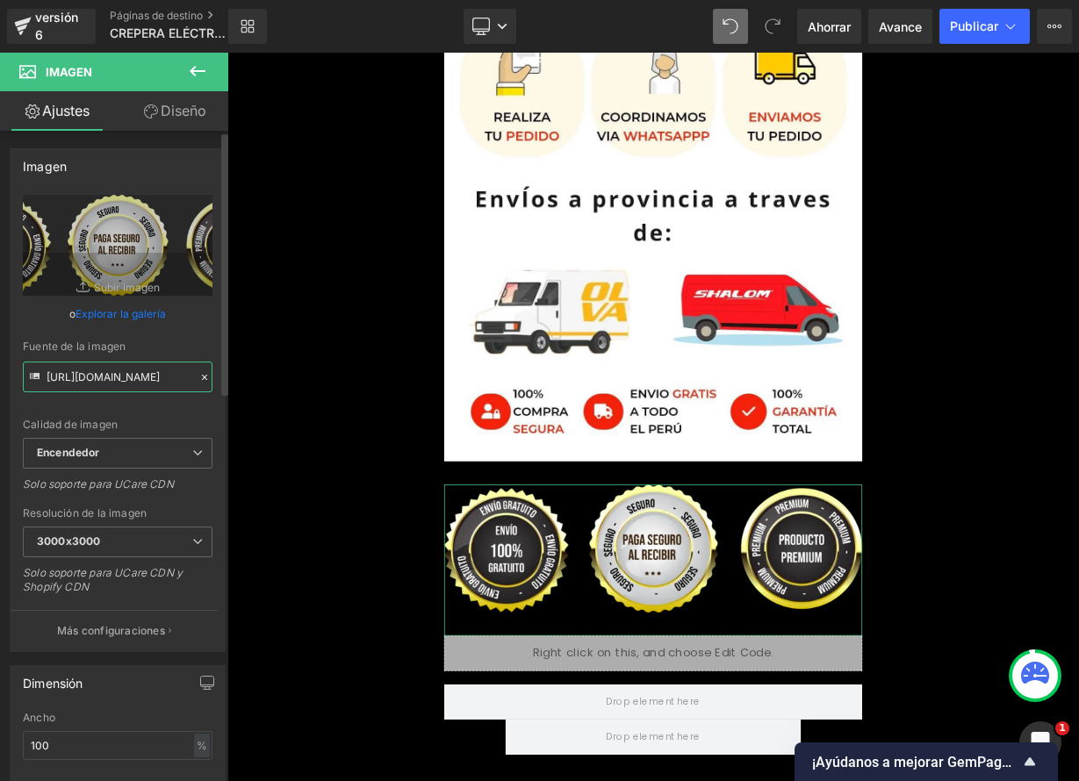
click at [159, 371] on input "https://ucarecdn.com/fde991d1-c786-4273-9071-cc2c3c25233b/-/format/auto/-/previ…" at bounding box center [118, 377] width 190 height 31
click at [159, 372] on input "https://ucarecdn.com/fde991d1-c786-4273-9071-cc2c3c25233b/-/format/auto/-/previ…" at bounding box center [118, 377] width 190 height 31
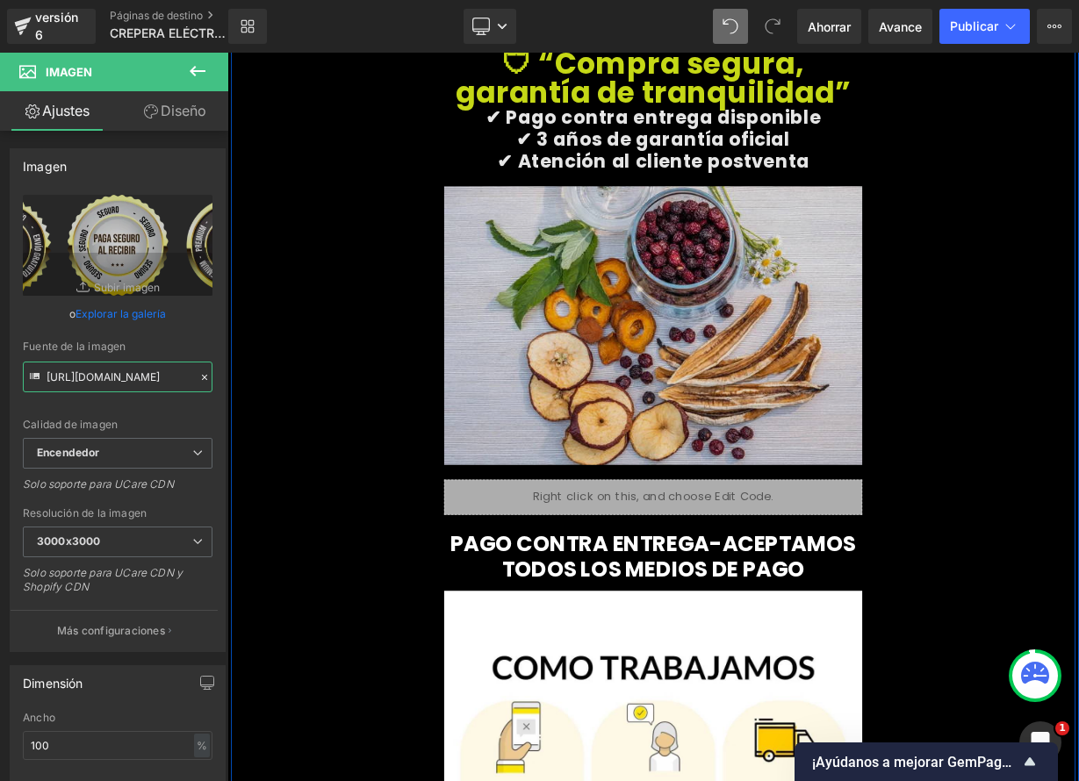
scroll to position [8458, 0]
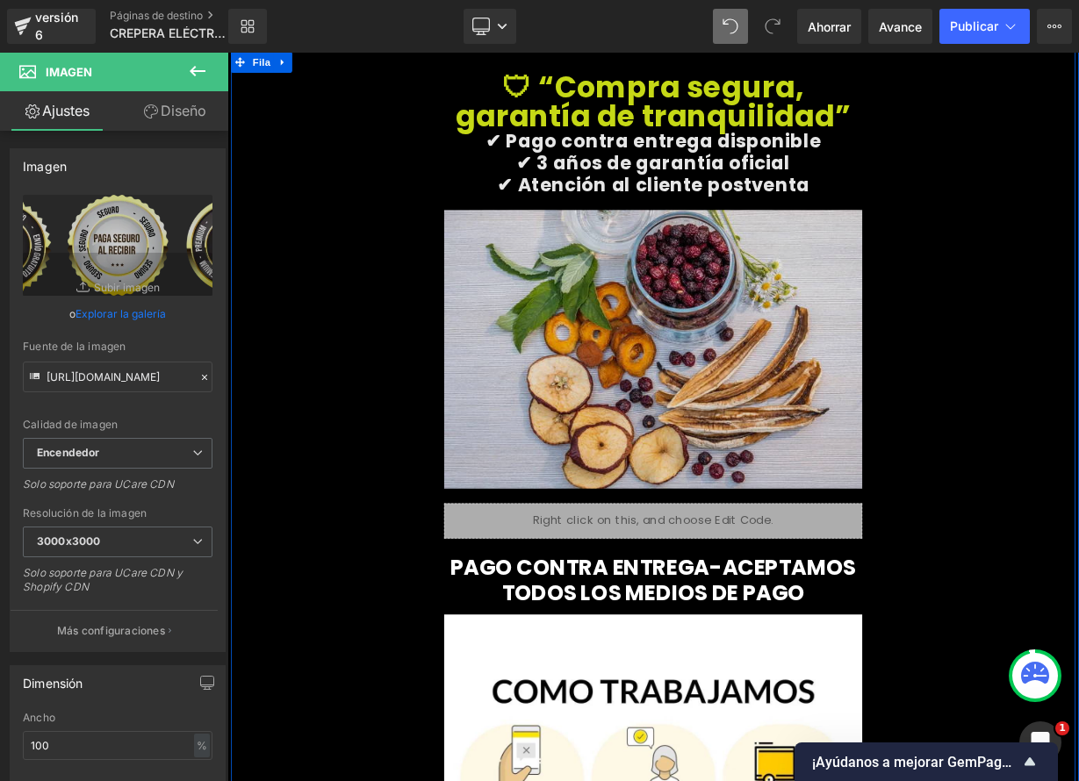
click at [672, 332] on img at bounding box center [758, 424] width 521 height 383
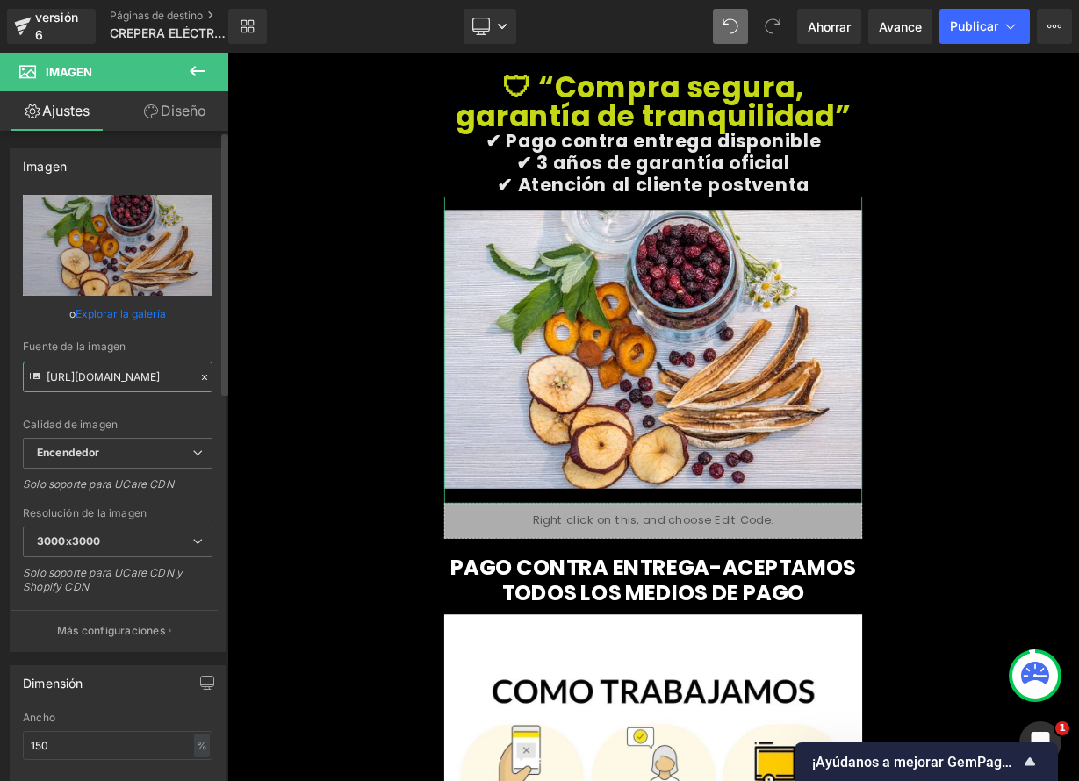
click at [140, 379] on input "https://ucarecdn.com/470fa8d5-19a1-4cfe-931e-3abb9707b089/-/format/auto/-/previ…" at bounding box center [118, 377] width 190 height 31
click at [141, 378] on input "https://ucarecdn.com/470fa8d5-19a1-4cfe-931e-3abb9707b089/-/format/auto/-/previ…" at bounding box center [118, 377] width 190 height 31
paste input "fde991d1-c786-4273-9071-cc2c3c25233b/-/format/auto/-/preview/3000x3000/-/qualit…"
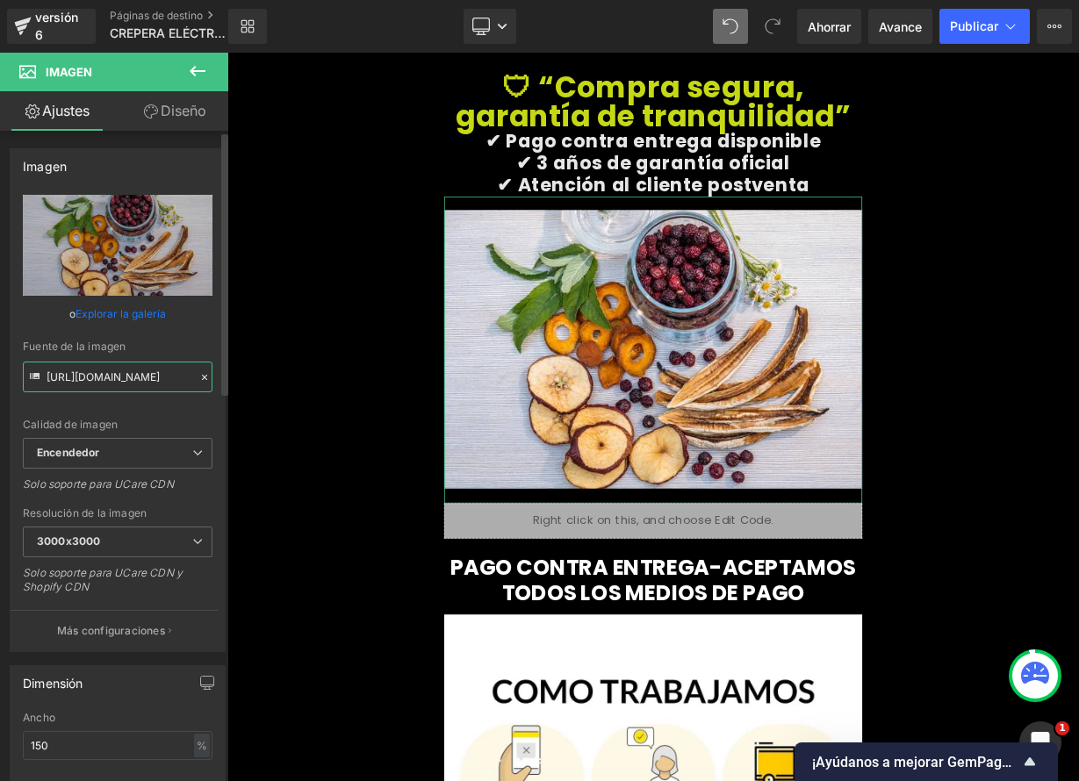
type input "https://ucarecdn.com/fde991d1-c786-4273-9071-cc2c3c25233b/-/format/auto/-/previ…"
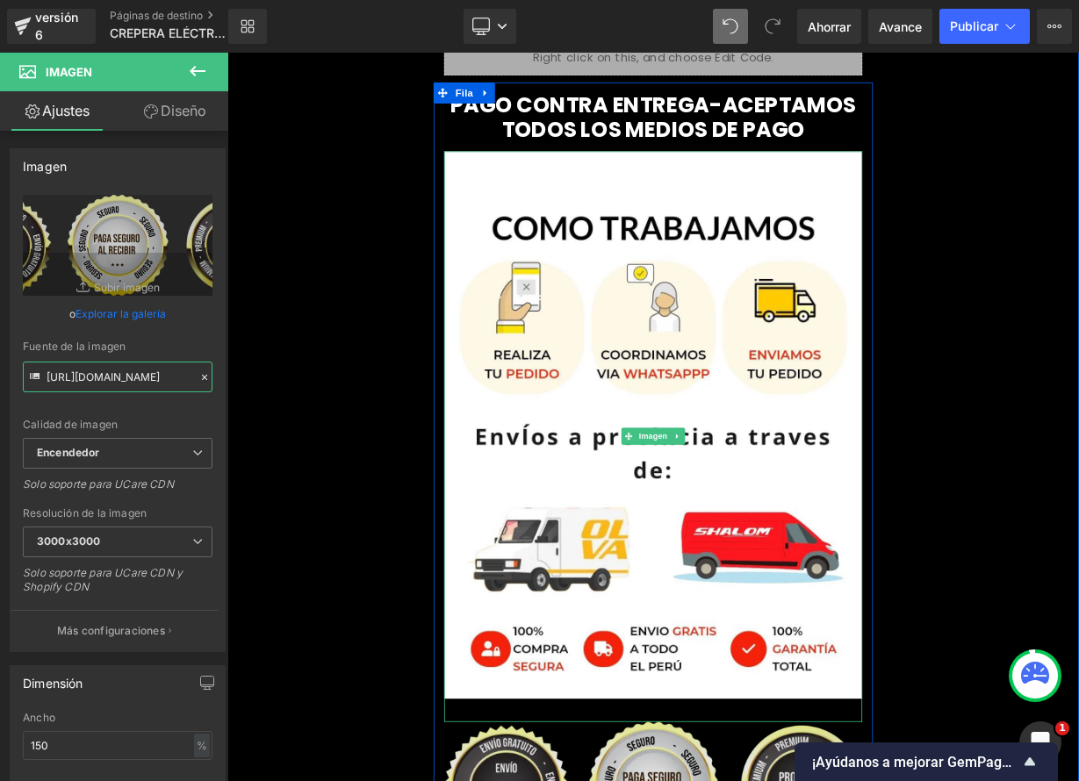
scroll to position [9033, 0]
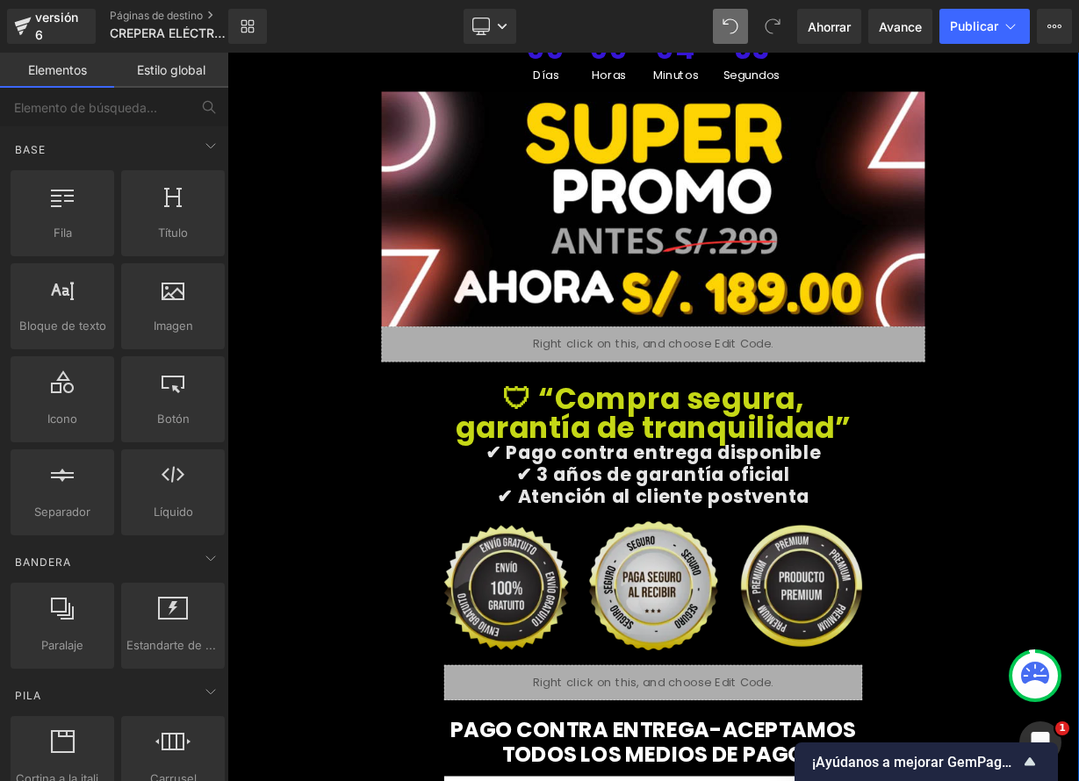
scroll to position [8068, 0]
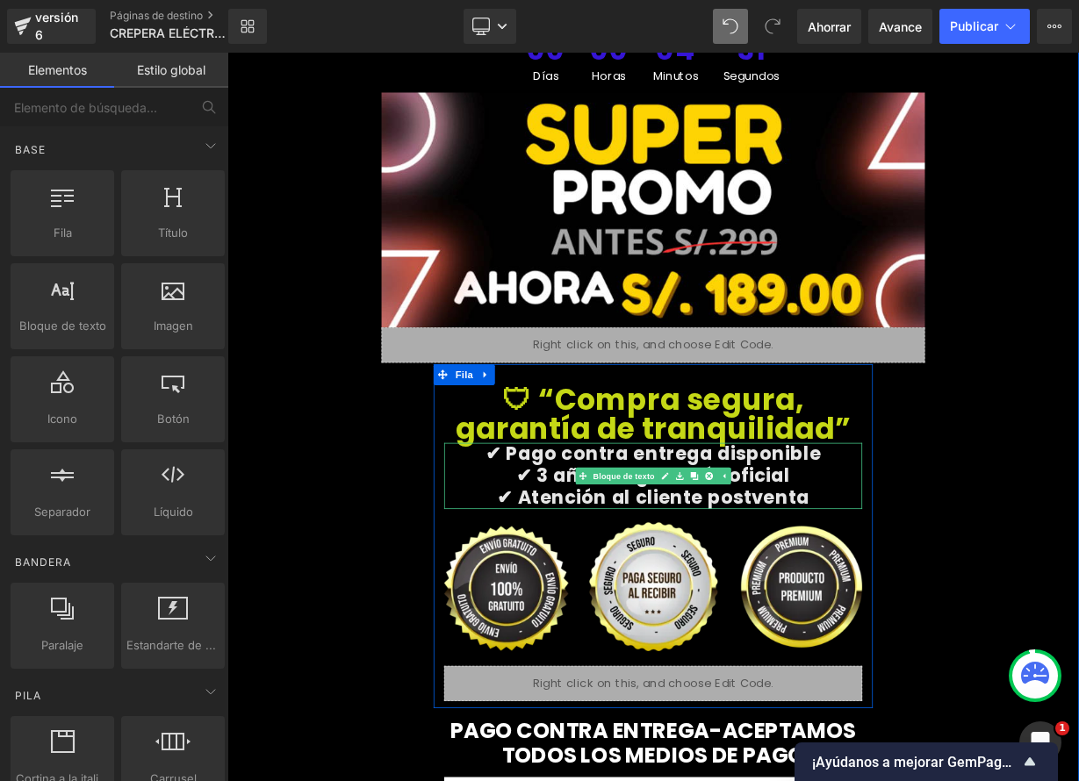
click at [915, 567] on p "✔ 3 años de garantía oficial" at bounding box center [758, 580] width 521 height 27
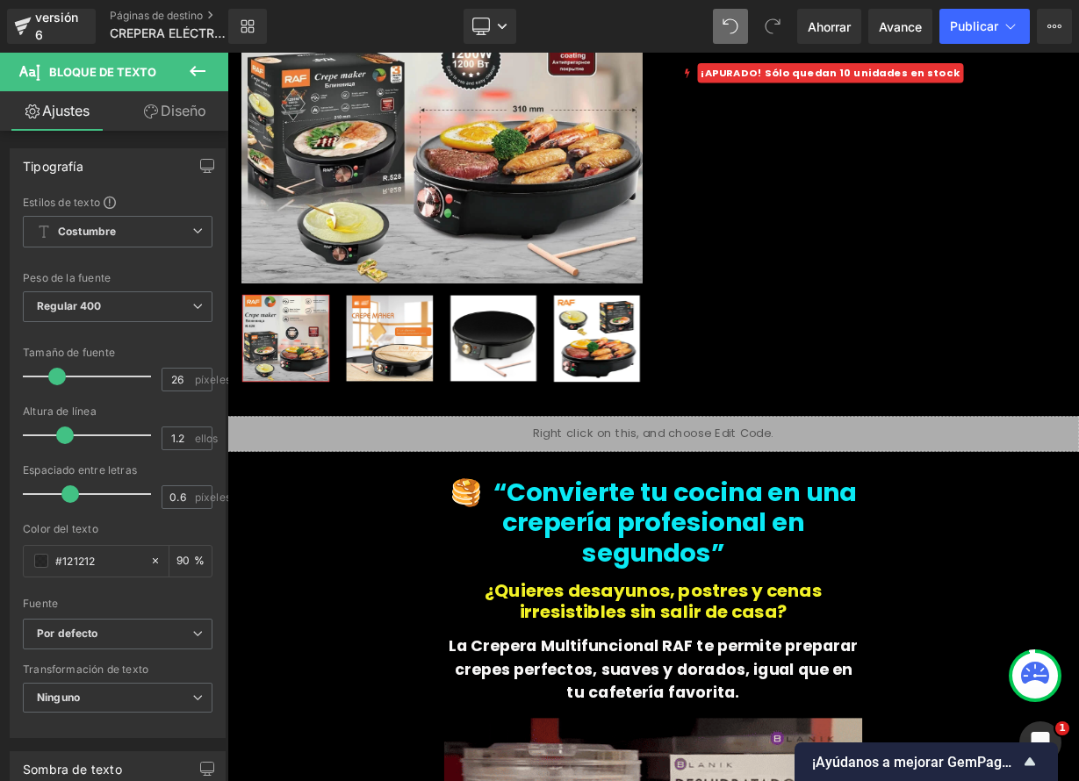
scroll to position [11, 0]
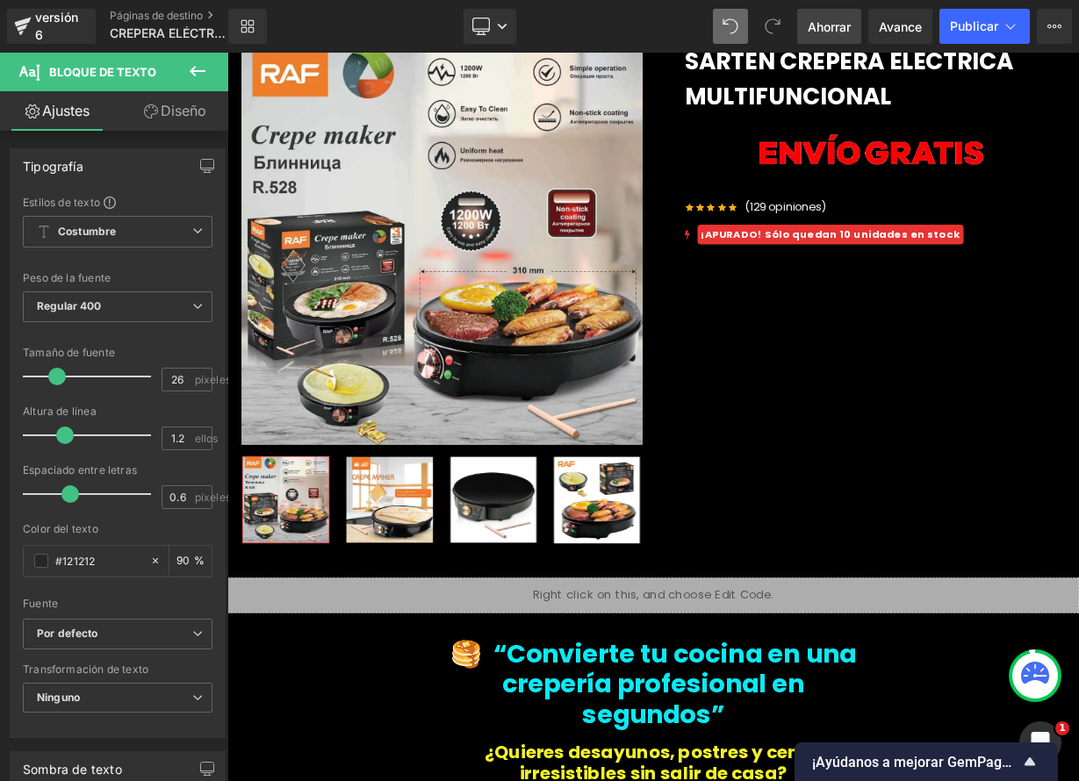
click at [814, 27] on font "Ahorrar" at bounding box center [829, 26] width 43 height 15
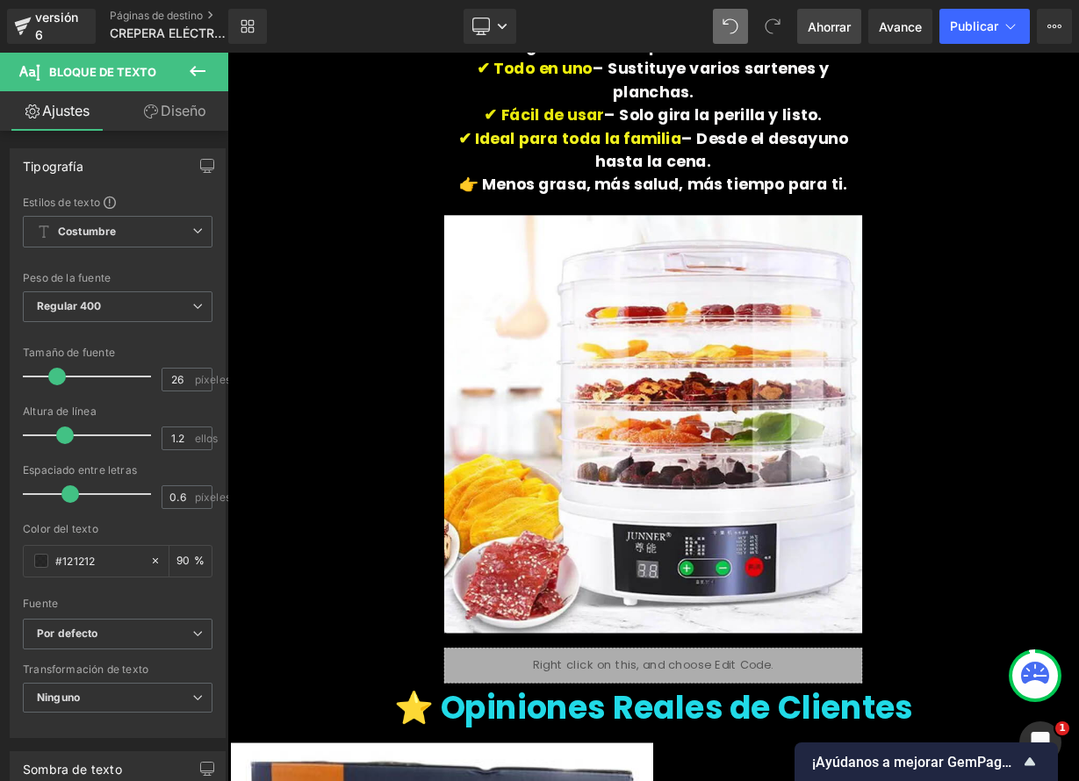
scroll to position [5333, 0]
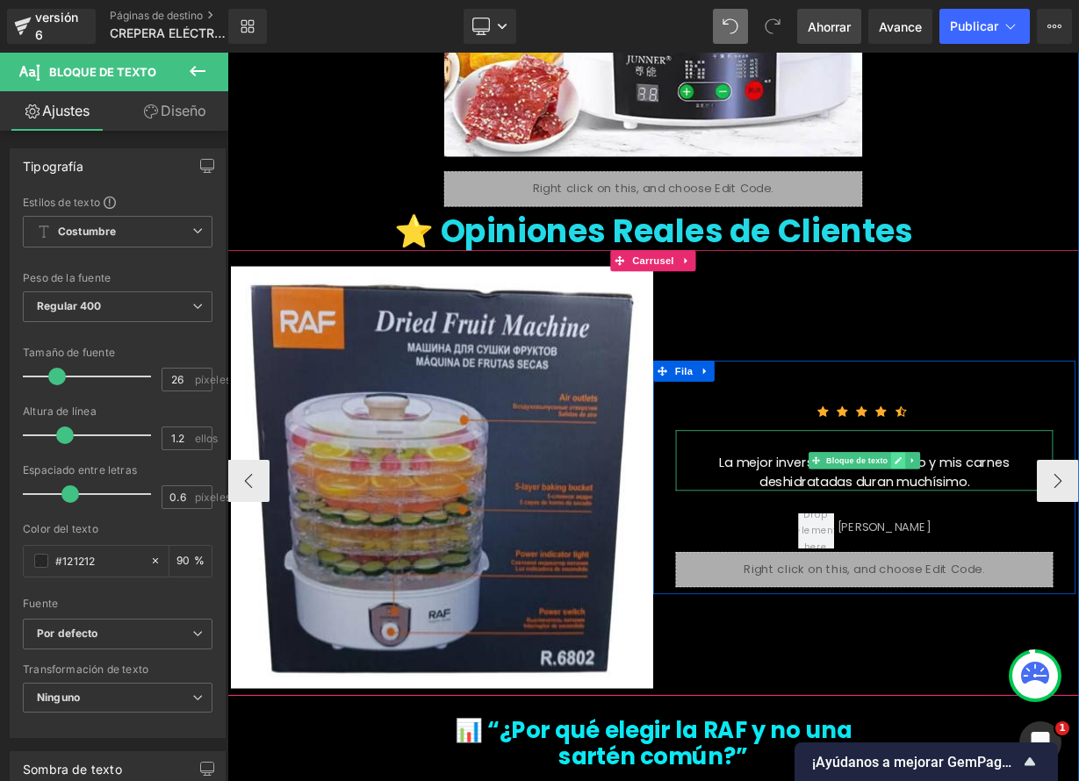
click at [1059, 557] on icon at bounding box center [1063, 561] width 9 height 9
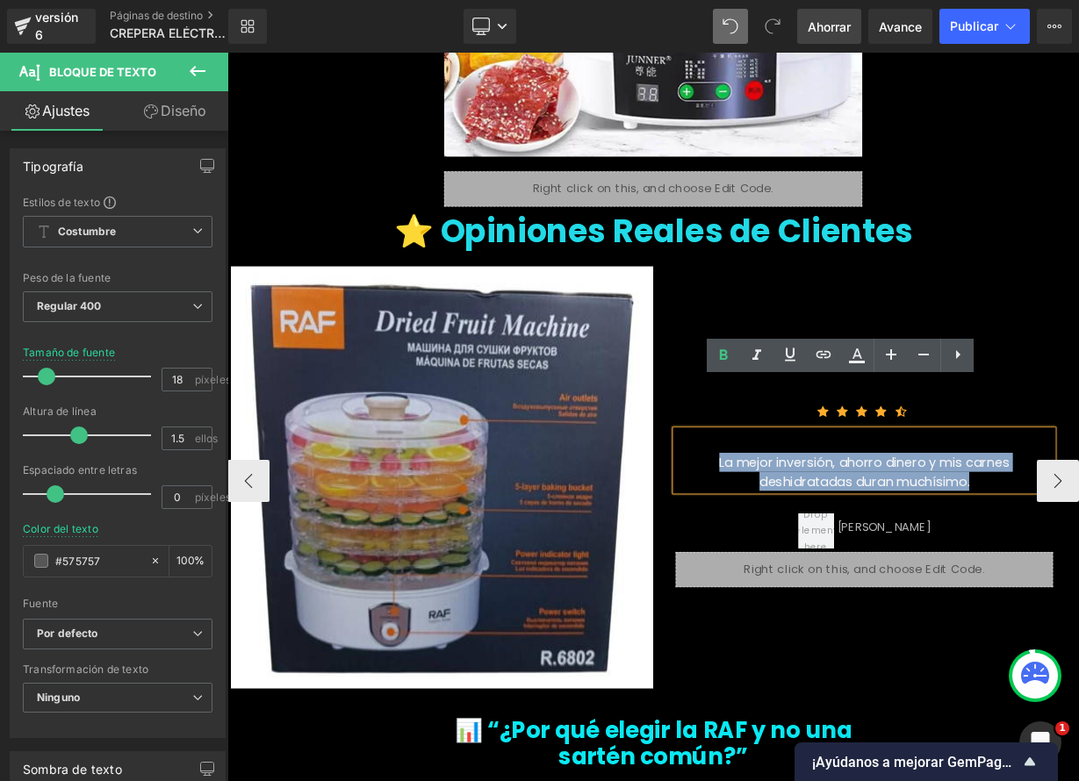
drag, startPoint x: 862, startPoint y: 500, endPoint x: 1097, endPoint y: 532, distance: 237.3
click at [1078, 532] on div "La mejor inversión, ahorro dinero y mis carnes deshidratadas duran muchísimo." at bounding box center [1021, 561] width 470 height 75
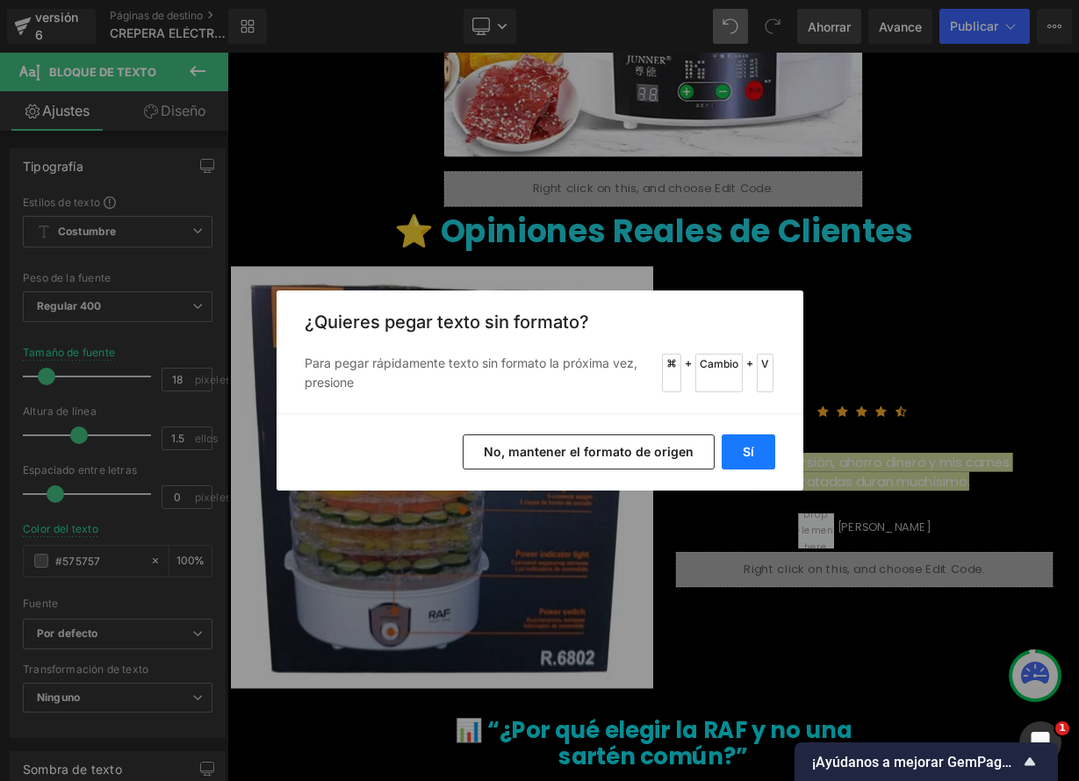
click at [749, 442] on button "Sí" at bounding box center [748, 451] width 54 height 35
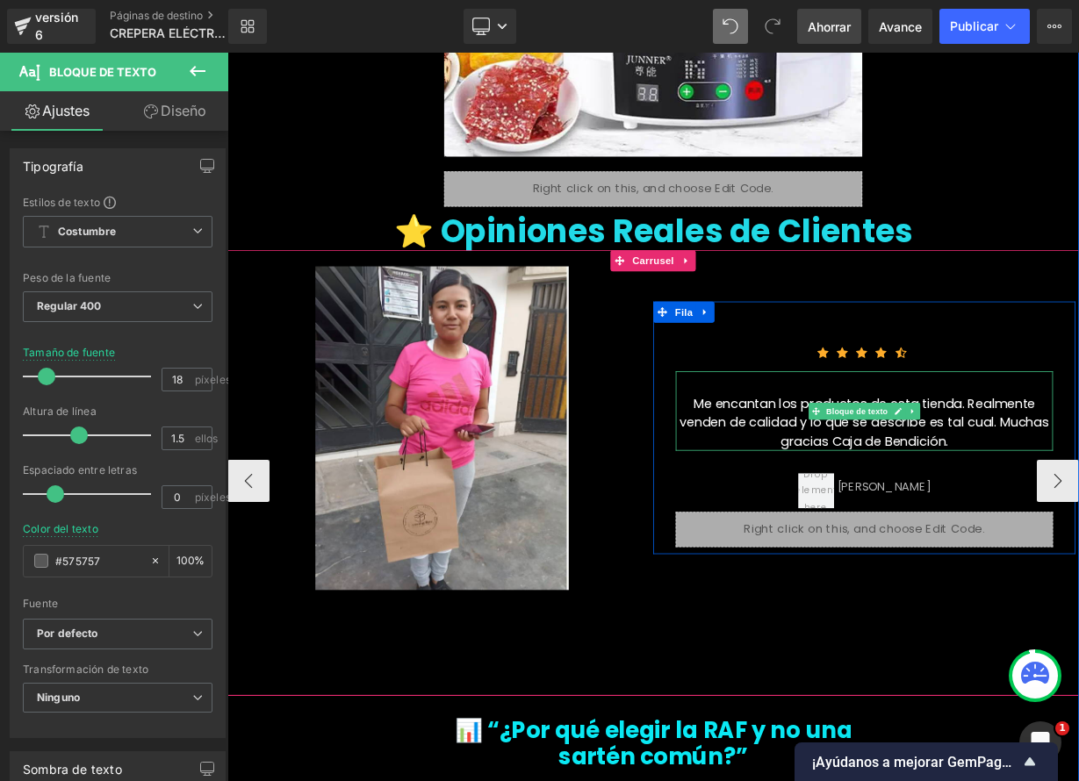
click at [801, 479] on font "Me encantan los productos de esta tienda. Realmente venden de calidad y lo que …" at bounding box center [1022, 513] width 461 height 69
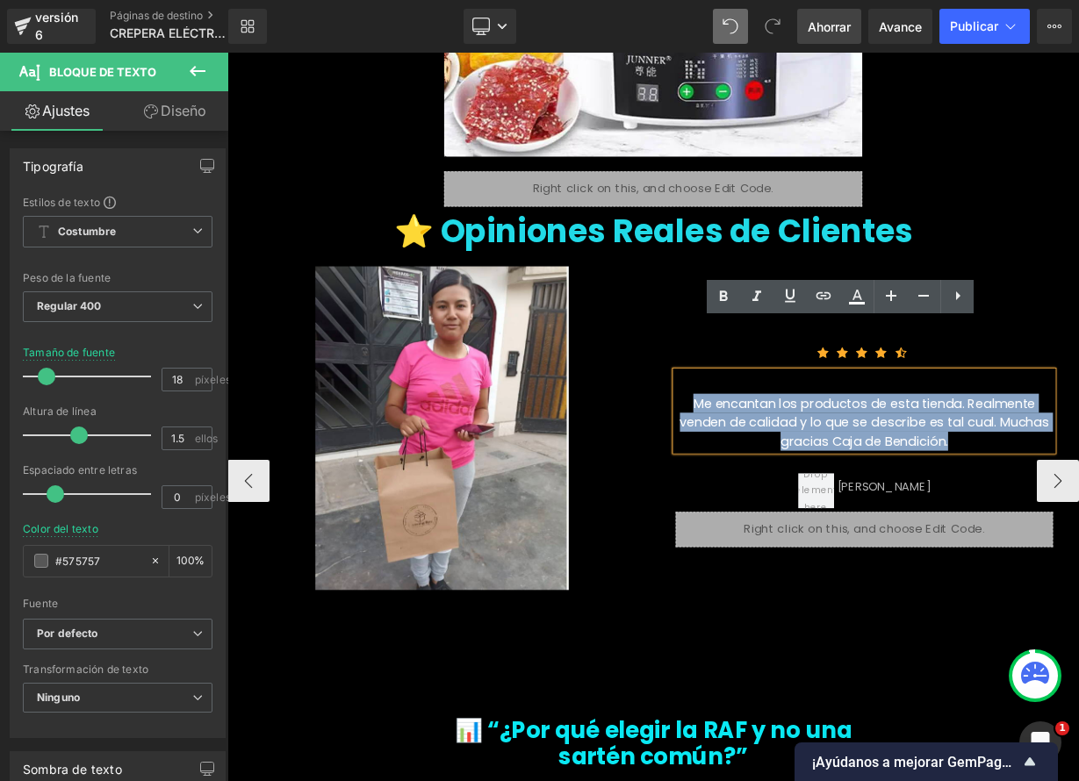
drag, startPoint x: 784, startPoint y: 423, endPoint x: 1056, endPoint y: 477, distance: 277.3
click at [1056, 477] on div "Me encantan los productos de esta tienda. Realmente venden de calidad y lo que …" at bounding box center [1021, 499] width 470 height 99
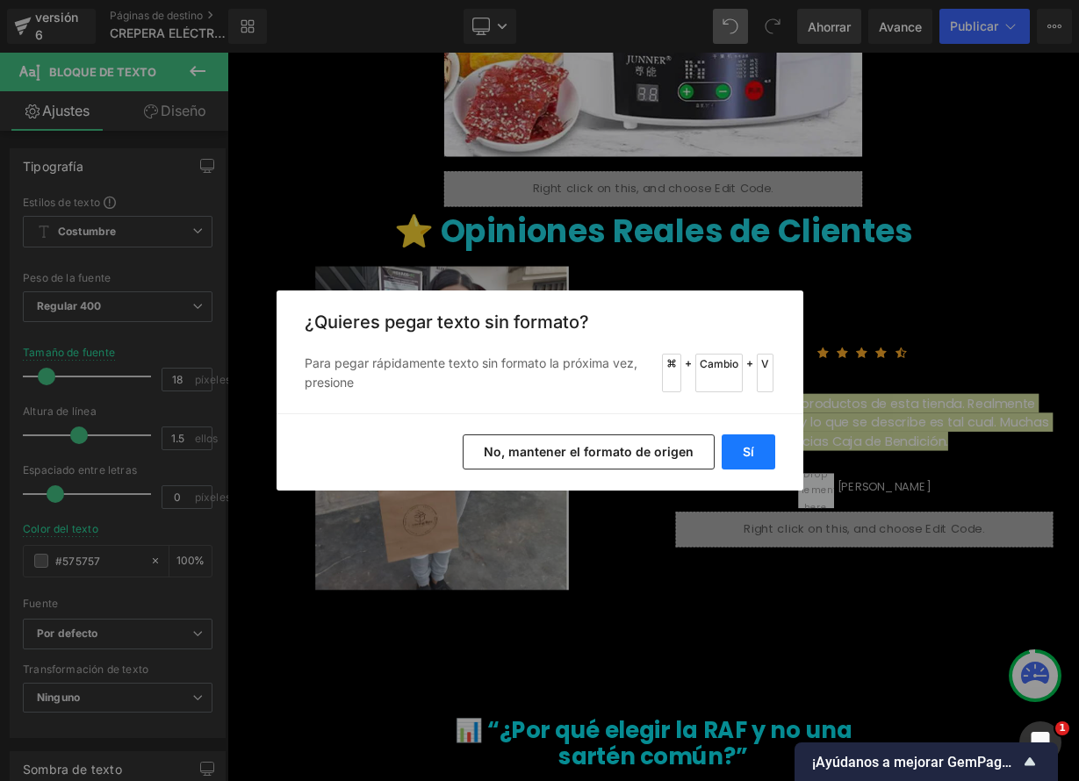
click at [750, 448] on font "Sí" at bounding box center [748, 451] width 11 height 15
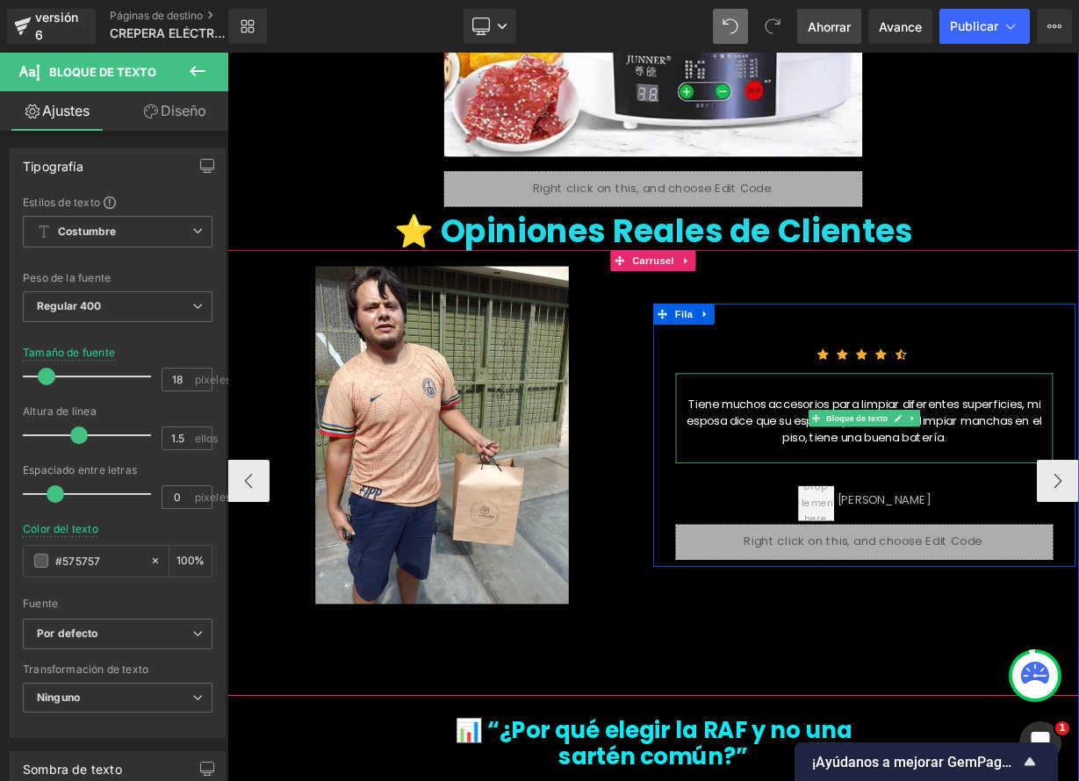
click at [818, 481] on font "Tiene muchos accesorios para limpiar diferentes superficies, mi esposa dice que…" at bounding box center [1021, 512] width 443 height 62
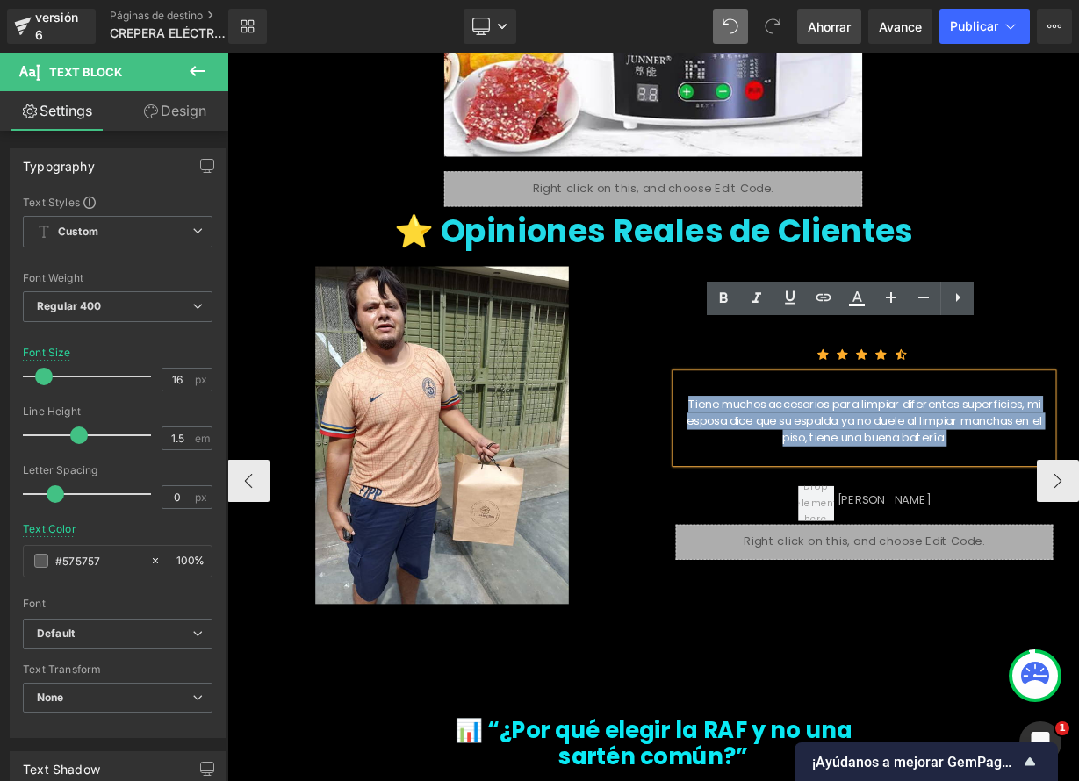
drag, startPoint x: 920, startPoint y: 454, endPoint x: 1096, endPoint y: 484, distance: 178.9
click at [1078, 484] on div "Tiene muchos accesorios para limpiar diferentes superficies, mi esposa dice que…" at bounding box center [1021, 509] width 470 height 112
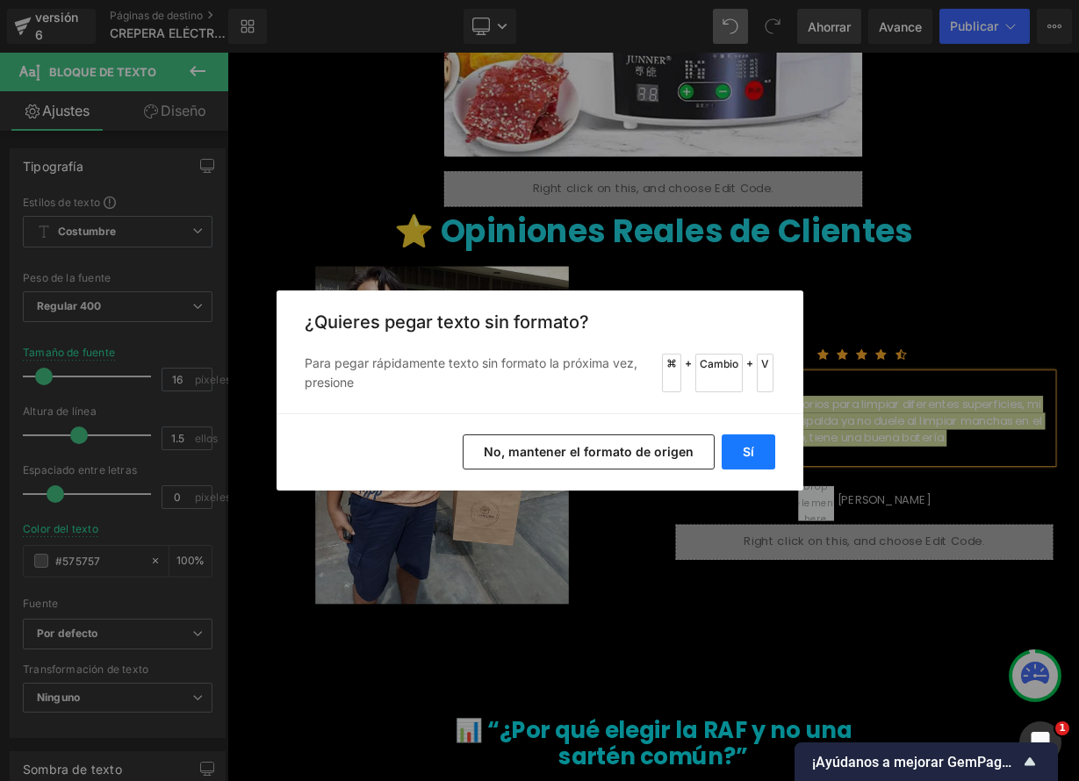
click at [757, 454] on button "Sí" at bounding box center [748, 451] width 54 height 35
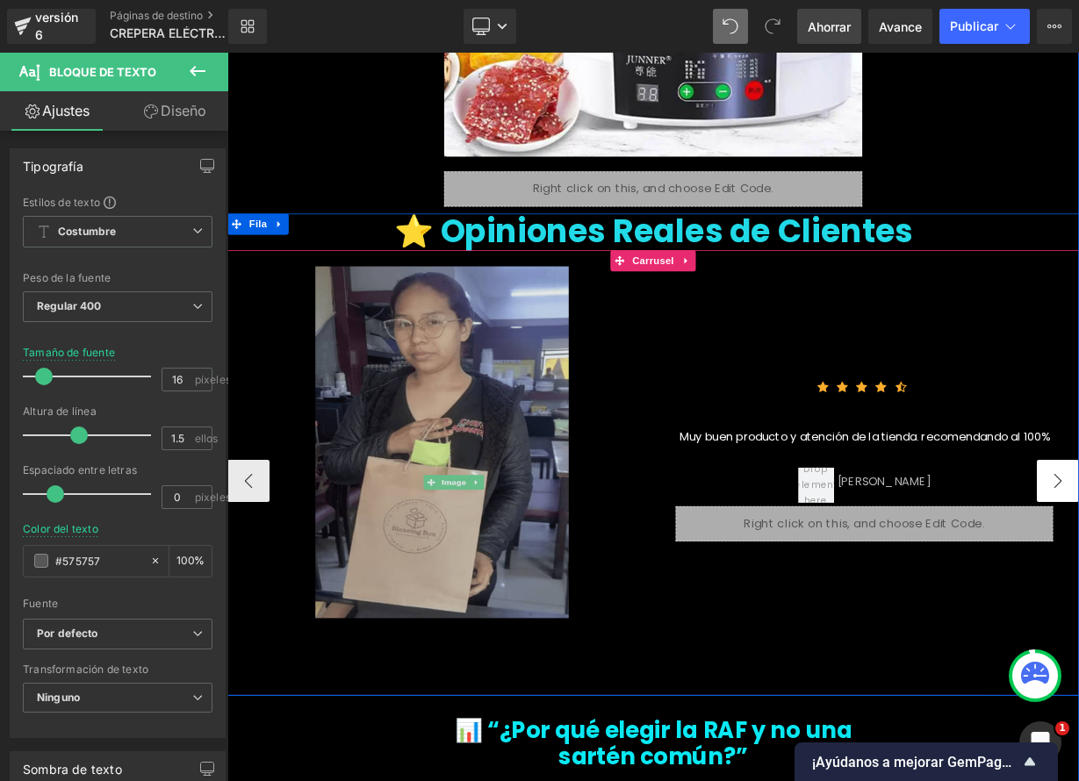
click at [258, 561] on button "‹" at bounding box center [253, 587] width 53 height 53
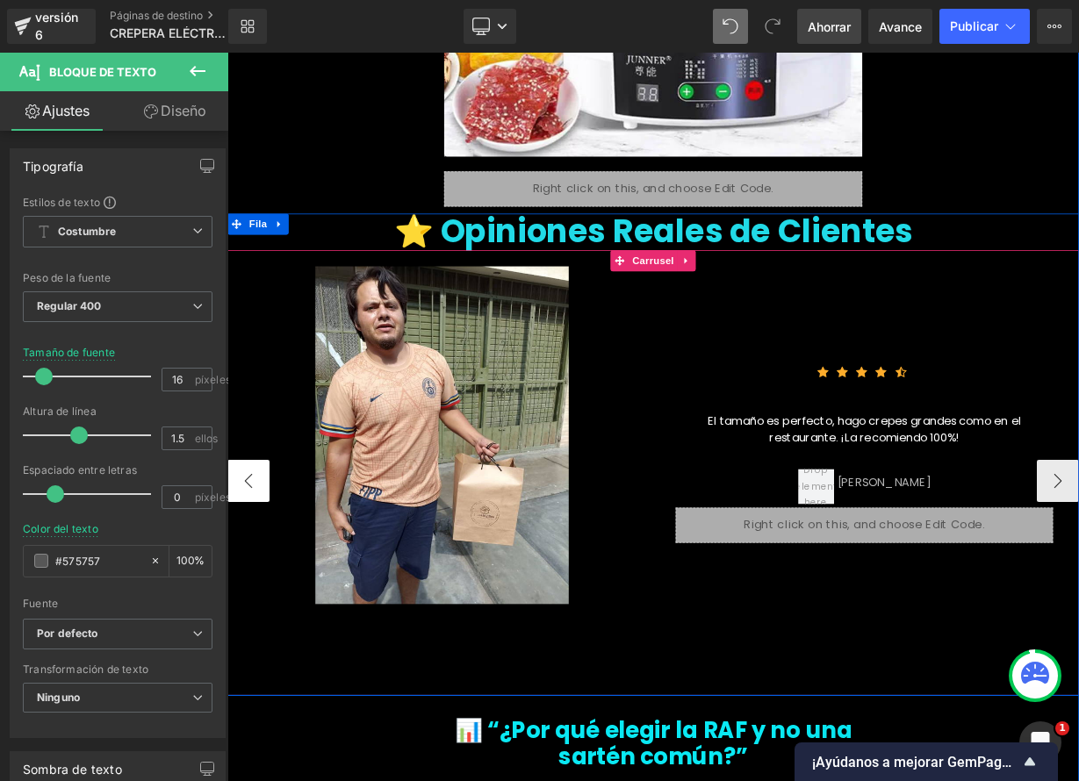
click at [258, 561] on button "‹" at bounding box center [253, 587] width 53 height 53
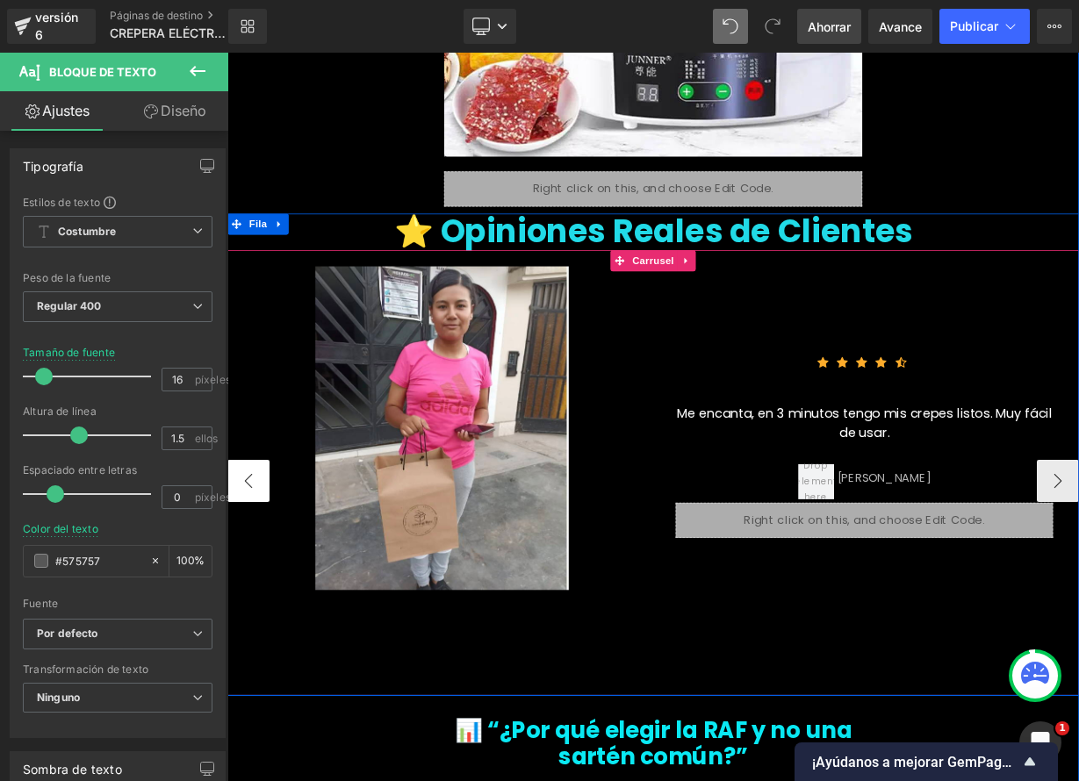
click at [258, 561] on button "‹" at bounding box center [253, 587] width 53 height 53
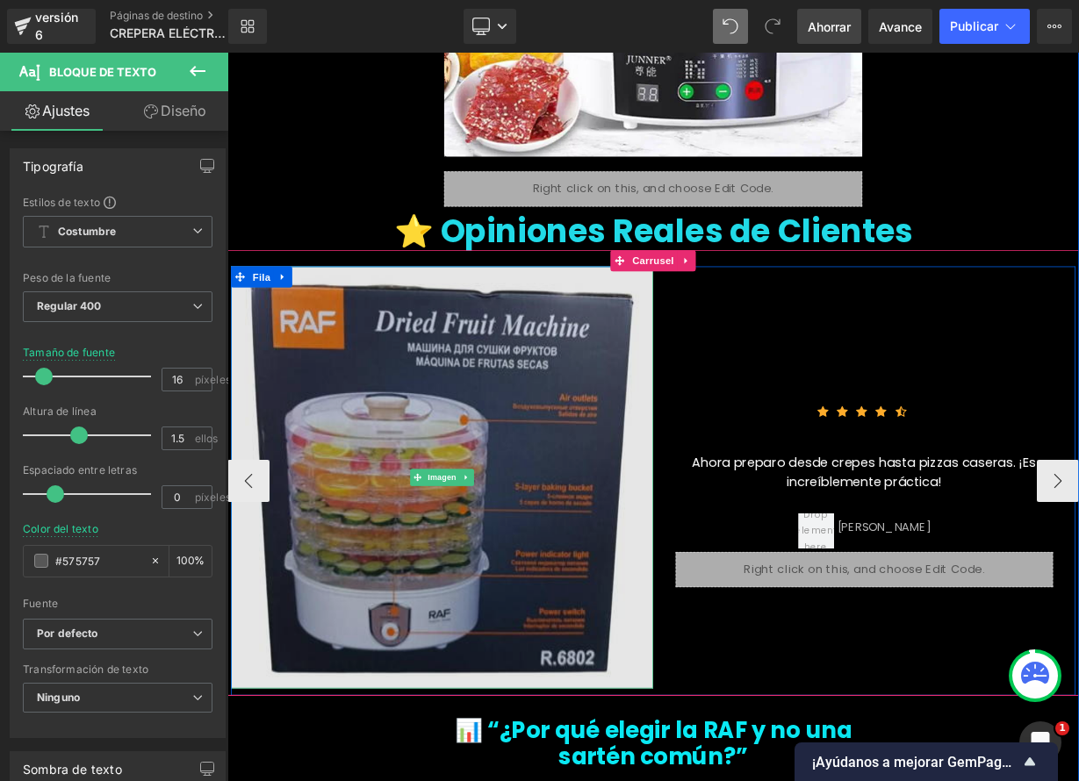
click at [515, 552] on img at bounding box center [495, 582] width 527 height 527
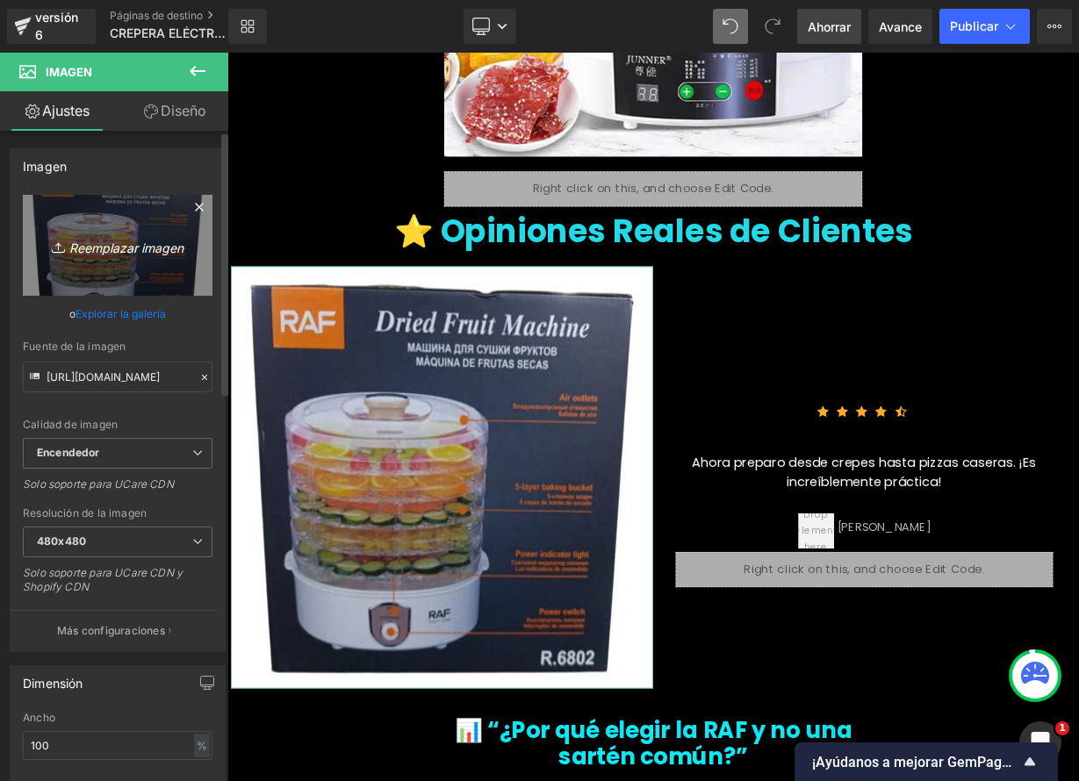
click at [141, 248] on font "Reemplazar imagen" at bounding box center [126, 247] width 114 height 15
type input "C:\fakepath\71rRKWBbRhL.jpg"
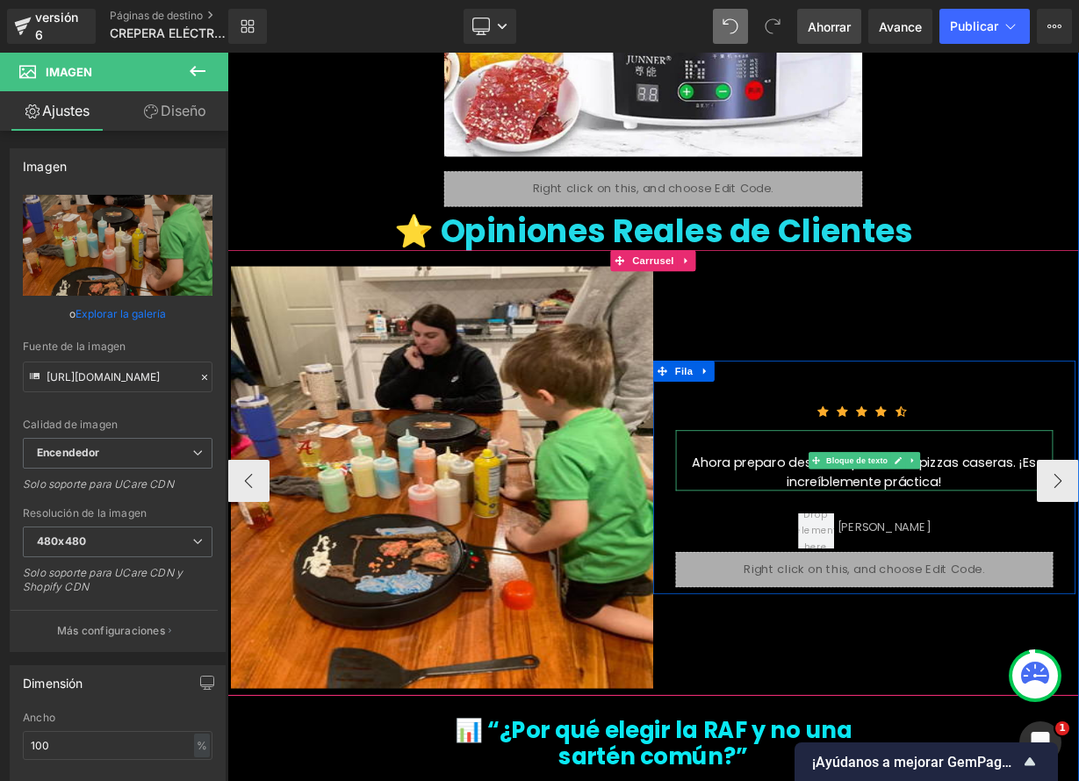
type input "https://ucarecdn.com/20775041-1e76-41fb-8104-6458fae33297/-/format/auto/-/previ…"
click at [1078, 524] on div "Ahora preparo desde crepes hasta pizzas caseras. ¡Es increíblemente práctica!" at bounding box center [1021, 561] width 470 height 75
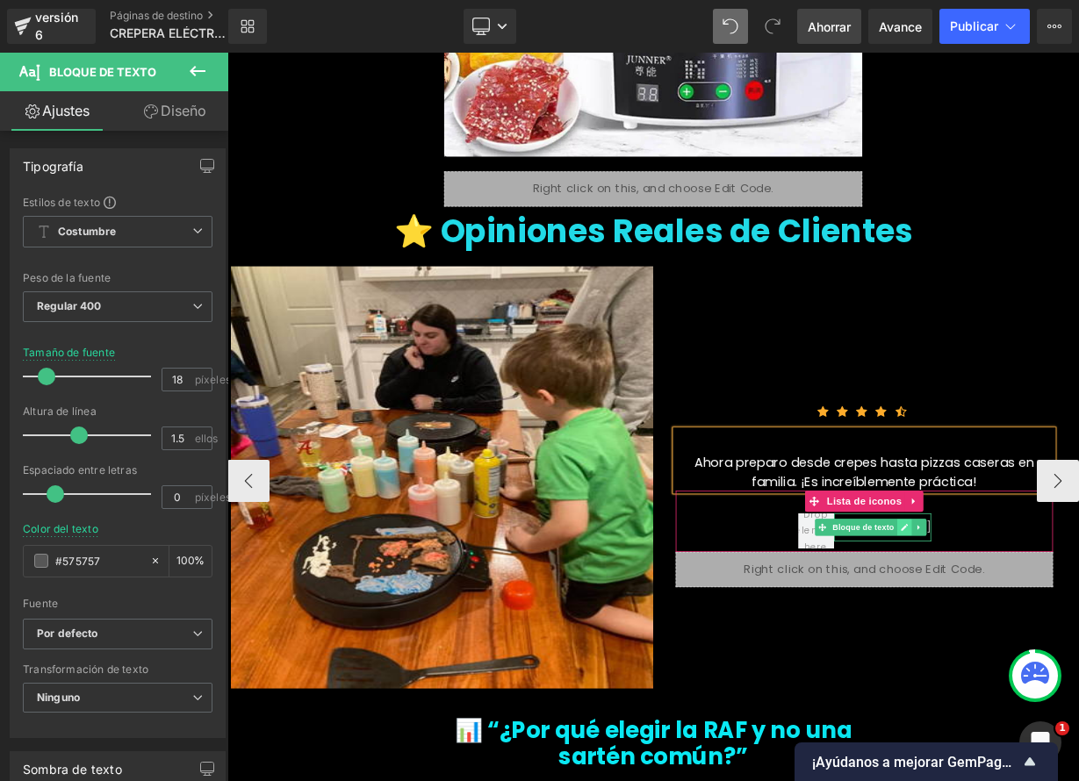
click at [1075, 640] on icon at bounding box center [1071, 645] width 10 height 11
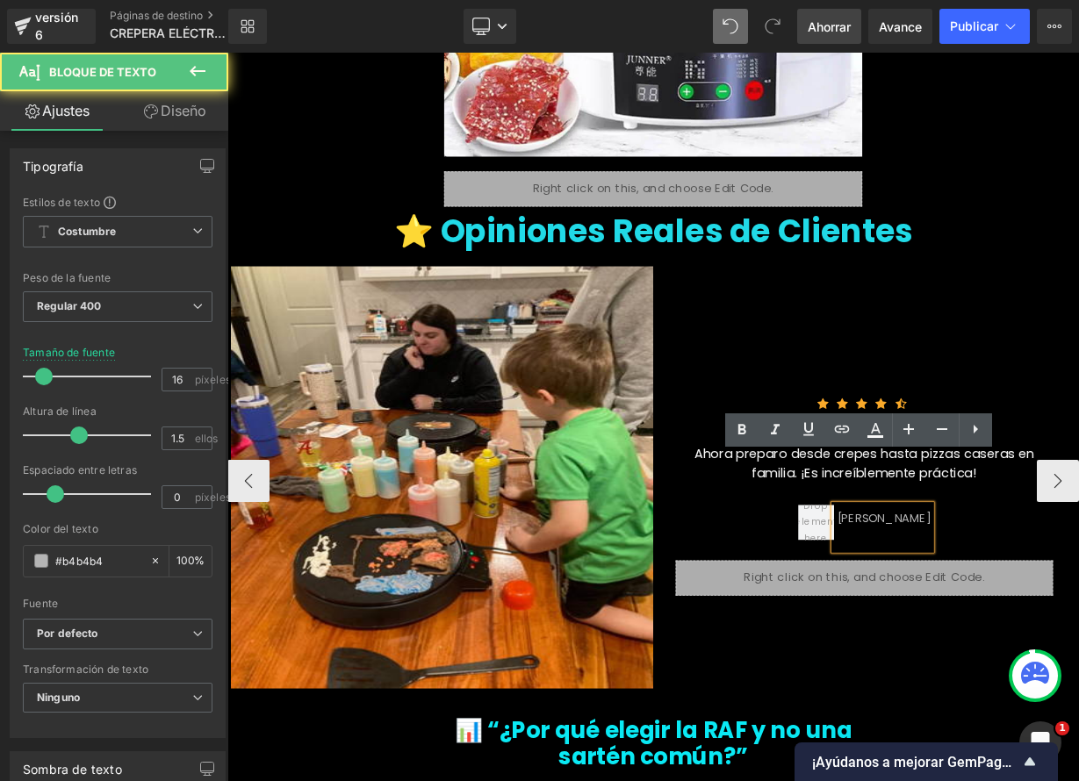
drag, startPoint x: 1030, startPoint y: 565, endPoint x: 991, endPoint y: 566, distance: 38.6
click at [991, 617] on div "JOSÉ PÉREZ" at bounding box center [1044, 645] width 121 height 56
drag, startPoint x: 997, startPoint y: 574, endPoint x: 1093, endPoint y: 584, distance: 96.2
click at [1078, 617] on div "JOSÉ PÉREZ Bloque de texto" at bounding box center [1021, 651] width 470 height 69
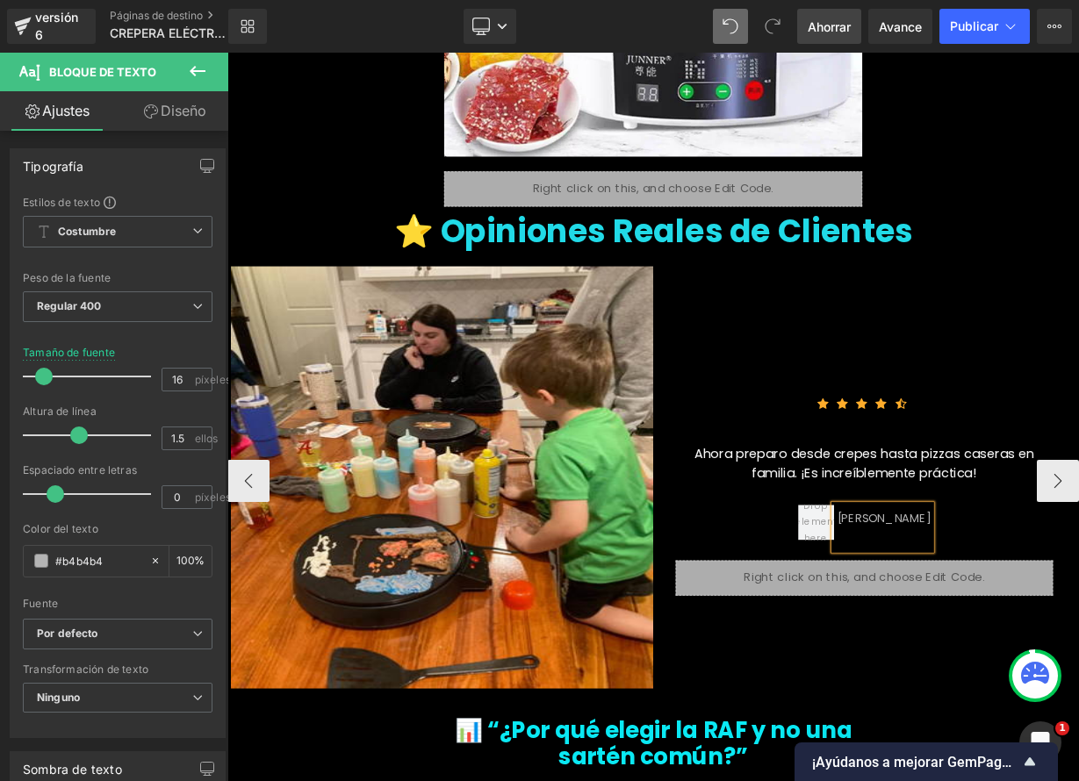
click at [1014, 617] on div "[PERSON_NAME]" at bounding box center [1044, 645] width 121 height 56
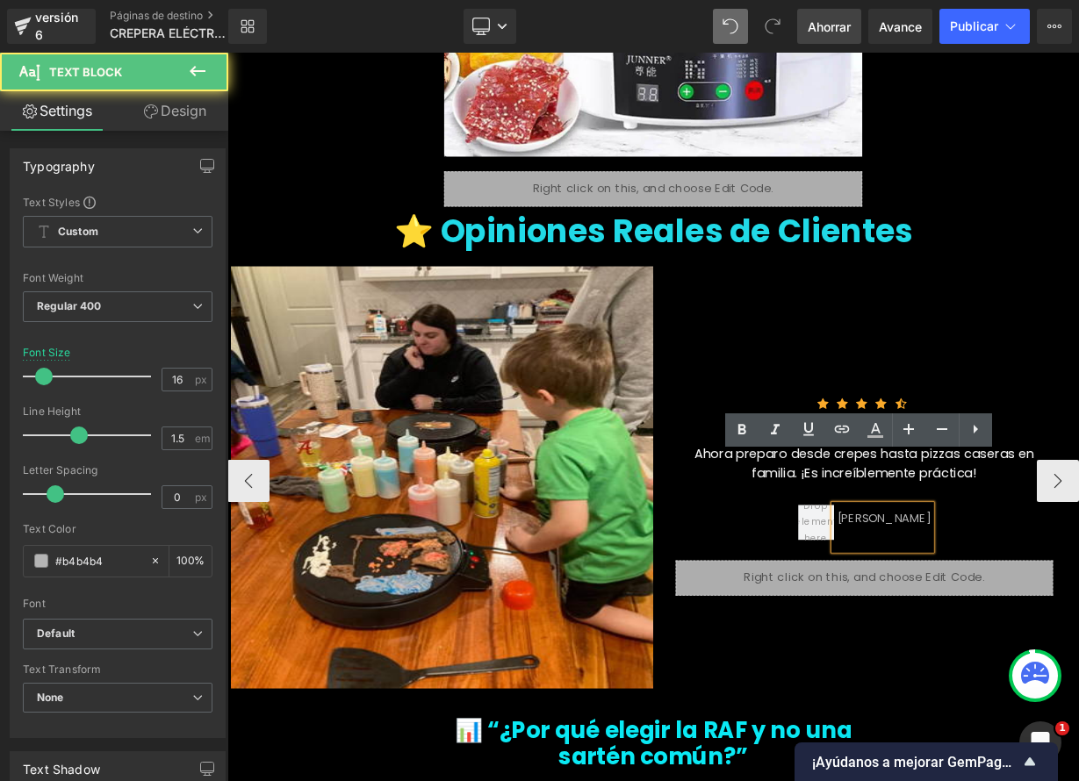
click at [994, 624] on font "[PERSON_NAME]" at bounding box center [1046, 634] width 117 height 20
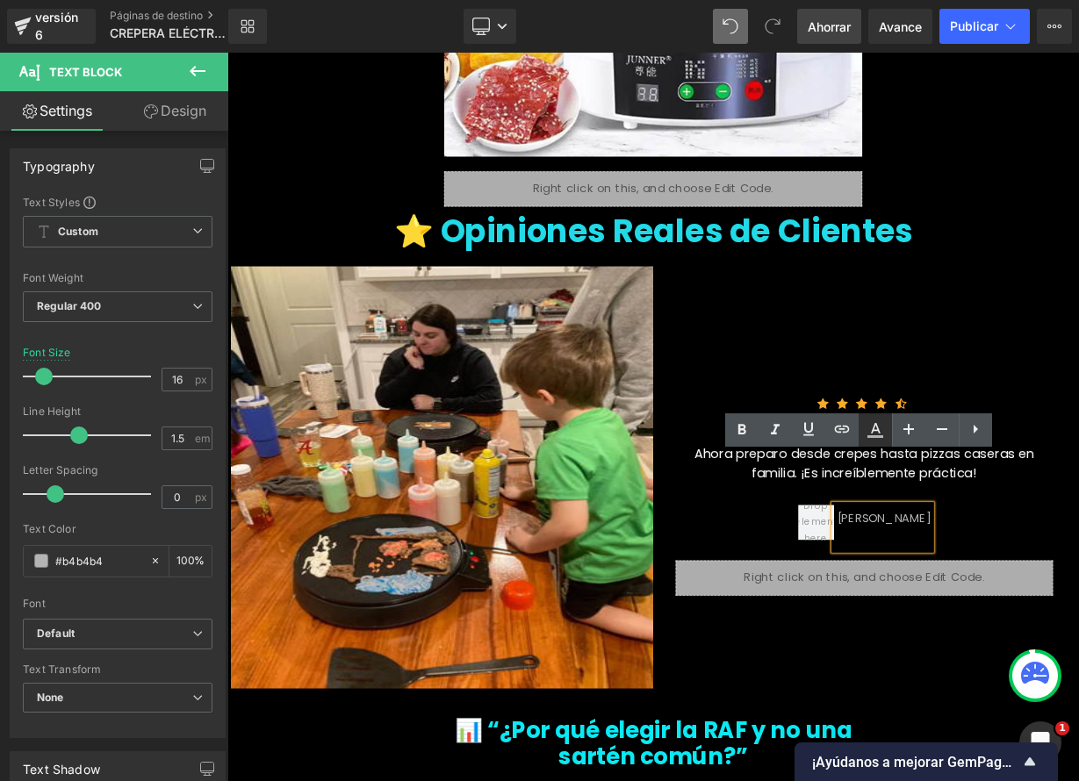
click at [876, 441] on link at bounding box center [874, 429] width 33 height 33
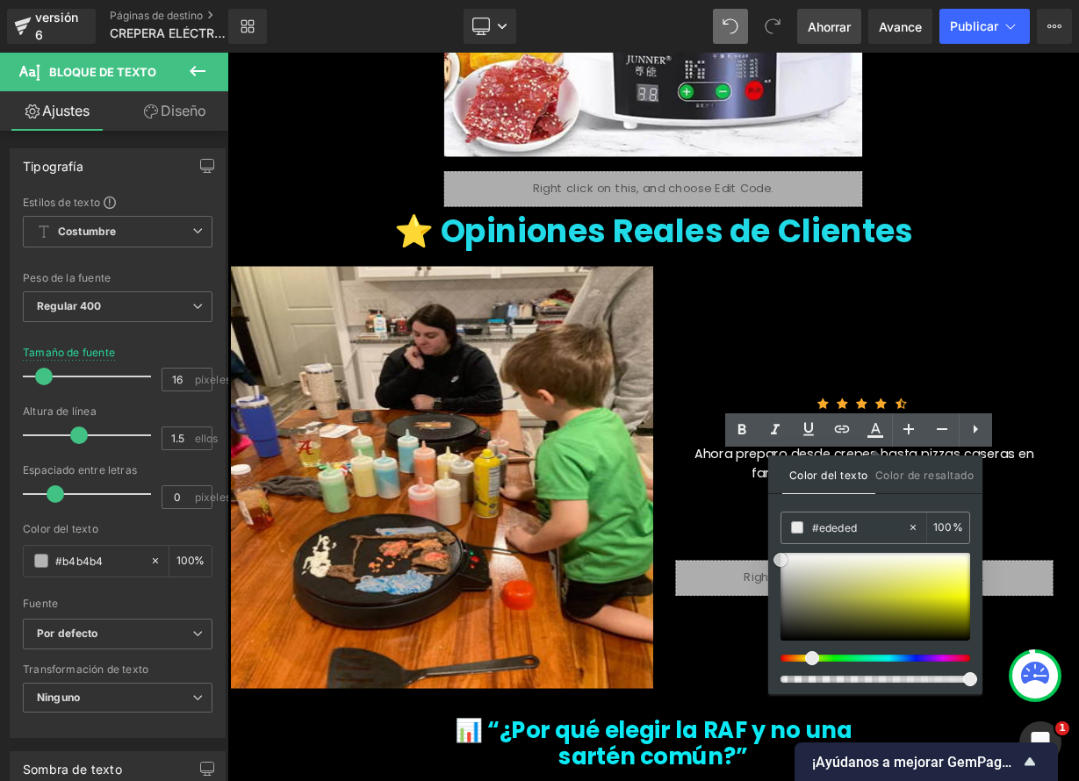
drag, startPoint x: 909, startPoint y: 590, endPoint x: 779, endPoint y: 557, distance: 134.8
click at [778, 561] on span at bounding box center [780, 560] width 14 height 14
type input "#efefef"
click at [843, 617] on div "Marcela Fernandez Bloque de texto" at bounding box center [1021, 651] width 470 height 69
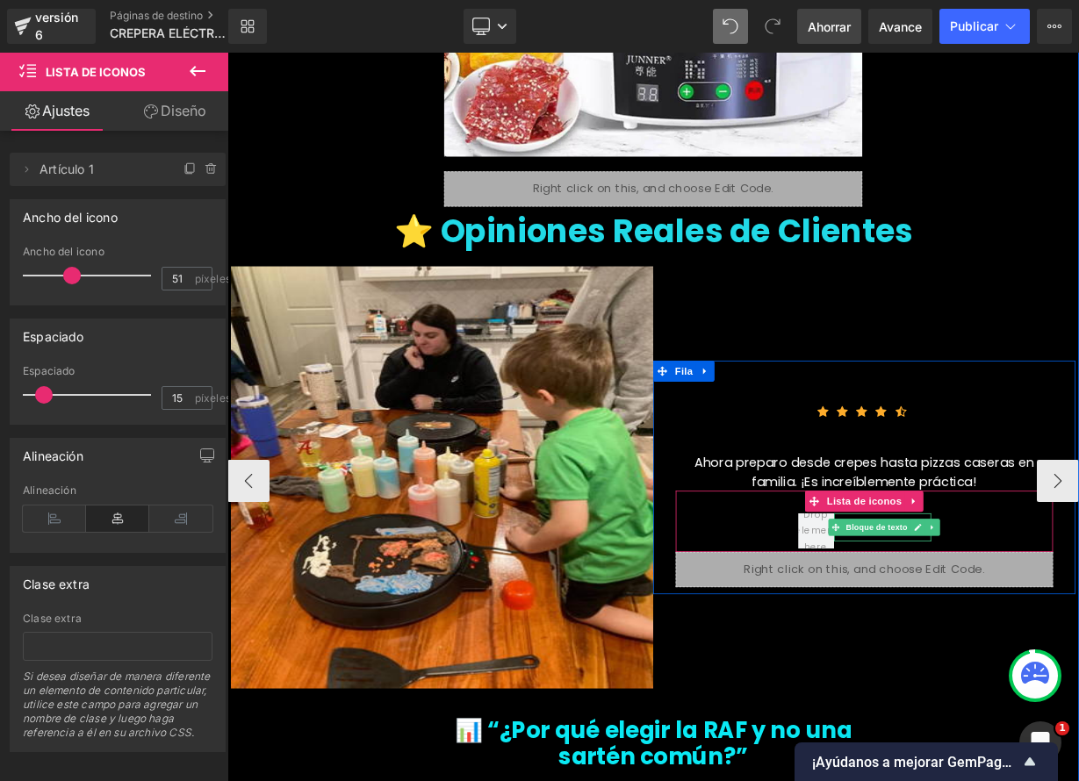
click at [1078, 628] on div "Marcela Fernandez Bloque de texto" at bounding box center [1021, 652] width 470 height 48
click at [984, 658] on div at bounding box center [1044, 660] width 121 height 4
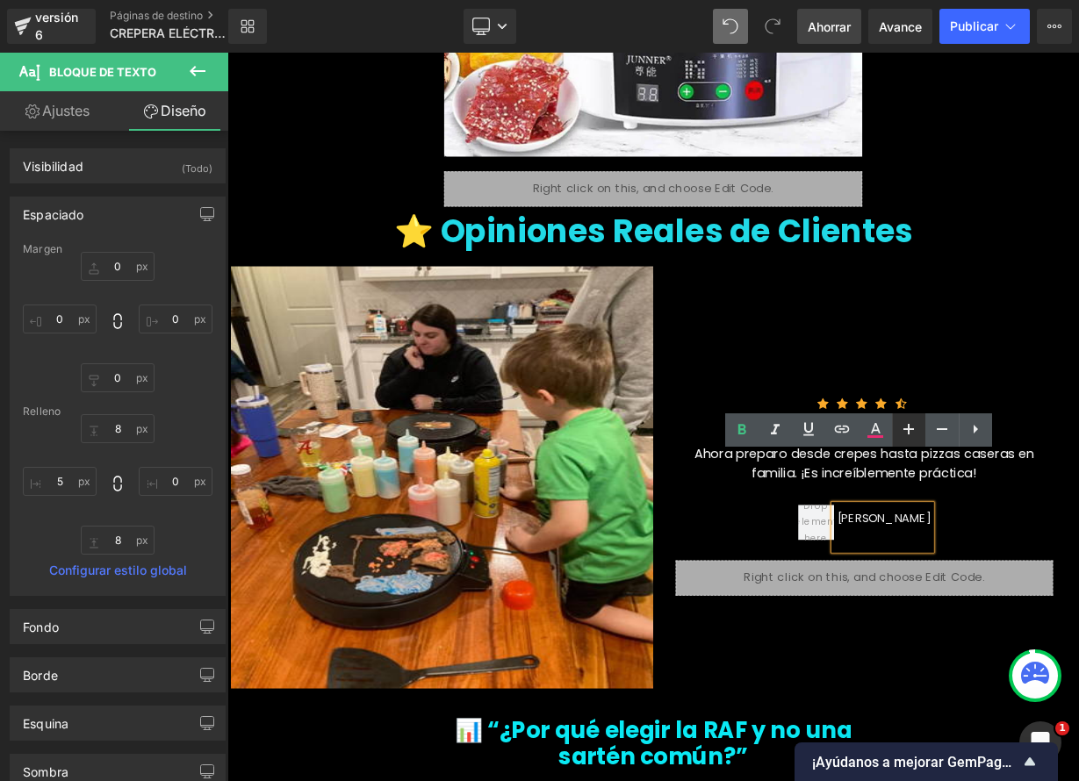
click at [909, 438] on icon at bounding box center [908, 429] width 21 height 21
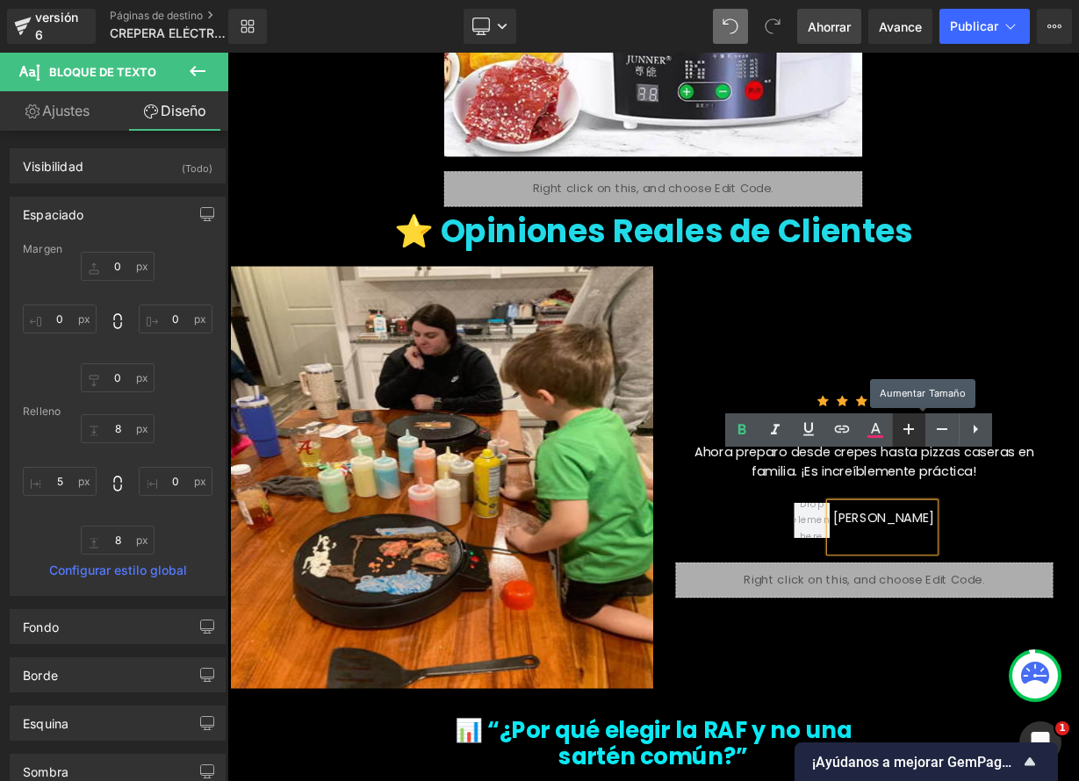
click at [909, 438] on icon at bounding box center [908, 429] width 21 height 21
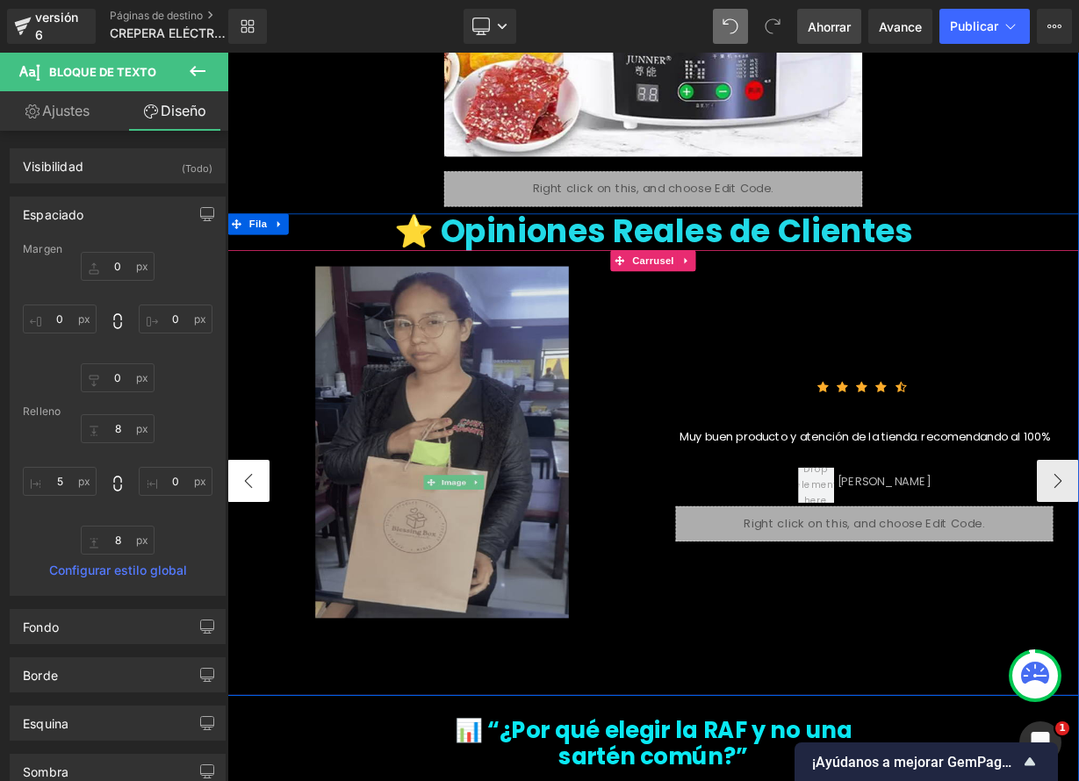
click at [260, 561] on button "‹" at bounding box center [253, 587] width 53 height 53
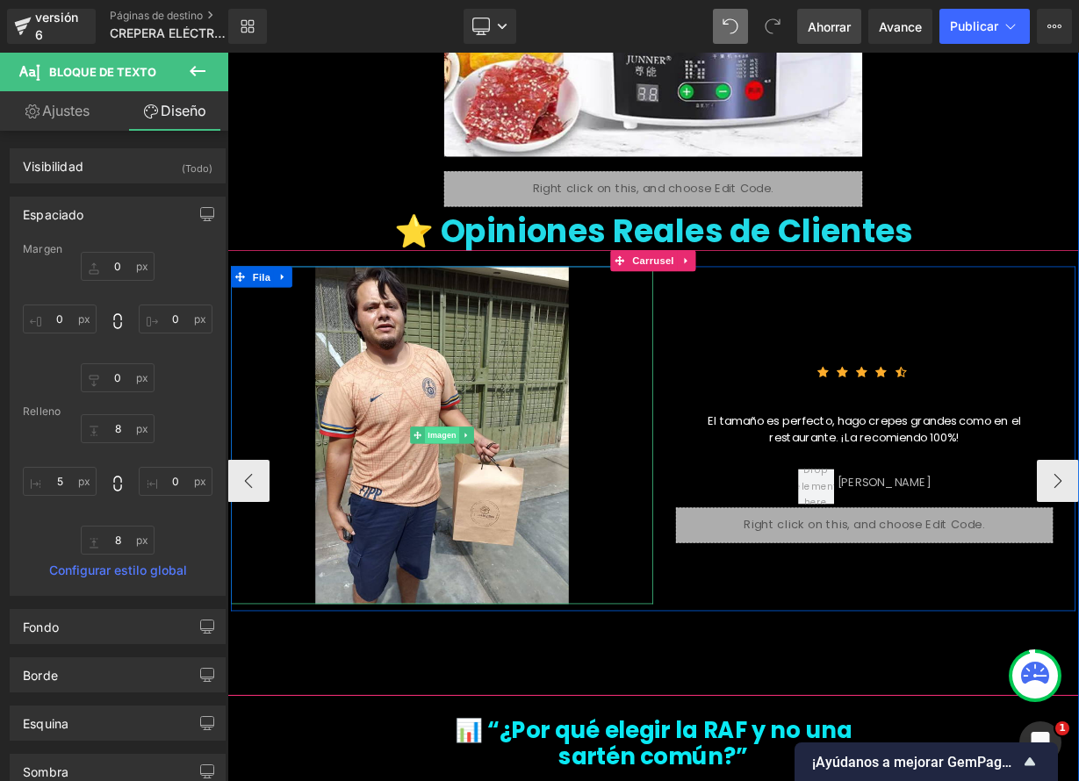
click at [491, 524] on font "Imagen" at bounding box center [495, 529] width 36 height 11
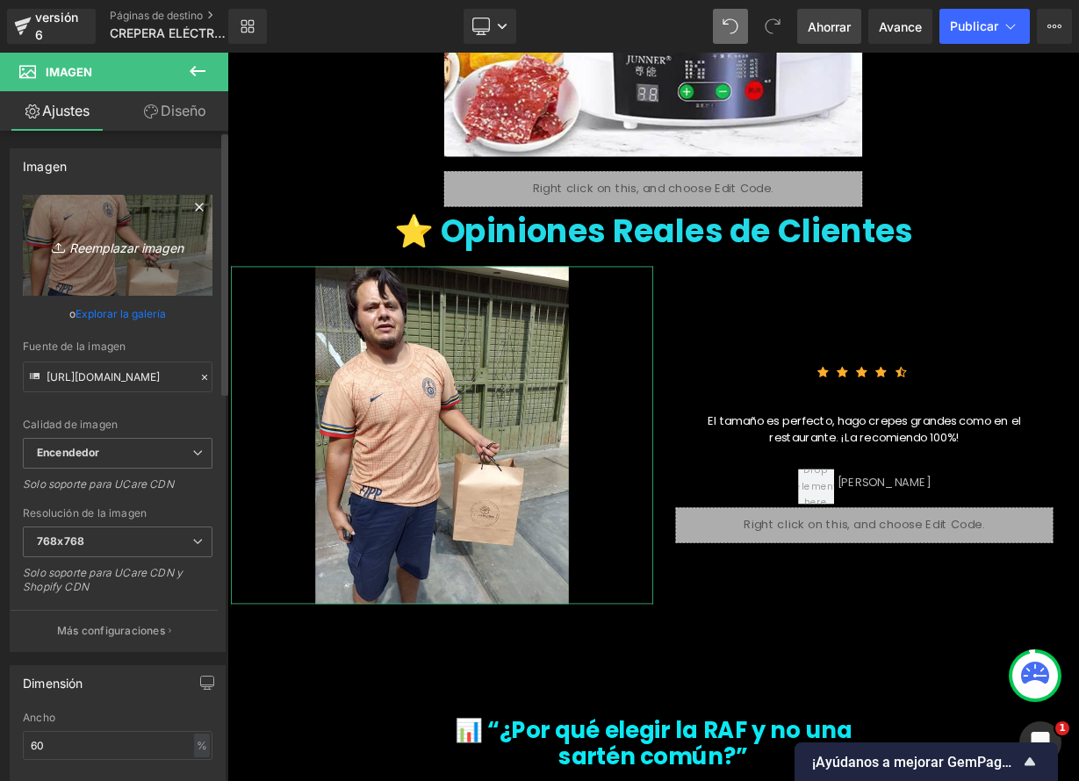
click at [127, 249] on font "Reemplazar imagen" at bounding box center [126, 247] width 114 height 15
type input "C:\fakepath\71ITqc+WvPL.jpg"
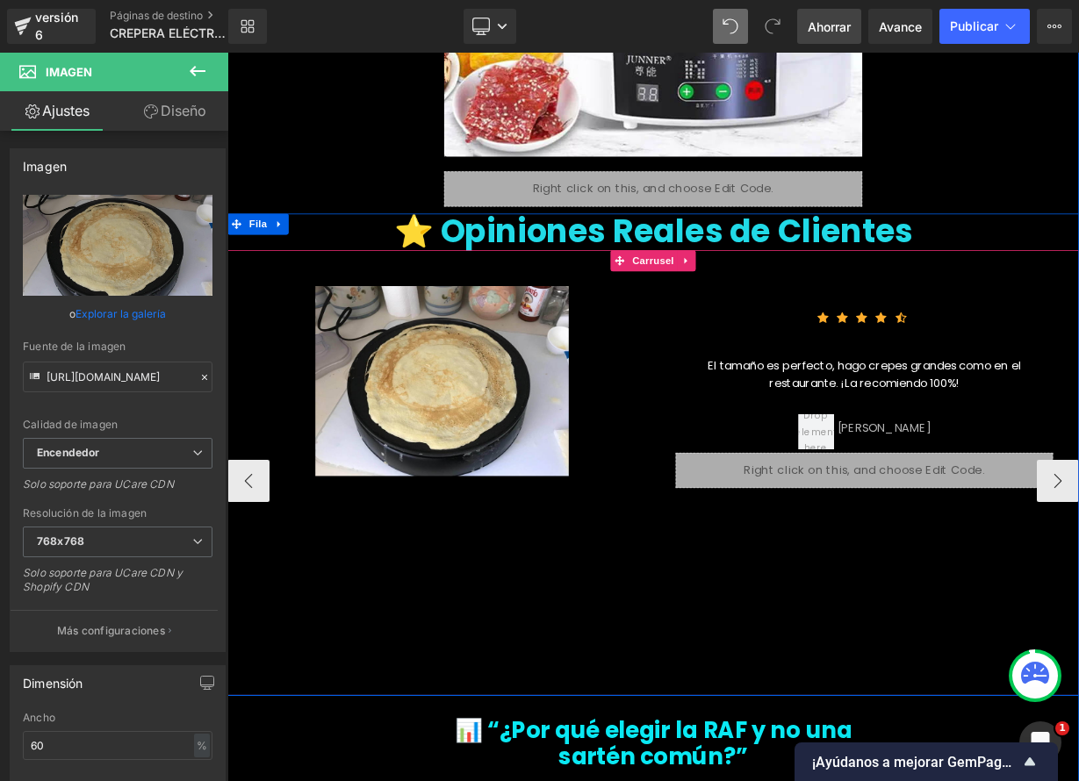
type input "https://ucarecdn.com/6a6e9a96-5eec-4e7c-bff7-e1193207de68/-/format/auto/-/previ…"
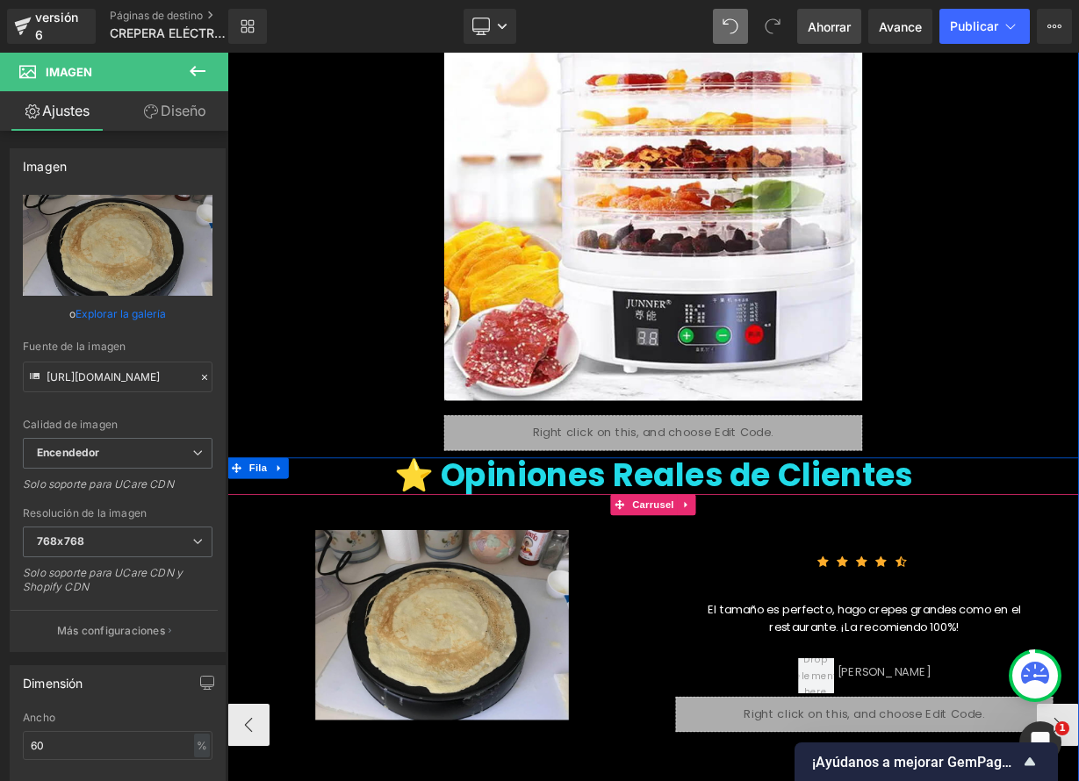
scroll to position [5034, 0]
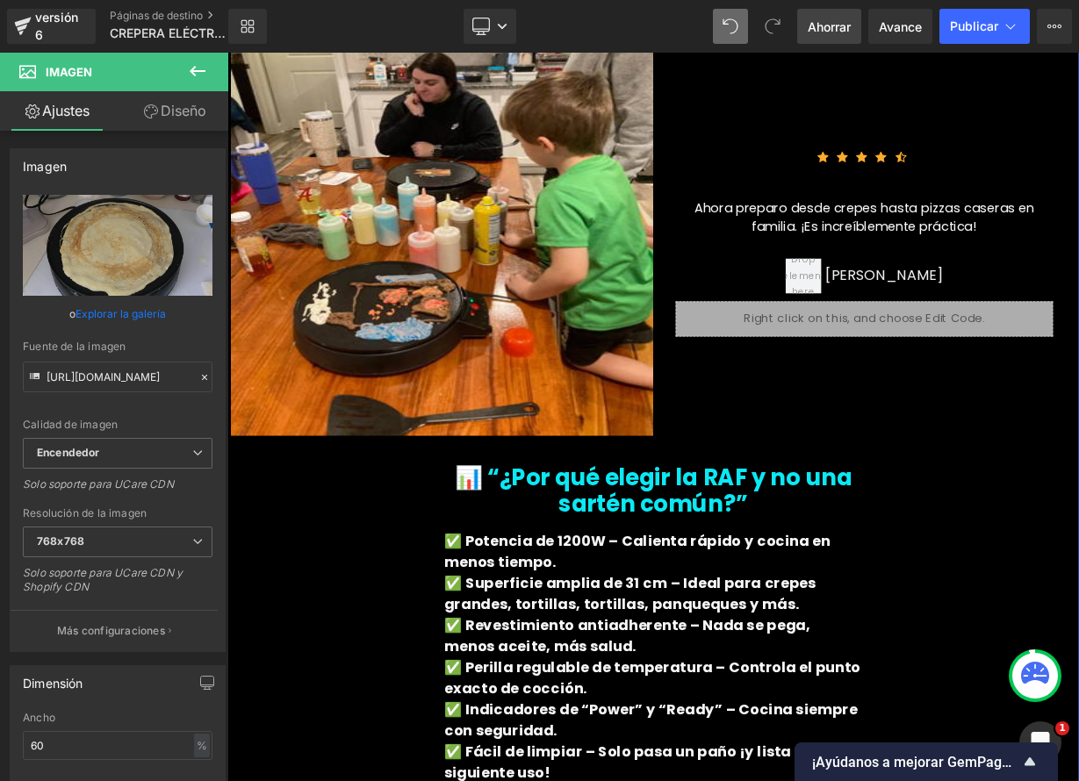
scroll to position [5642, 0]
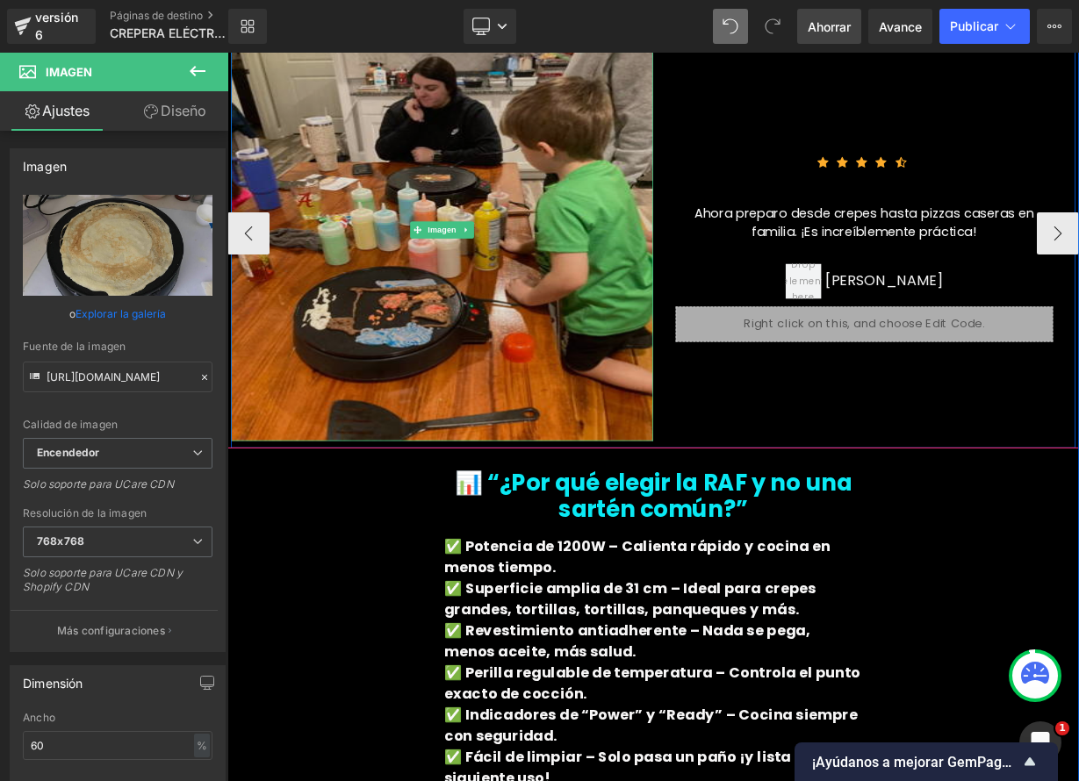
click at [467, 333] on img at bounding box center [495, 274] width 527 height 527
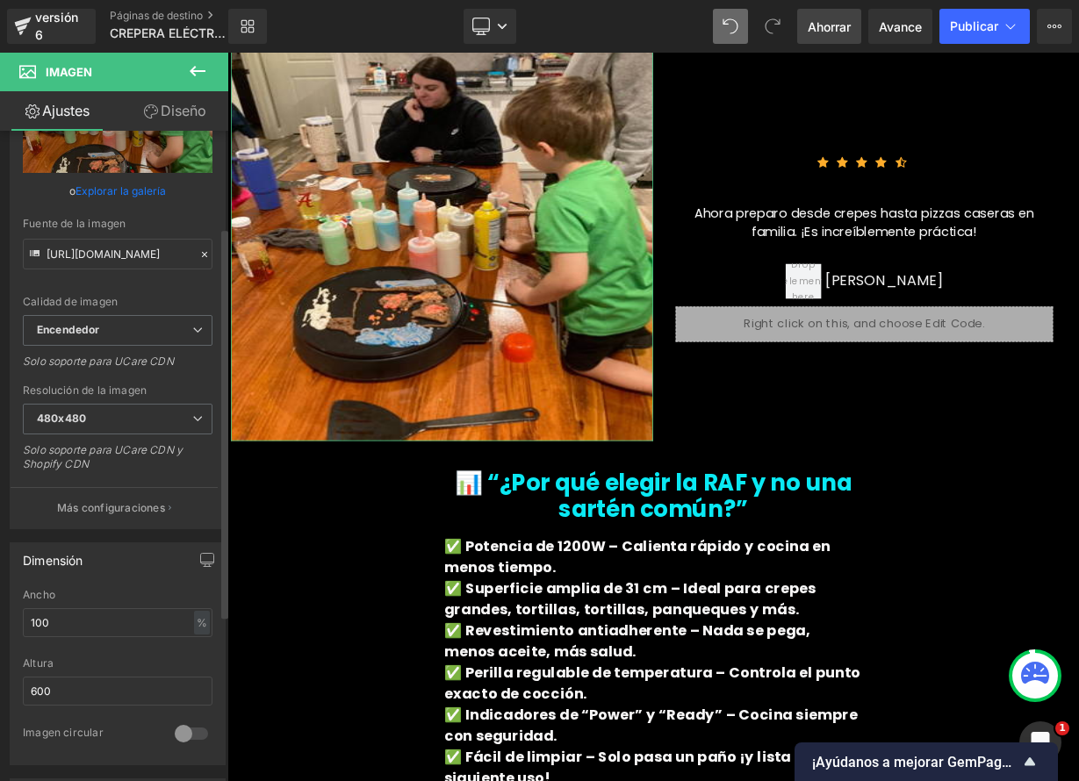
scroll to position [196, 0]
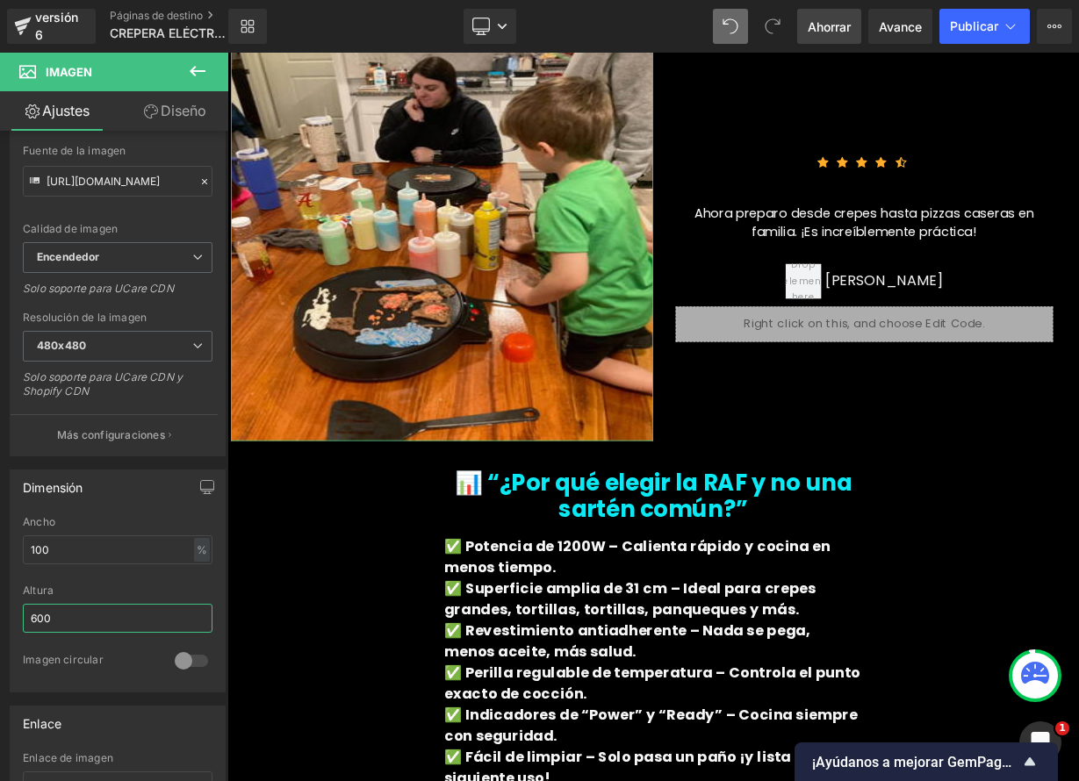
drag, startPoint x: 84, startPoint y: 614, endPoint x: -2, endPoint y: 602, distance: 86.9
click at [0, 602] on html "Image Estás previsualizando cómo funciona el Reestilizará tu página. No puedes …" at bounding box center [539, 390] width 1079 height 781
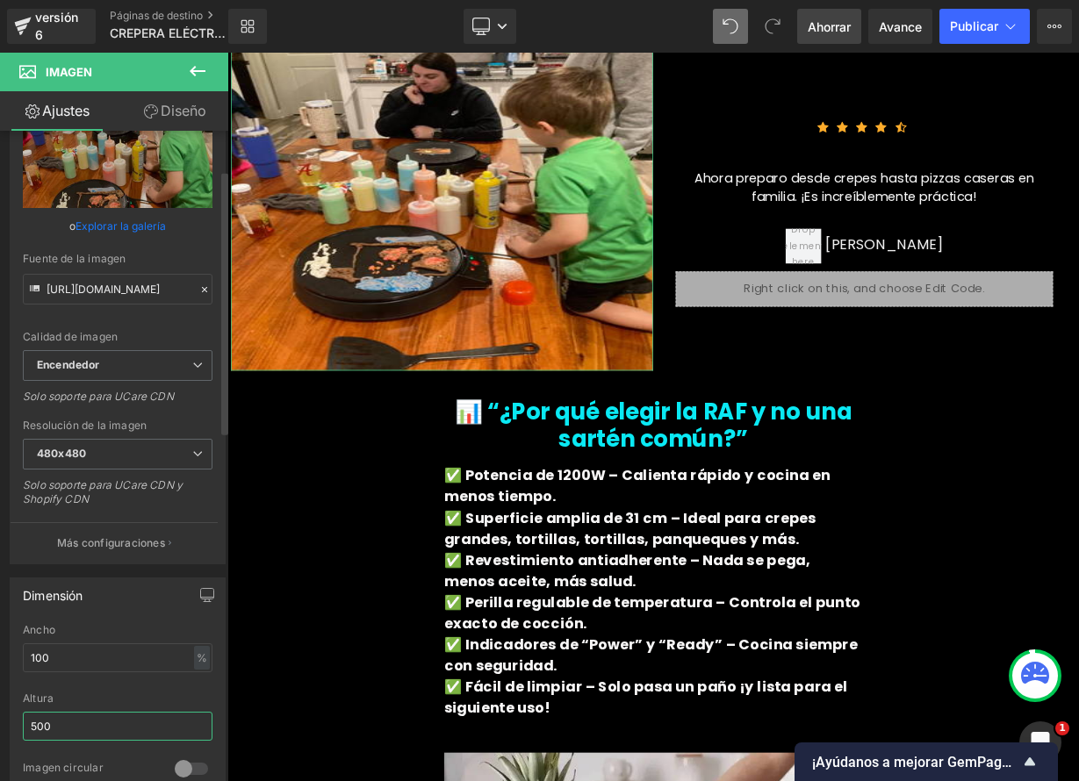
scroll to position [97, 0]
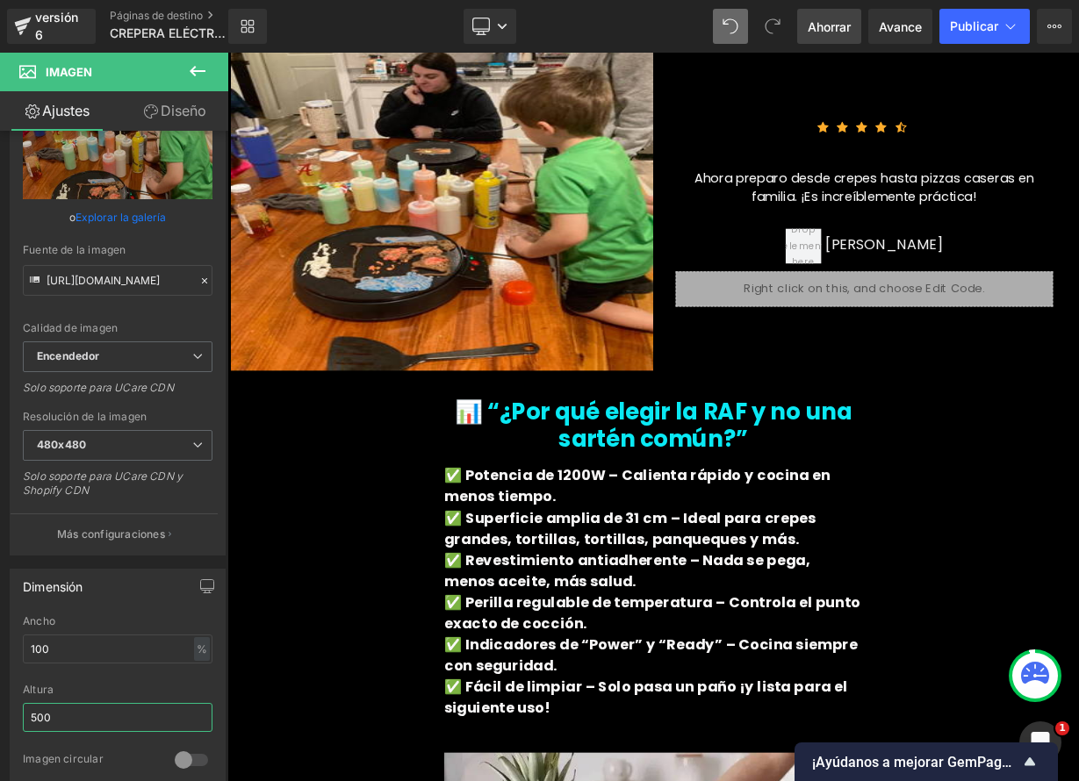
drag, startPoint x: 62, startPoint y: 715, endPoint x: -13, endPoint y: 714, distance: 75.5
click at [0, 714] on html "Image Estás previsualizando cómo funciona el Reestilizará tu página. No puedes …" at bounding box center [539, 390] width 1079 height 781
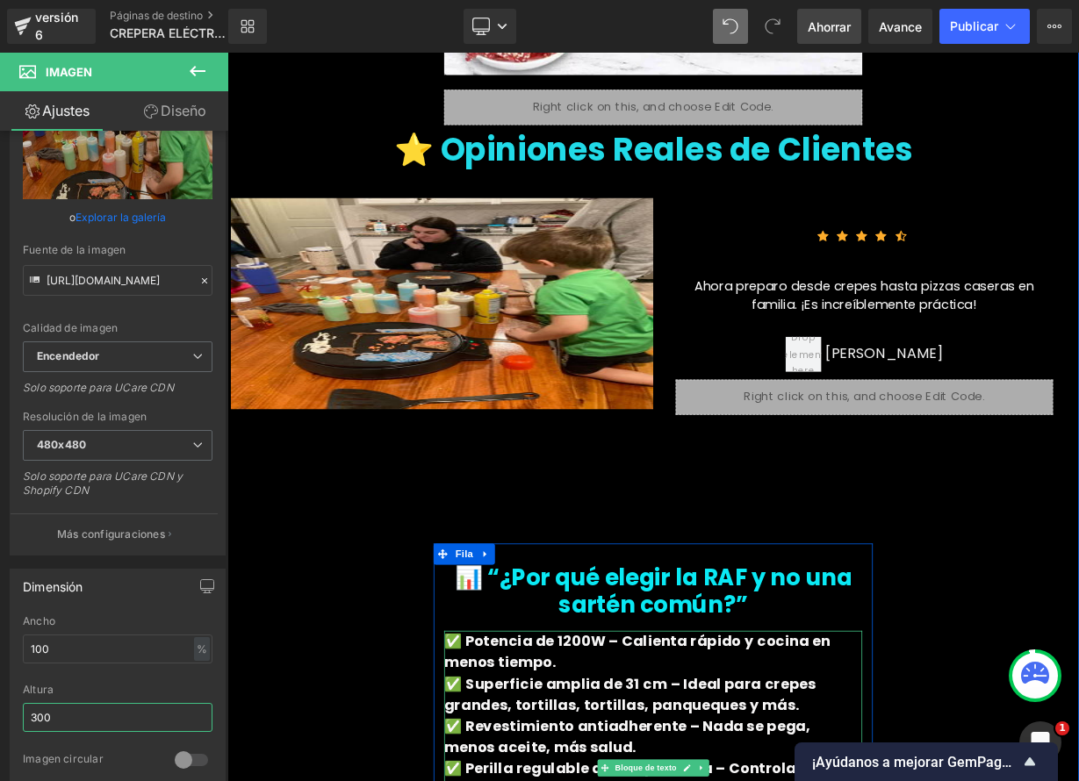
scroll to position [5459, 0]
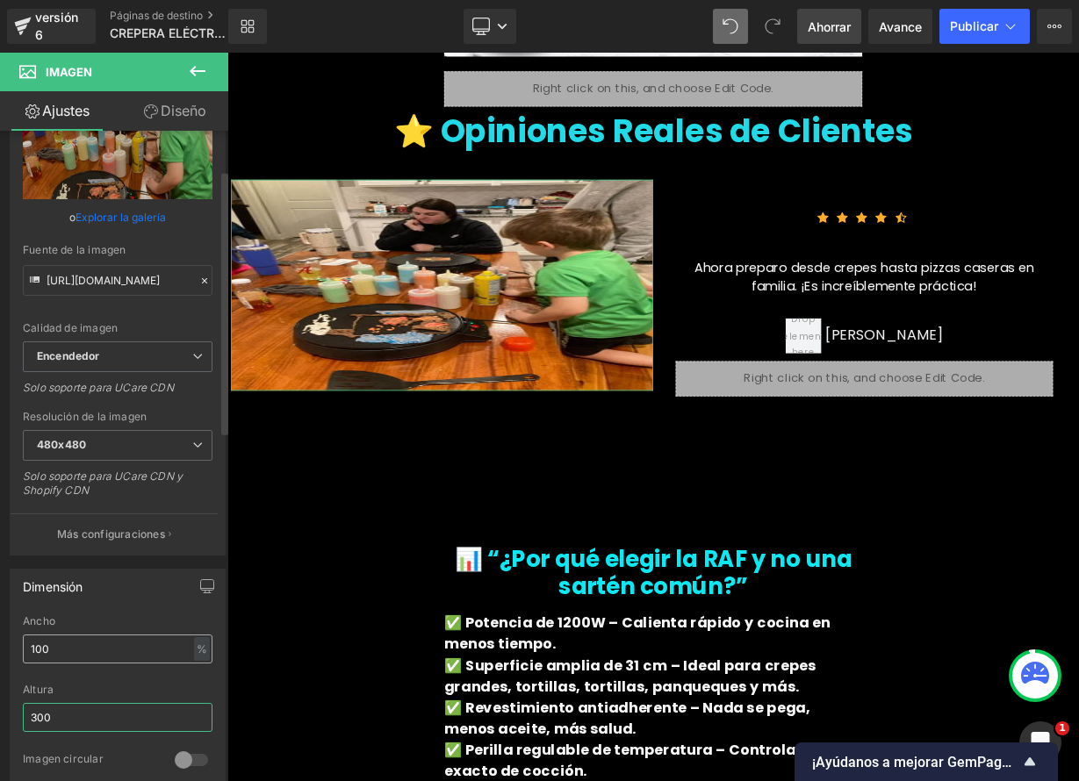
type input "300"
drag, startPoint x: 76, startPoint y: 651, endPoint x: -3, endPoint y: 632, distance: 81.3
click at [0, 632] on html "Image Estás previsualizando cómo funciona el Reestilizará tu página. No puedes …" at bounding box center [539, 390] width 1079 height 781
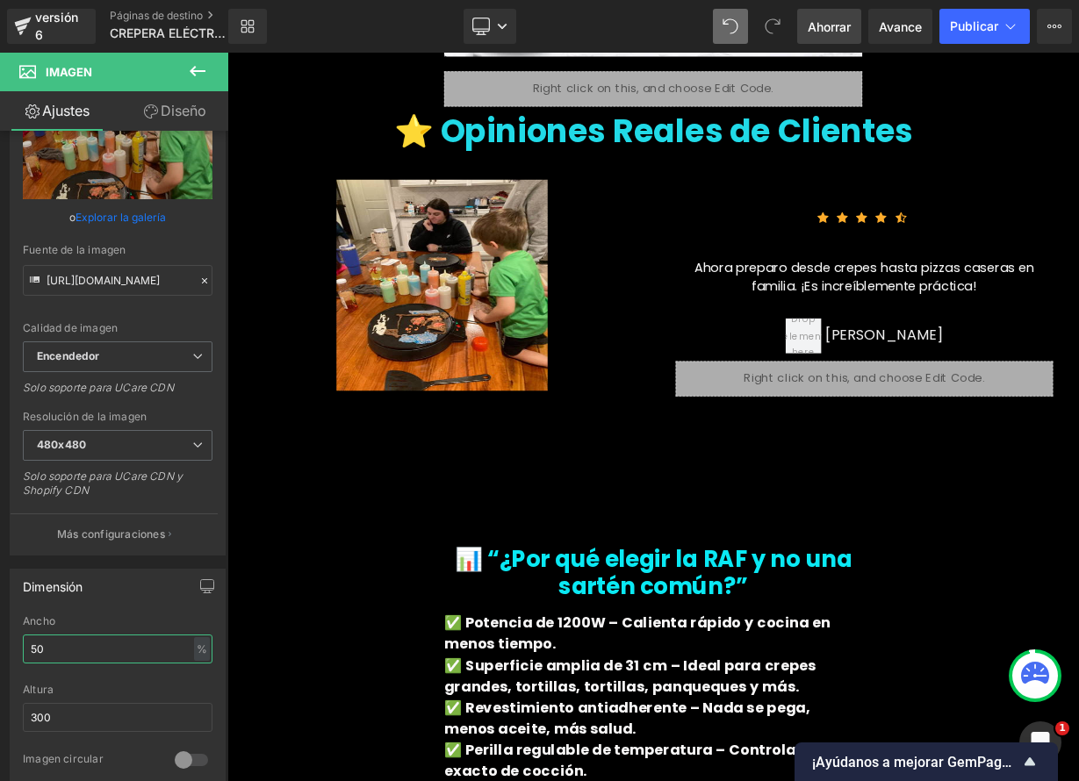
type input "5"
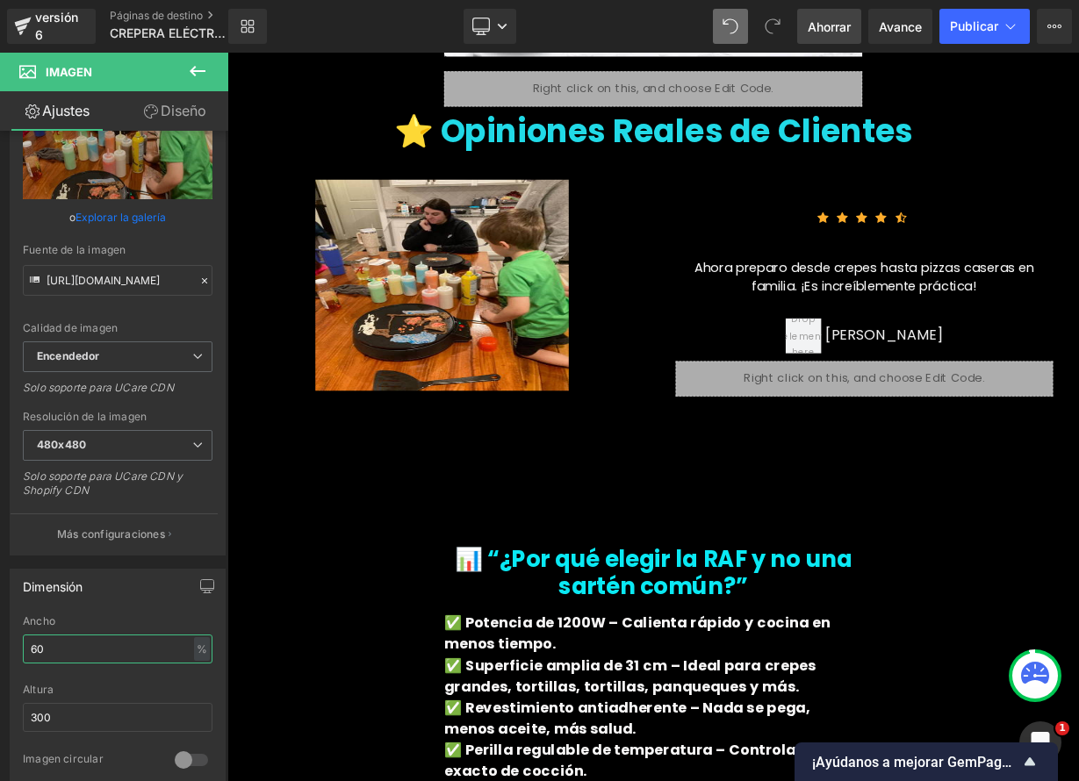
type input "6"
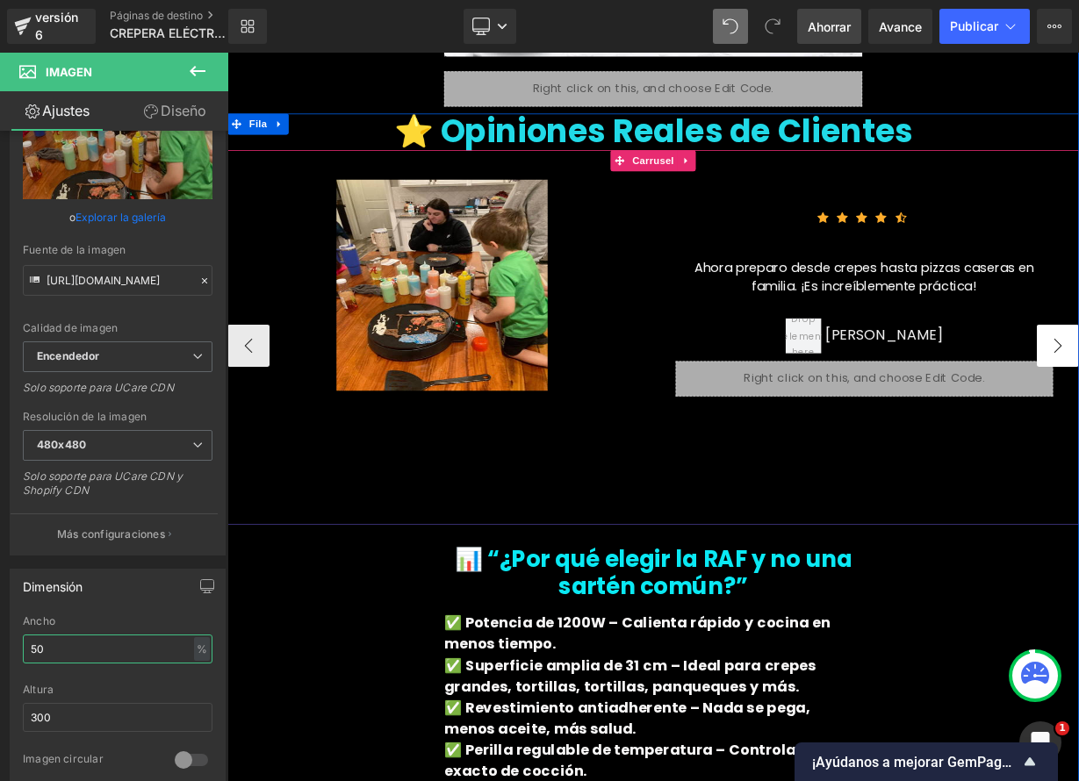
type input "50"
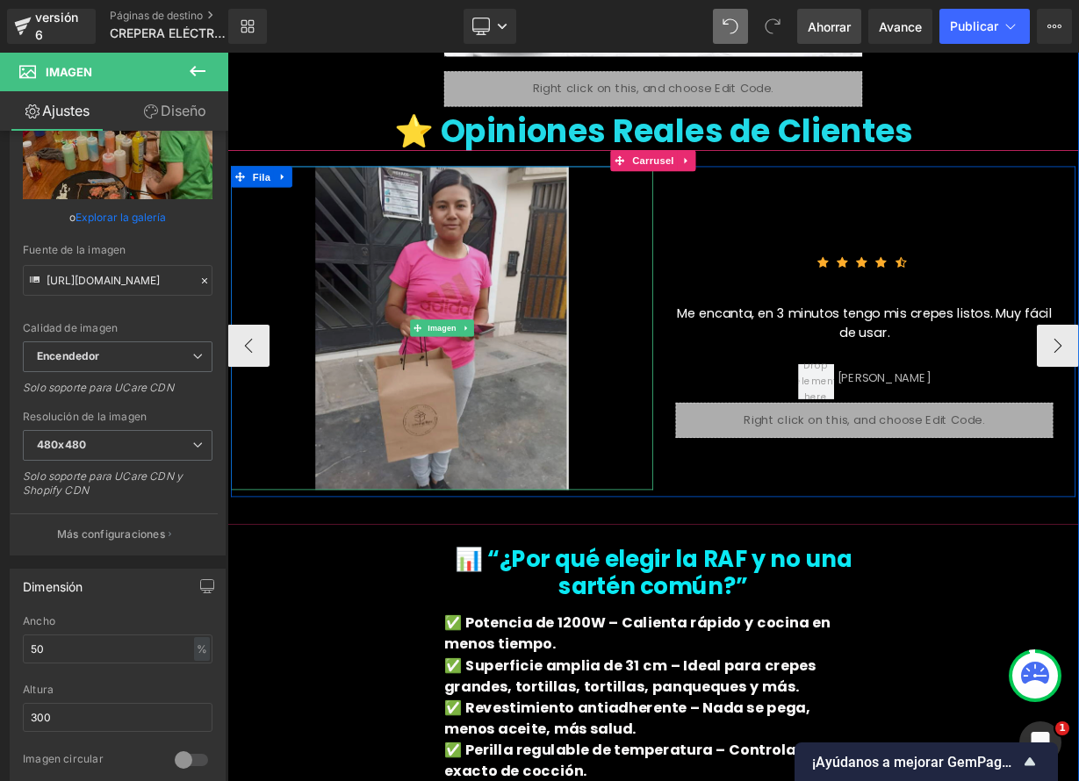
click at [478, 319] on img at bounding box center [495, 396] width 316 height 404
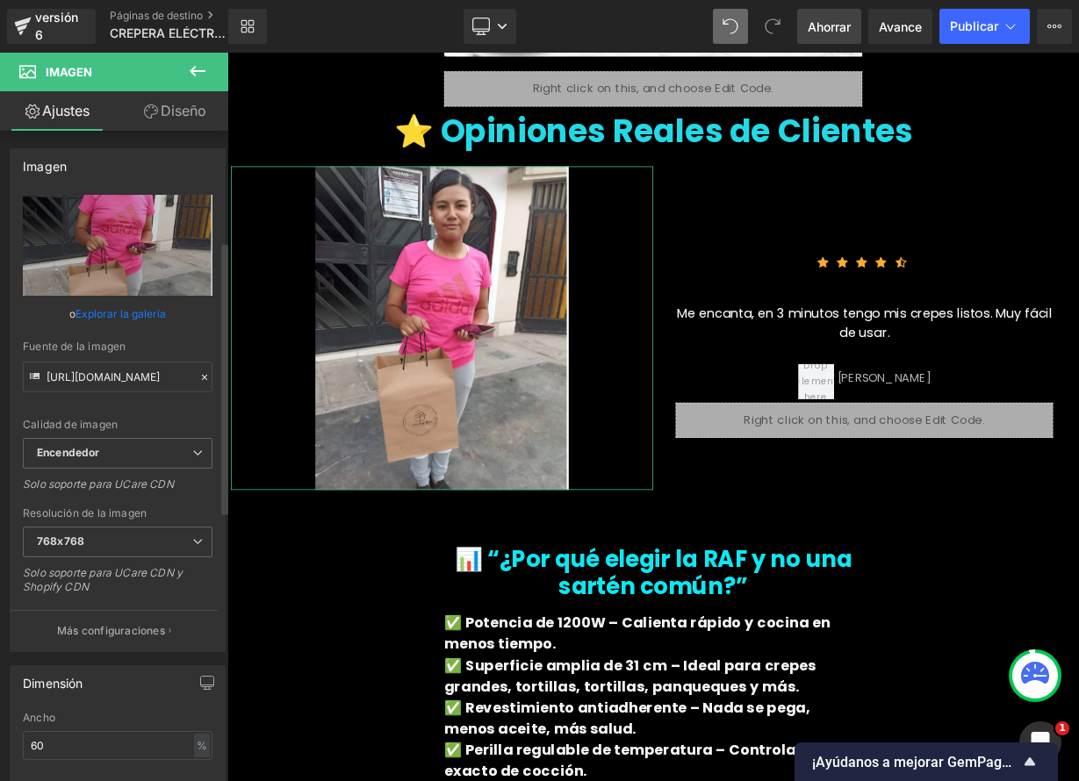
scroll to position [262, 0]
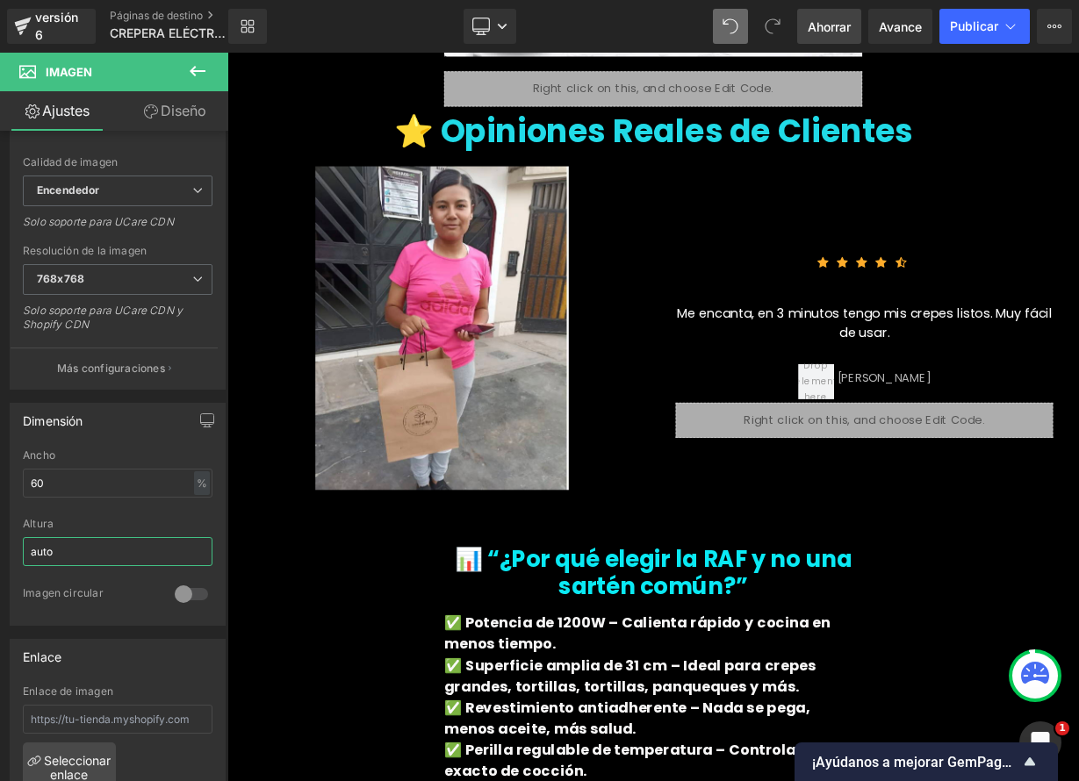
drag, startPoint x: 74, startPoint y: 549, endPoint x: -4, endPoint y: 529, distance: 80.5
click at [0, 529] on html "Image Estás previsualizando cómo funciona el Reestilizará tu página. No puedes …" at bounding box center [539, 390] width 1079 height 781
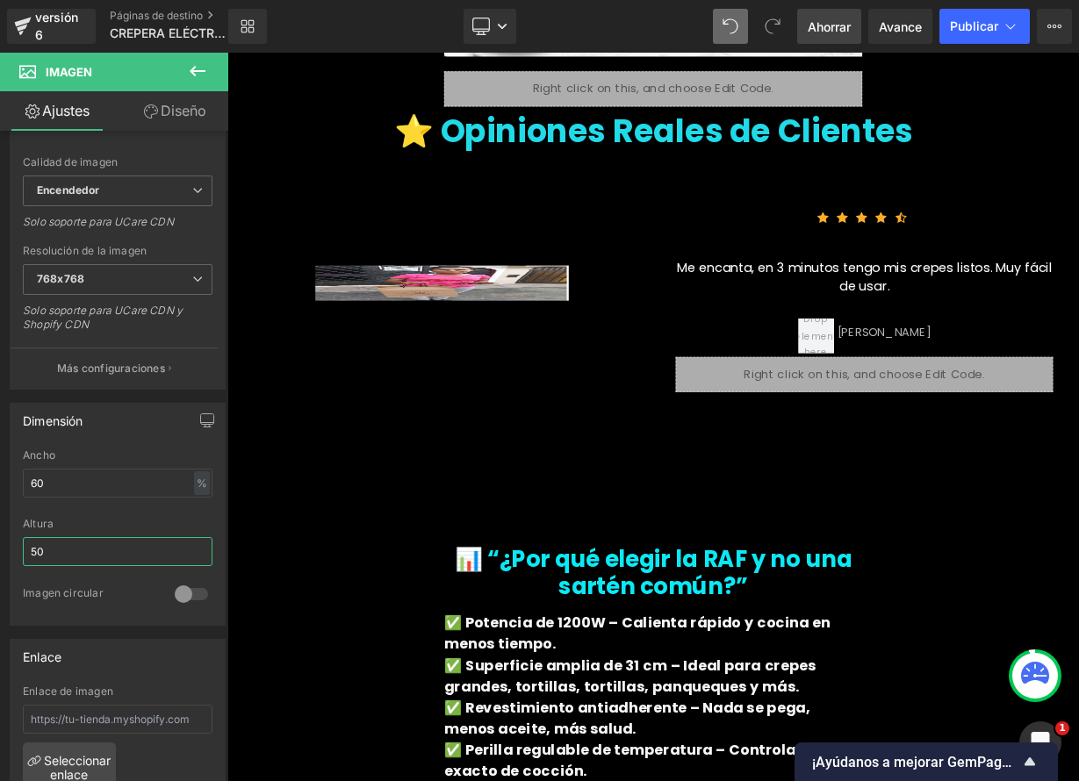
type input "5"
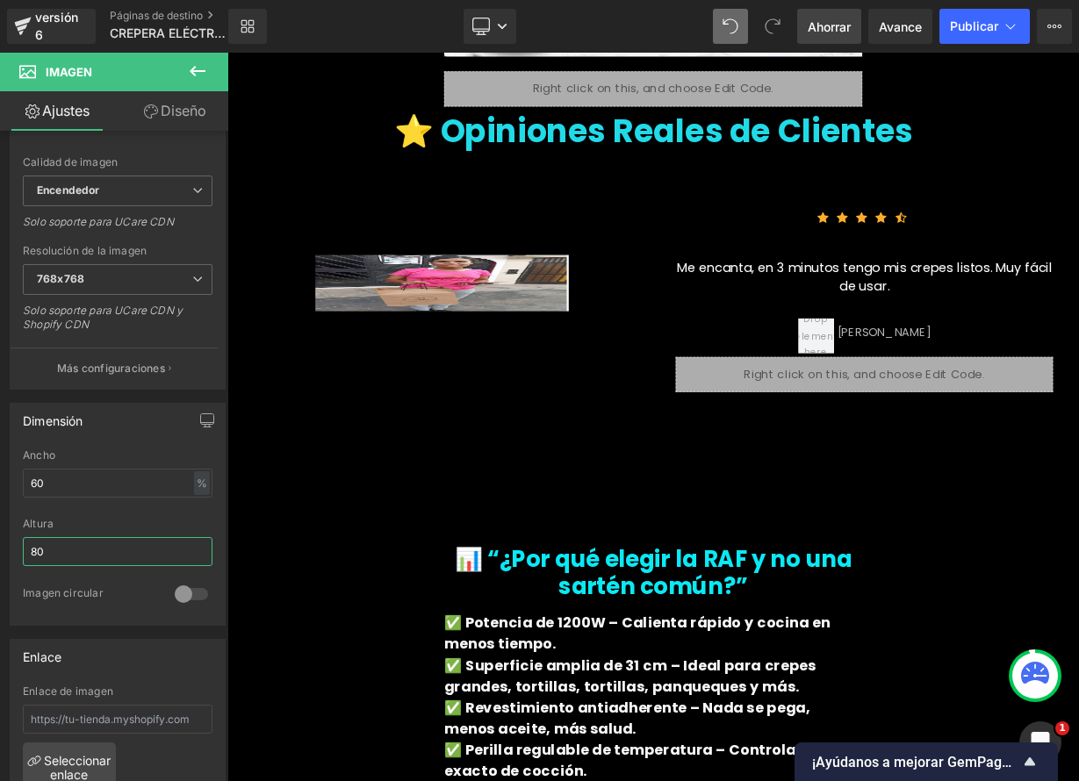
type input "8"
type input "1"
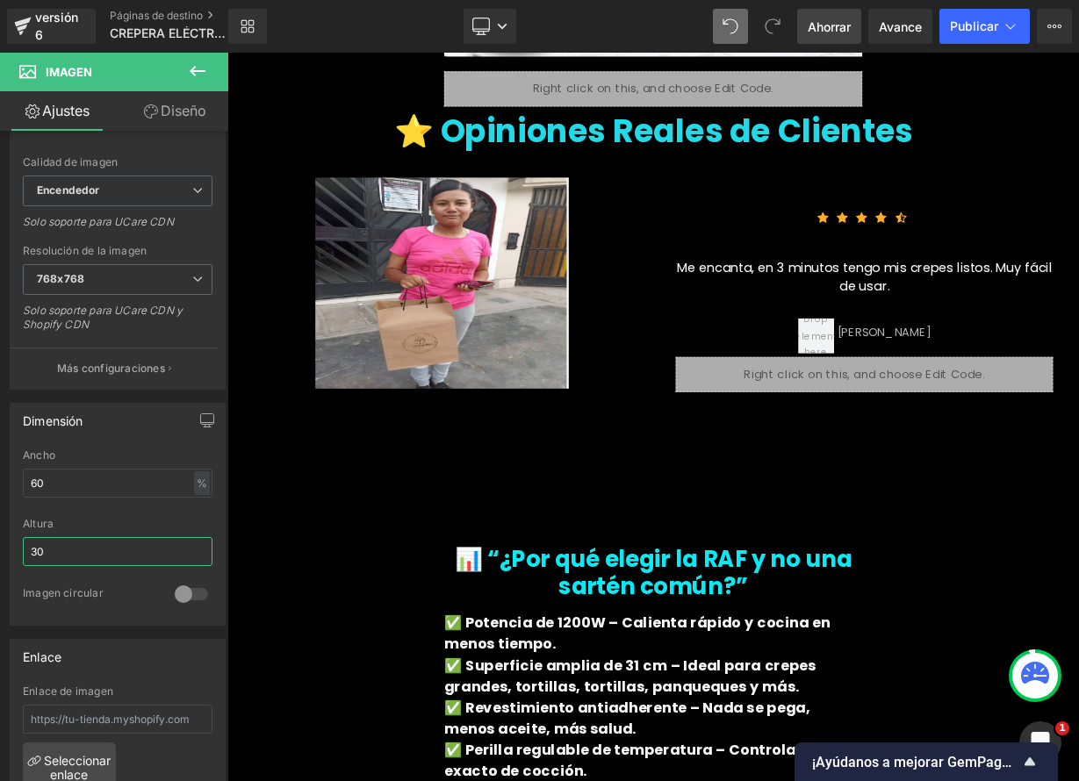
type input "3"
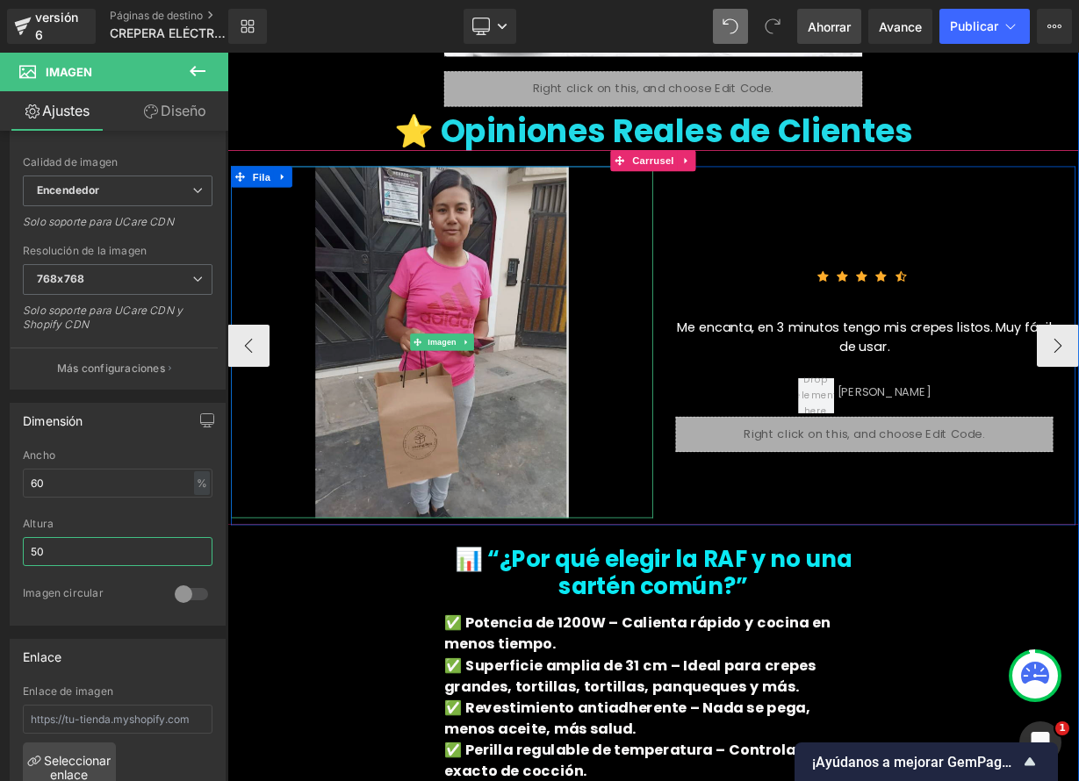
type input "5"
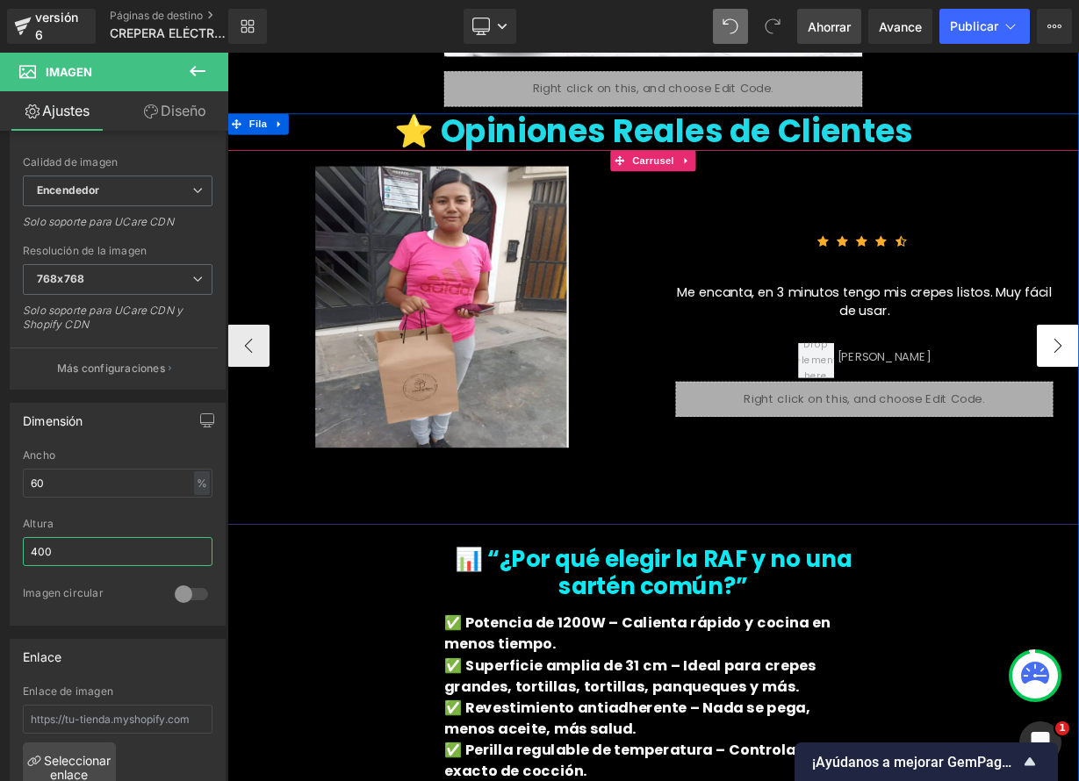
type input "400"
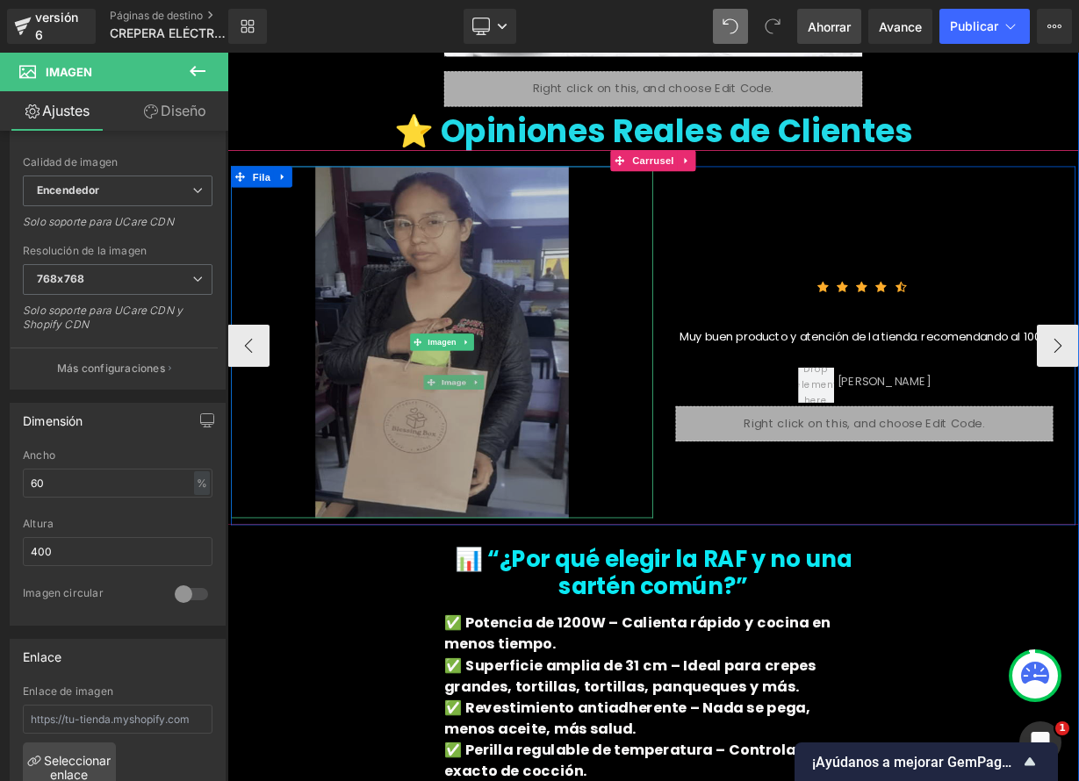
click at [484, 289] on img at bounding box center [495, 413] width 316 height 439
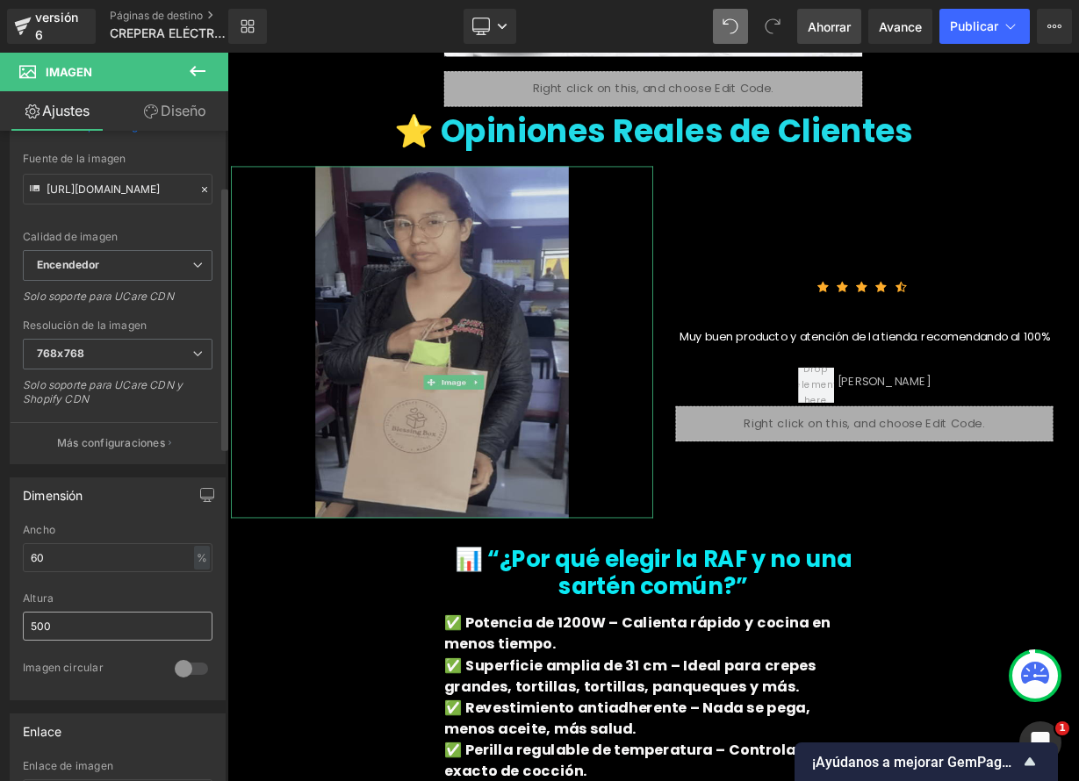
scroll to position [216, 0]
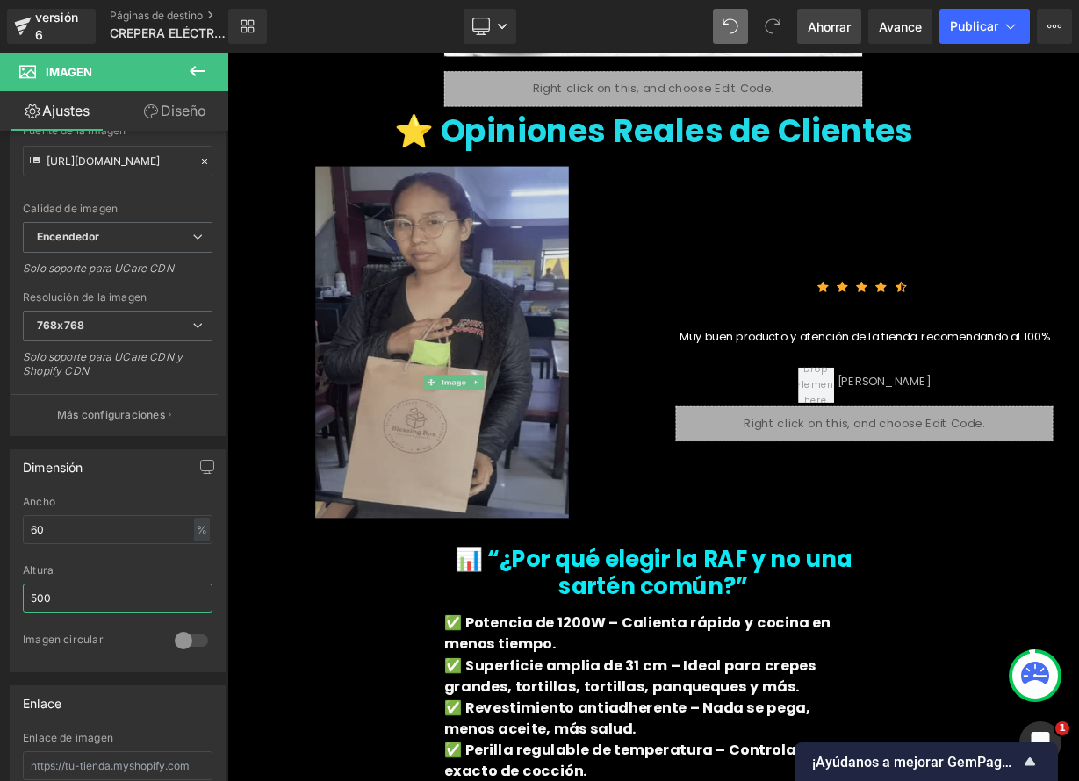
drag, startPoint x: 58, startPoint y: 594, endPoint x: -22, endPoint y: 590, distance: 80.0
click at [0, 590] on html "Image Estás previsualizando cómo funciona el Reestilizará tu página. No puedes …" at bounding box center [539, 390] width 1079 height 781
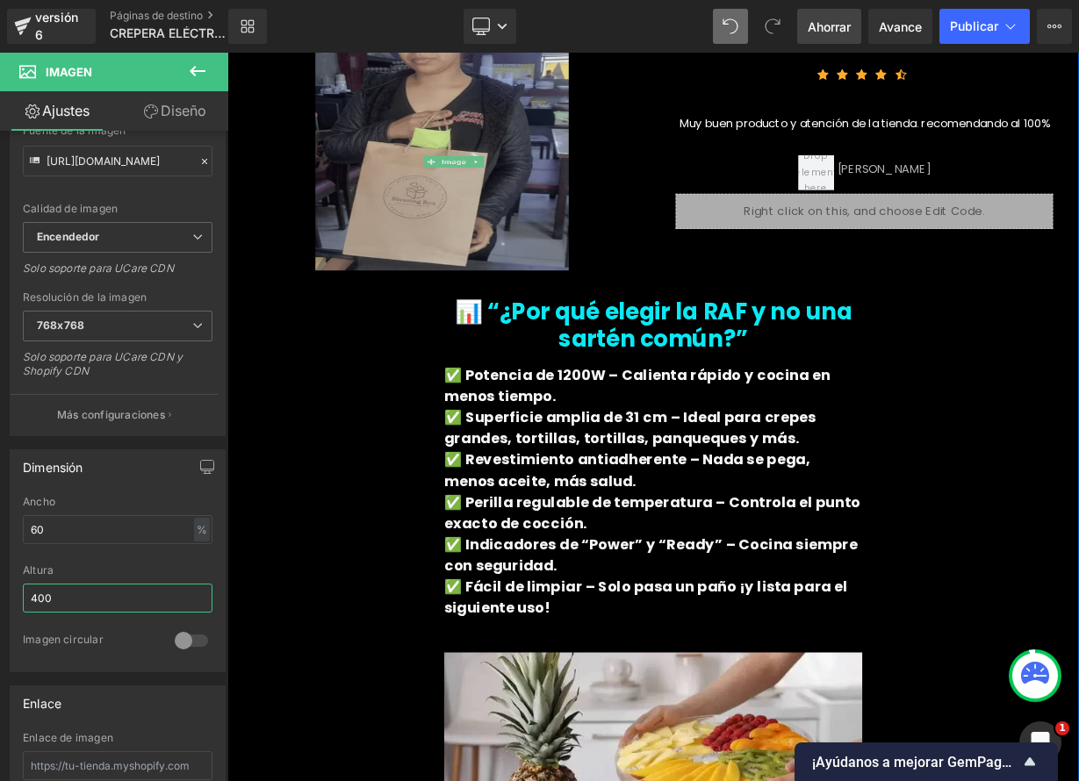
scroll to position [5649, 0]
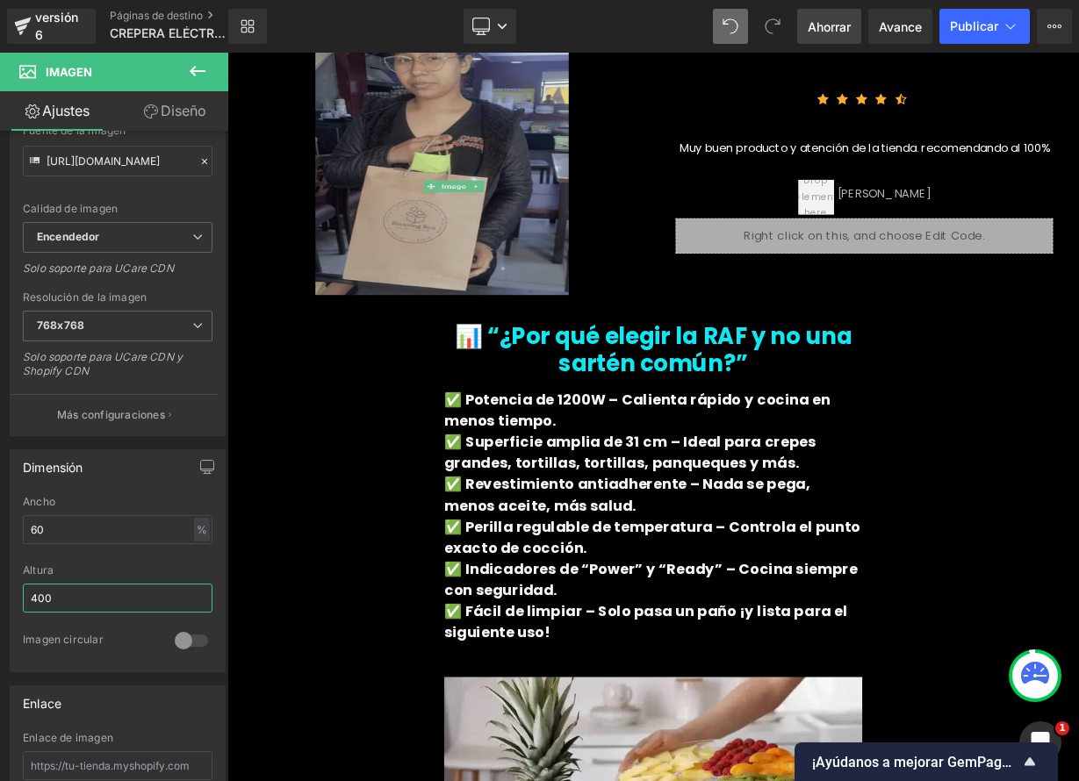
type input "400"
click at [822, 32] on font "Ahorrar" at bounding box center [829, 26] width 43 height 15
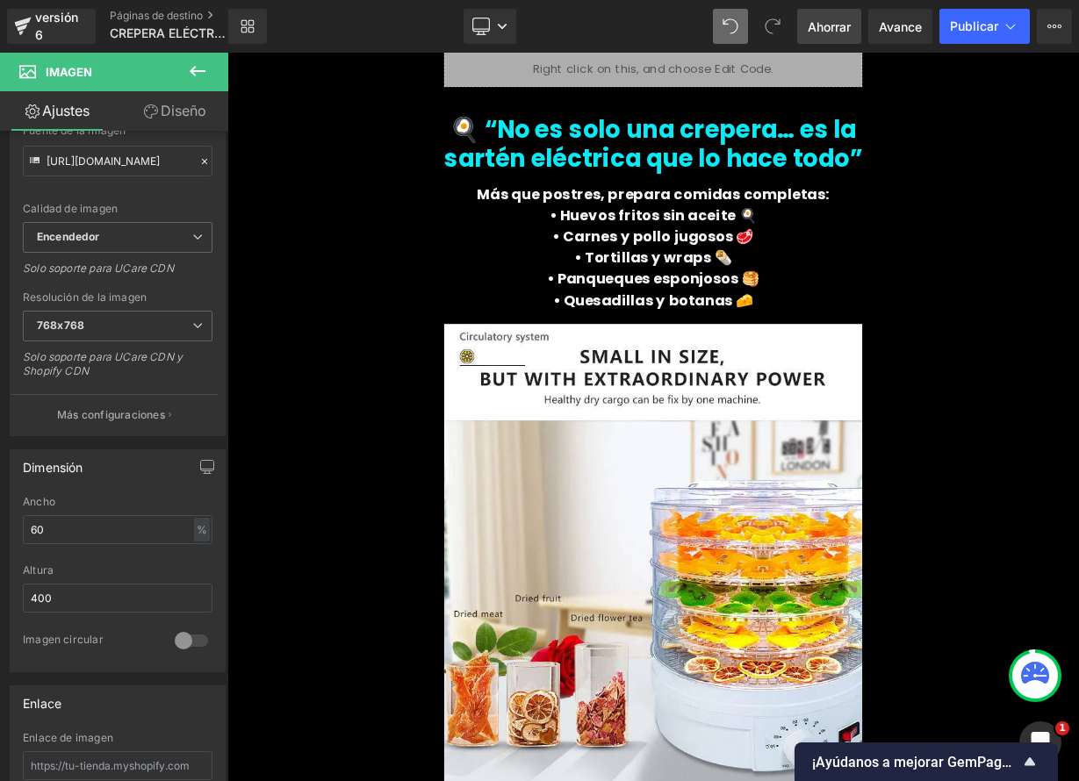
scroll to position [1362, 0]
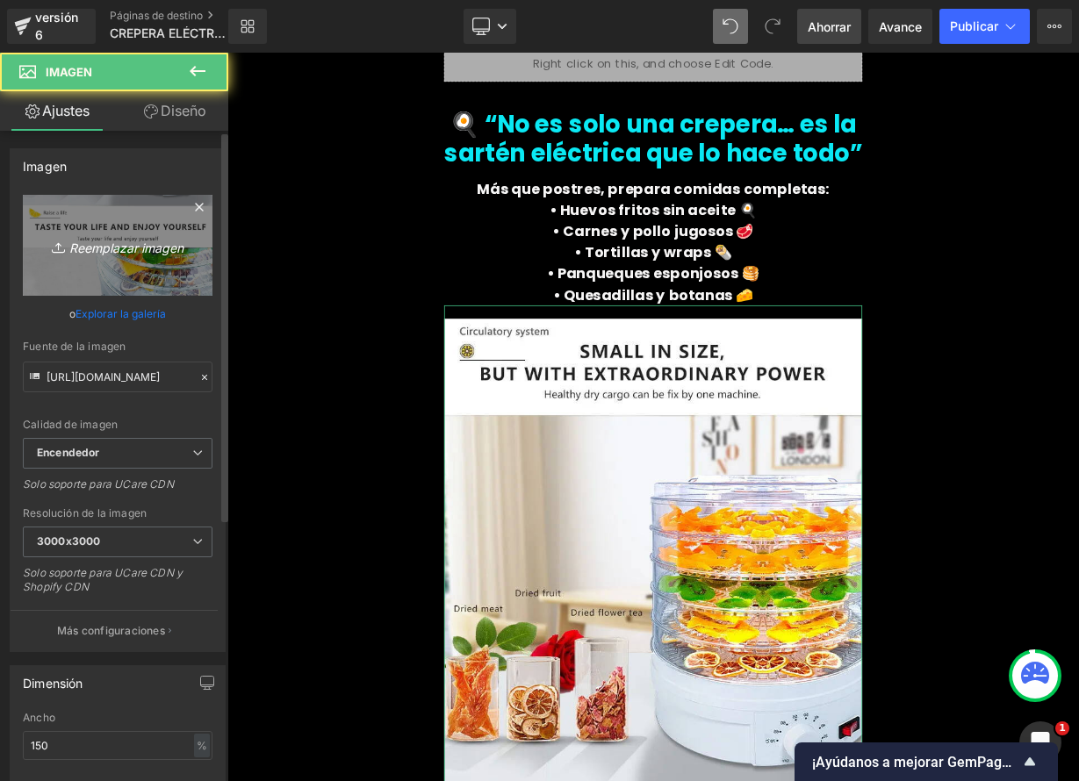
click at [154, 255] on icon "Reemplazar imagen" at bounding box center [117, 245] width 140 height 22
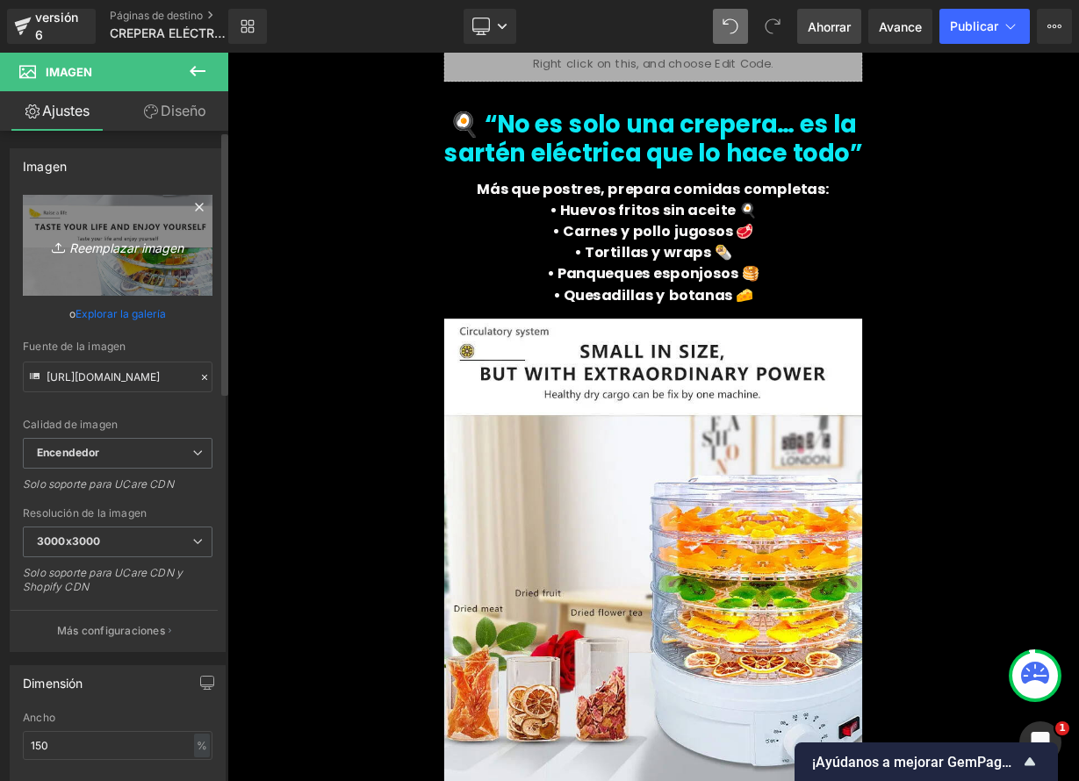
type input "C:\fakepath\crepera4-600x600.jpg"
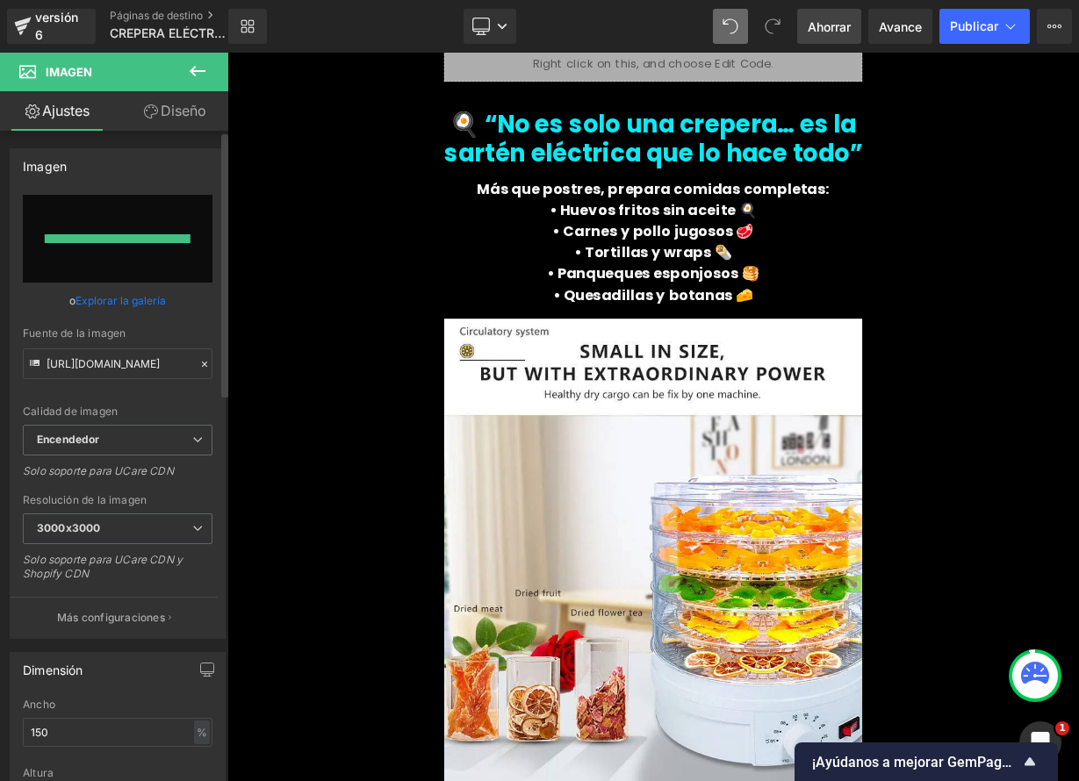
type input "https://ucarecdn.com/be951285-515b-4d90-a0da-60f84d3ddcb0/-/format/auto/-/previ…"
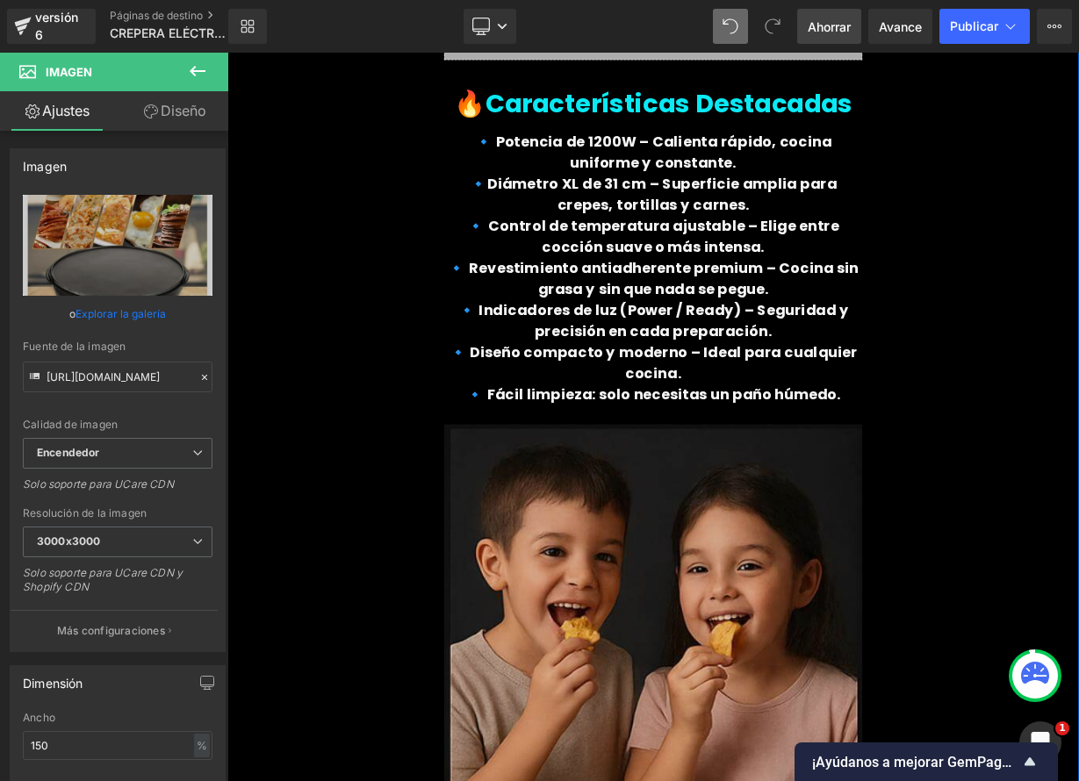
scroll to position [2270, 0]
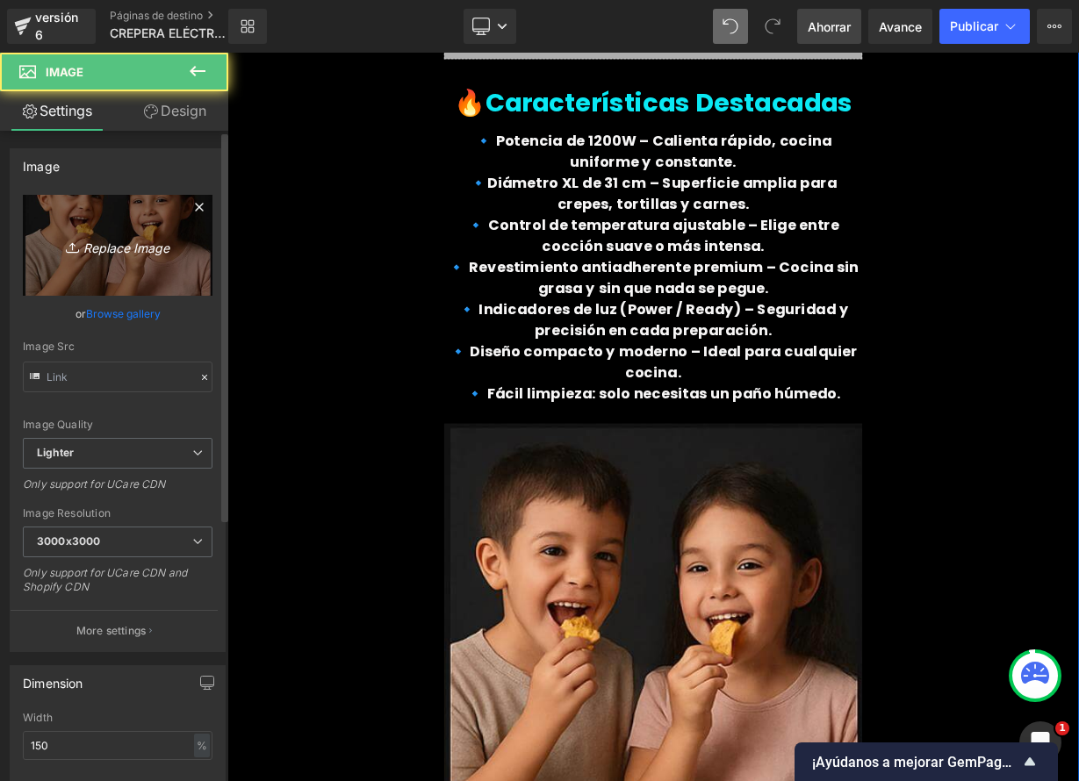
type input "https://ucarecdn.com/b7e8d447-658e-4ee7-926a-306807f9de1a/-/format/auto/-/previ…"
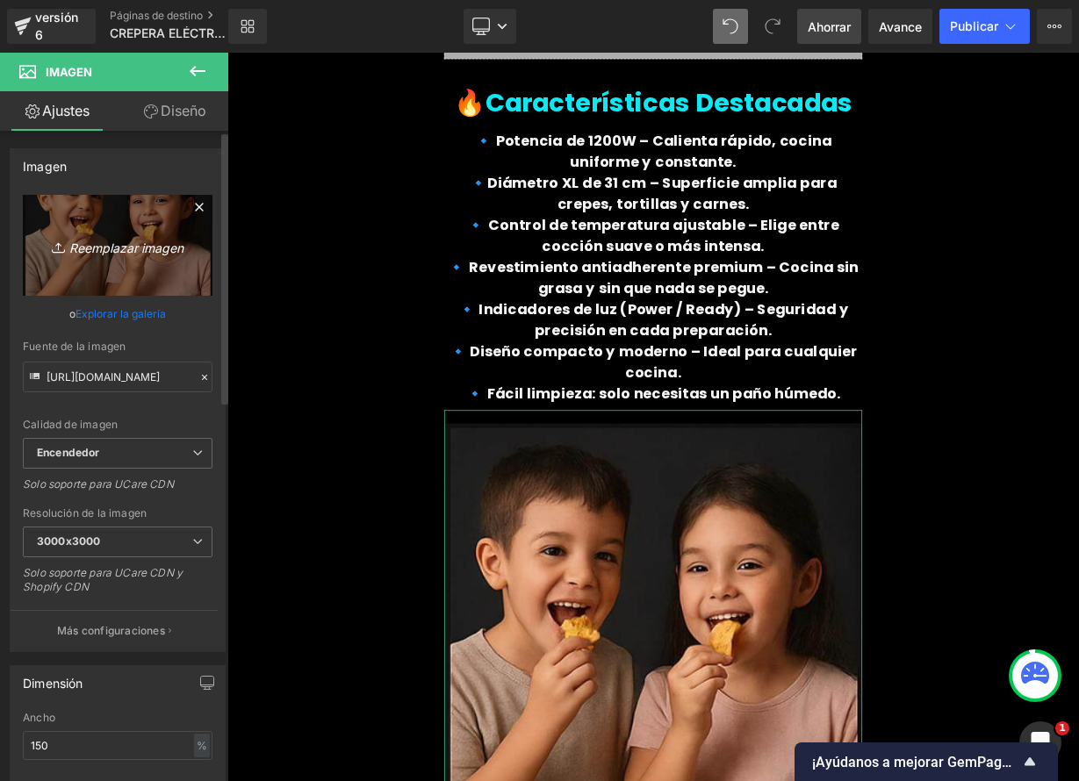
click at [117, 251] on font "Reemplazar imagen" at bounding box center [126, 247] width 114 height 15
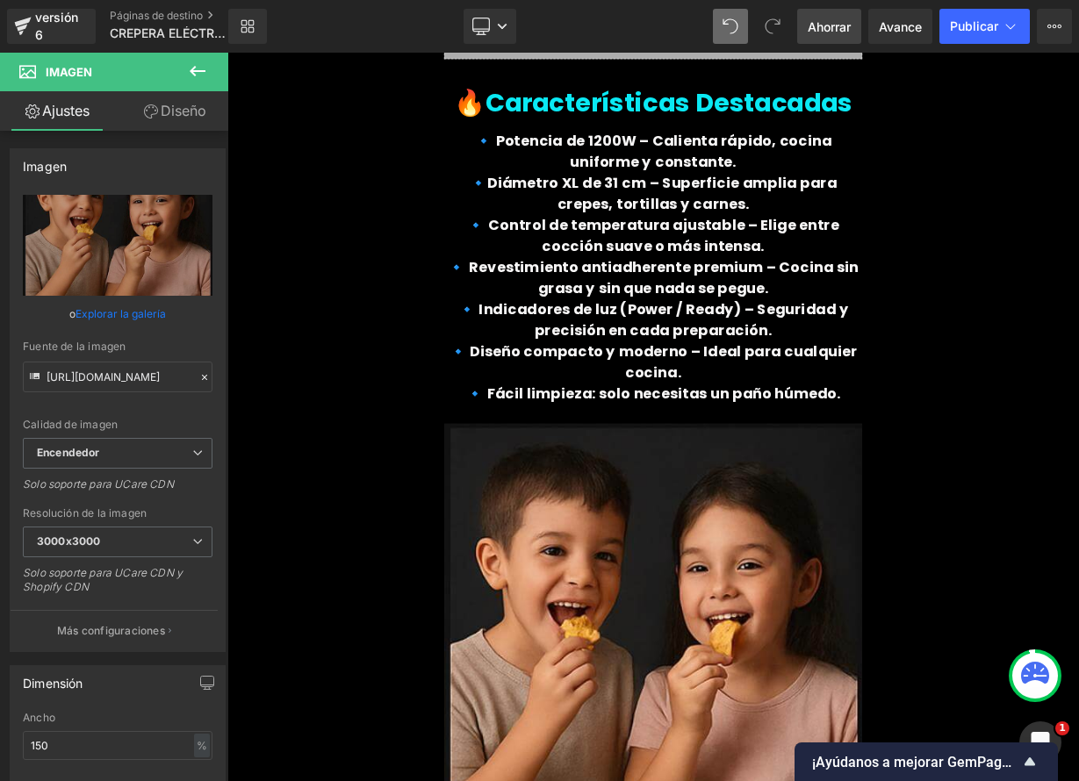
type input "C:\fakepath\D_NQ_NP_2X_929712-MPE82484153324_022025-F.webp"
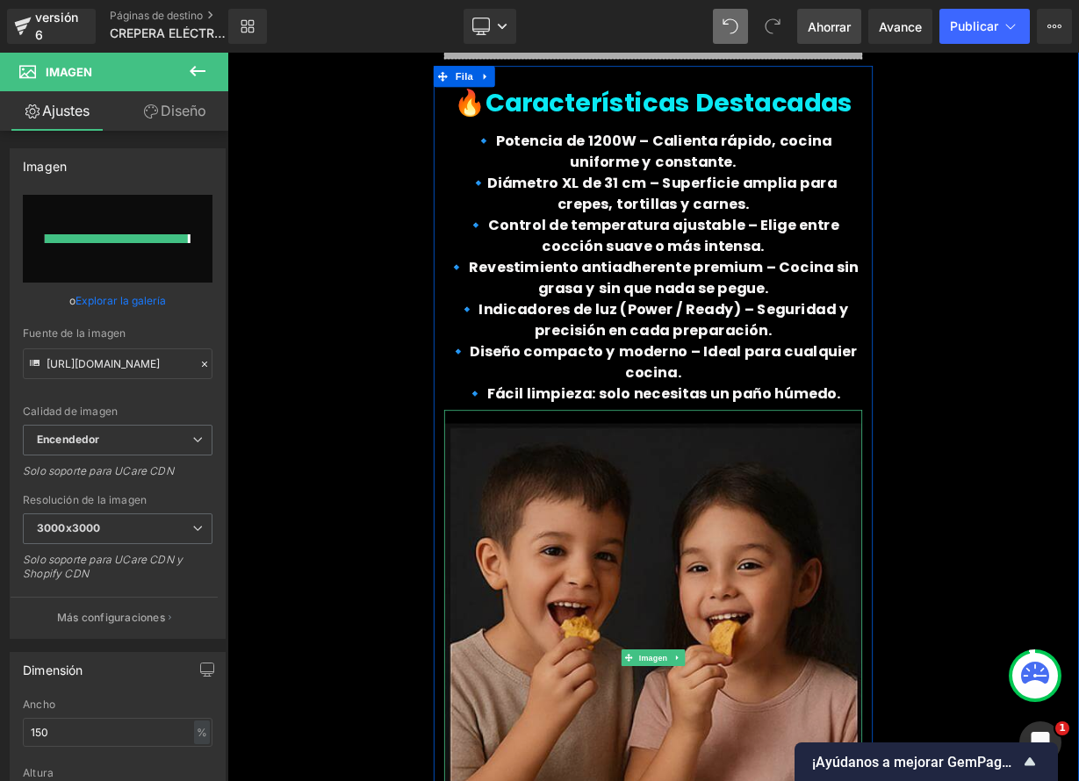
type input "https://ucarecdn.com/c448f621-cf3c-4ecf-ab81-fa1c722f333b/-/format/auto/-/previ…"
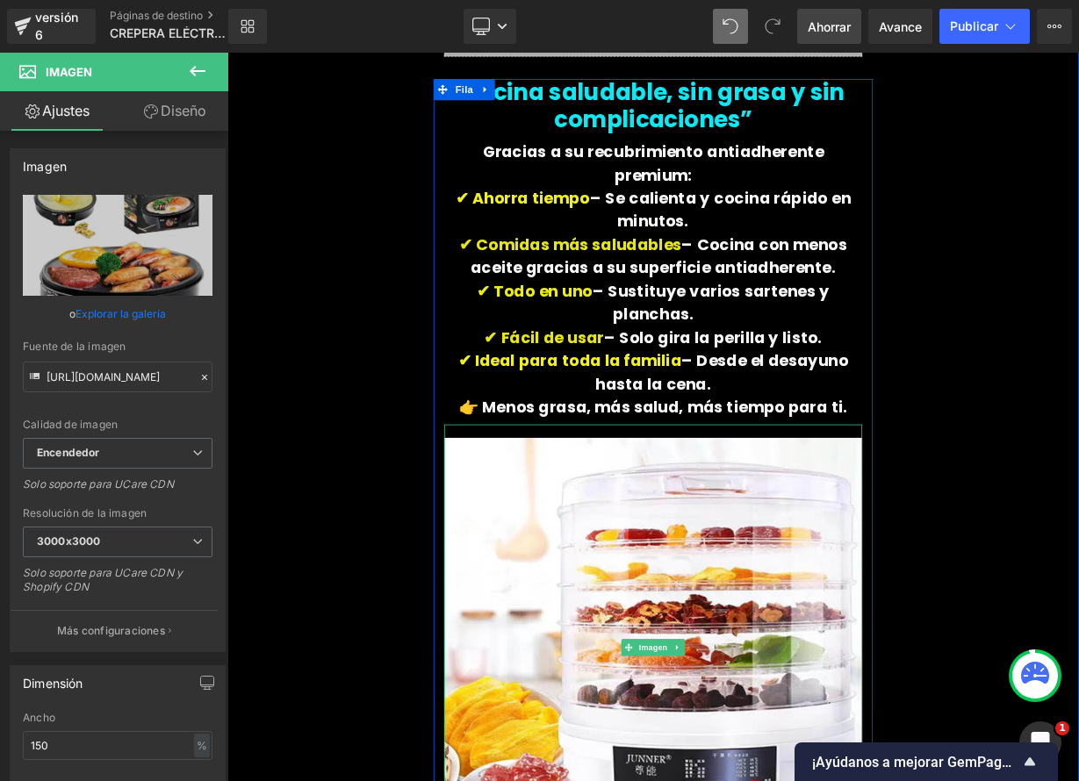
scroll to position [3517, 0]
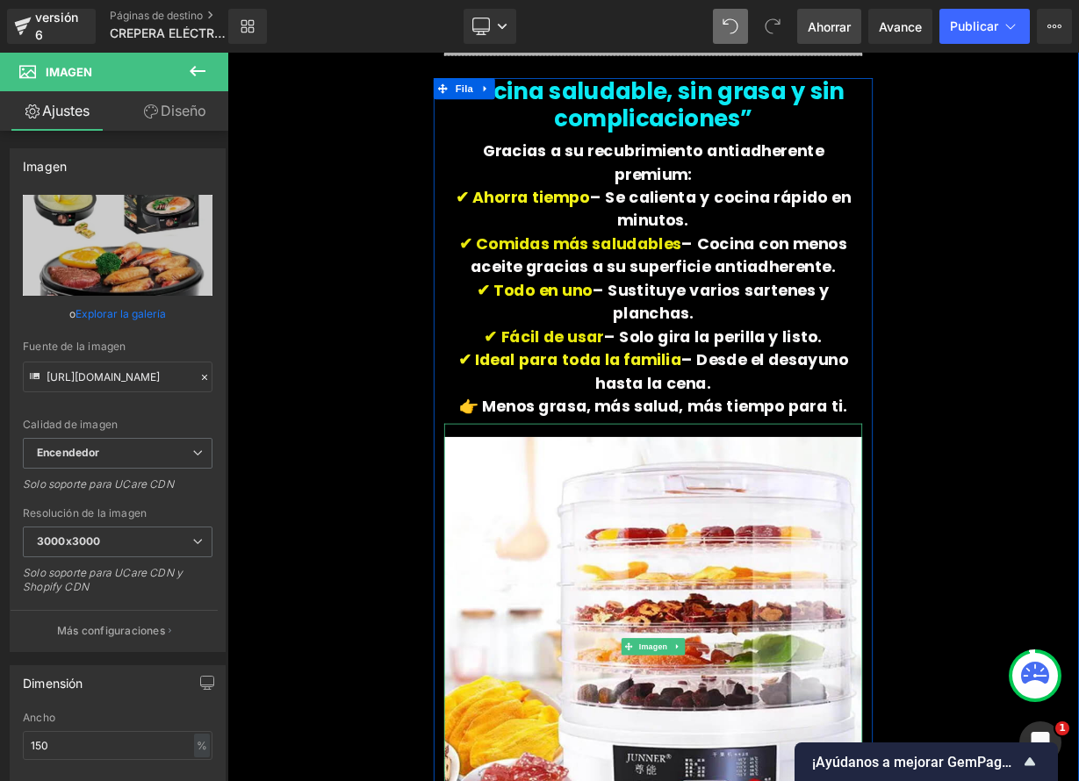
click at [748, 684] on img at bounding box center [758, 793] width 521 height 556
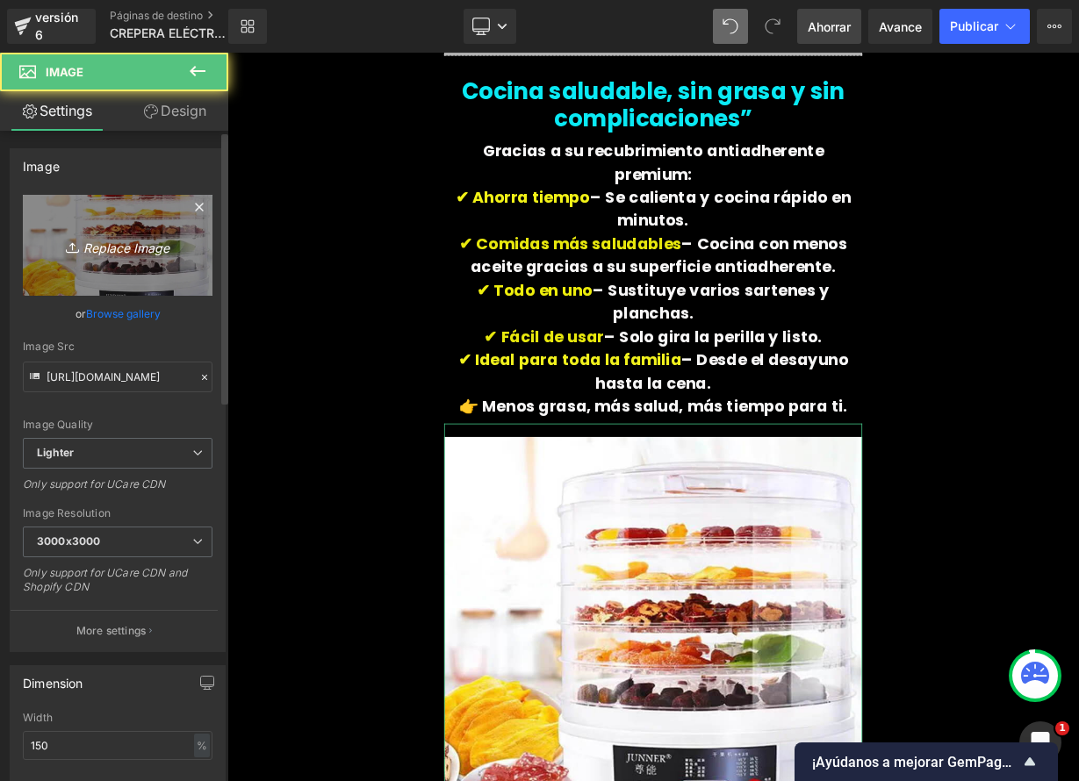
click at [137, 235] on icon "Replace Image" at bounding box center [117, 245] width 140 height 22
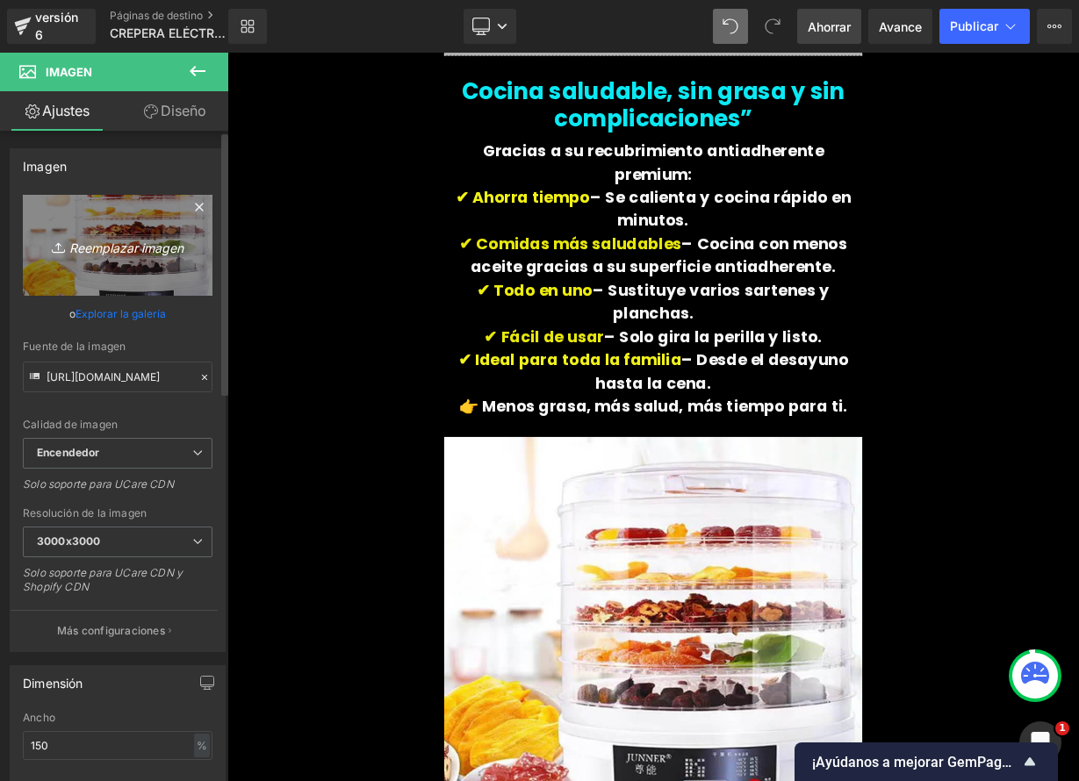
type input "C:\fakepath\Captura de pantalla 2025-09-25 a la(s) 11.31.35 p. m..png"
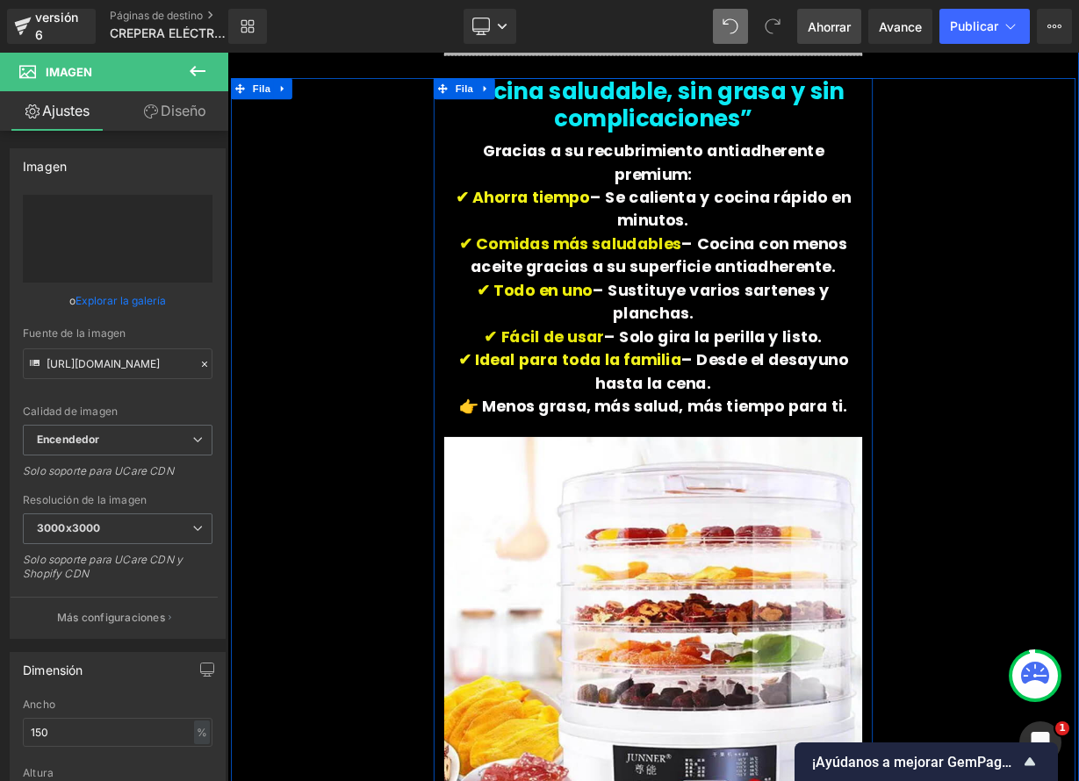
type input "https://ucarecdn.com/20227377-a541-4f64-b934-f762895047fd/-/format/auto/-/previ…"
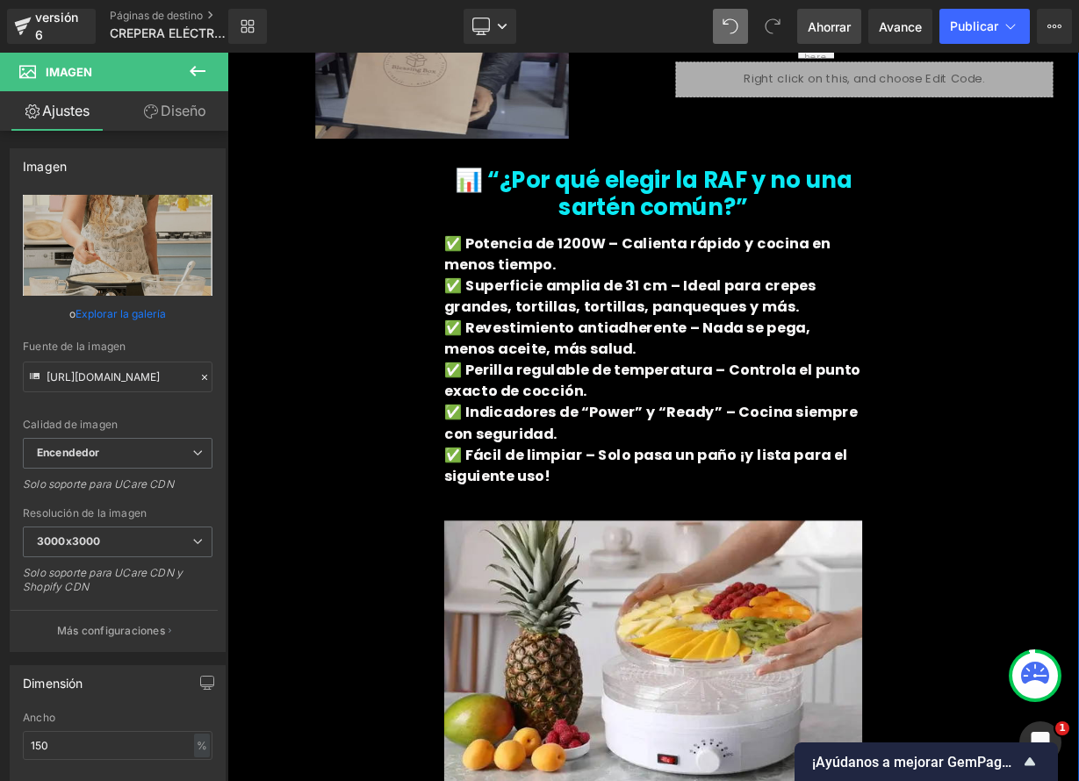
scroll to position [4925, 0]
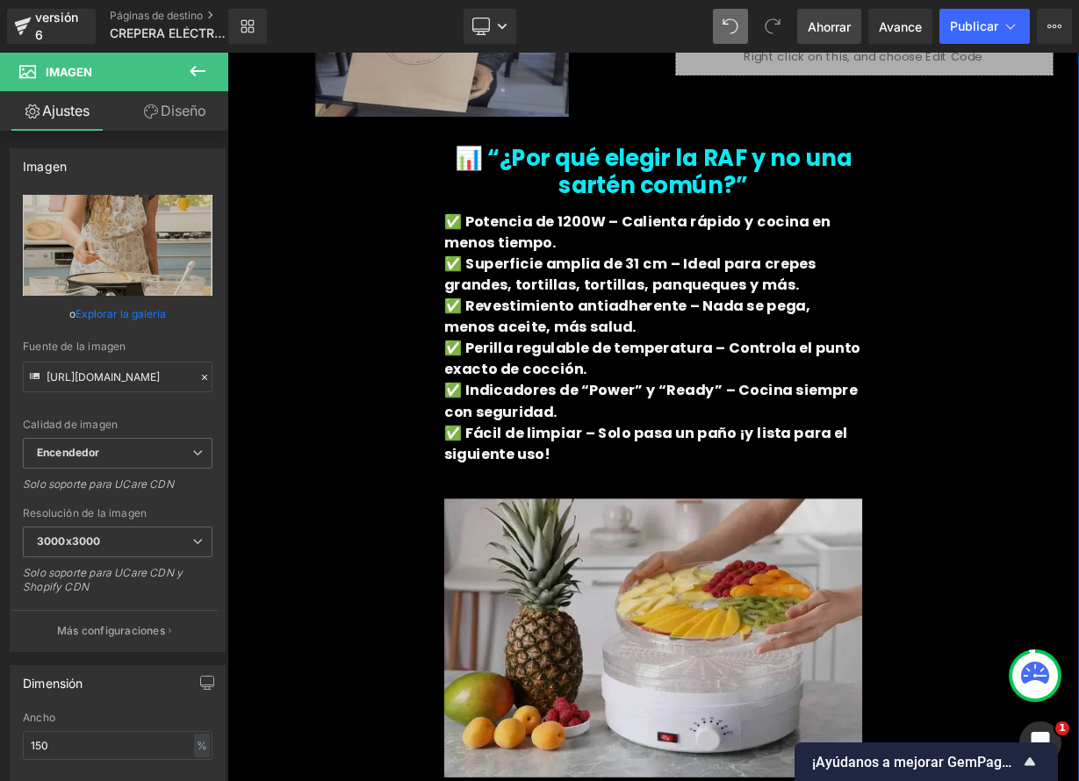
click at [830, 756] on img at bounding box center [758, 783] width 521 height 383
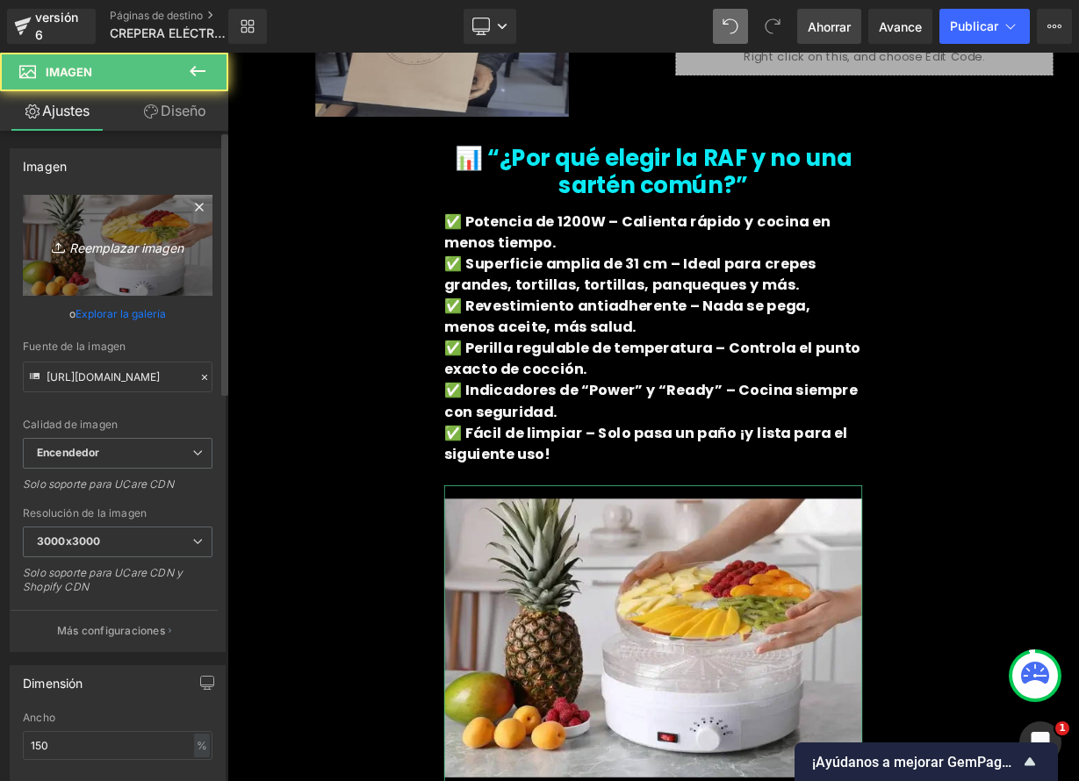
click at [102, 242] on font "Reemplazar imagen" at bounding box center [126, 247] width 114 height 15
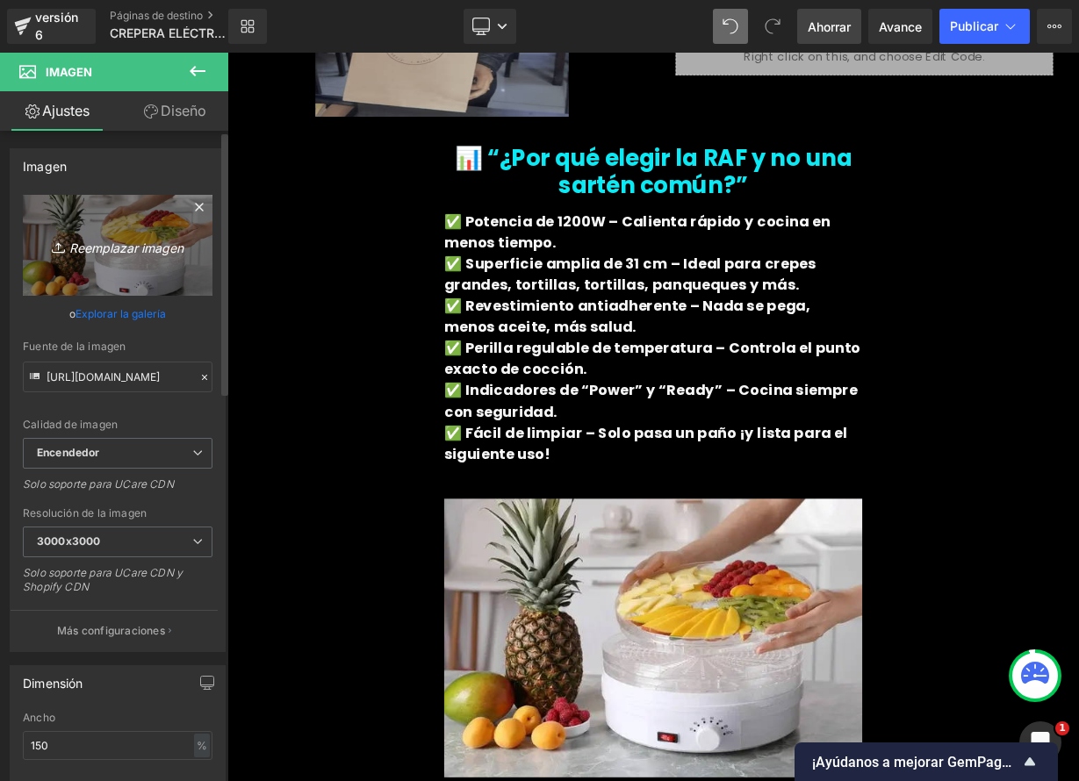
type input "C:\fakepath\3.jpeg"
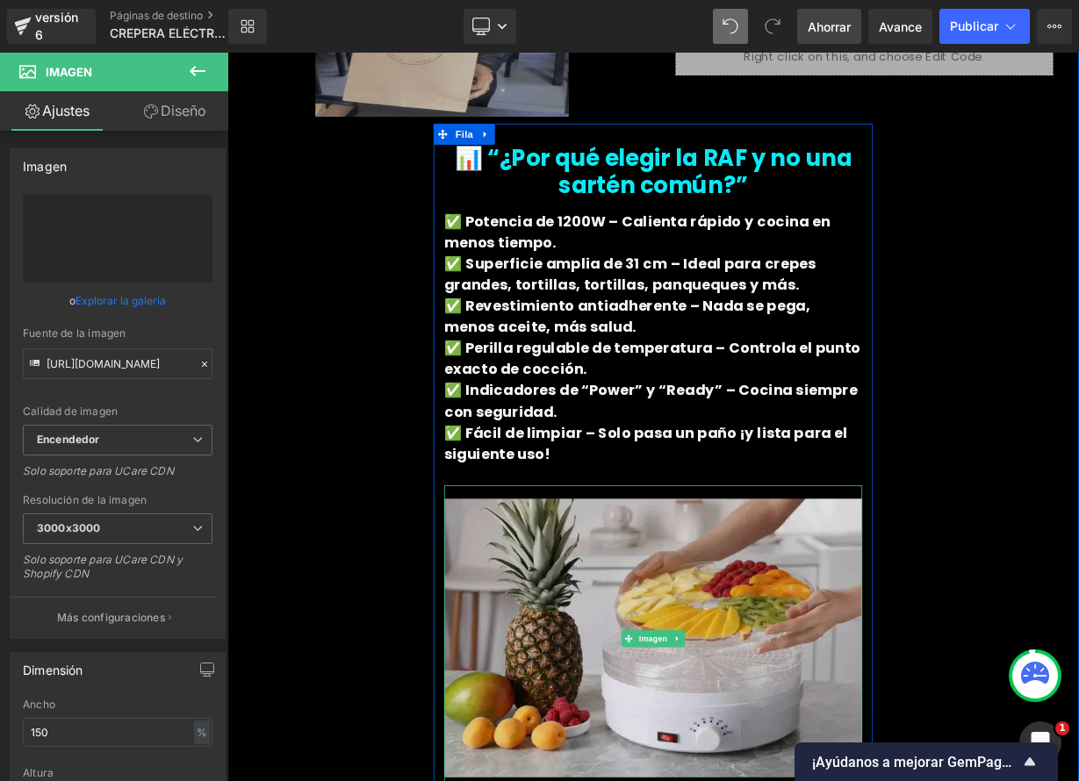
type input "https://ucarecdn.com/3bd6725c-5b32-4f1e-9829-48dad3a82234/-/format/auto/-/previ…"
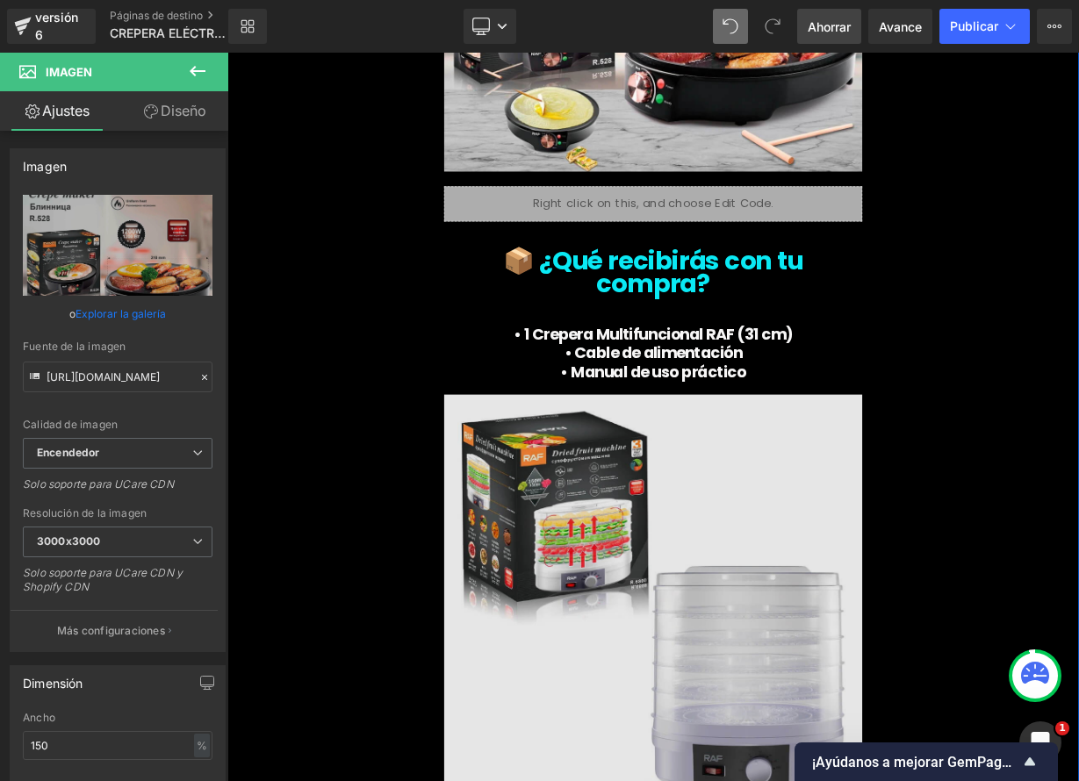
scroll to position [5872, 0]
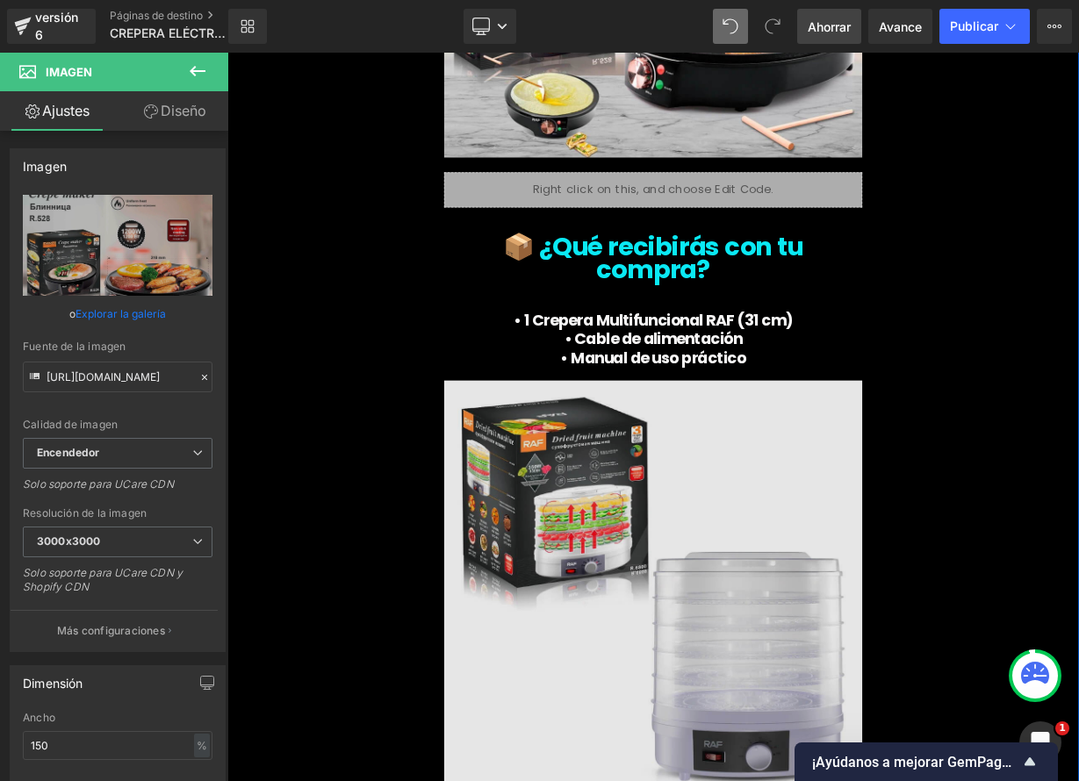
click at [877, 628] on img at bounding box center [758, 723] width 521 height 556
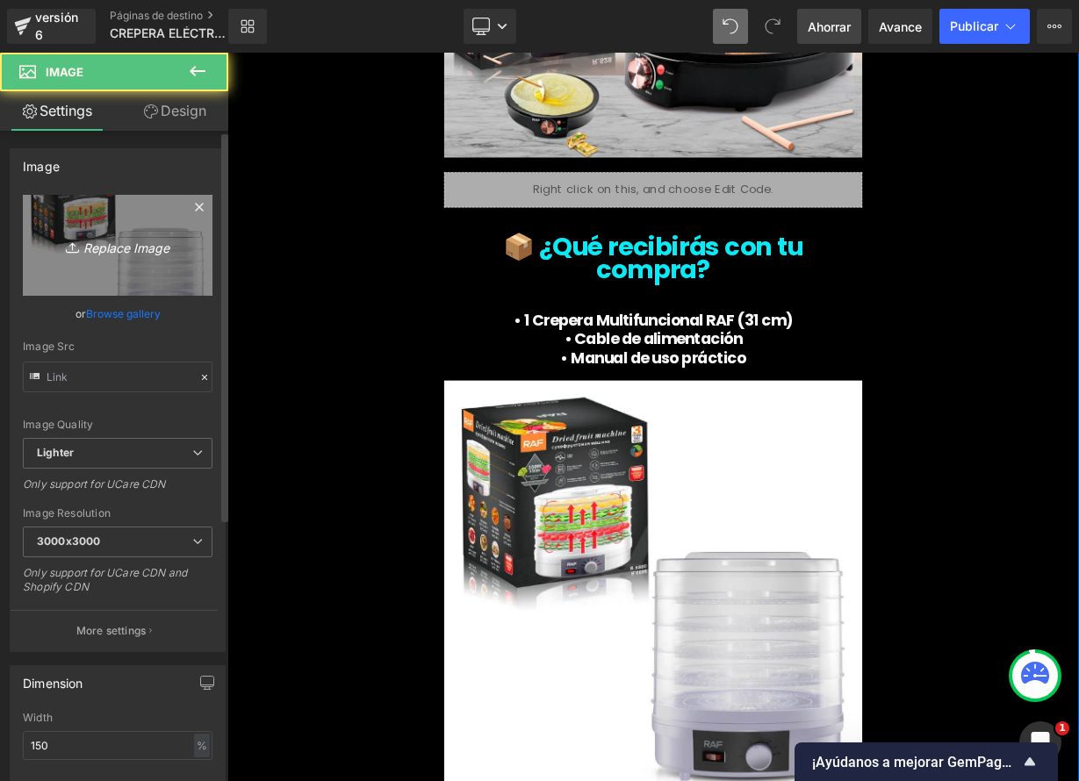
type input "https://ucarecdn.com/55cffb72-ddbc-4fee-a27b-a48ee4821bfc/-/format/auto/-/previ…"
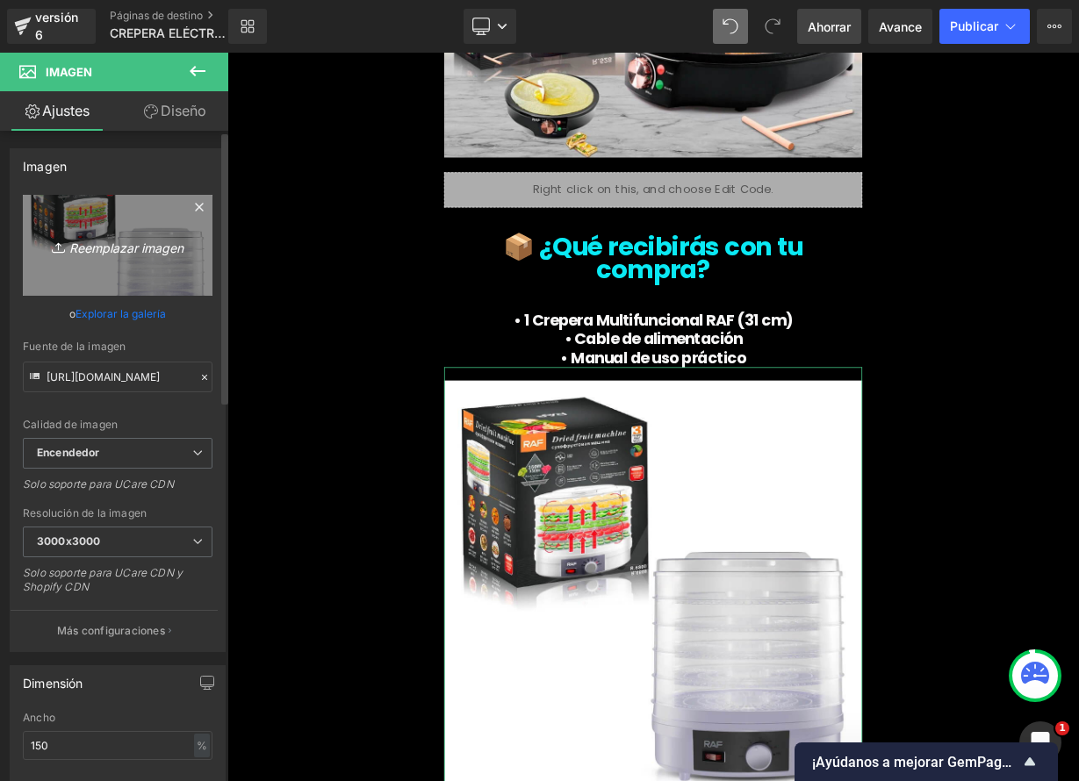
click at [122, 248] on font "Reemplazar imagen" at bounding box center [126, 247] width 114 height 15
type input "C:\fakepath\5.jpeg"
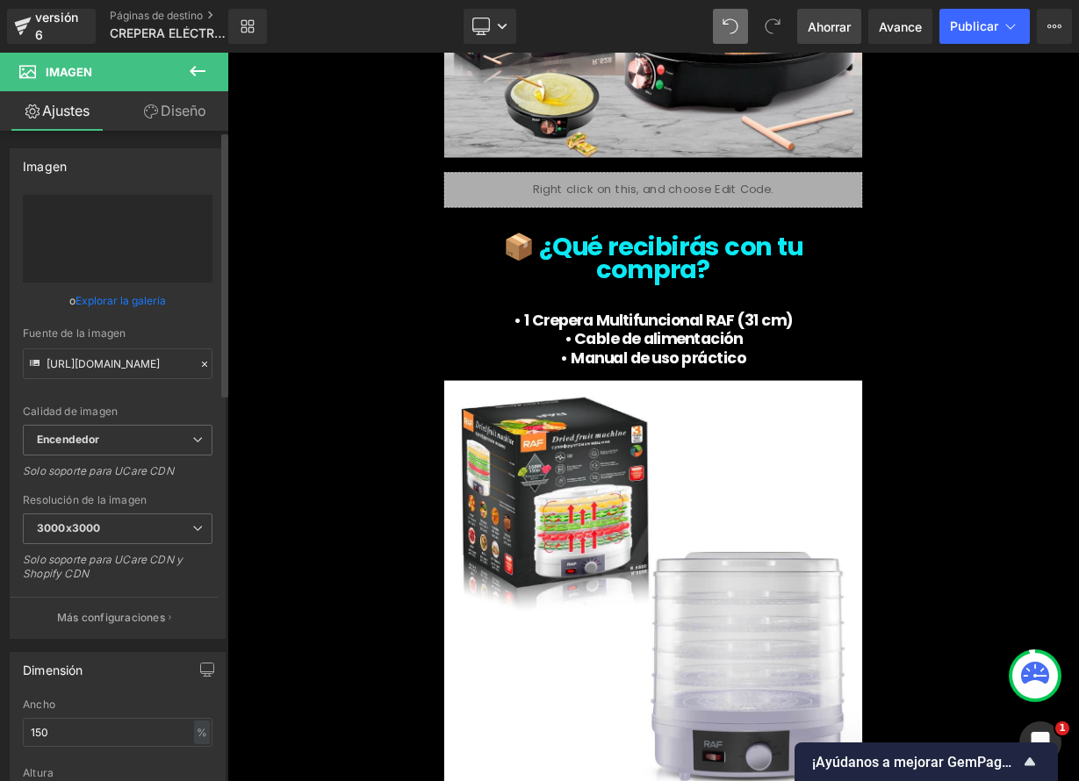
type input "https://ucarecdn.com/9fe27f77-1db1-444f-9406-f3276432a272/-/format/auto/-/previ…"
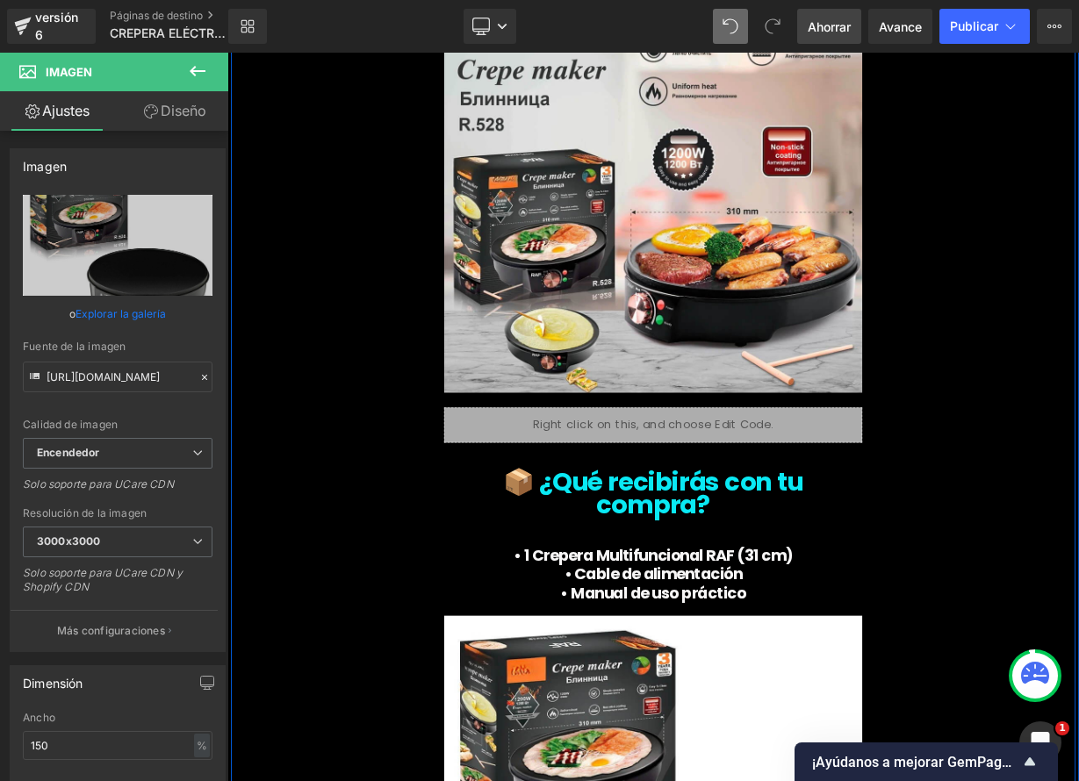
scroll to position [5926, 0]
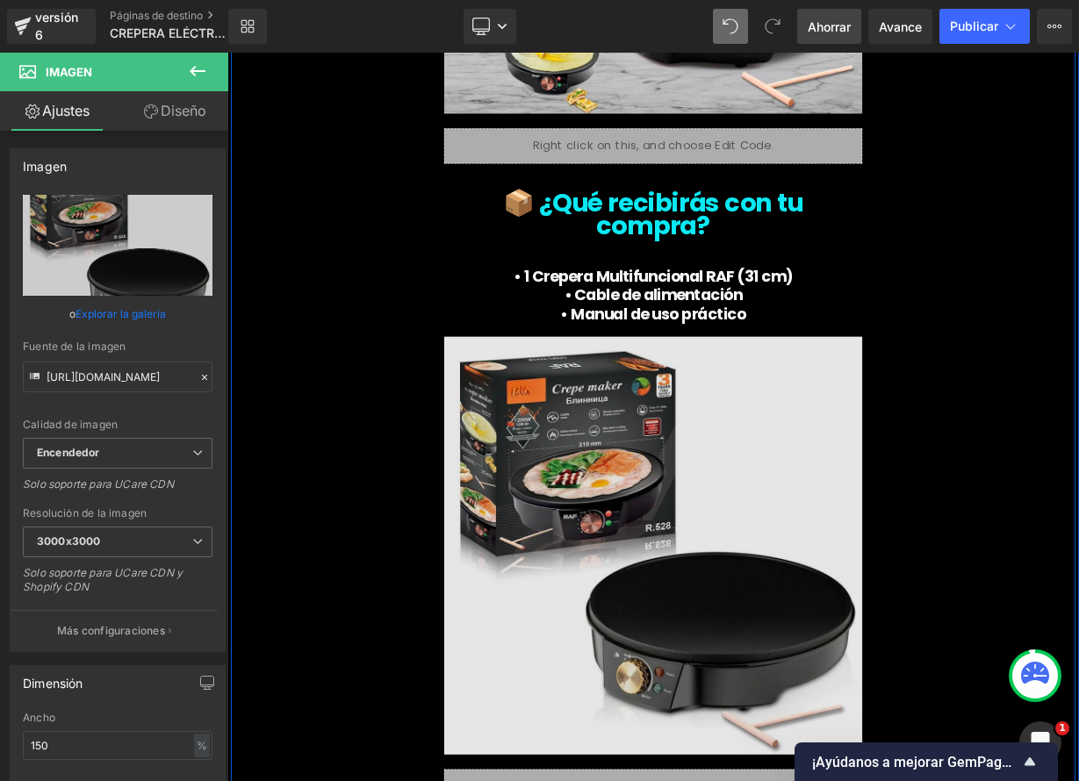
click at [820, 595] on img at bounding box center [758, 669] width 521 height 556
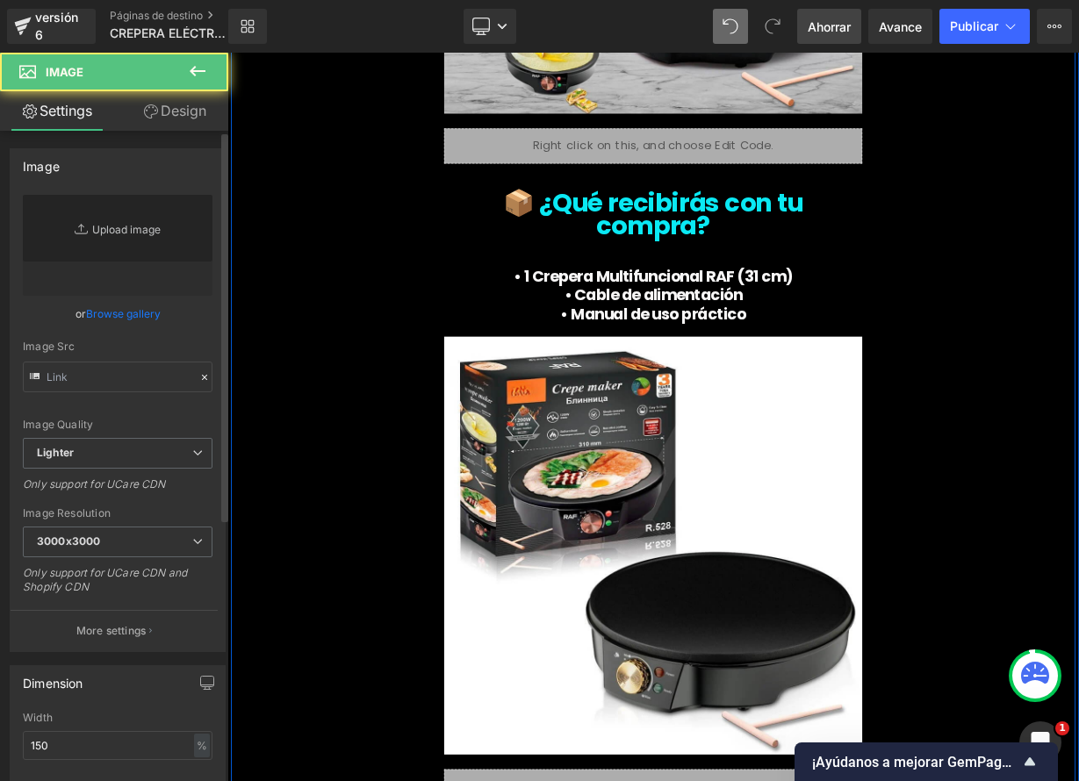
type input "https://ucarecdn.com/9fe27f77-1db1-444f-9406-f3276432a272/-/format/auto/-/previ…"
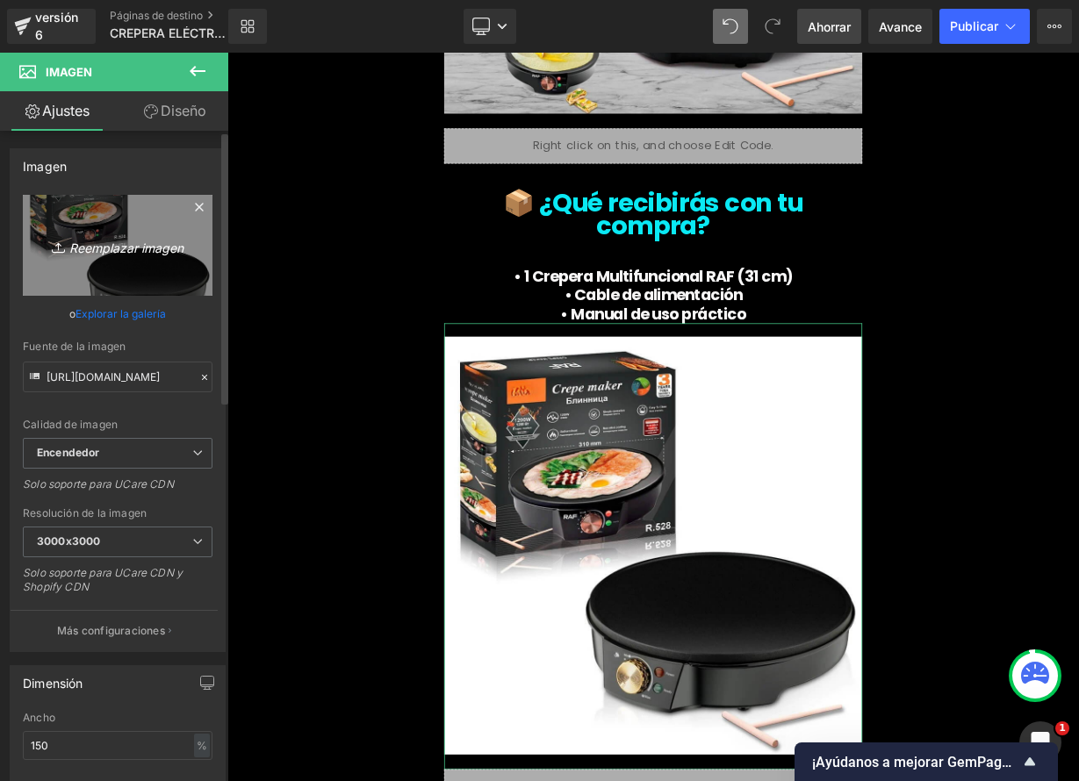
click at [116, 248] on font "Reemplazar imagen" at bounding box center [126, 247] width 114 height 15
type input "C:\fakepath\D_NQ_NP_2X_760674-MPE82484153322_022025-F.webp"
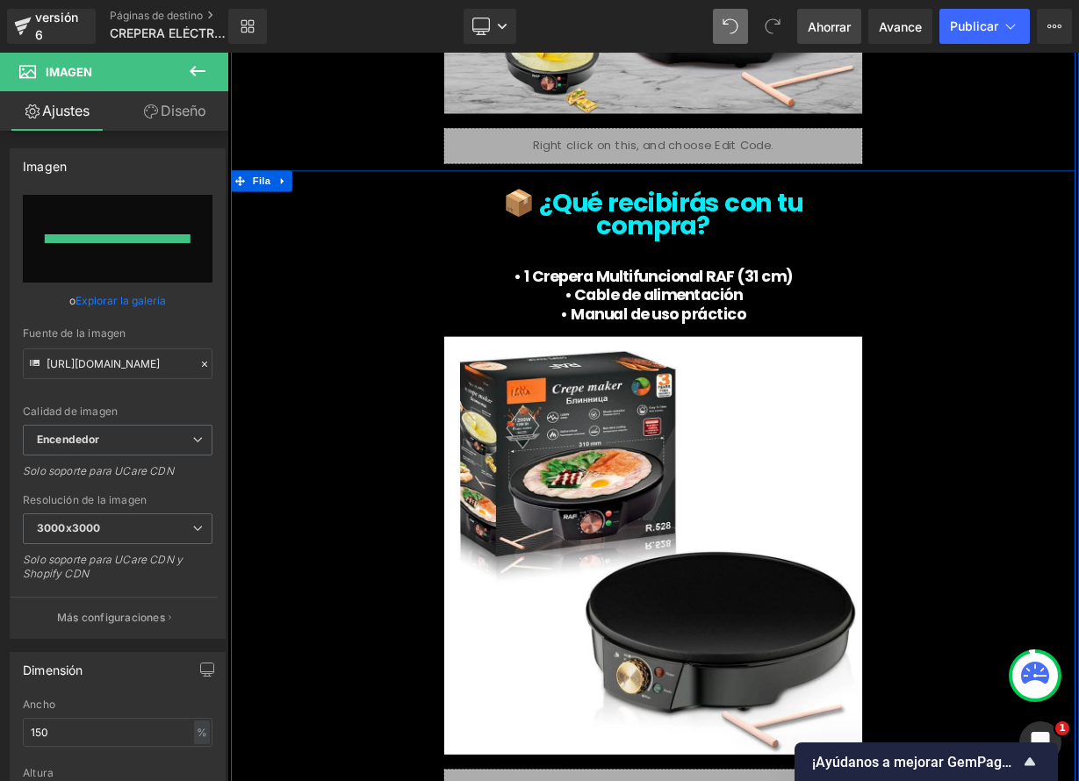
type input "https://ucarecdn.com/54f9cbae-2deb-4c5f-97db-51e020e8adc8/-/format/auto/-/previ…"
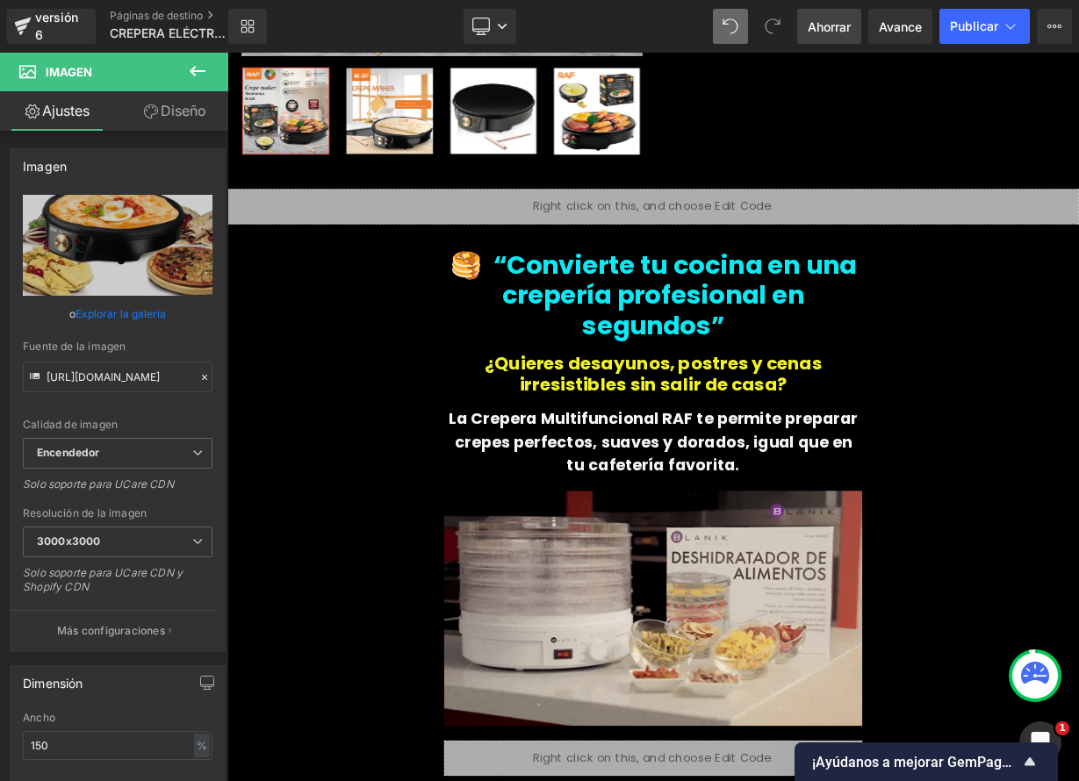
scroll to position [524, 0]
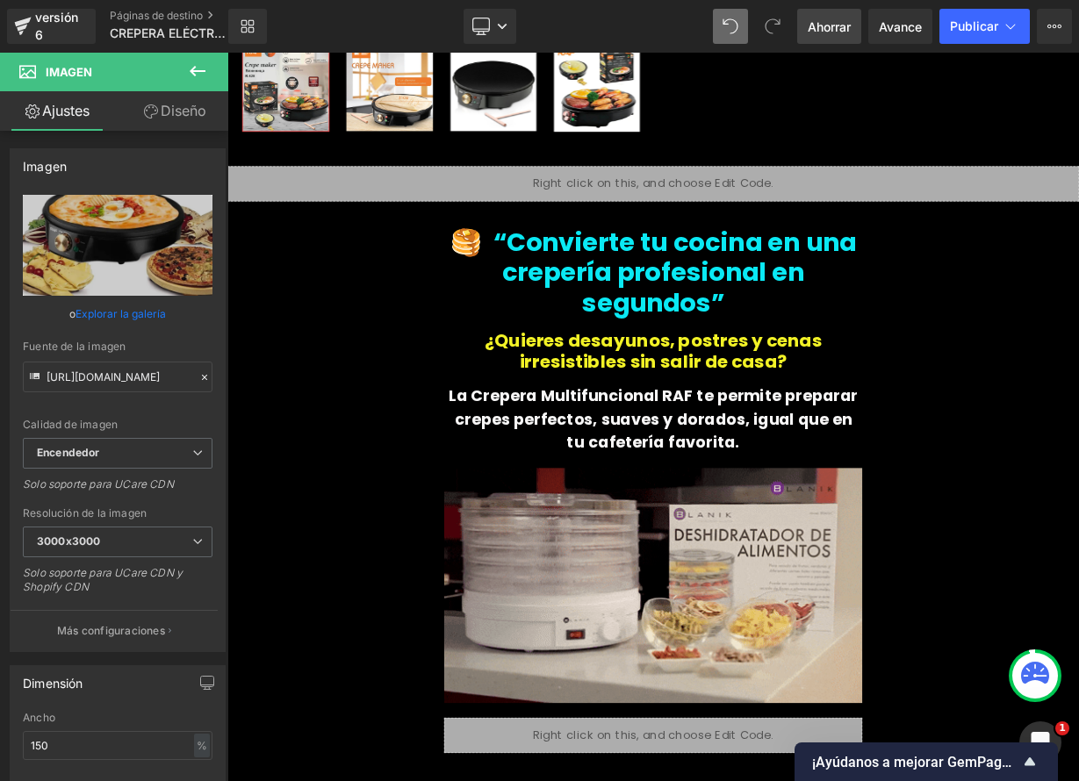
click at [840, 32] on font "Ahorrar" at bounding box center [829, 26] width 43 height 15
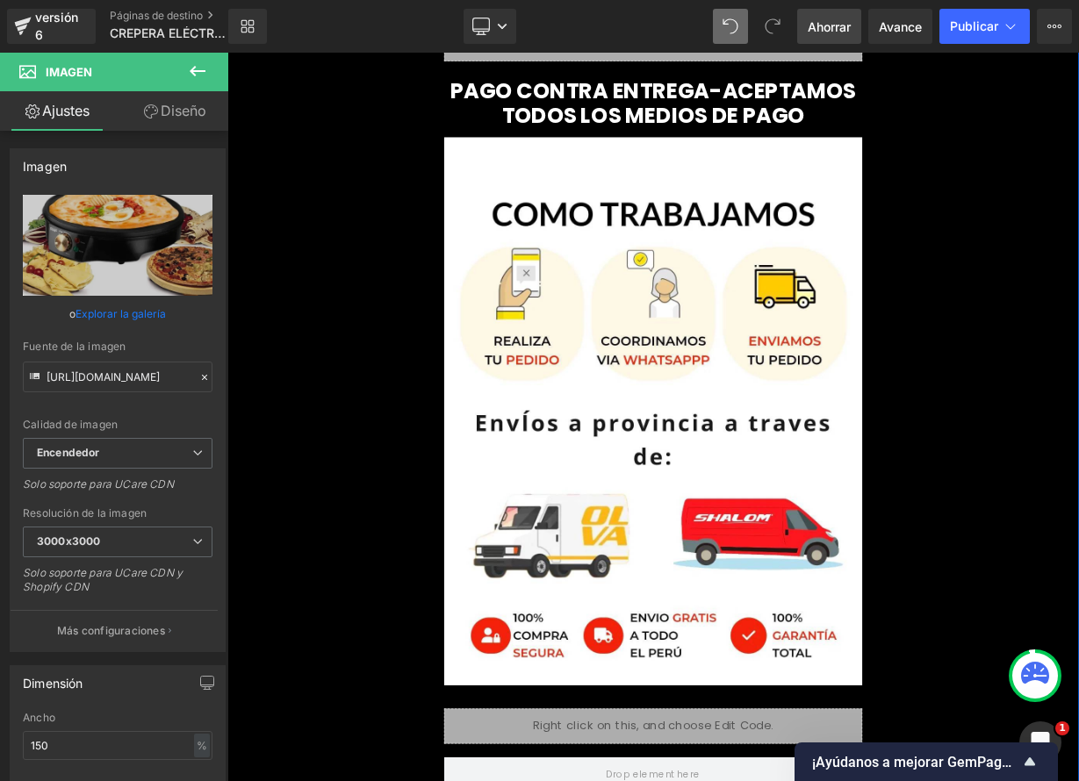
scroll to position [8105, 0]
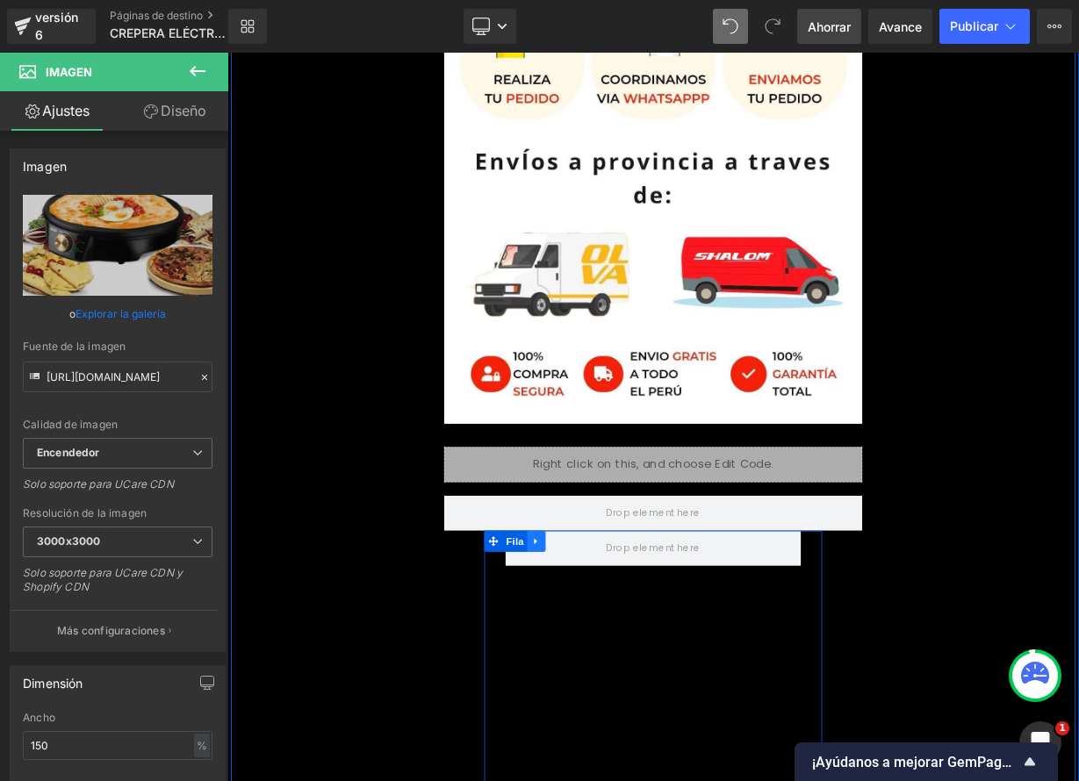
click at [611, 656] on icon at bounding box center [613, 662] width 12 height 13
click at [654, 656] on icon at bounding box center [658, 662] width 12 height 12
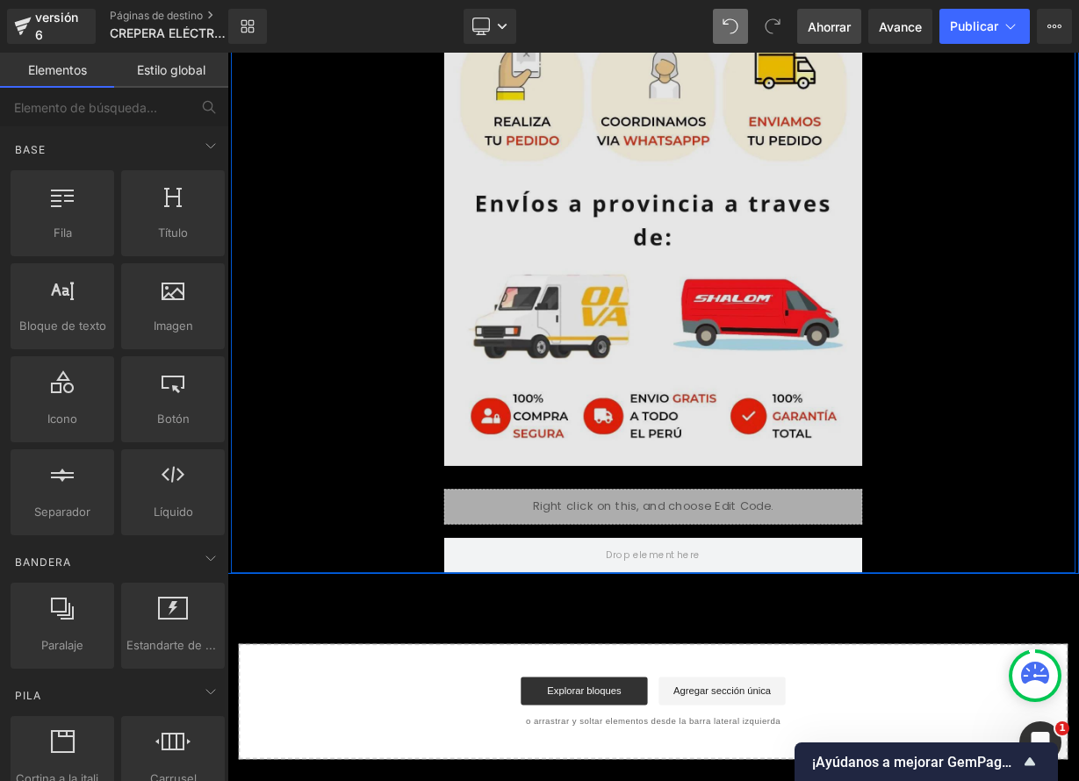
scroll to position [7926, 0]
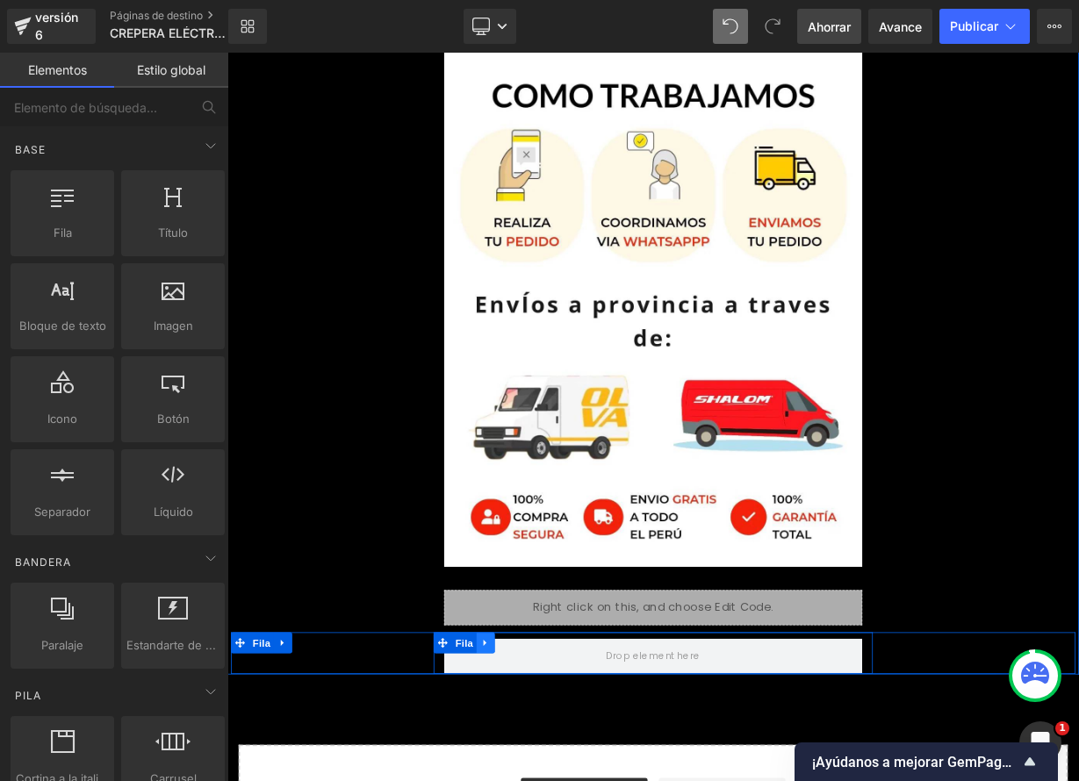
click at [544, 780] on icon at bounding box center [549, 789] width 12 height 13
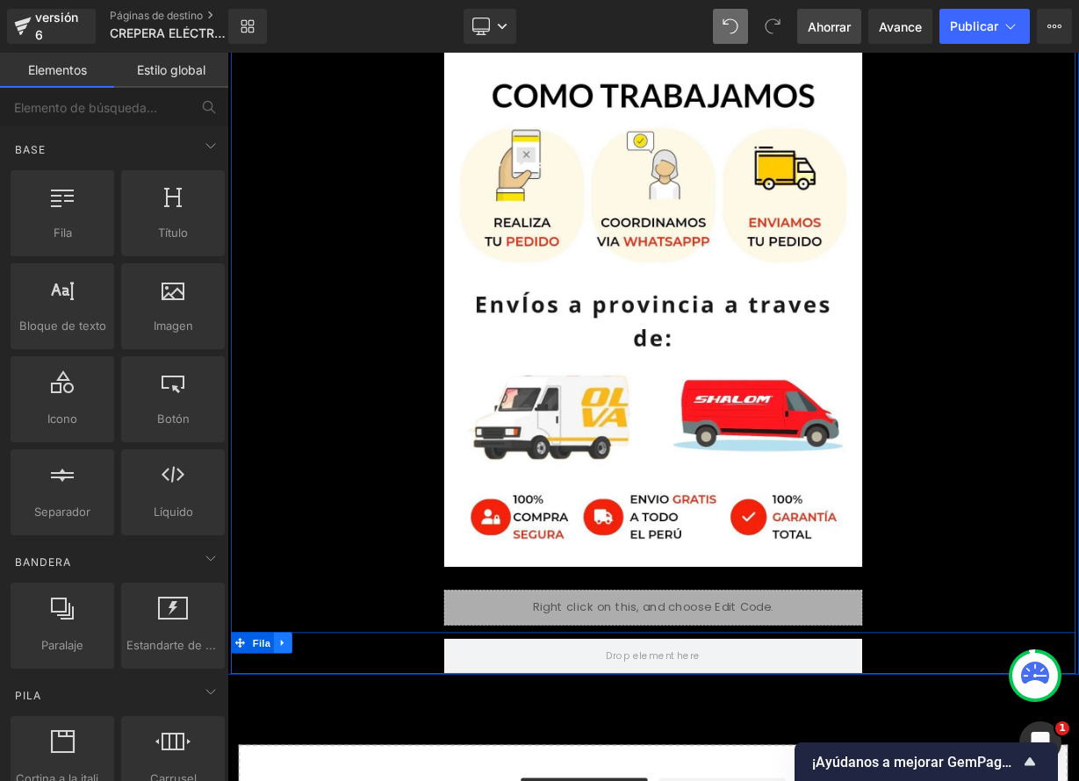
click at [295, 780] on icon at bounding box center [297, 789] width 12 height 13
click at [340, 780] on icon at bounding box center [342, 789] width 12 height 12
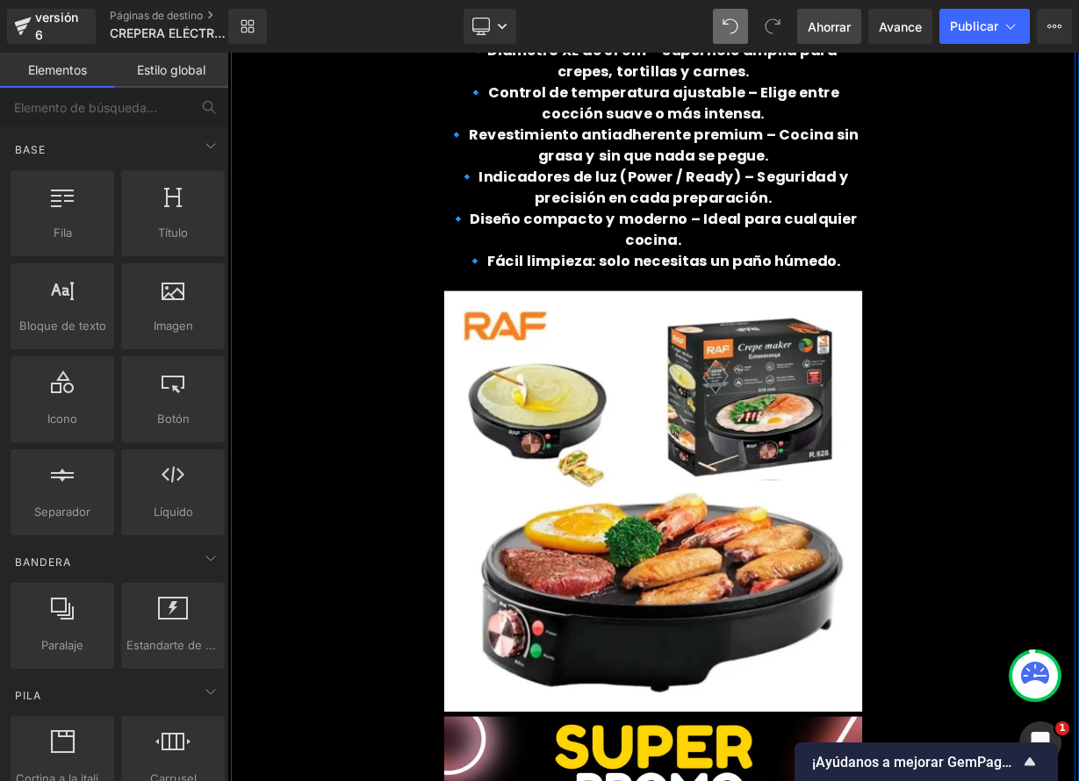
scroll to position [2433, 0]
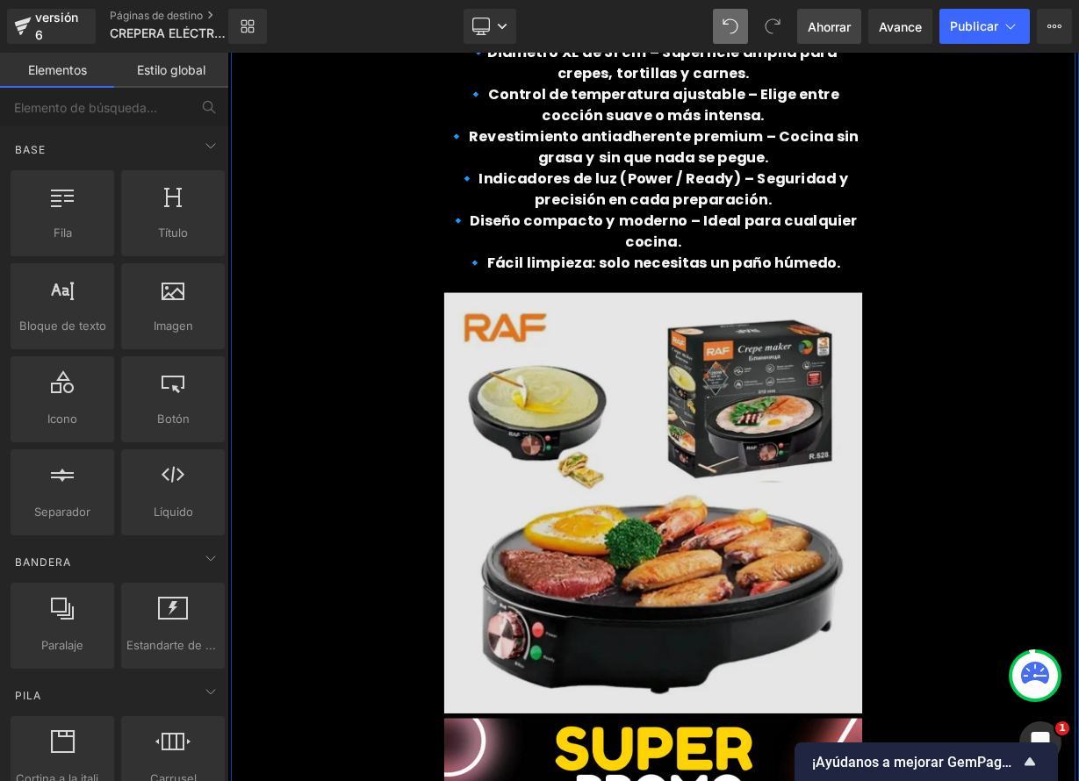
click at [609, 611] on img at bounding box center [758, 606] width 521 height 542
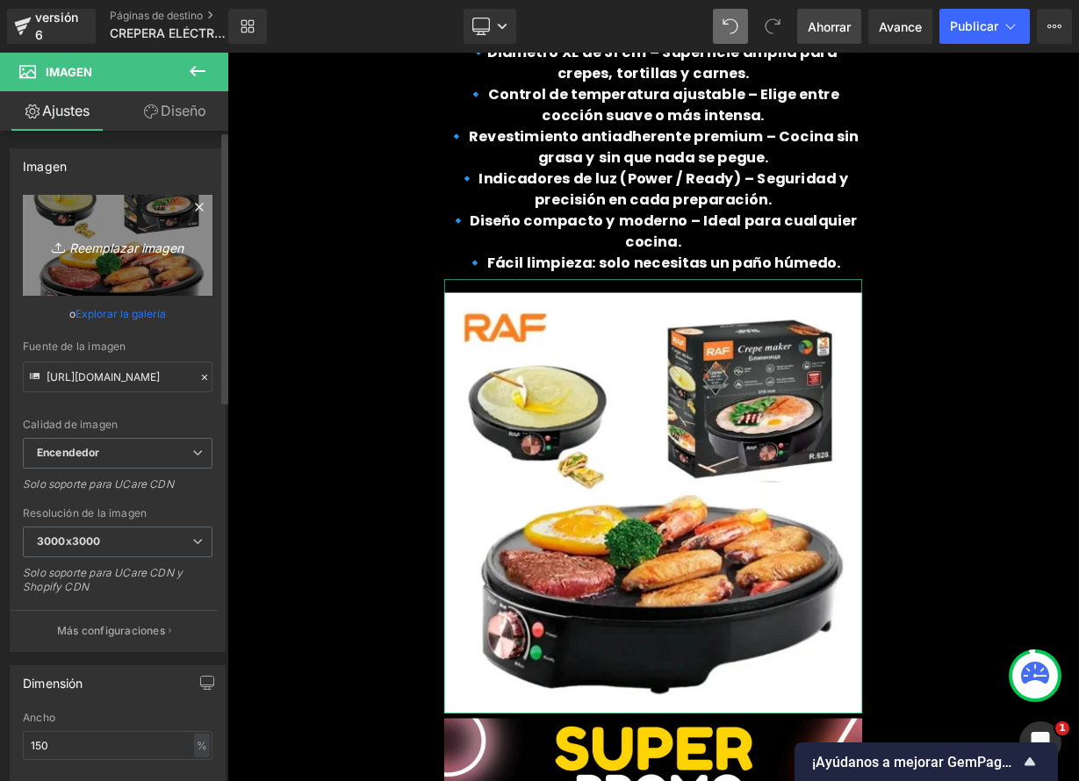
click at [110, 255] on icon "Reemplazar imagen" at bounding box center [117, 245] width 140 height 22
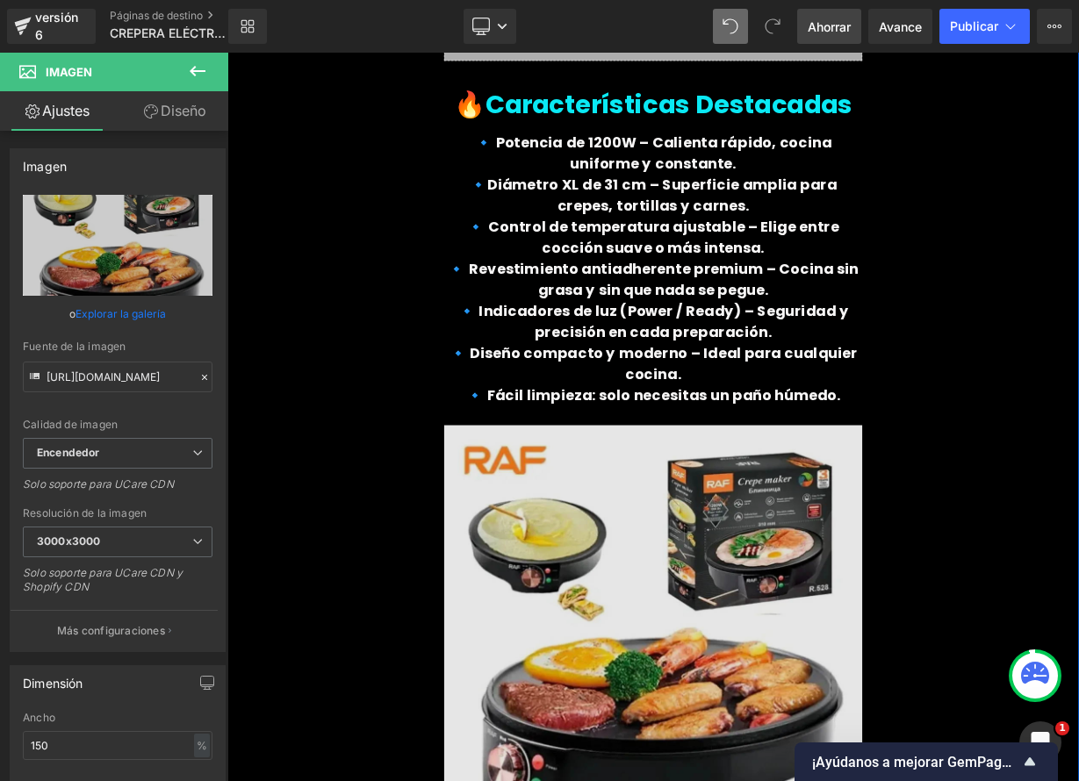
scroll to position [2277, 0]
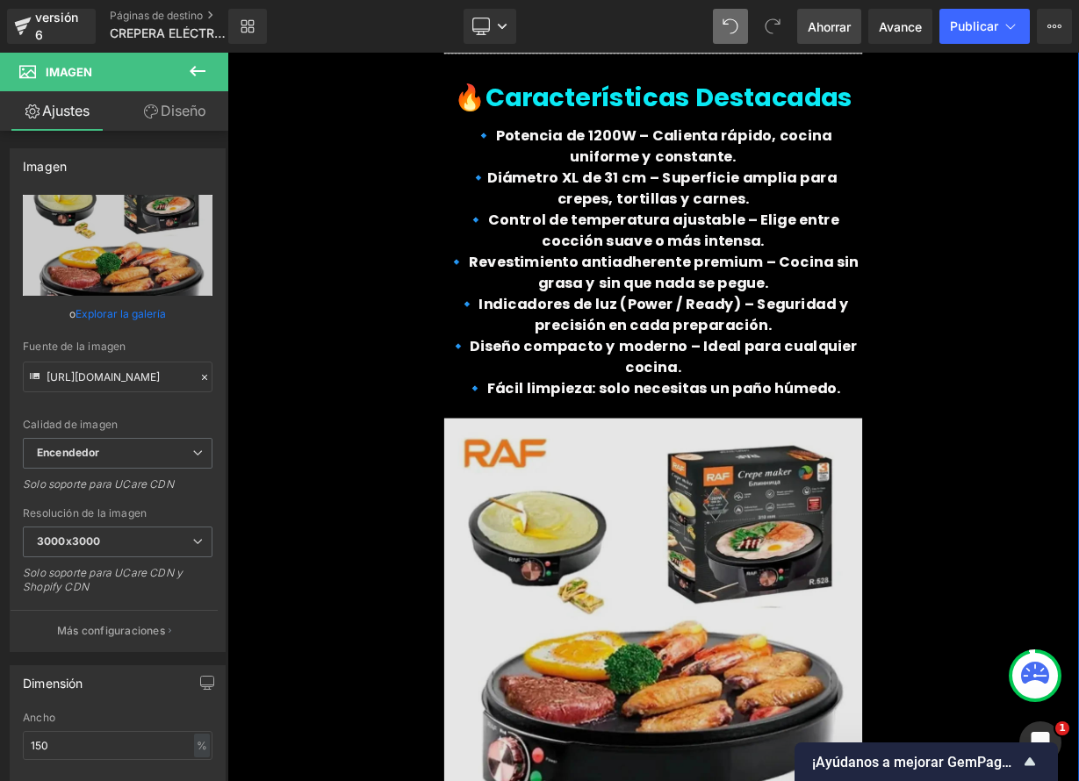
drag, startPoint x: 775, startPoint y: 607, endPoint x: 510, endPoint y: 664, distance: 271.3
click at [774, 607] on img at bounding box center [758, 763] width 521 height 542
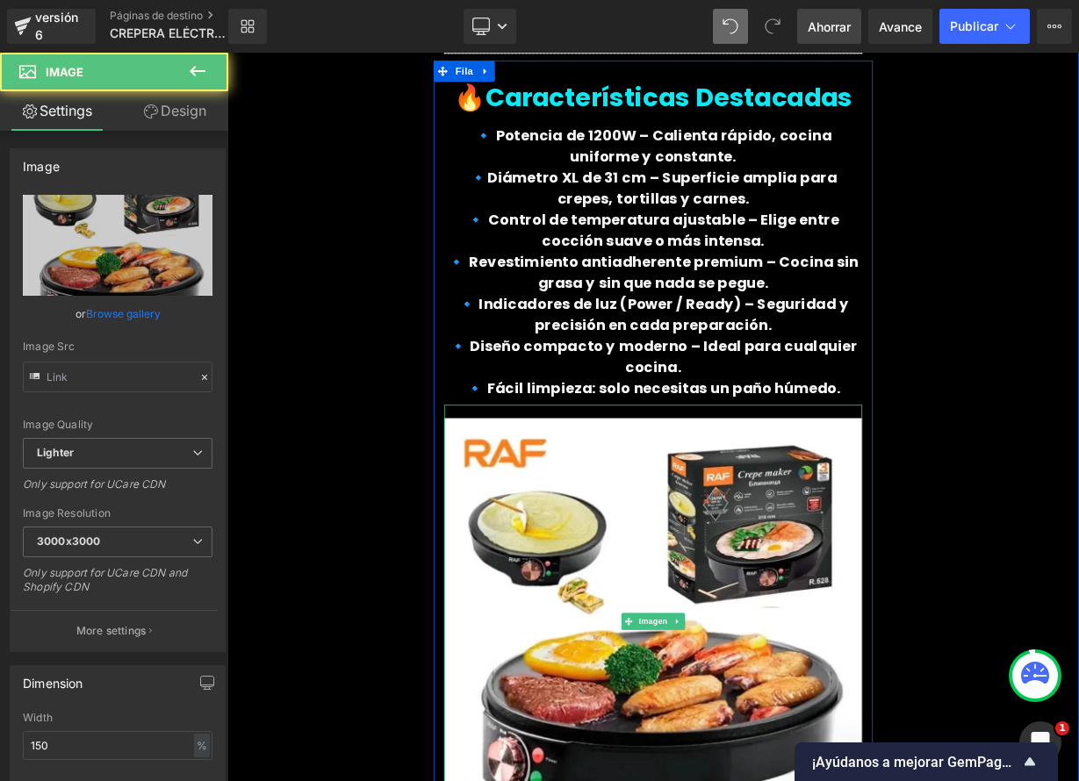
type input "https://ucarecdn.com/c448f621-cf3c-4ecf-ab81-fa1c722f333b/-/format/auto/-/previ…"
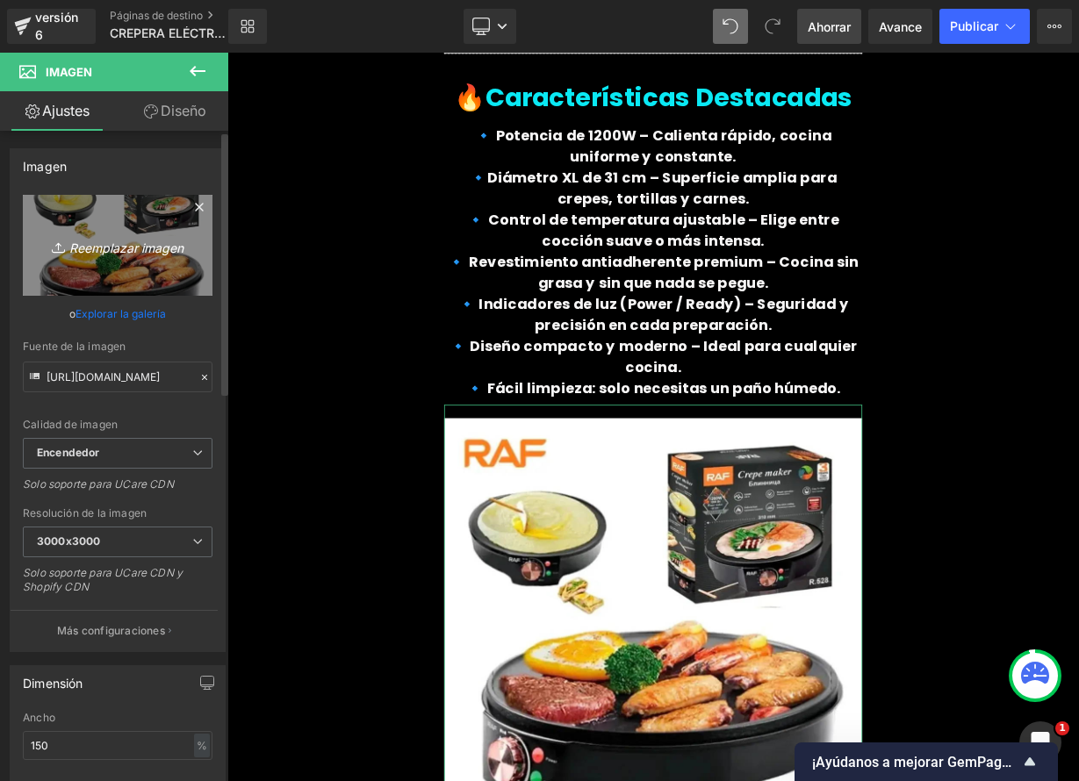
click at [128, 241] on font "Reemplazar imagen" at bounding box center [126, 247] width 114 height 15
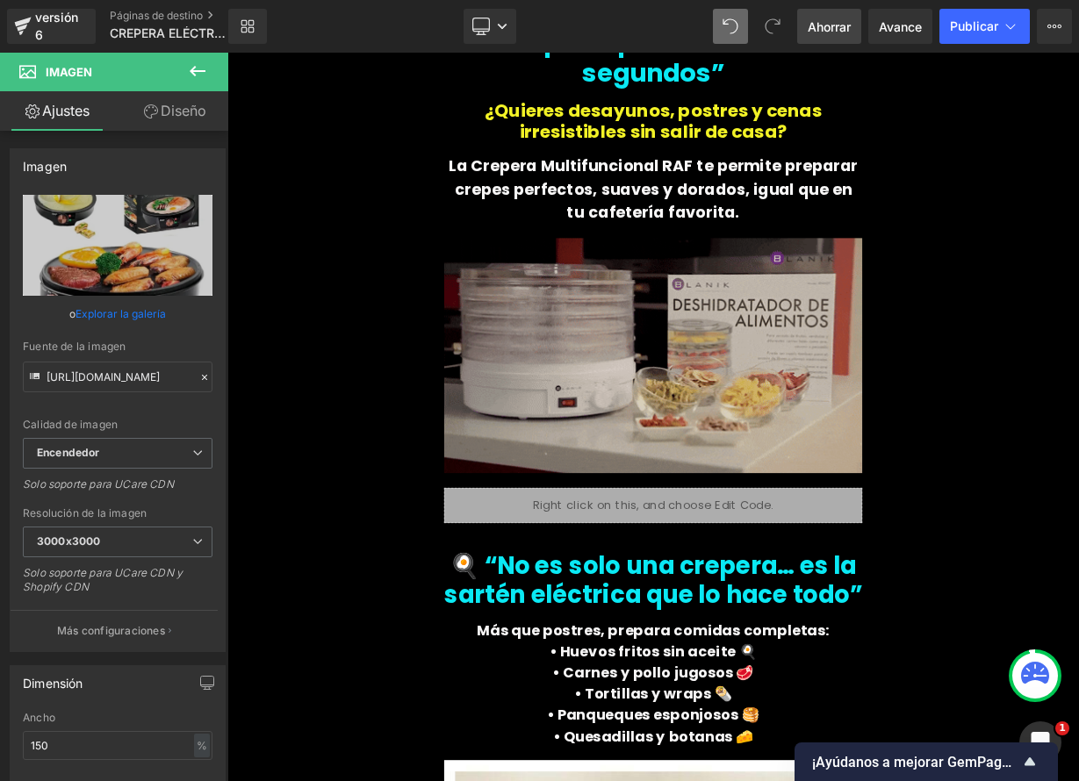
scroll to position [951, 0]
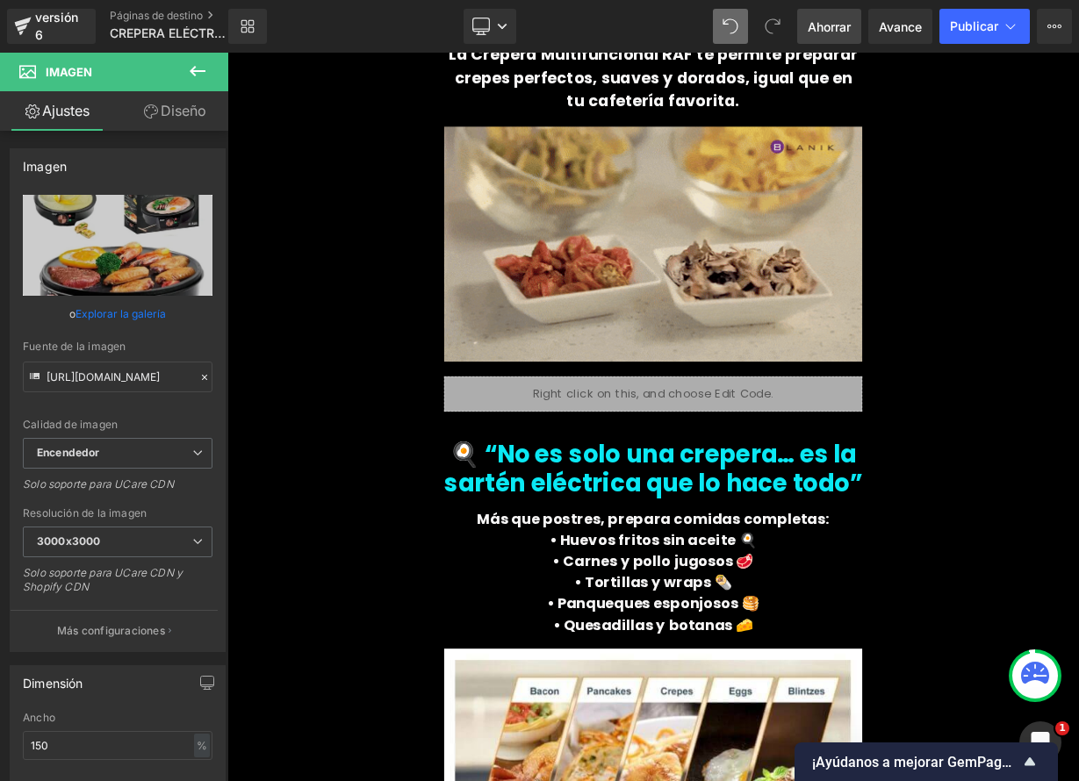
click at [780, 307] on img at bounding box center [758, 291] width 521 height 329
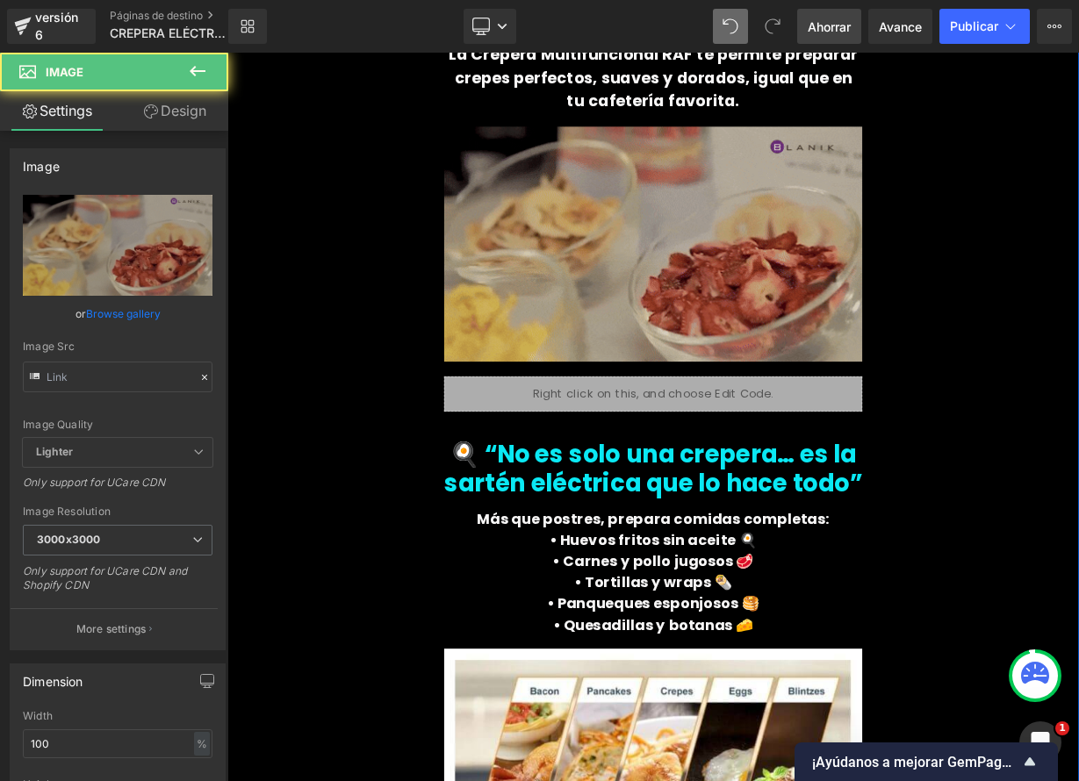
type input "https://media4.giphy.com/media/v1.Y2lkPTc5MGI3NjExMzNhbGFrazR5dHRlcjN2emZnY3ZzY…"
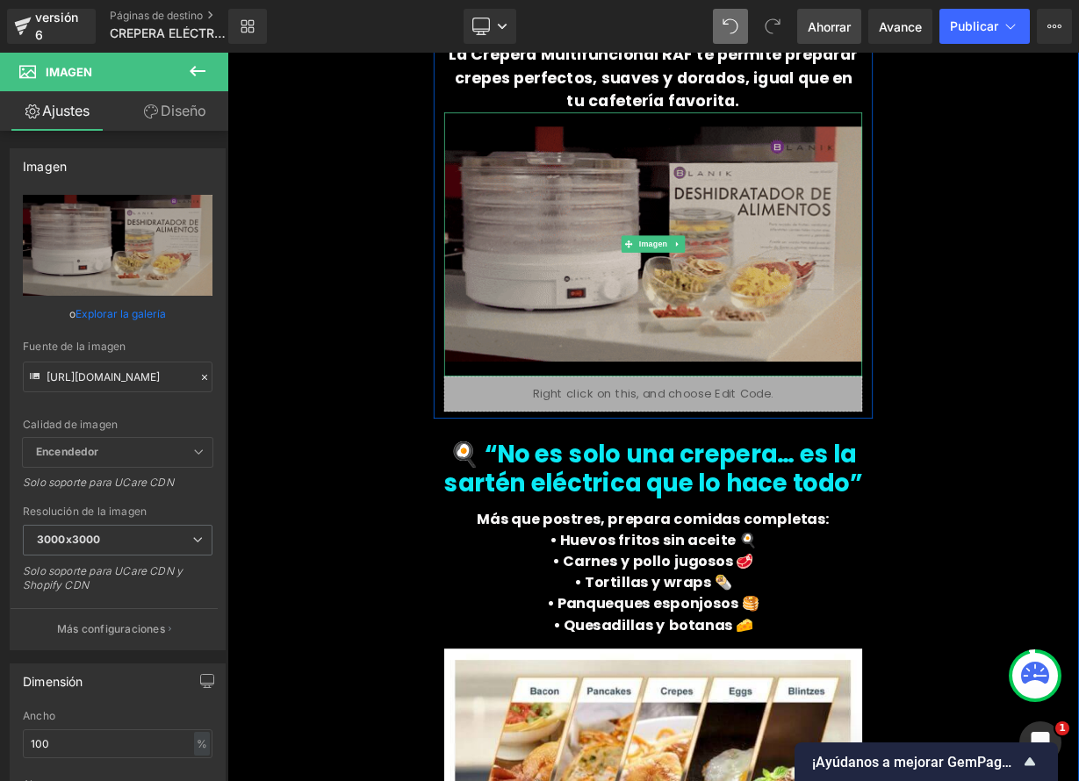
click at [822, 300] on img at bounding box center [758, 291] width 521 height 329
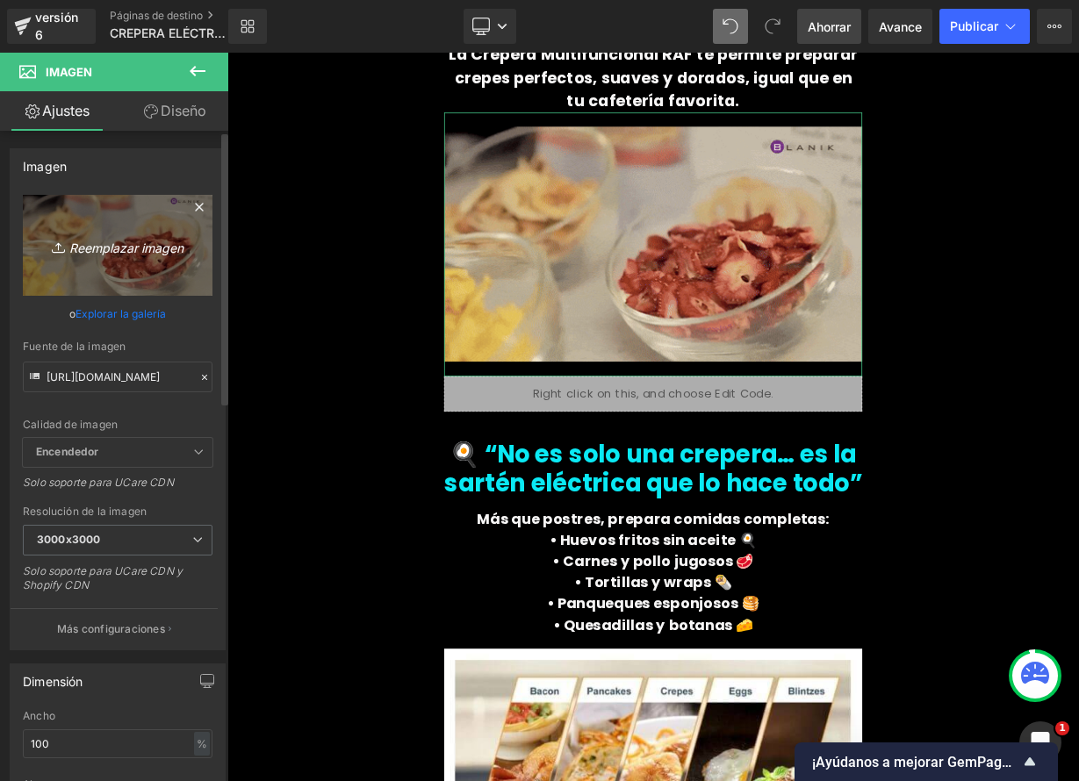
click at [129, 248] on font "Reemplazar imagen" at bounding box center [126, 247] width 114 height 15
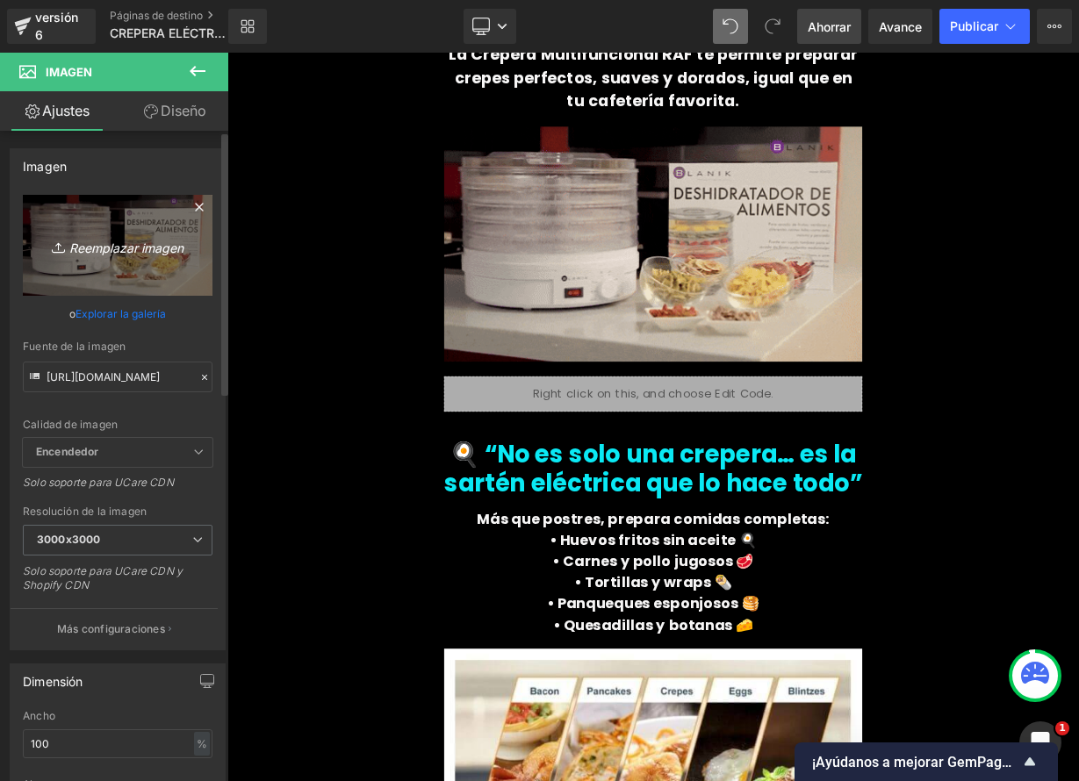
type input "C:\fakepath\717mQ+CimDL.jpg"
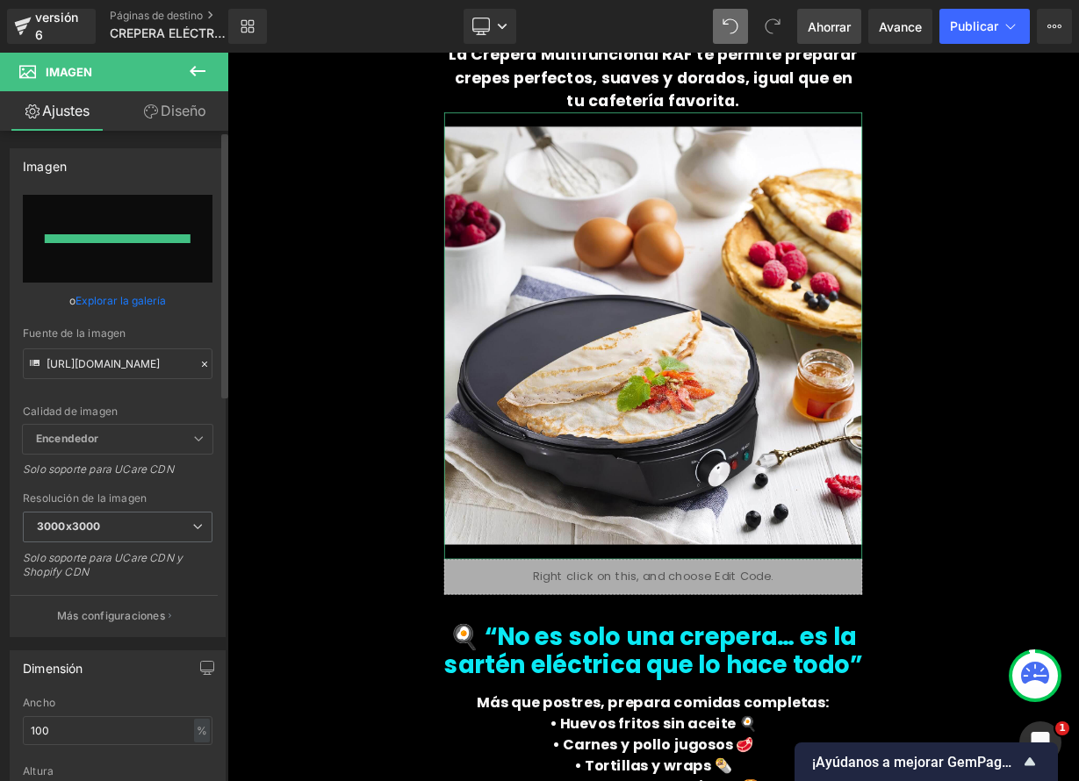
type input "https://ucarecdn.com/ea21c2e8-c83b-4406-9640-5c8ab2aaea24/-/format/auto/-/previ…"
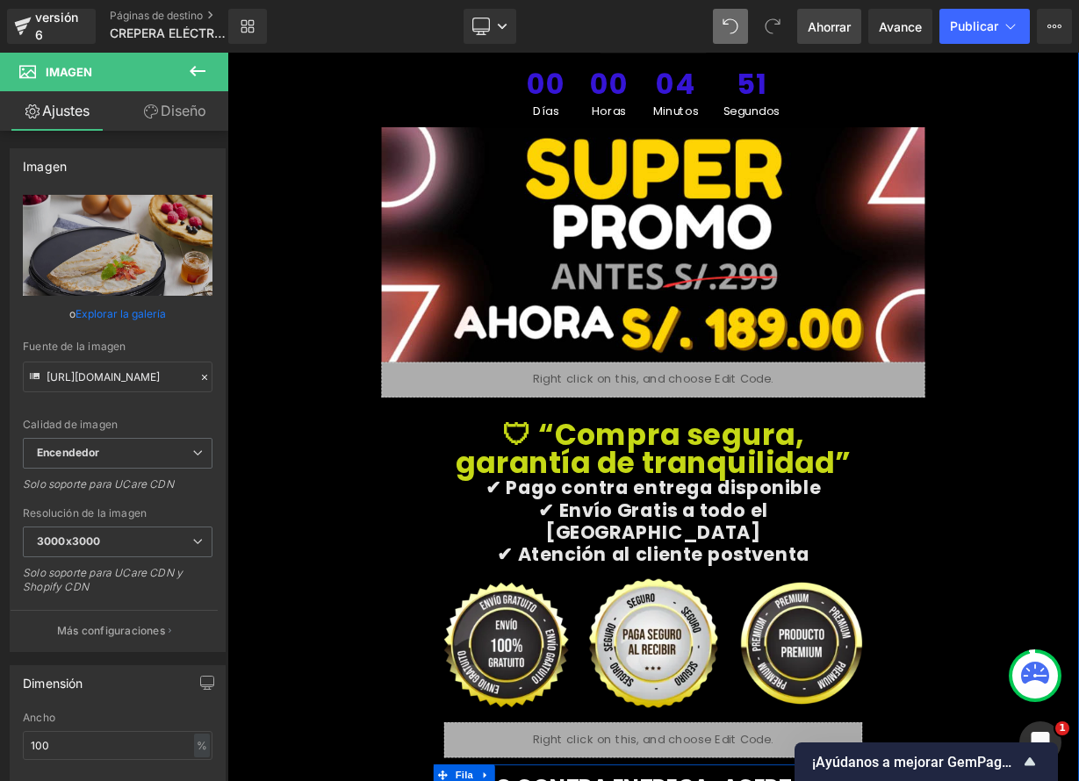
scroll to position [7033, 0]
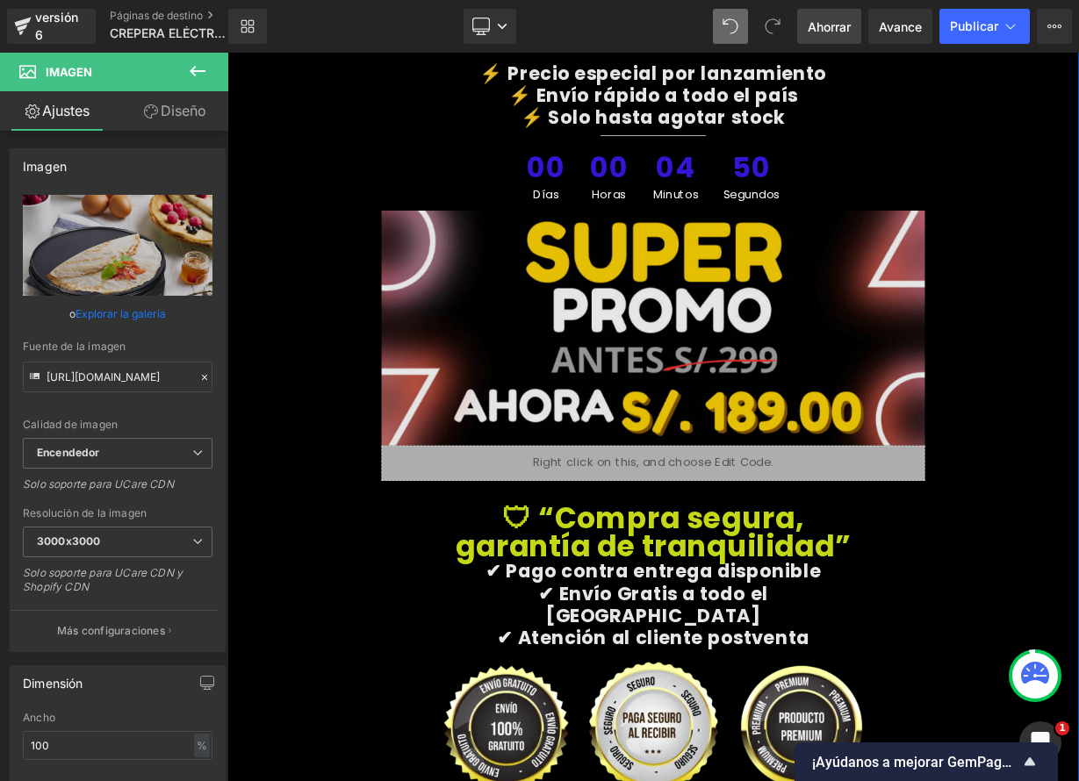
click at [694, 329] on img at bounding box center [759, 396] width 678 height 293
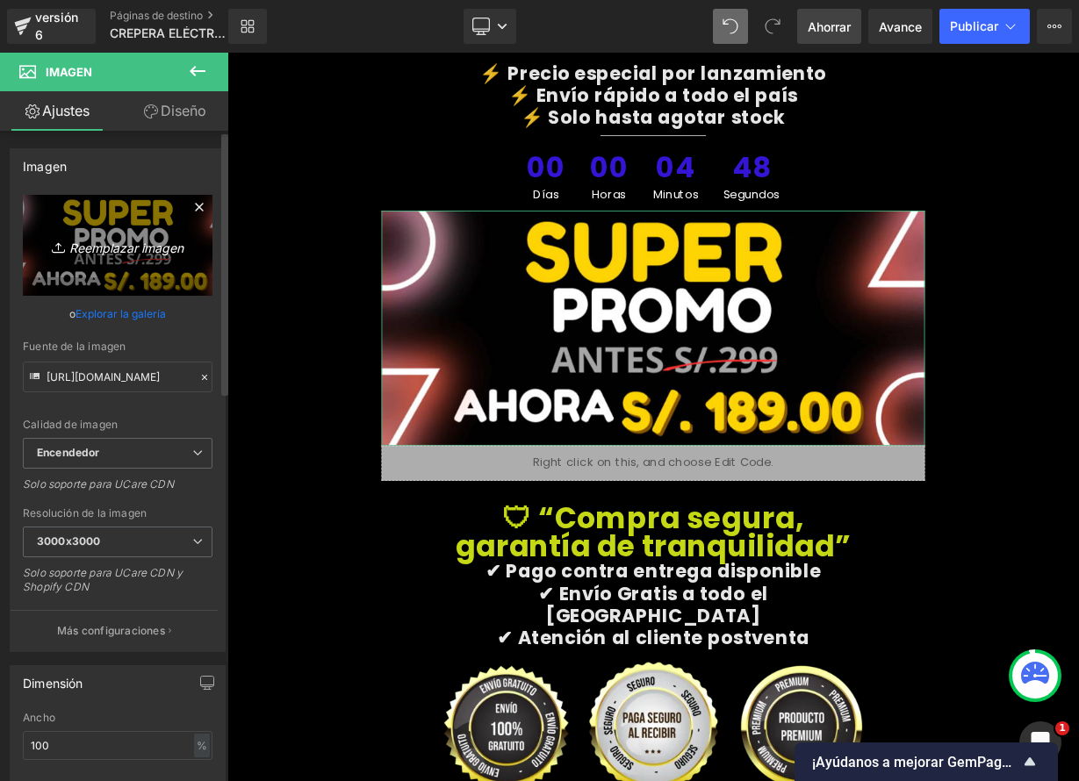
click at [135, 243] on font "Reemplazar imagen" at bounding box center [126, 247] width 114 height 15
type input "C:\fakepath\sar 2.png"
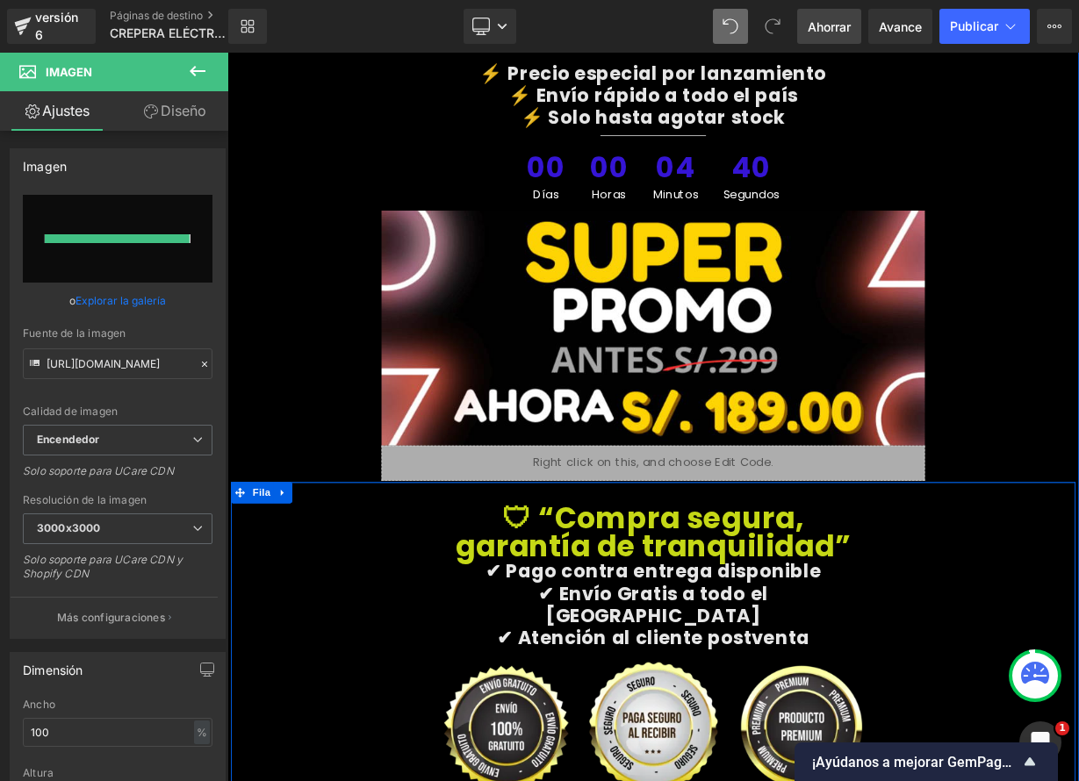
type input "https://ucarecdn.com/65af2dfa-0620-48d8-8909-0bf56ffd02a0/-/format/auto/-/previ…"
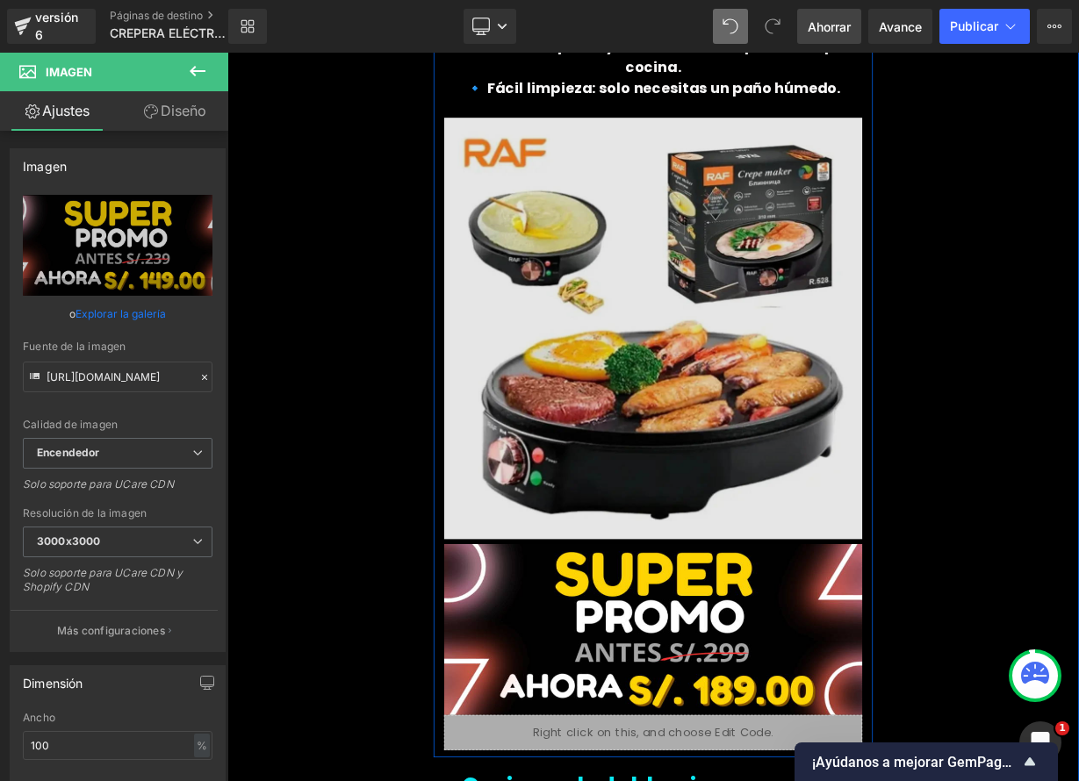
scroll to position [3015, 0]
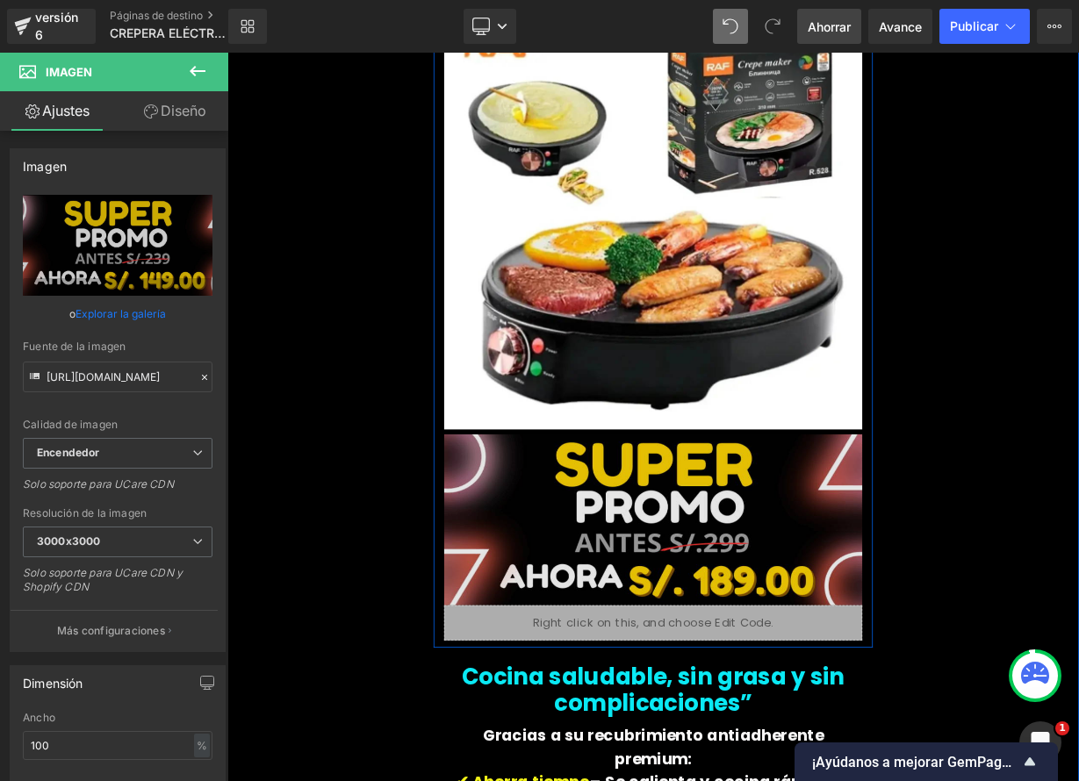
click at [742, 621] on div "Imagen" at bounding box center [758, 632] width 521 height 219
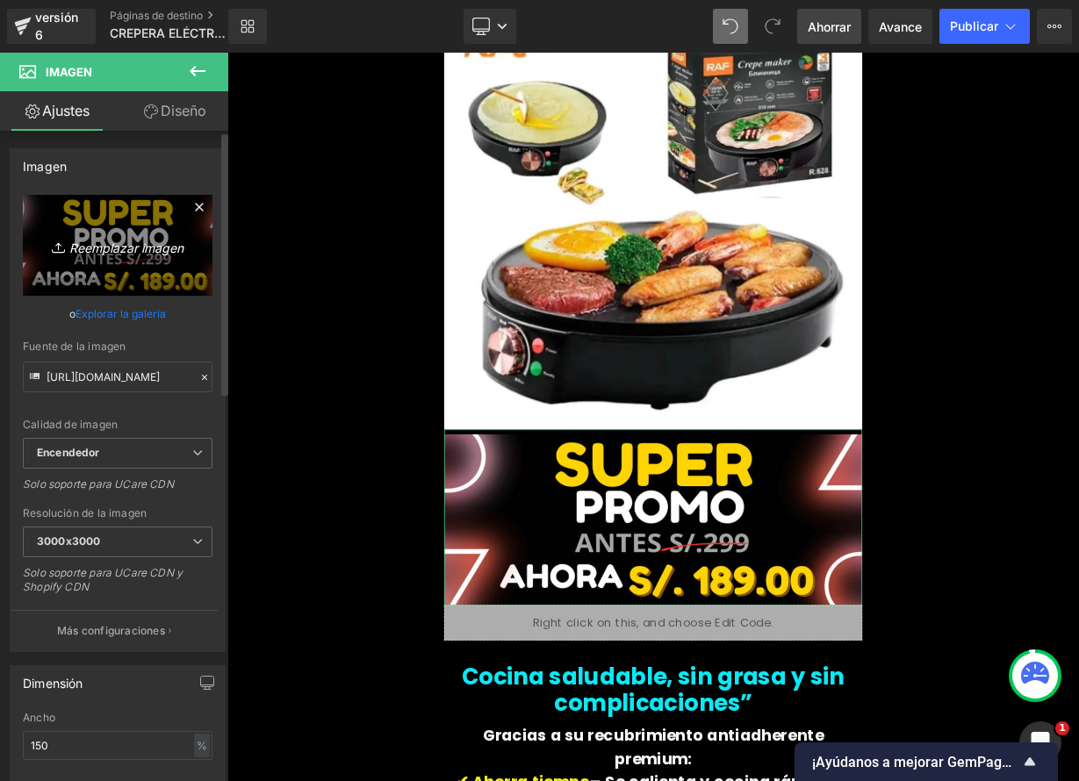
click at [110, 233] on link "Reemplazar imagen" at bounding box center [118, 245] width 190 height 101
type input "C:\fakepath\sar 2.png"
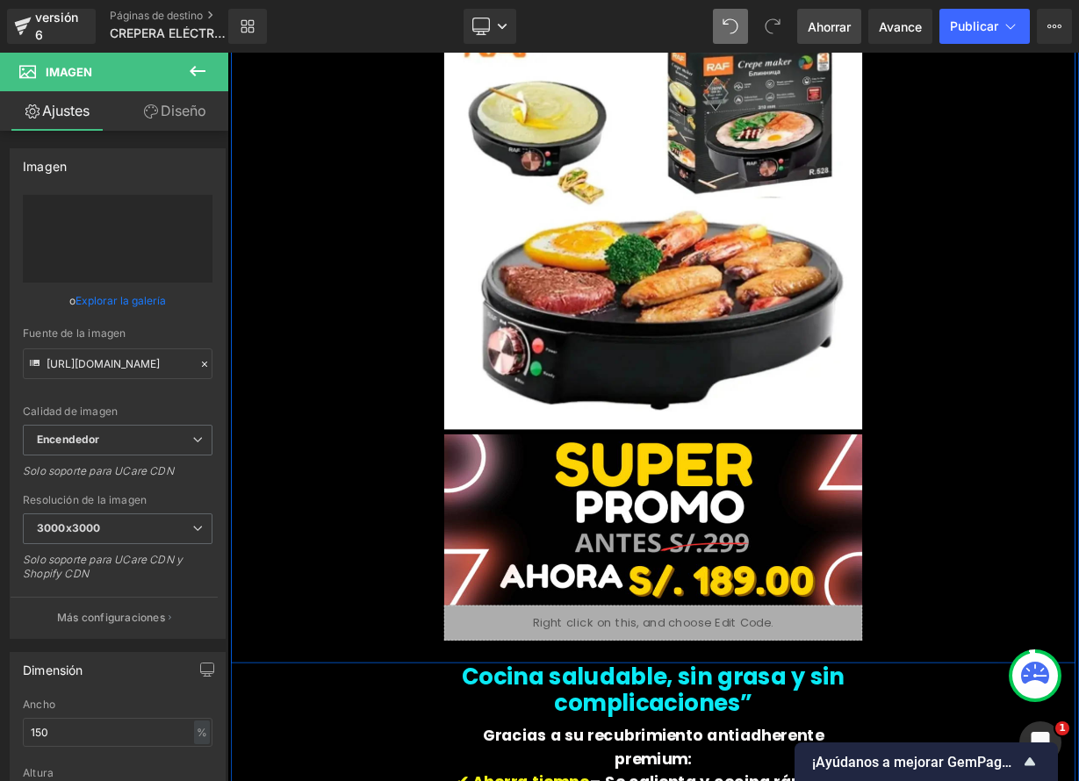
type input "[URL][DOMAIN_NAME]"
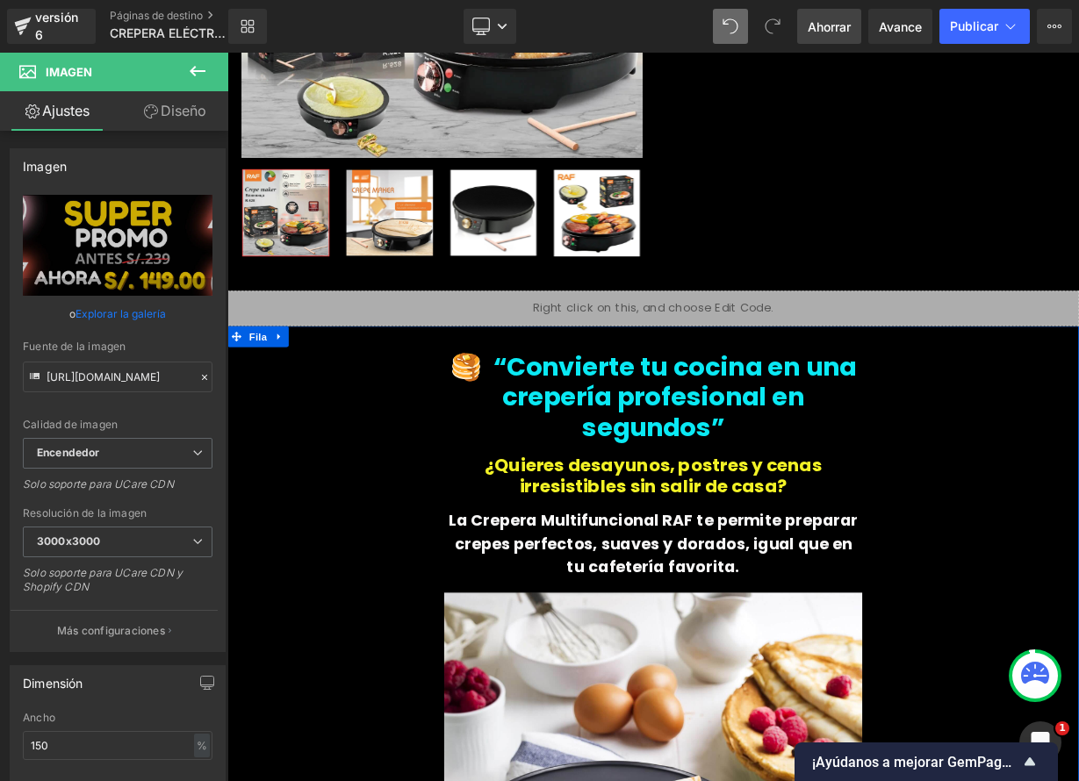
scroll to position [0, 0]
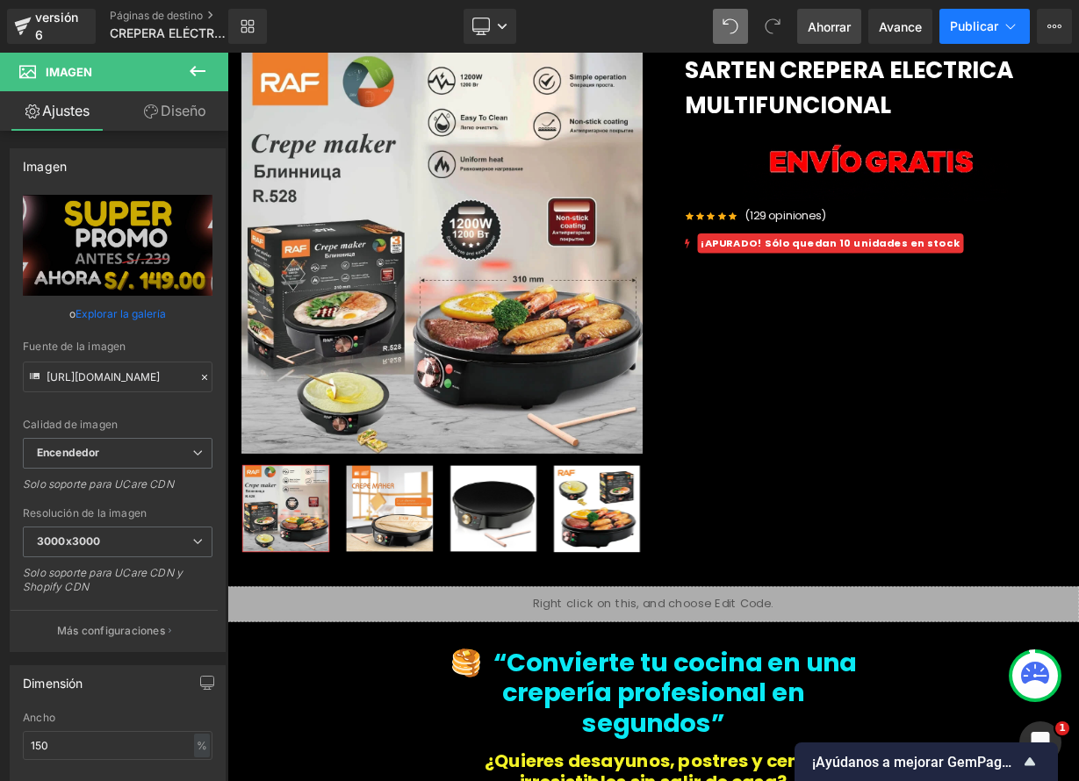
click at [977, 34] on button "Publicar" at bounding box center [984, 26] width 90 height 35
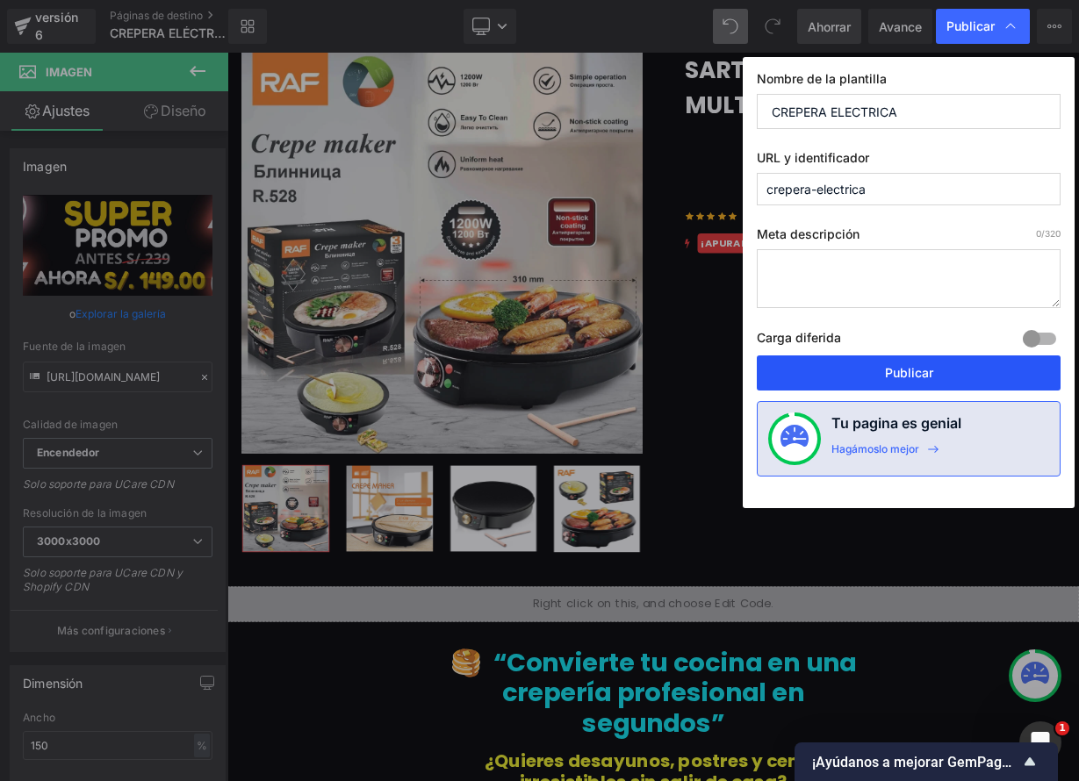
click at [892, 370] on font "Publicar" at bounding box center [909, 372] width 48 height 15
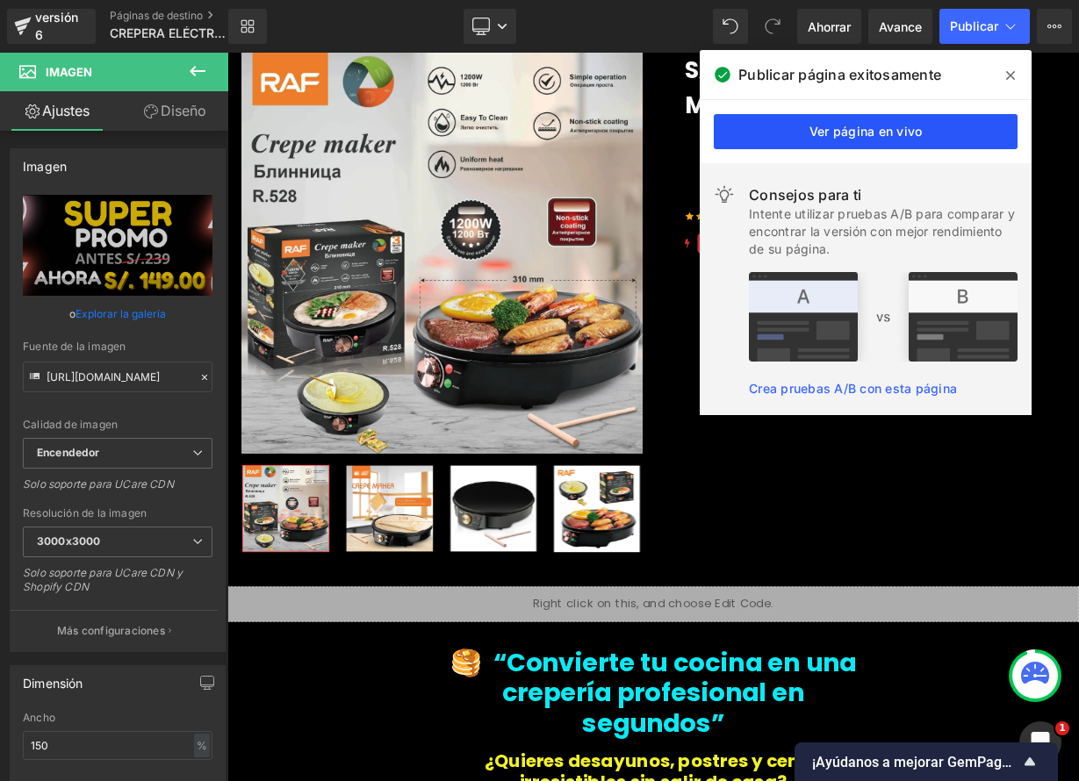
click at [817, 135] on font "Ver página en vivo" at bounding box center [865, 131] width 113 height 15
